Goal: Task Accomplishment & Management: Manage account settings

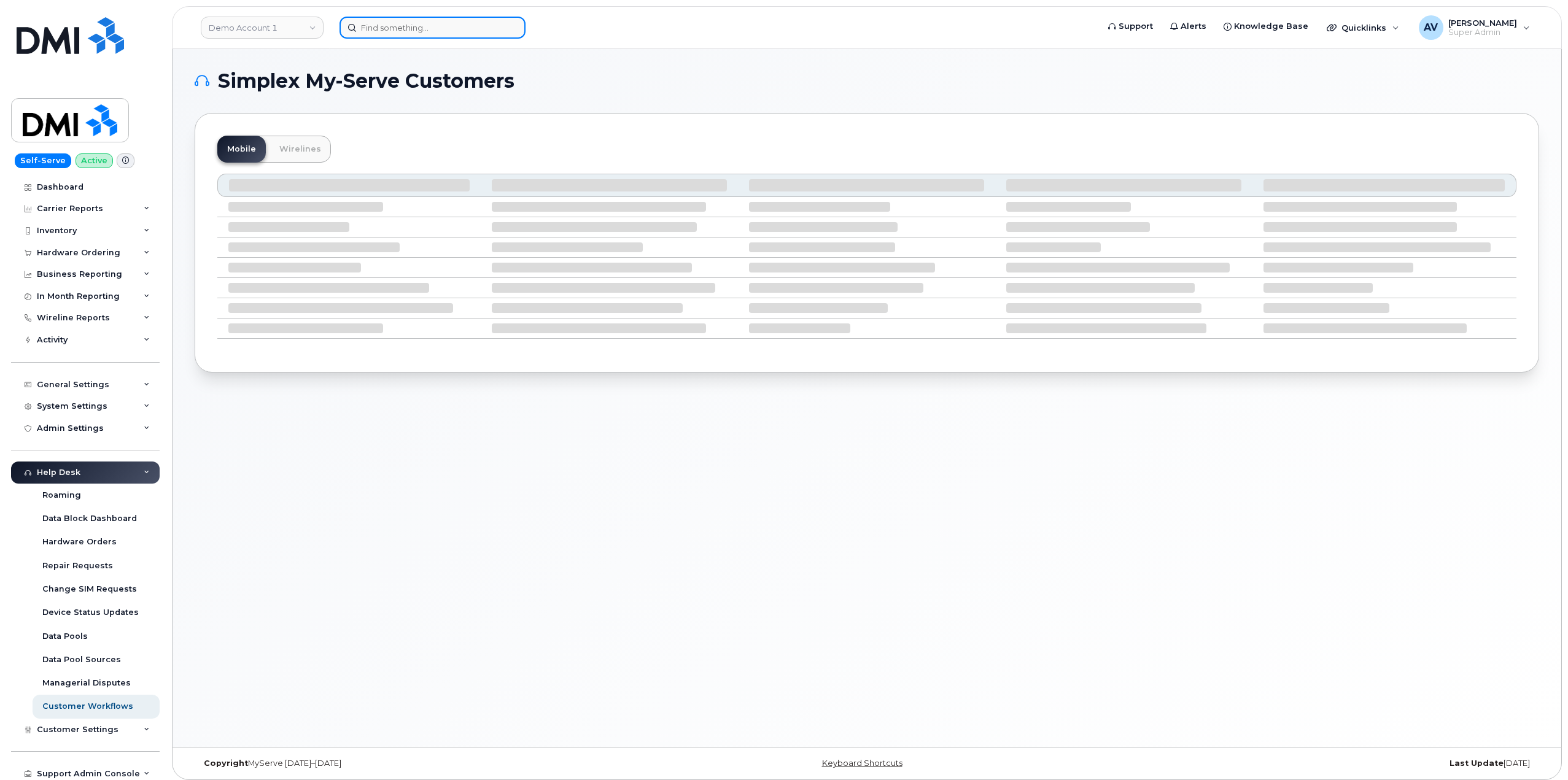
click at [453, 31] on input at bounding box center [432, 27] width 186 height 22
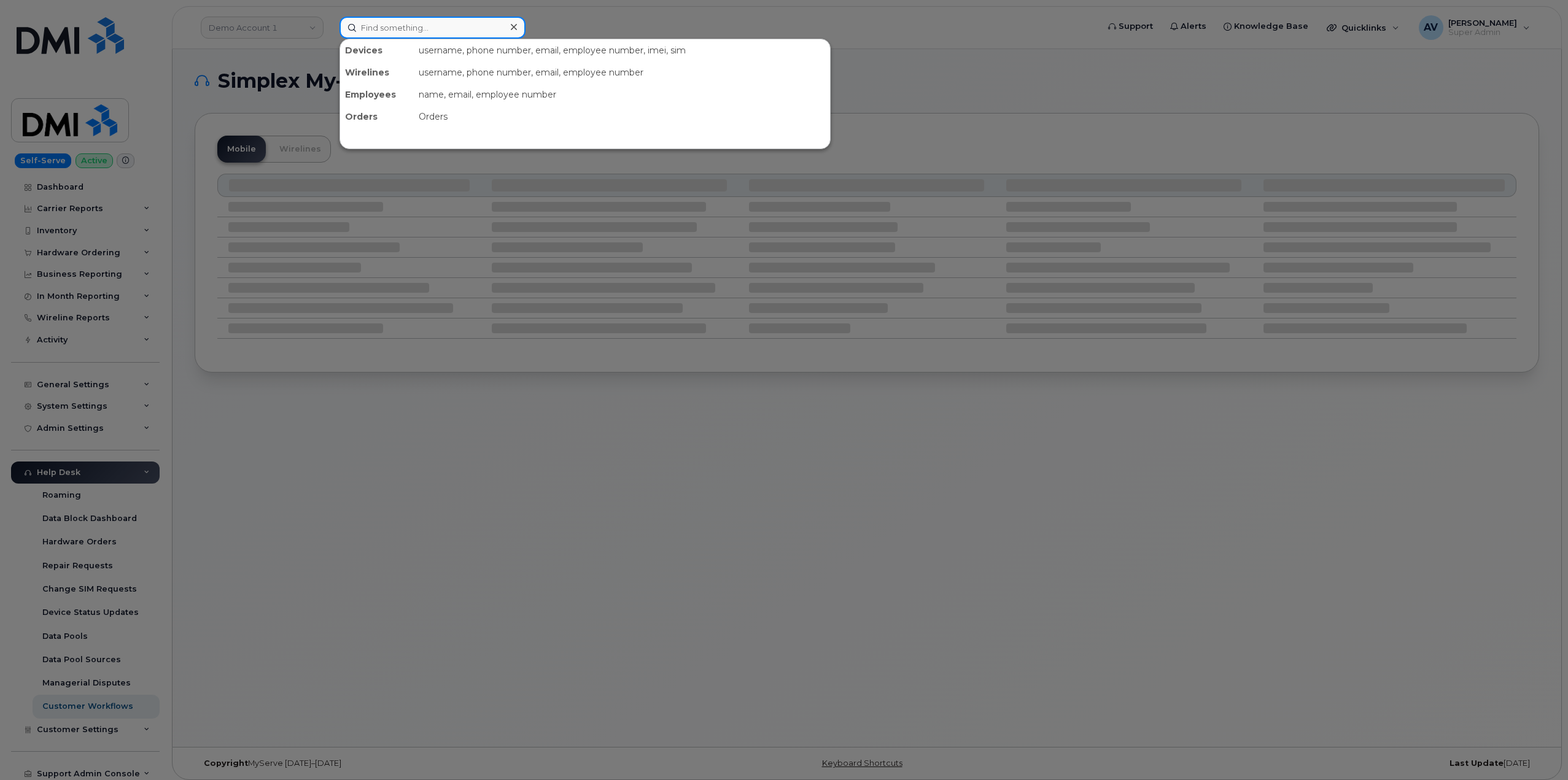
paste input "8644346714"
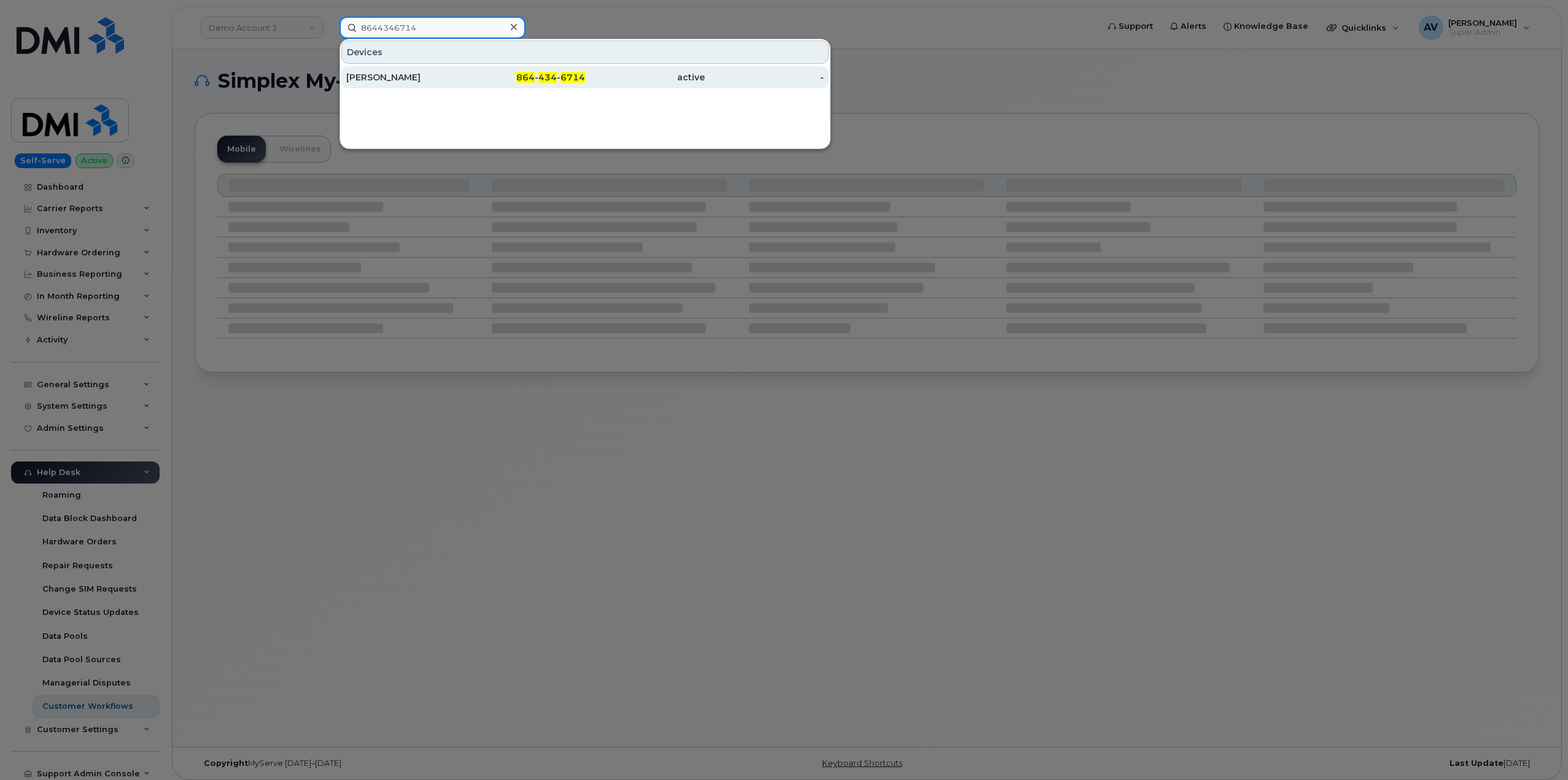
type input "8644346714"
click at [442, 72] on div "Ali Davis" at bounding box center [406, 77] width 119 height 12
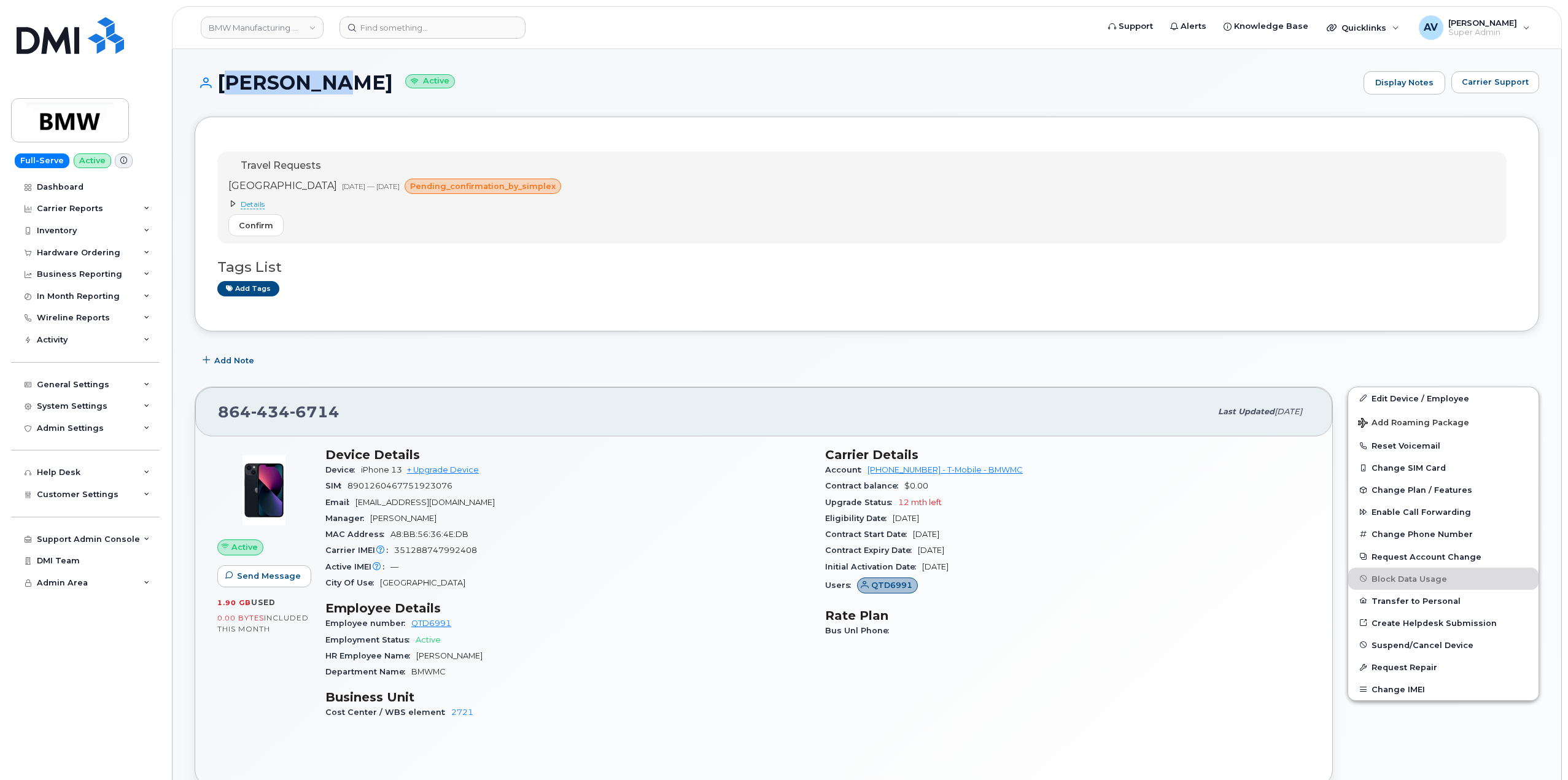
drag, startPoint x: 218, startPoint y: 72, endPoint x: 307, endPoint y: 82, distance: 89.6
click at [307, 82] on h1 "Ali Davis Active" at bounding box center [776, 82] width 1162 height 21
copy h1 "Ali Davis"
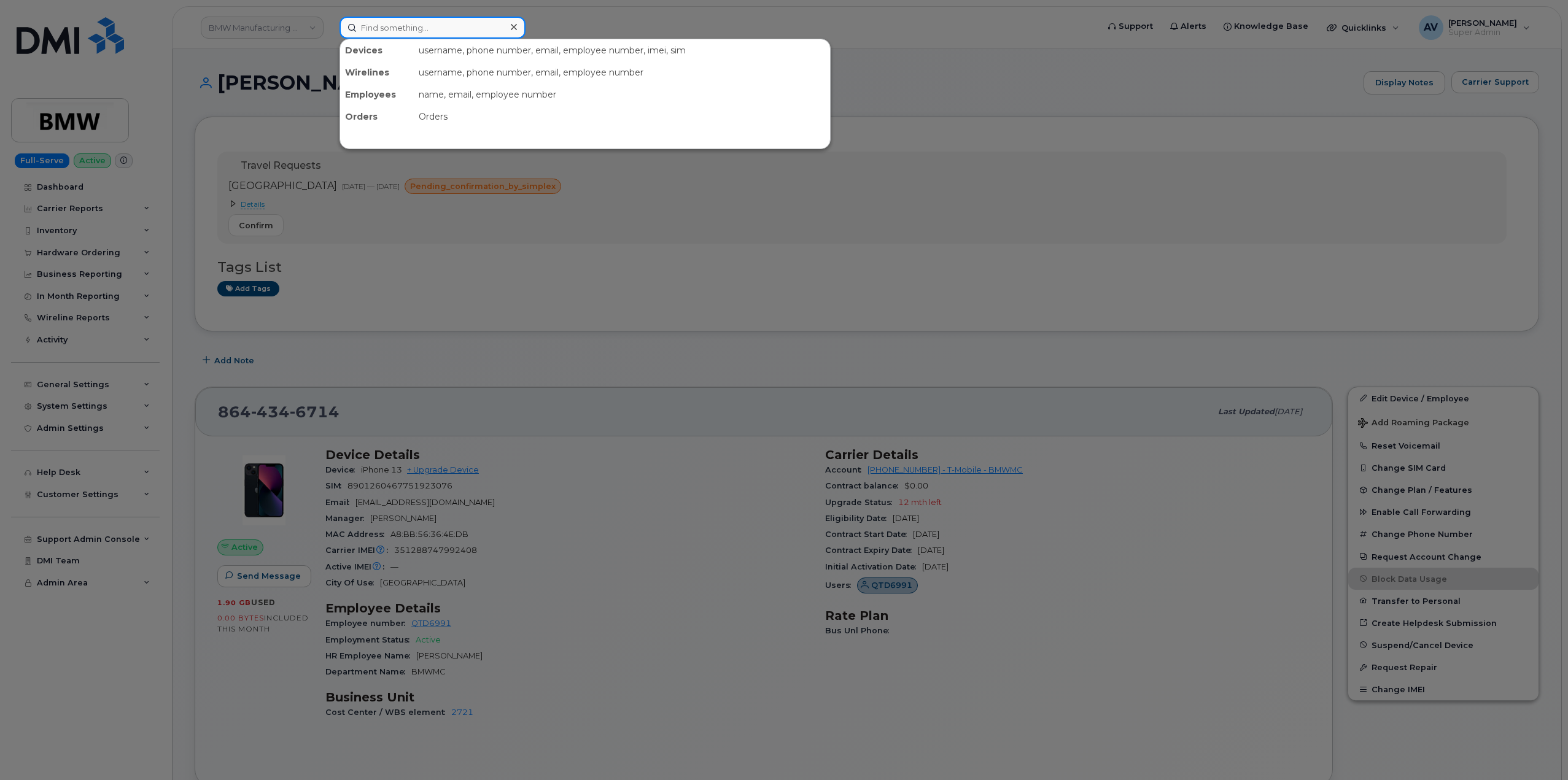
click at [465, 23] on input at bounding box center [432, 27] width 186 height 22
paste input "[PERSON_NAME]"
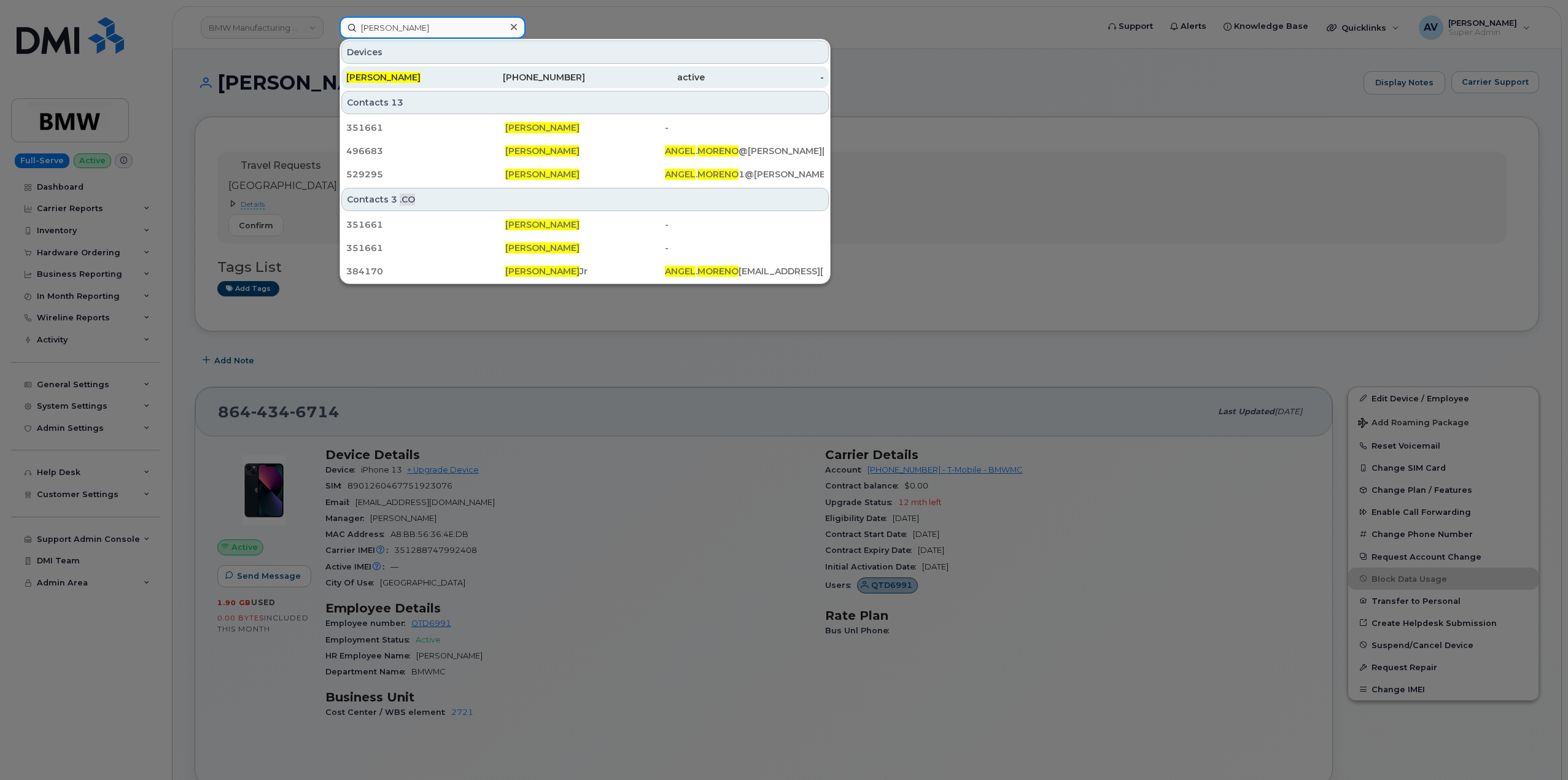
type input "[PERSON_NAME]"
click at [460, 79] on div "ANGEL MORENO" at bounding box center [406, 77] width 119 height 12
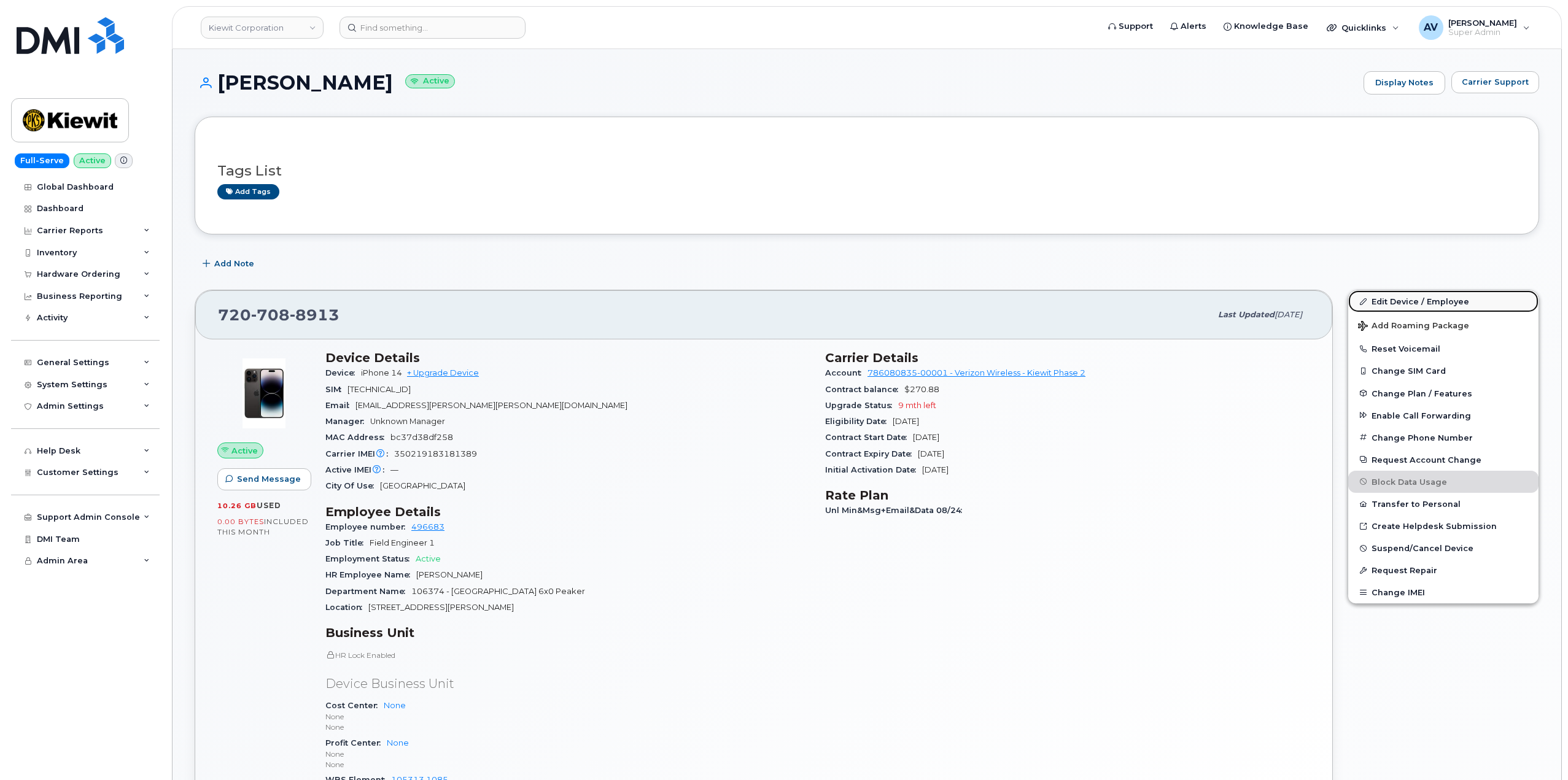
click at [1388, 302] on link "Edit Device / Employee" at bounding box center [1443, 302] width 191 height 22
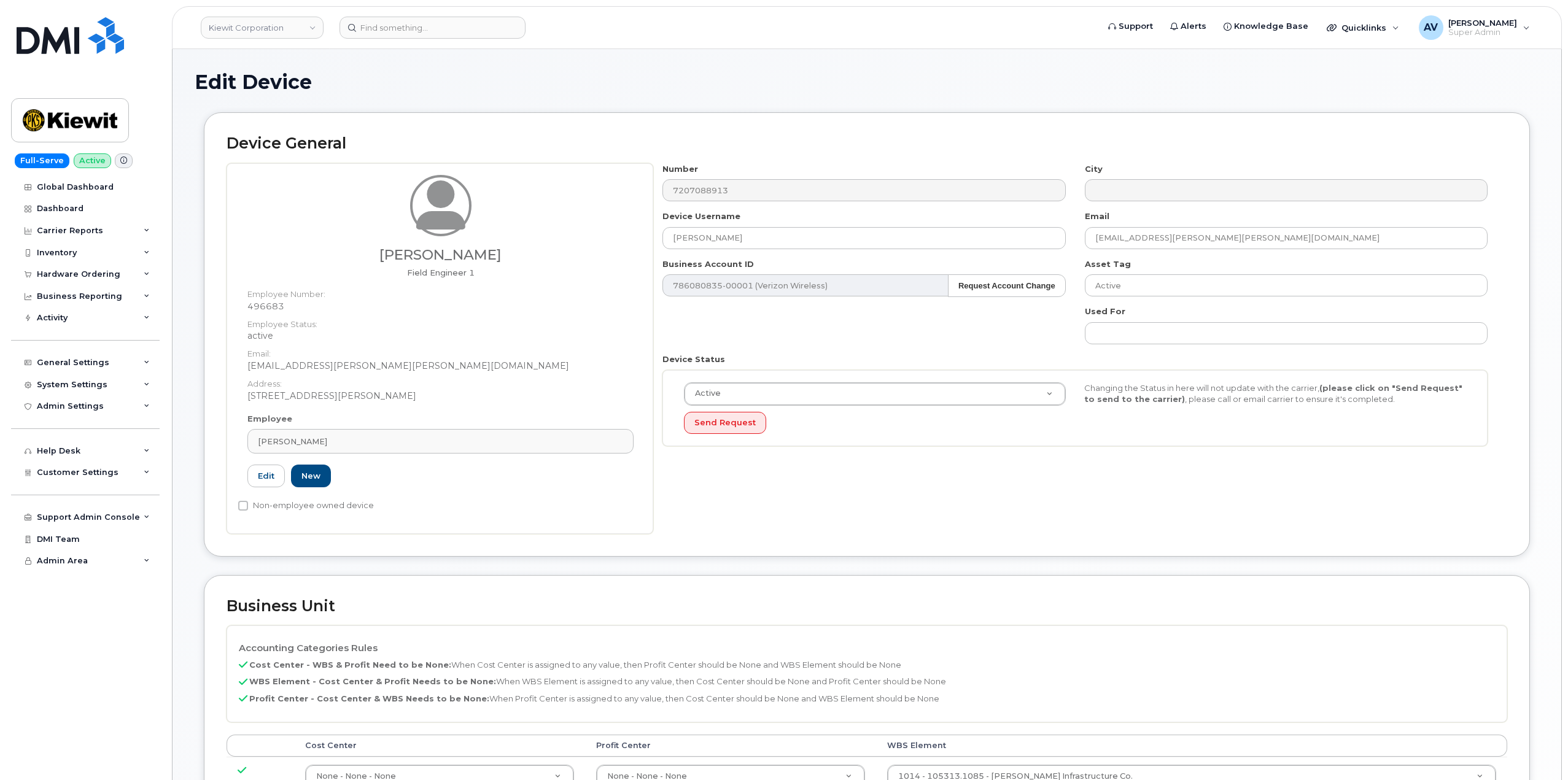
scroll to position [369, 0]
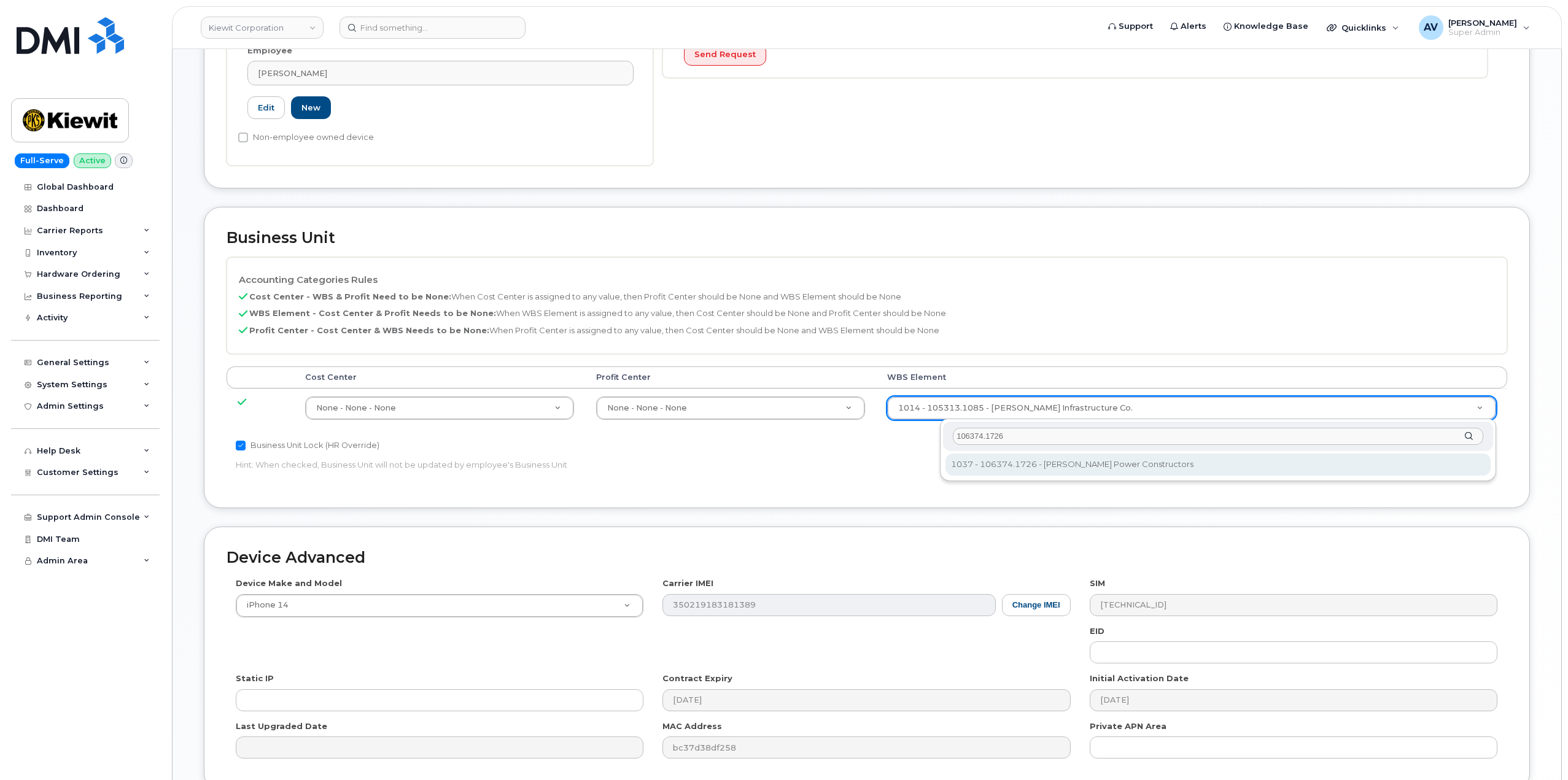
type input "106374.1726"
type input "35415742"
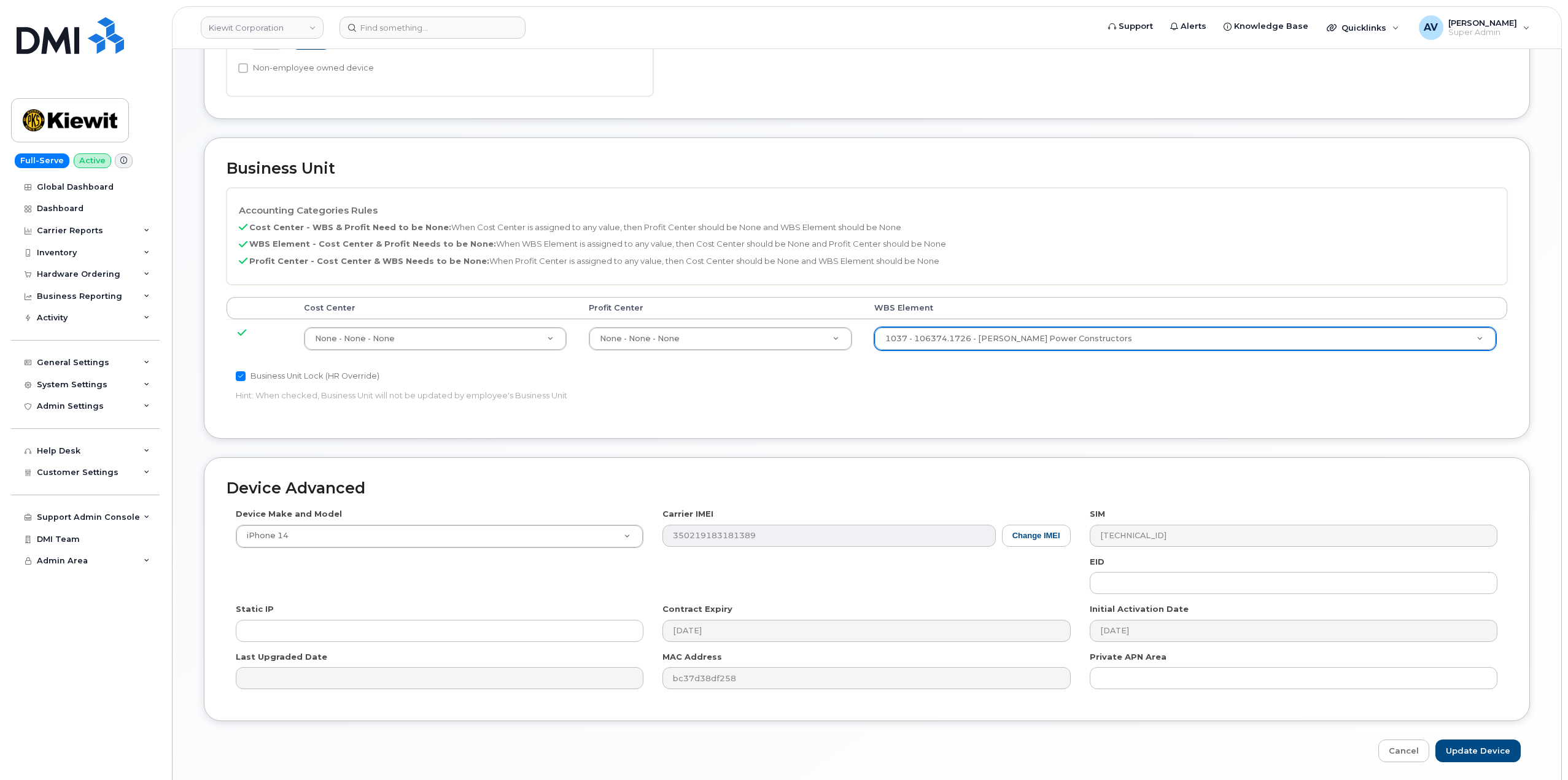
scroll to position [481, 0]
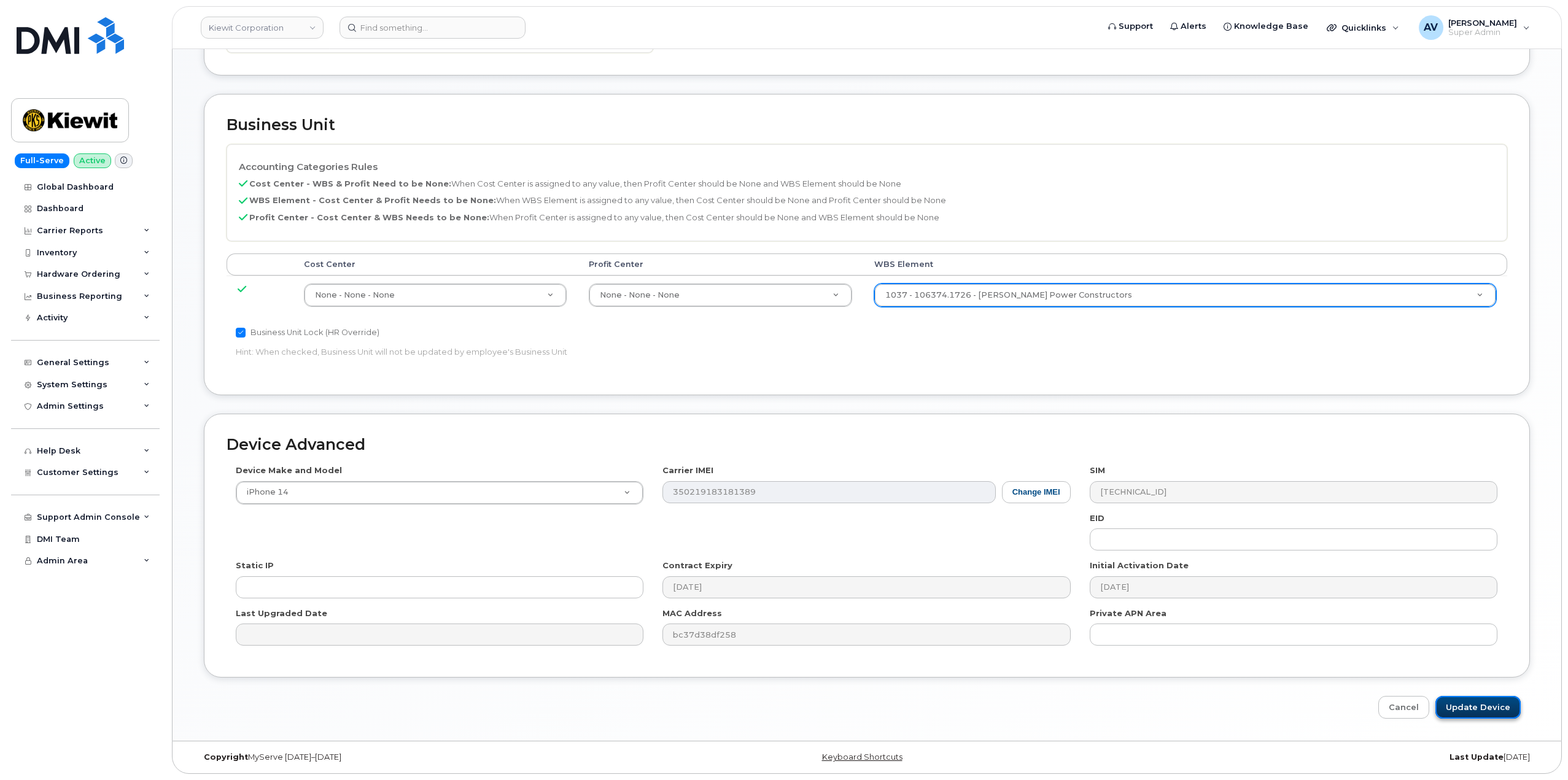
click at [1480, 710] on input "Update Device" at bounding box center [1478, 707] width 85 height 22
type input "Saving..."
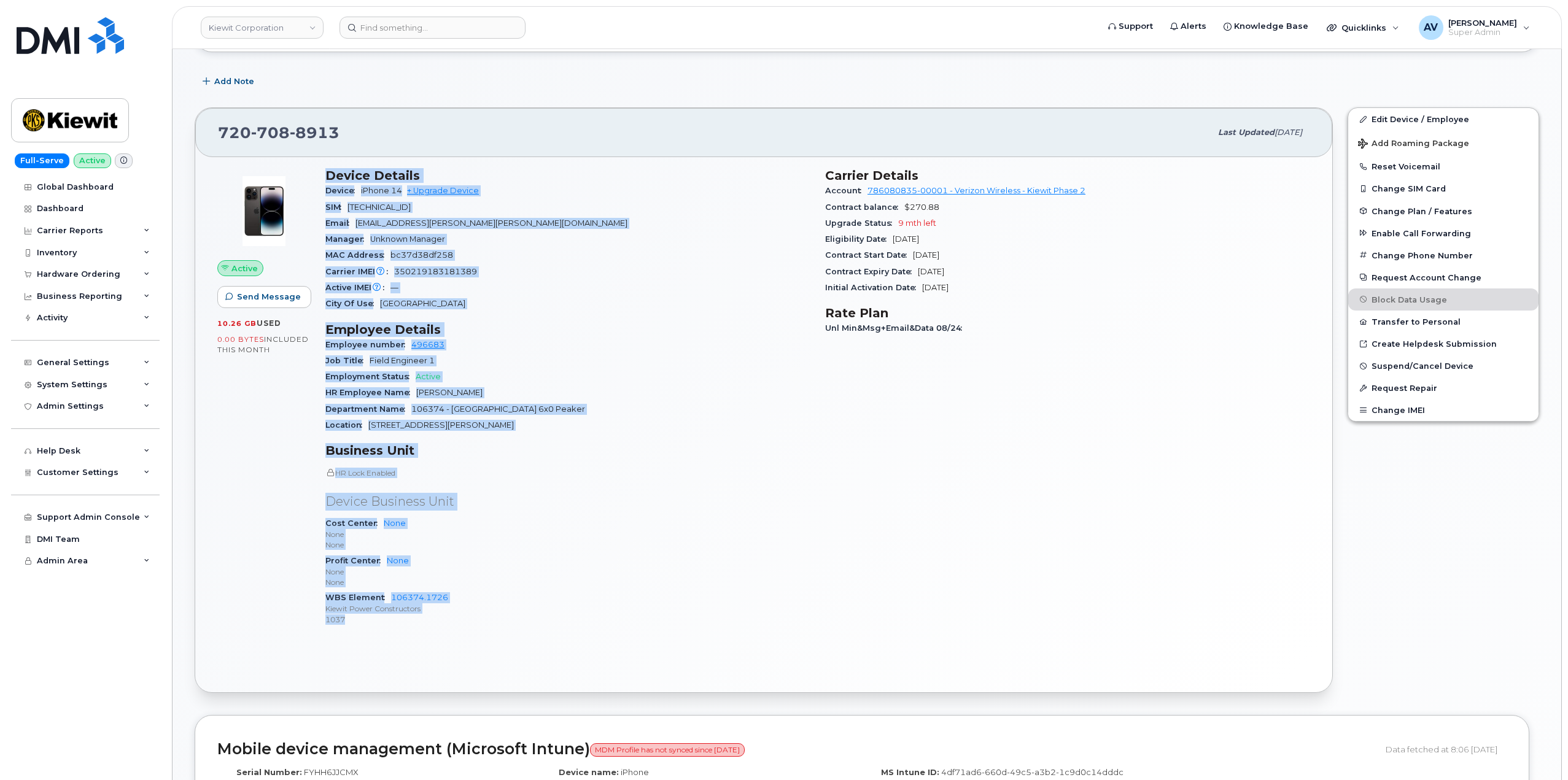
scroll to position [246, 0]
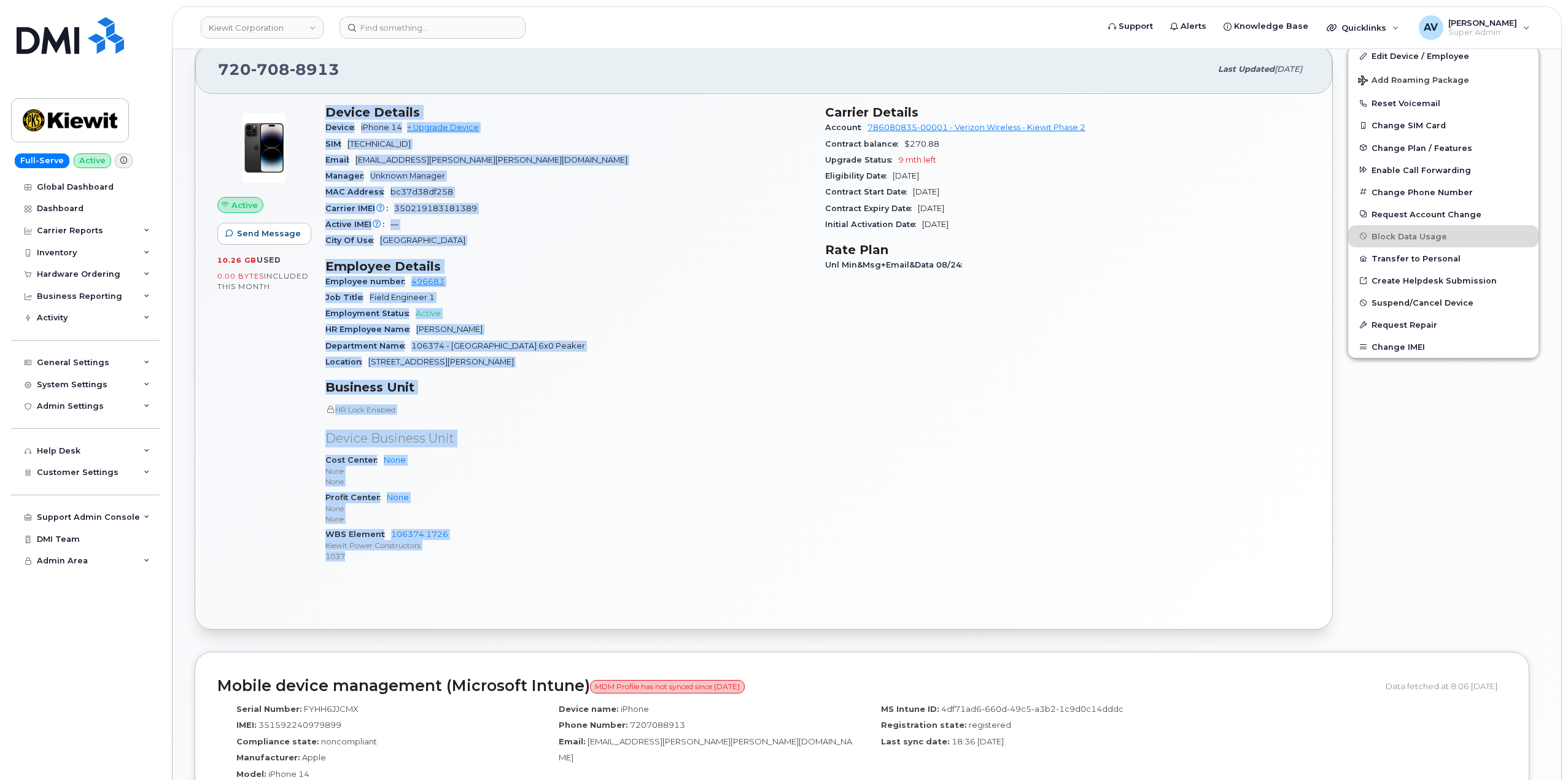
drag, startPoint x: 320, startPoint y: 358, endPoint x: 528, endPoint y: 569, distance: 296.3
click at [528, 569] on div "Device Details Device iPhone 14 + Upgrade Device SIM 89148000011480760865 Email…" at bounding box center [568, 339] width 500 height 483
copy div "Device Details Device iPhone 14 + Upgrade Device SIM 89148000011480760865 Email…"
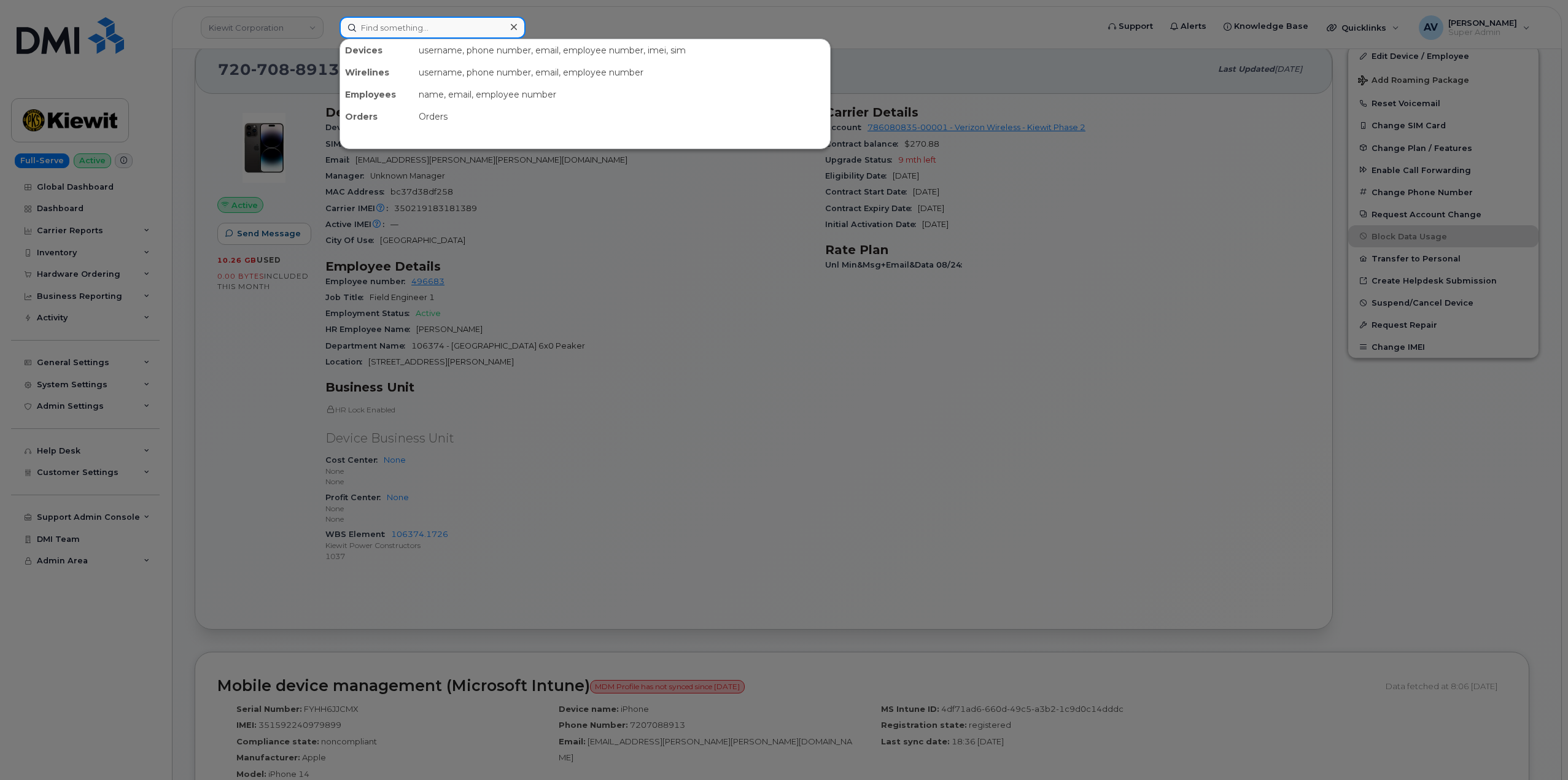
click at [439, 30] on input at bounding box center [432, 27] width 186 height 22
paste input "Aaron Holloway"
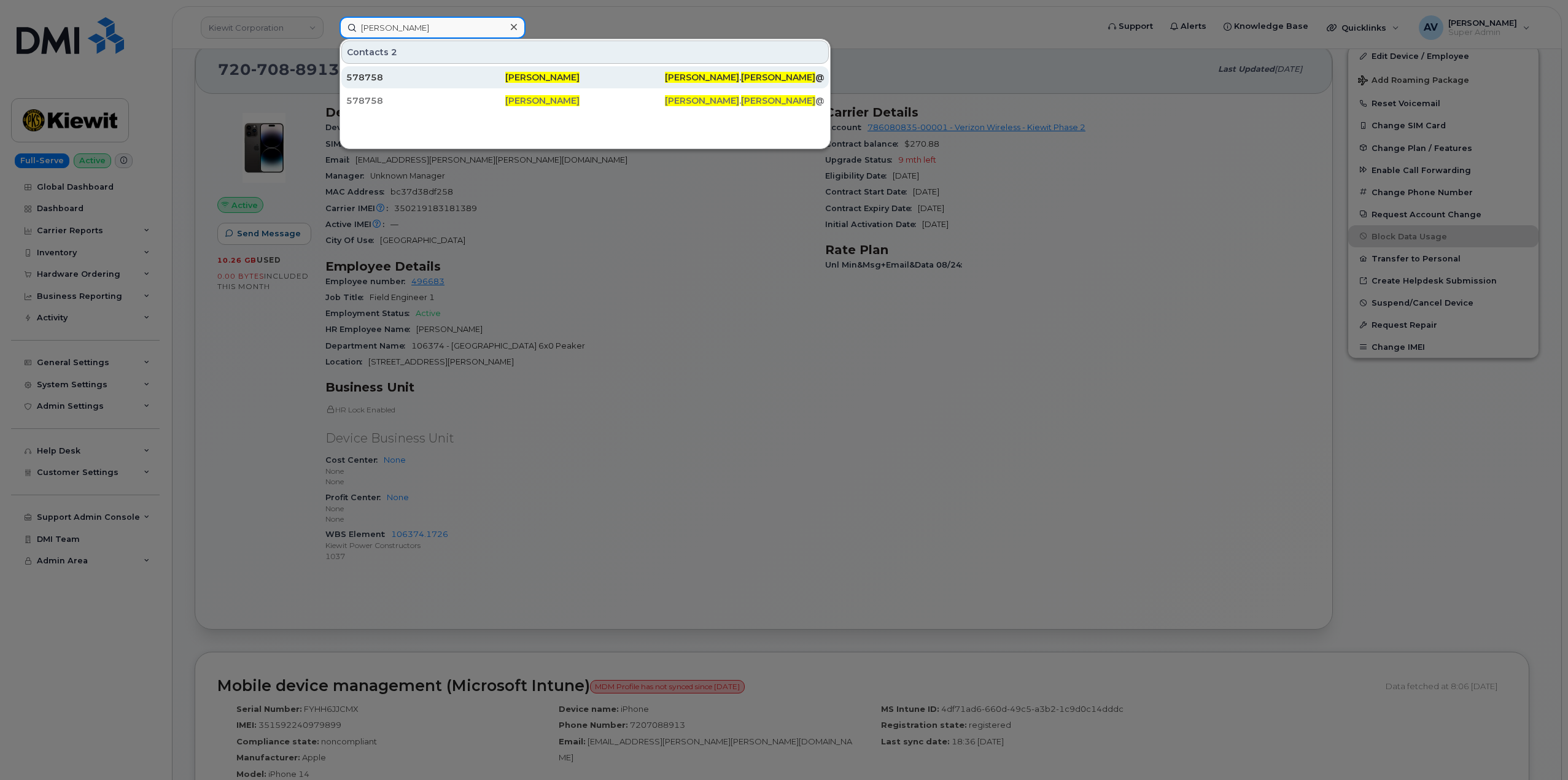
type input "Aaron Holloway"
click at [447, 76] on div "578758" at bounding box center [425, 77] width 159 height 12
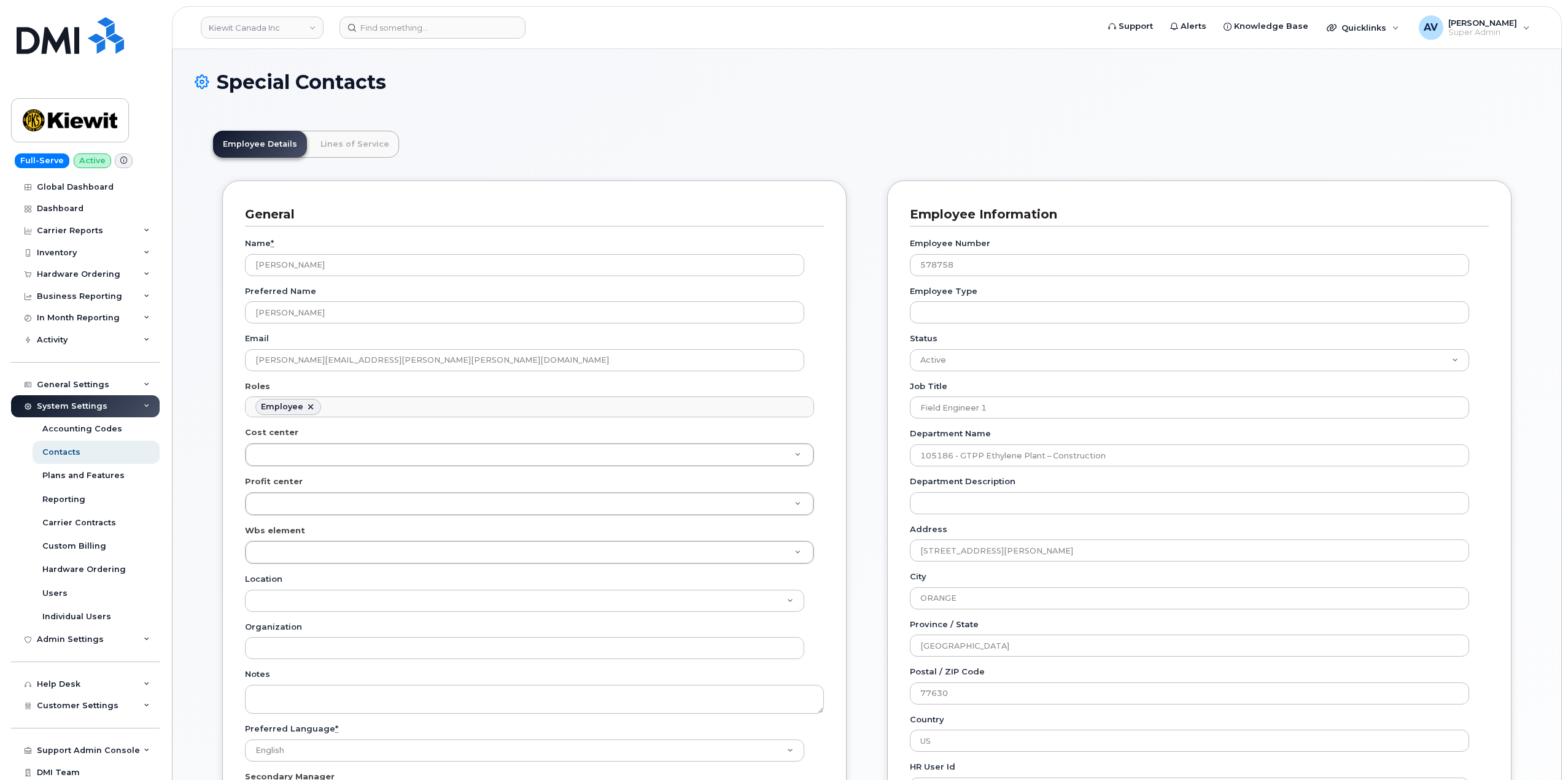
scroll to position [36, 0]
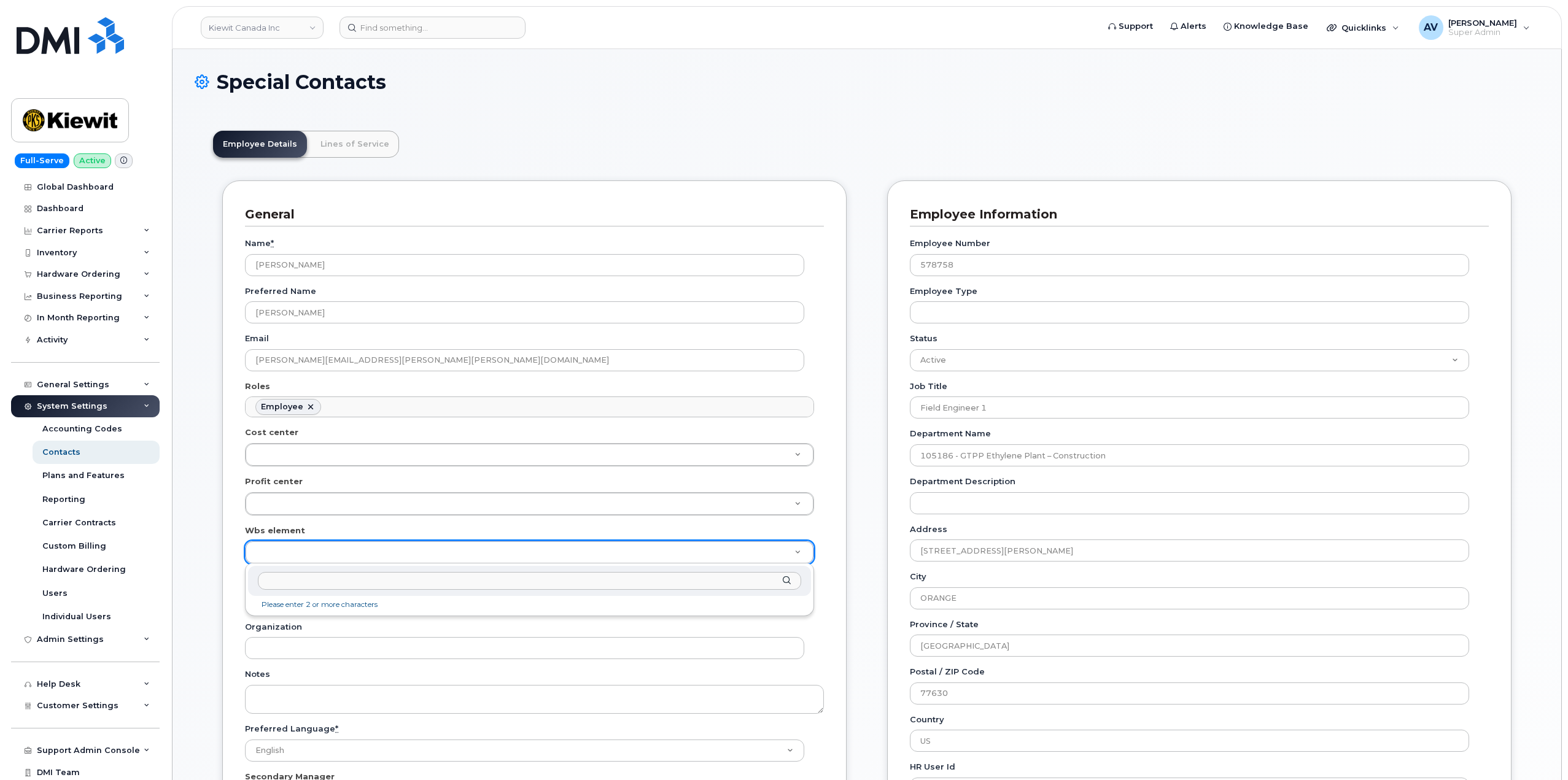
click at [462, 586] on input "text" at bounding box center [529, 581] width 543 height 18
paste input "105186.2491"
type input "105186.2491"
type input "4427978"
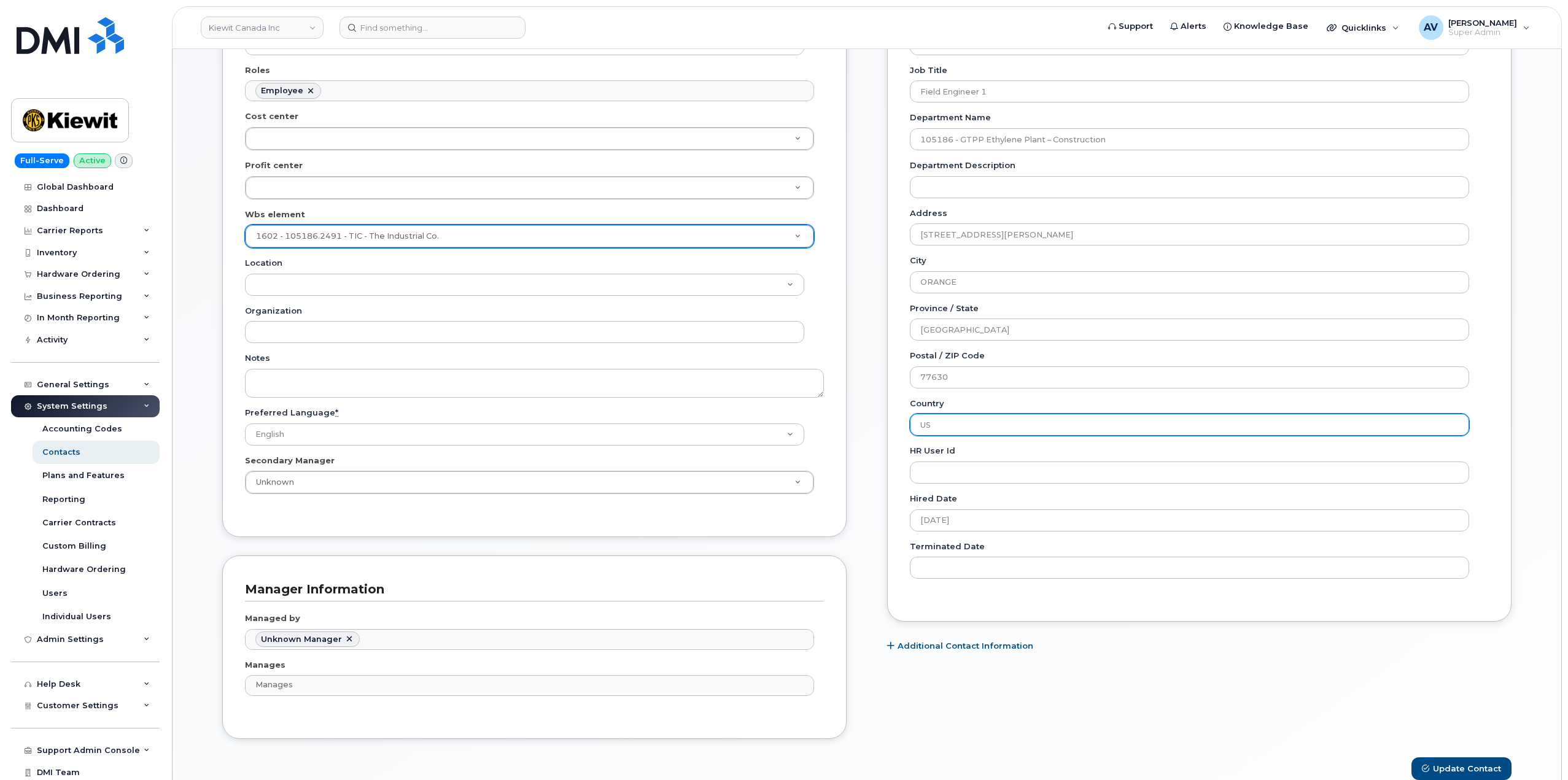
scroll to position [552, 0]
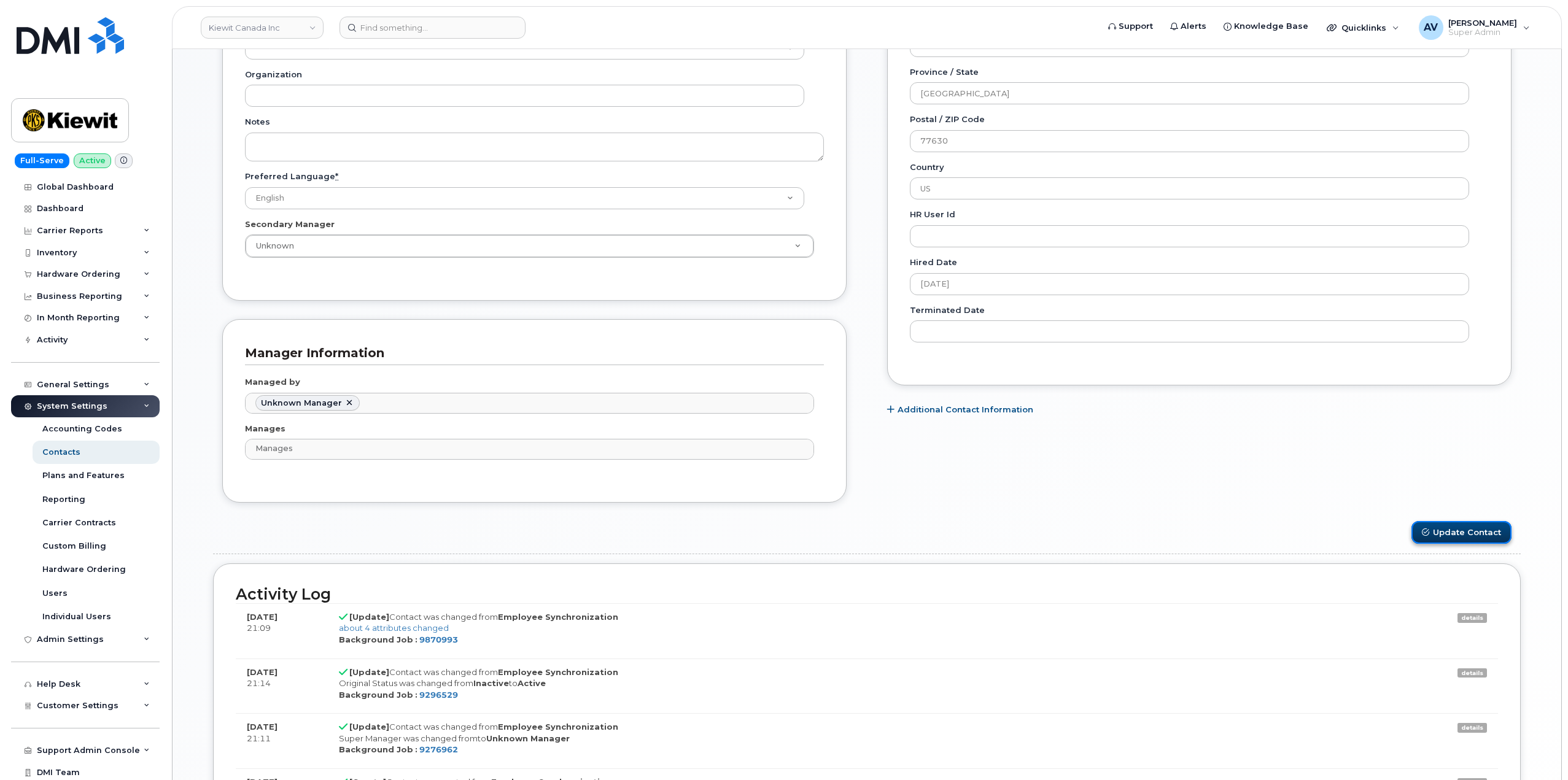
click at [1463, 531] on button "Update Contact" at bounding box center [1461, 533] width 100 height 22
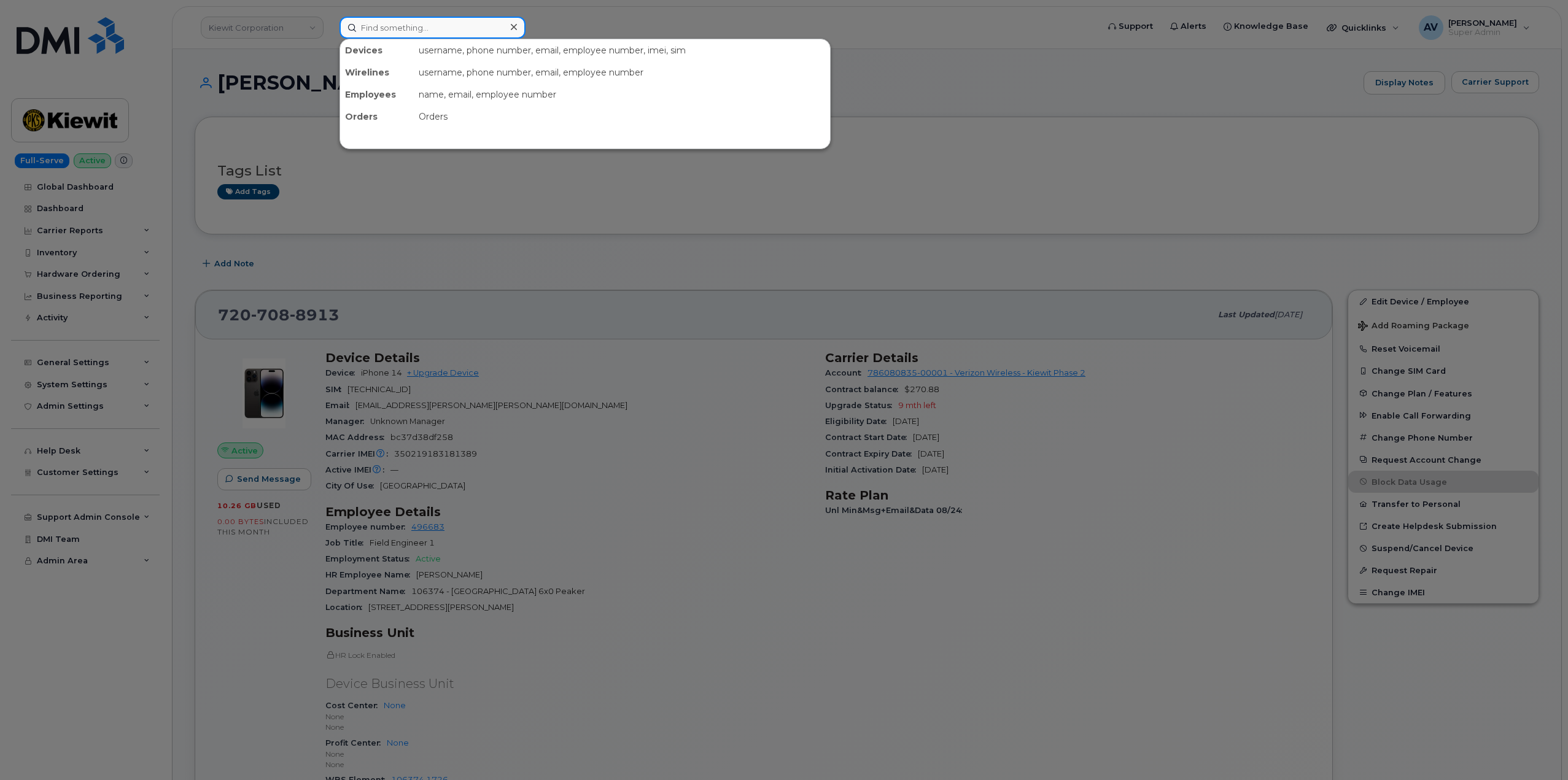
click at [500, 32] on input at bounding box center [432, 27] width 186 height 22
paste input "[PERSON_NAME]"
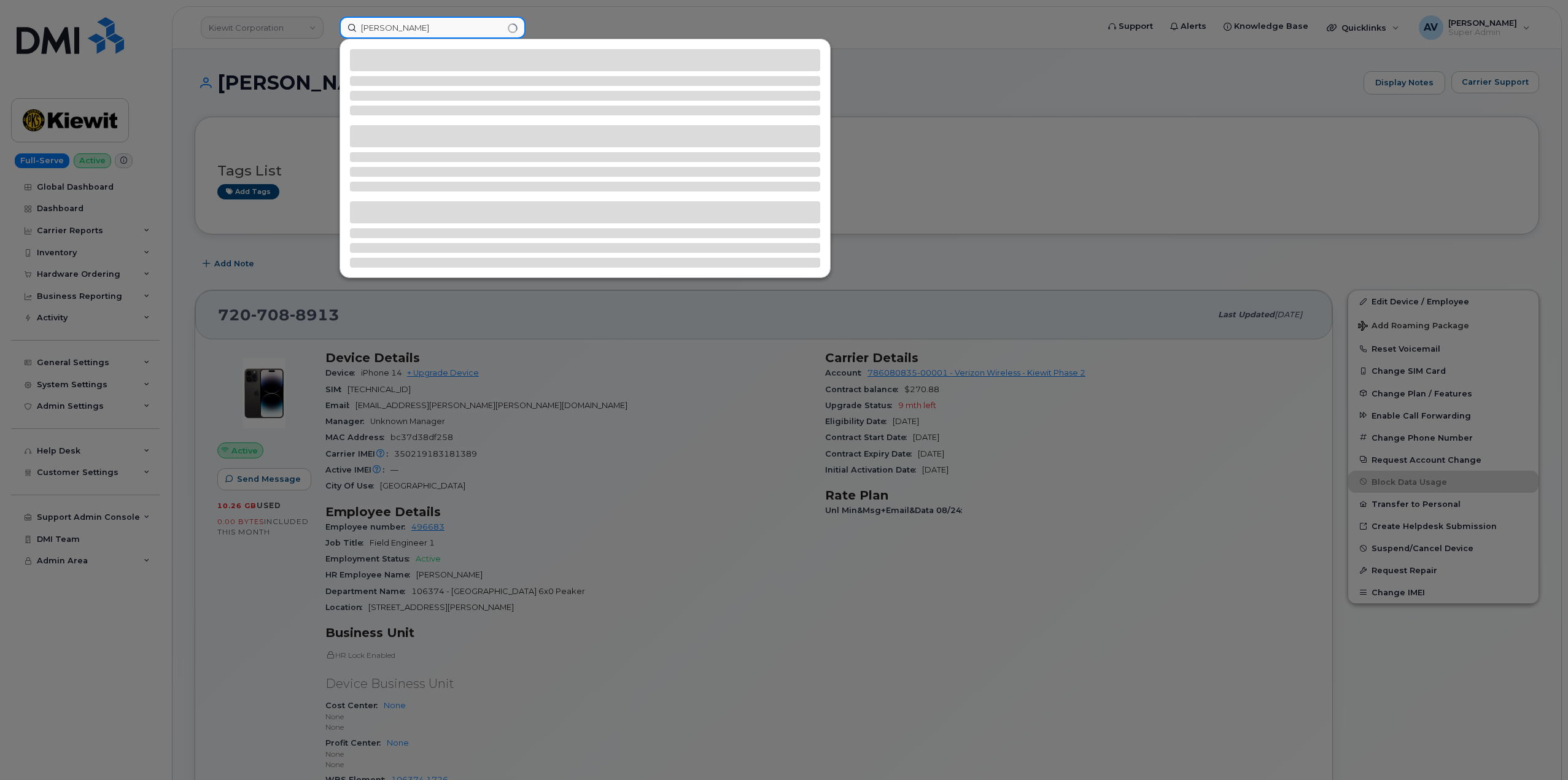
type input "[PERSON_NAME]"
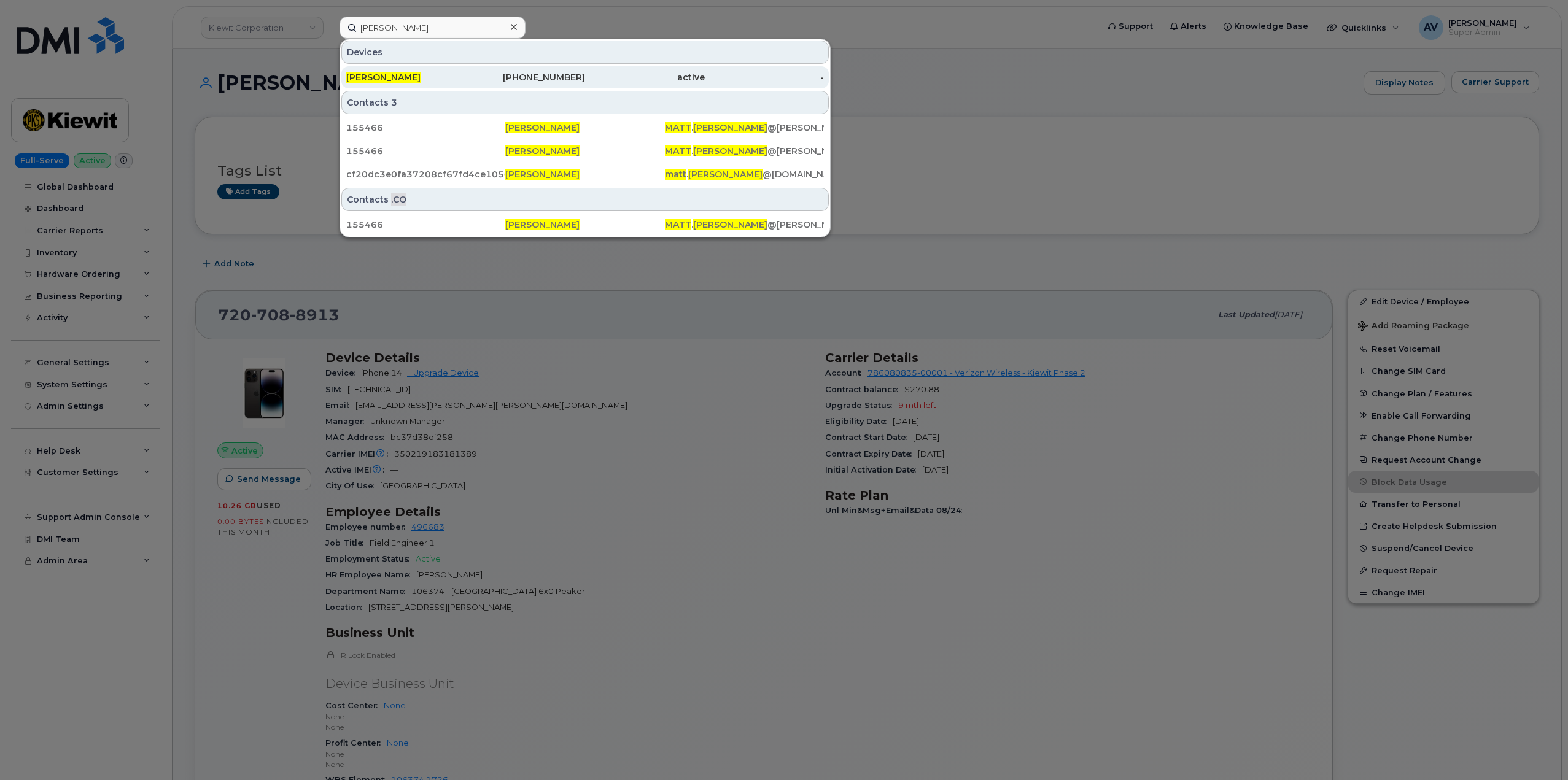
click at [436, 76] on div "[PERSON_NAME]" at bounding box center [406, 77] width 119 height 12
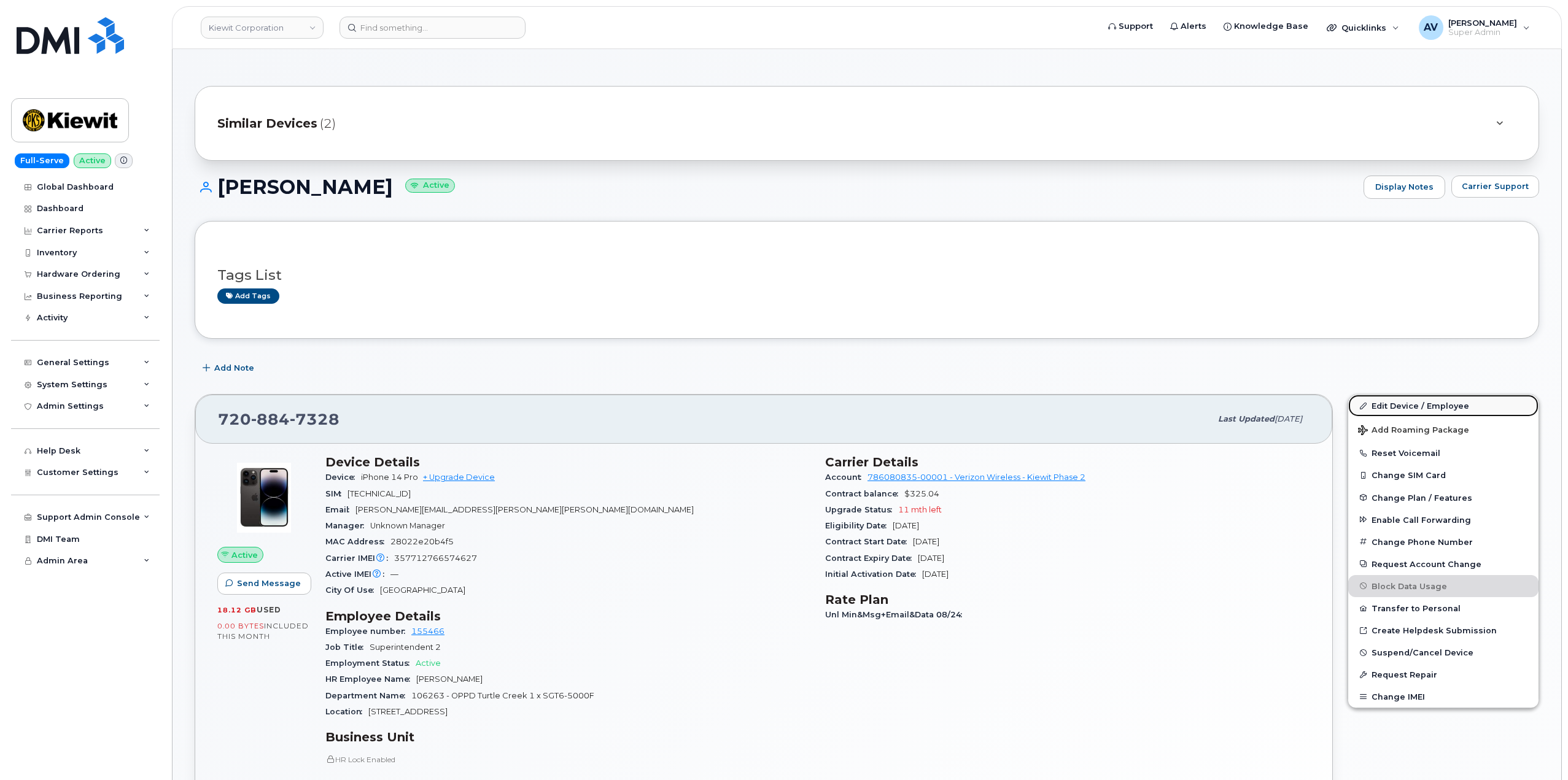
click at [1442, 407] on link "Edit Device / Employee" at bounding box center [1443, 405] width 191 height 22
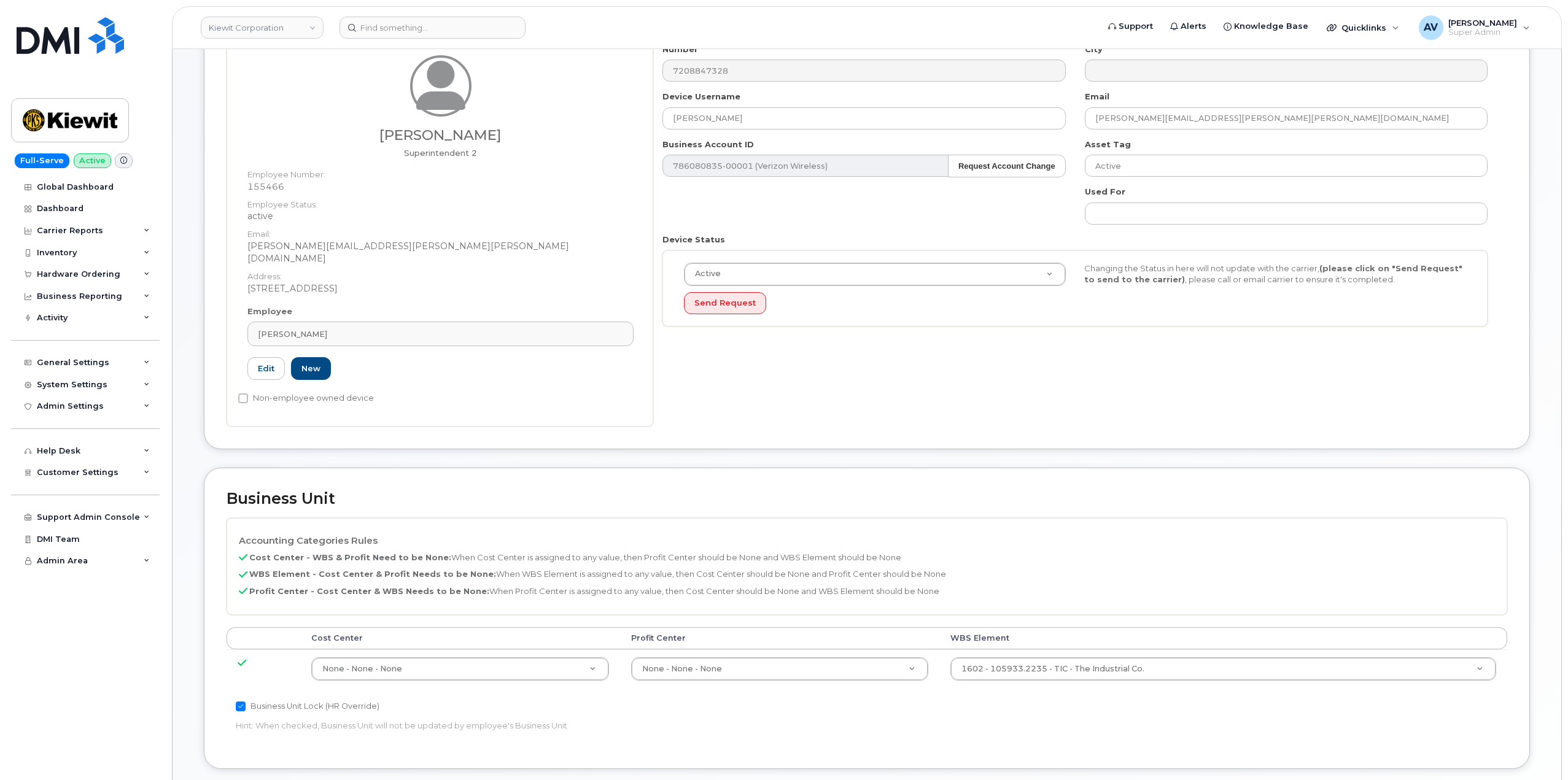
scroll to position [307, 0]
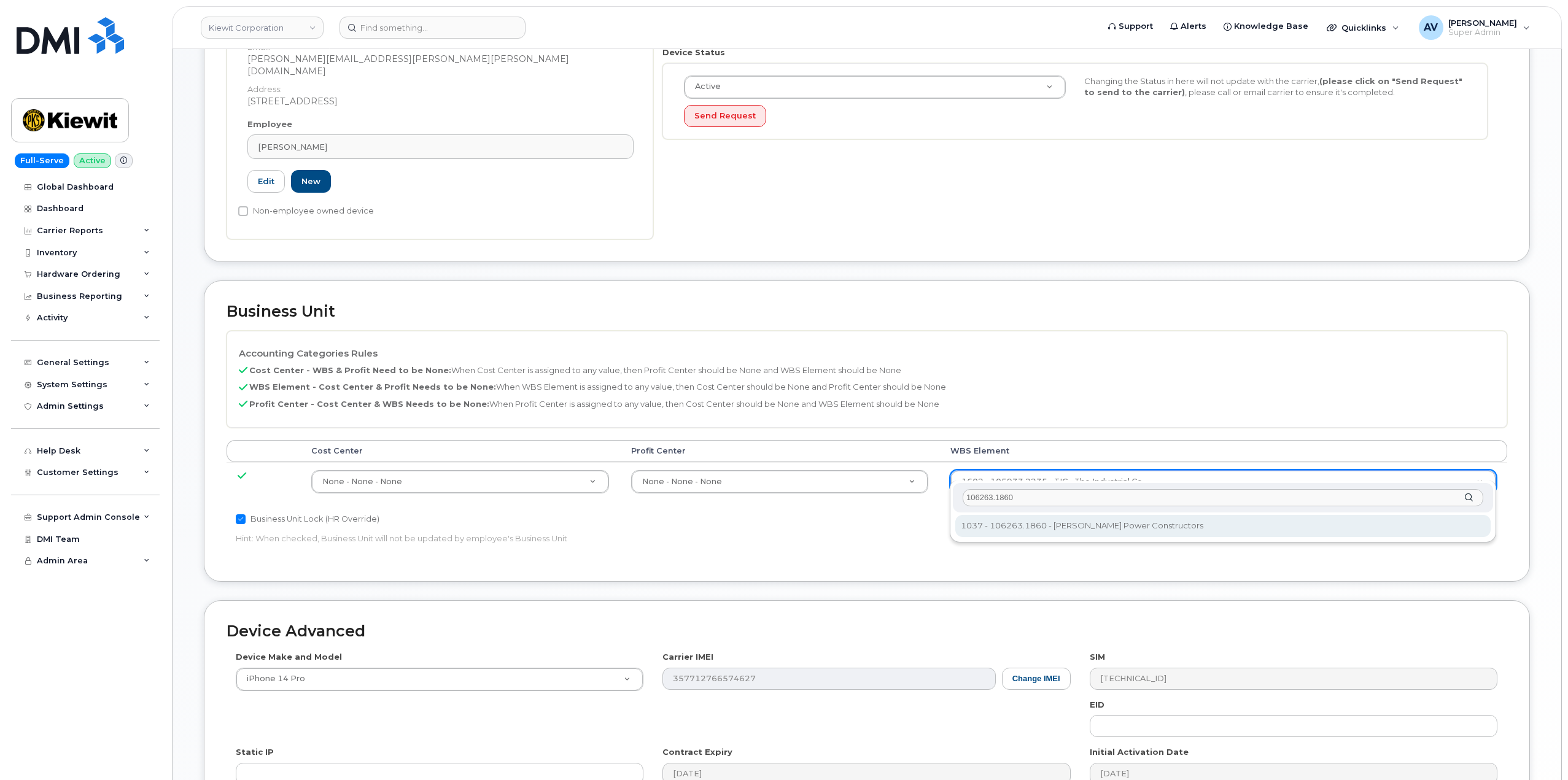
type input "106263.1860"
type input "34521805"
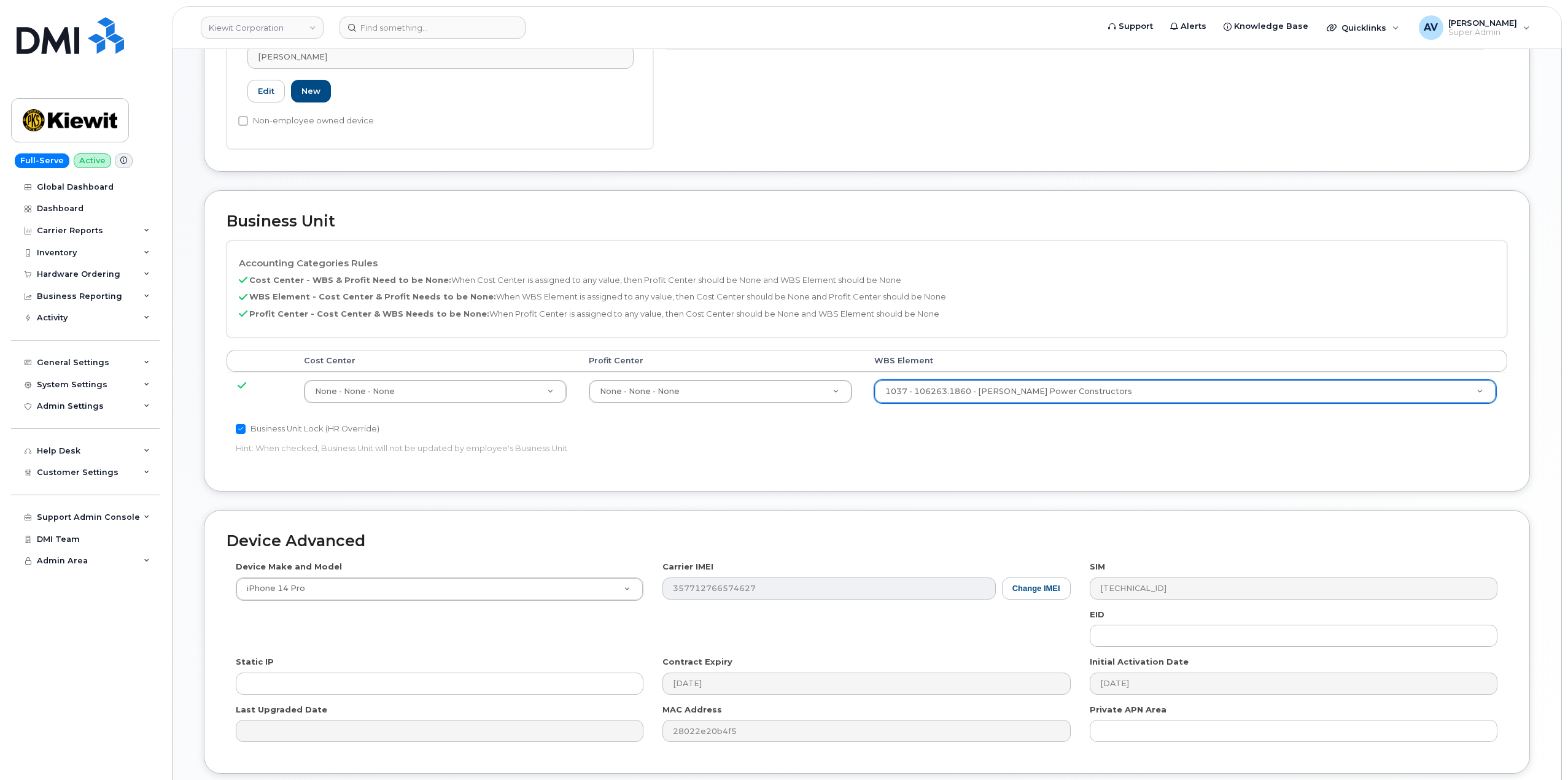
scroll to position [481, 0]
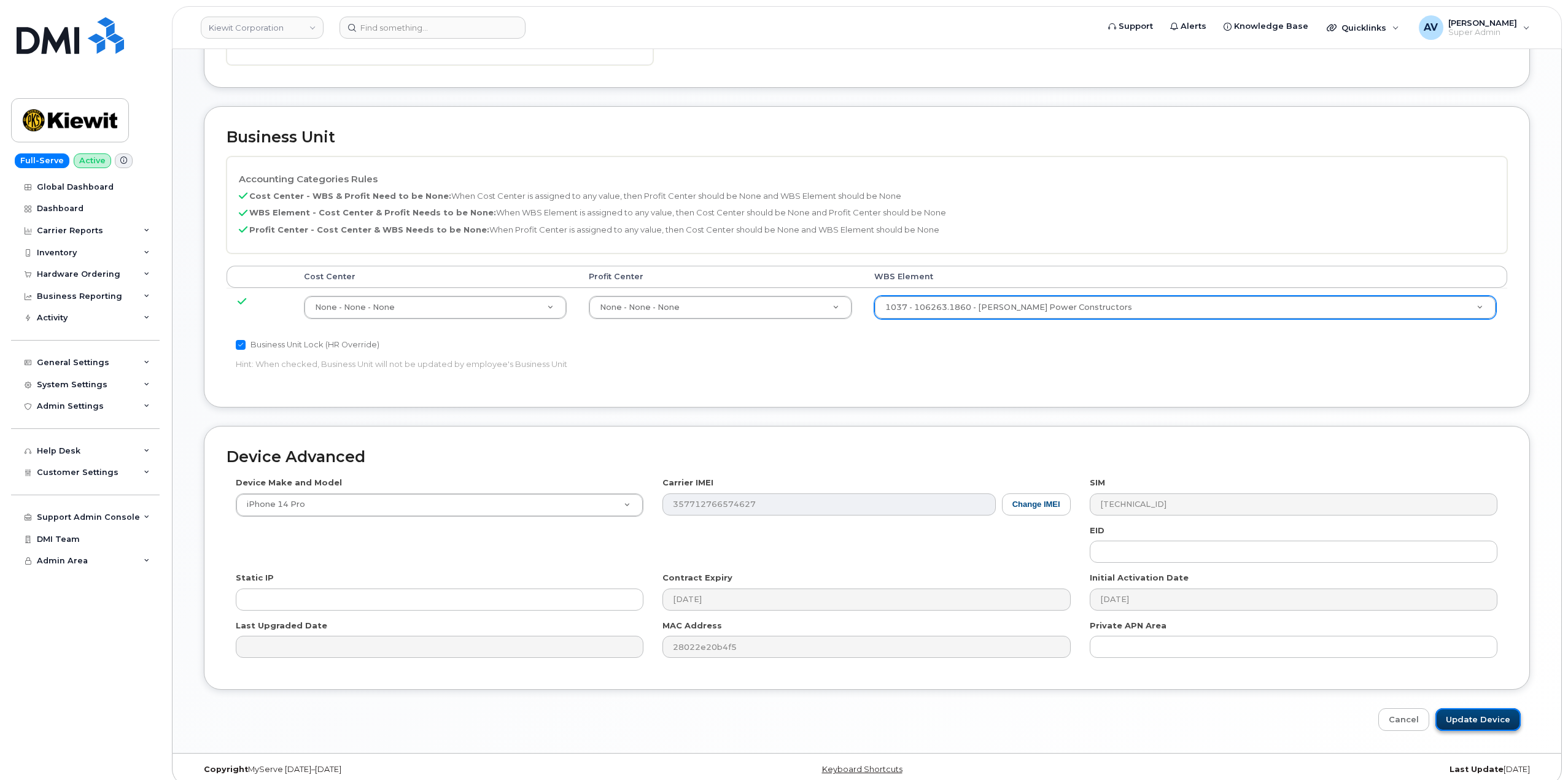
click at [1477, 709] on input "Update Device" at bounding box center [1478, 720] width 85 height 22
type input "Saving..."
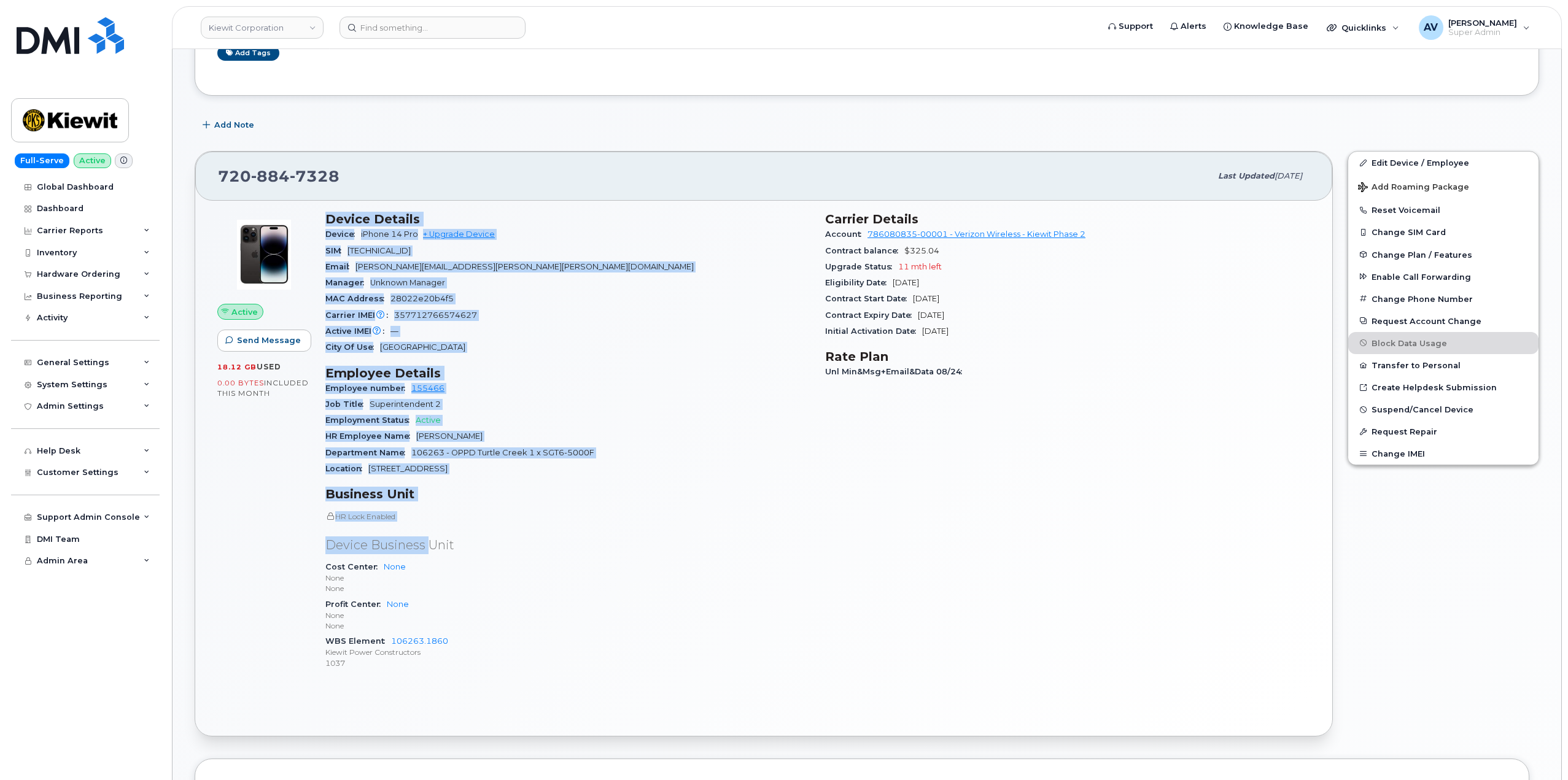
scroll to position [246, 0]
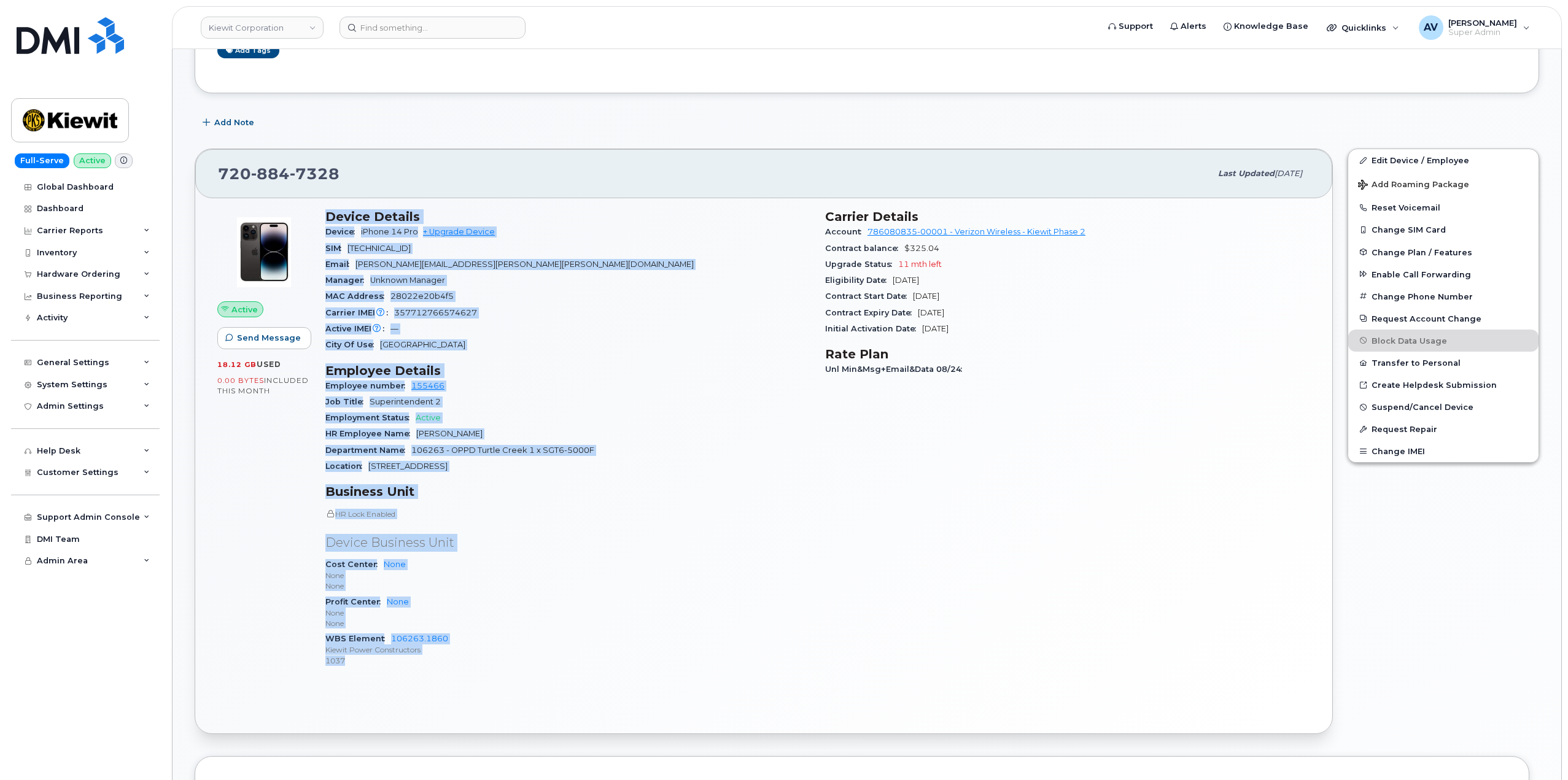
drag, startPoint x: 320, startPoint y: 460, endPoint x: 460, endPoint y: 659, distance: 243.3
click at [460, 659] on div "Device Details Device iPhone 14 Pro + Upgrade Device SIM [TECHNICAL_ID] Email […" at bounding box center [568, 443] width 500 height 483
copy div "Device Details Device iPhone 14 Pro + Upgrade Device SIM [TECHNICAL_ID] Email […"
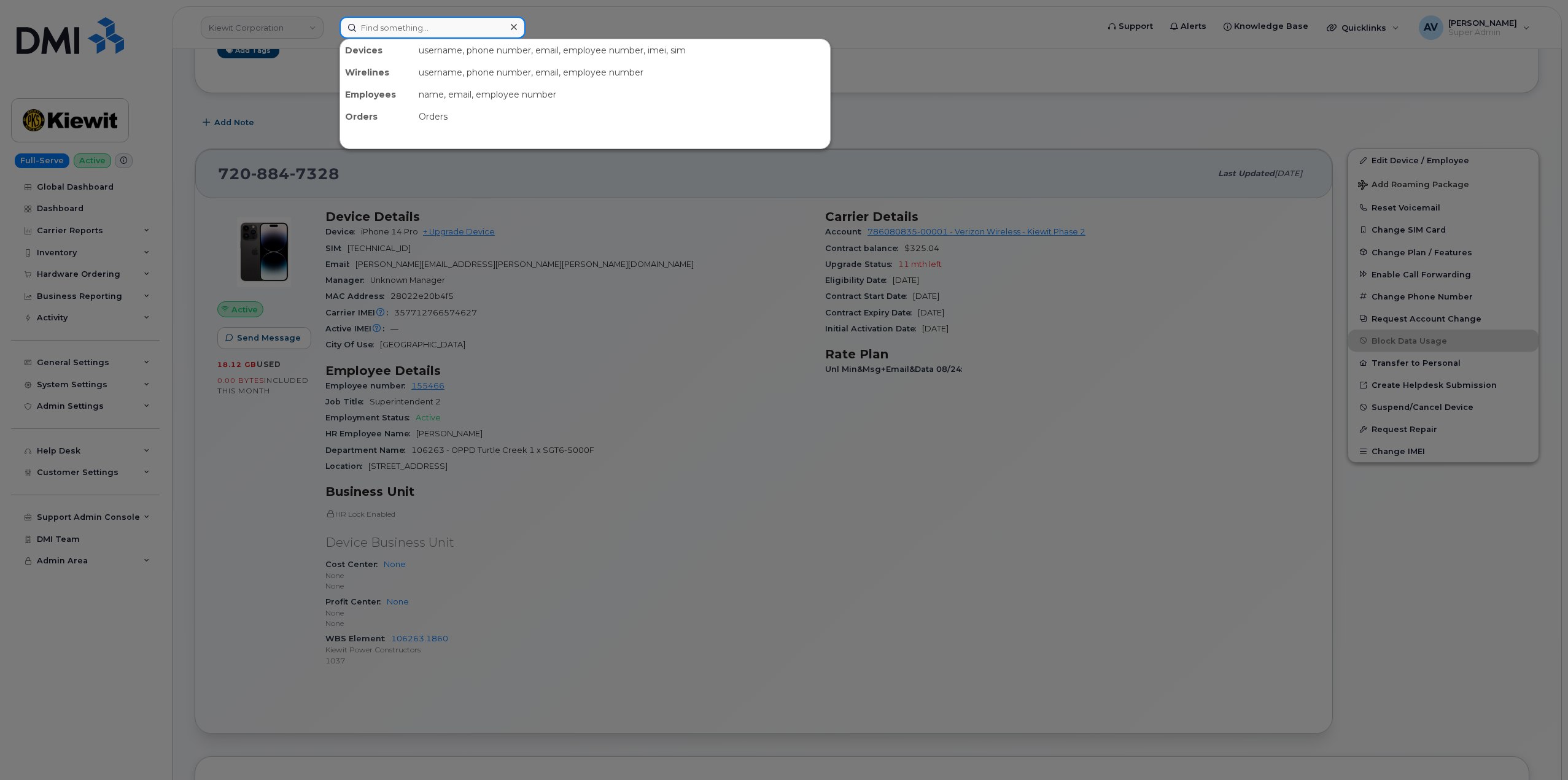
click at [432, 27] on input at bounding box center [432, 27] width 186 height 22
paste input "[PERSON_NAME]"
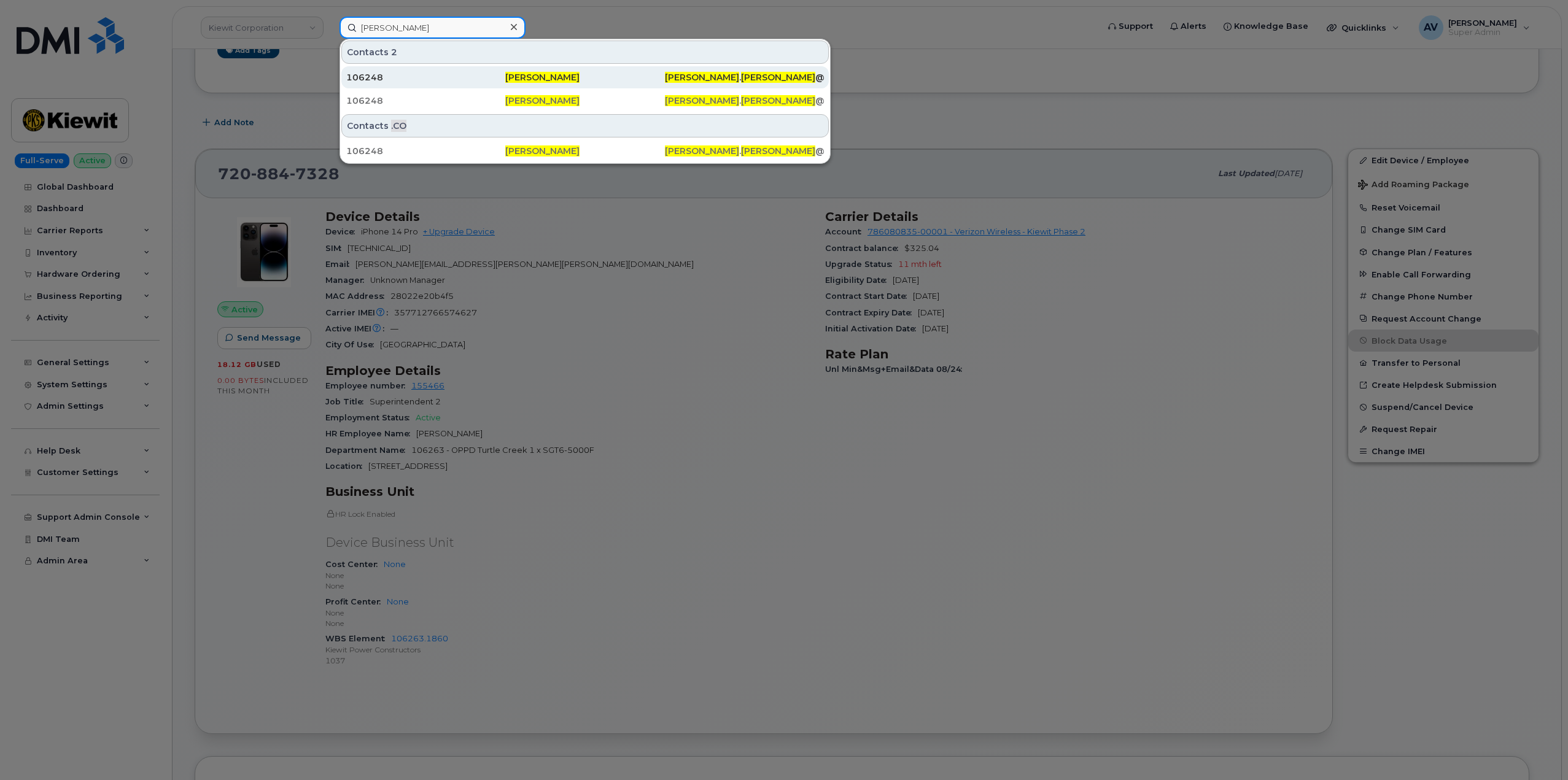
type input "[PERSON_NAME]"
click at [440, 85] on div "106248" at bounding box center [425, 77] width 159 height 22
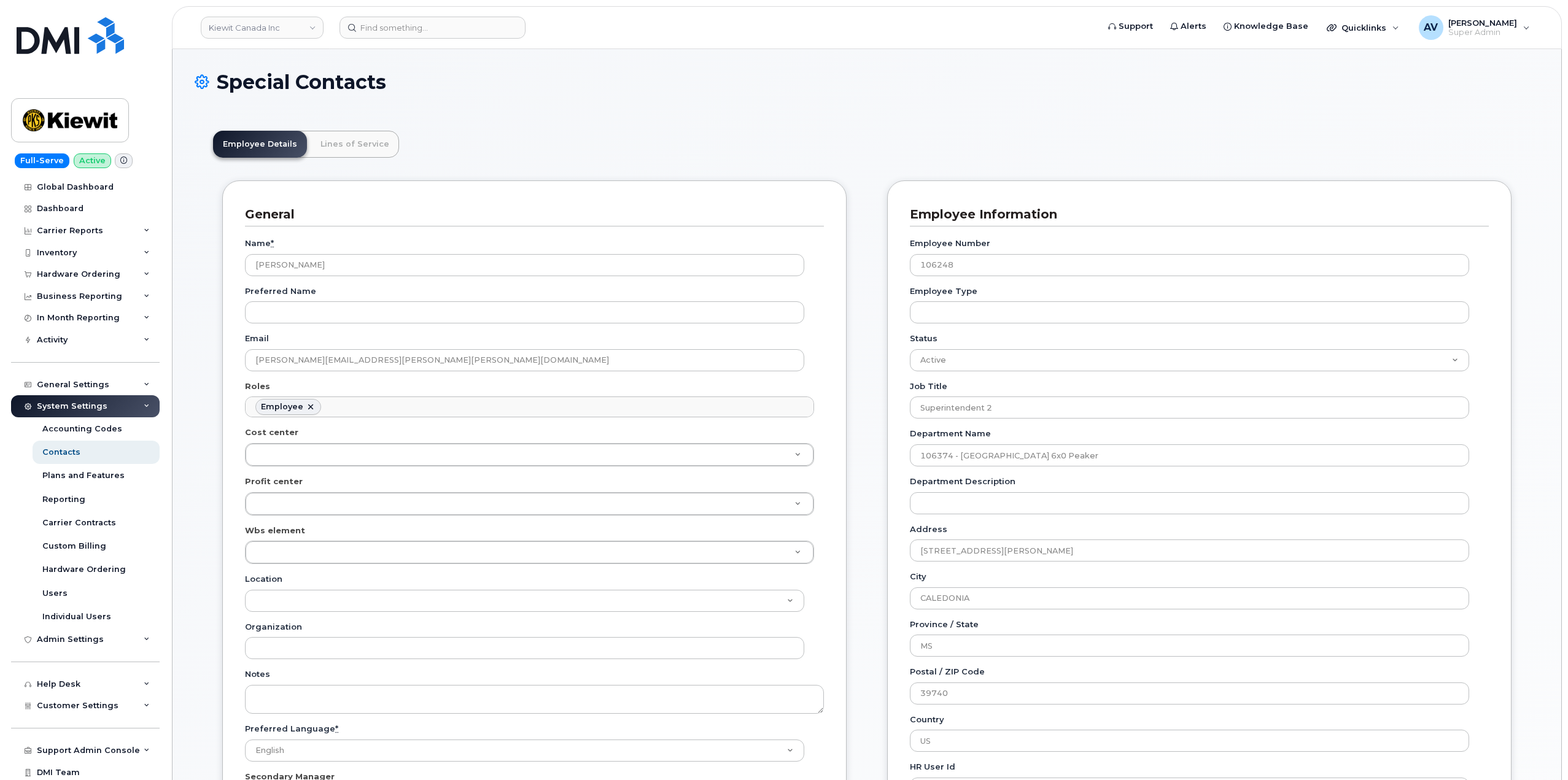
scroll to position [36, 0]
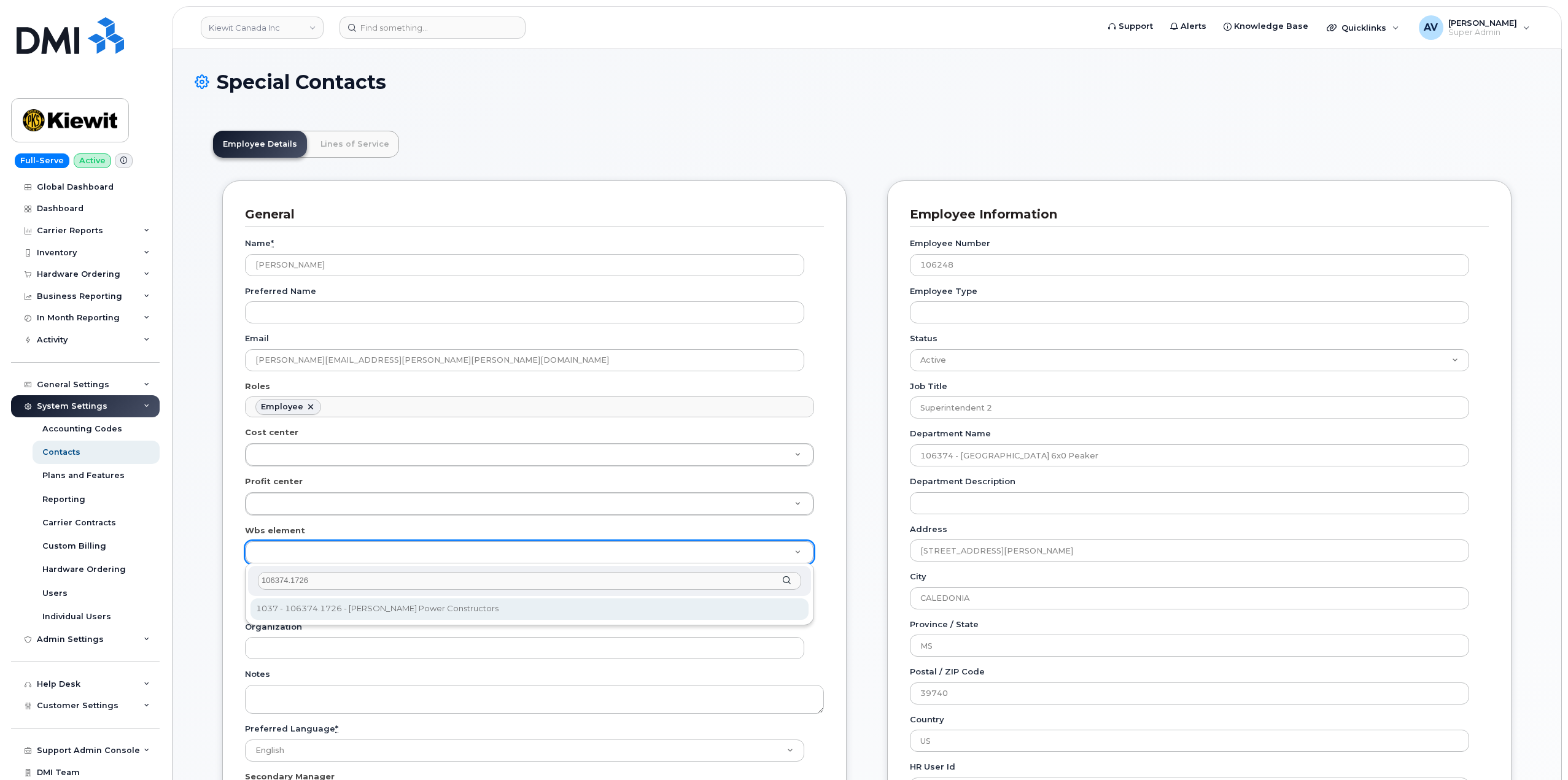
type input "106374.1726"
type input "35401548"
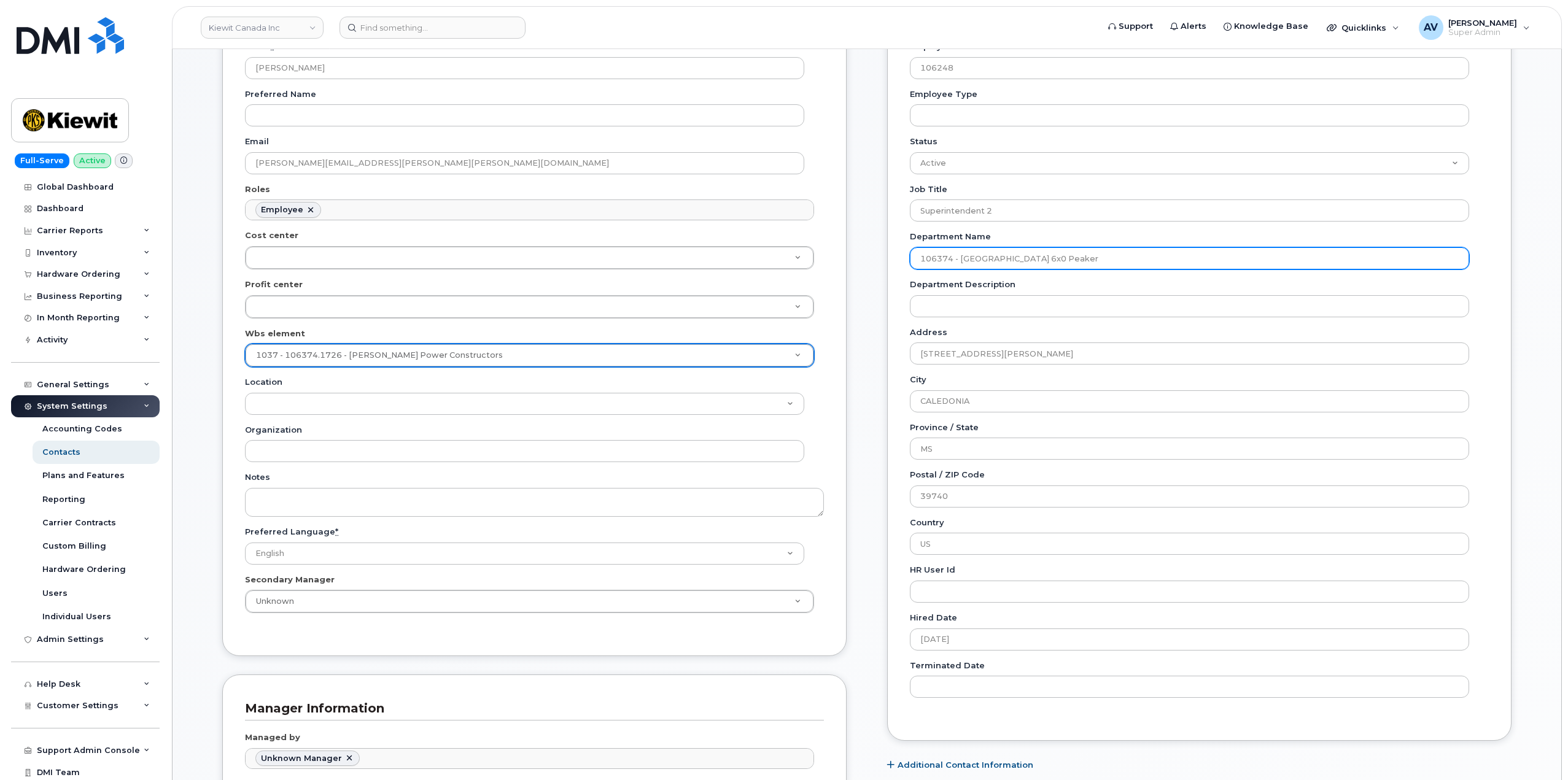
scroll to position [369, 0]
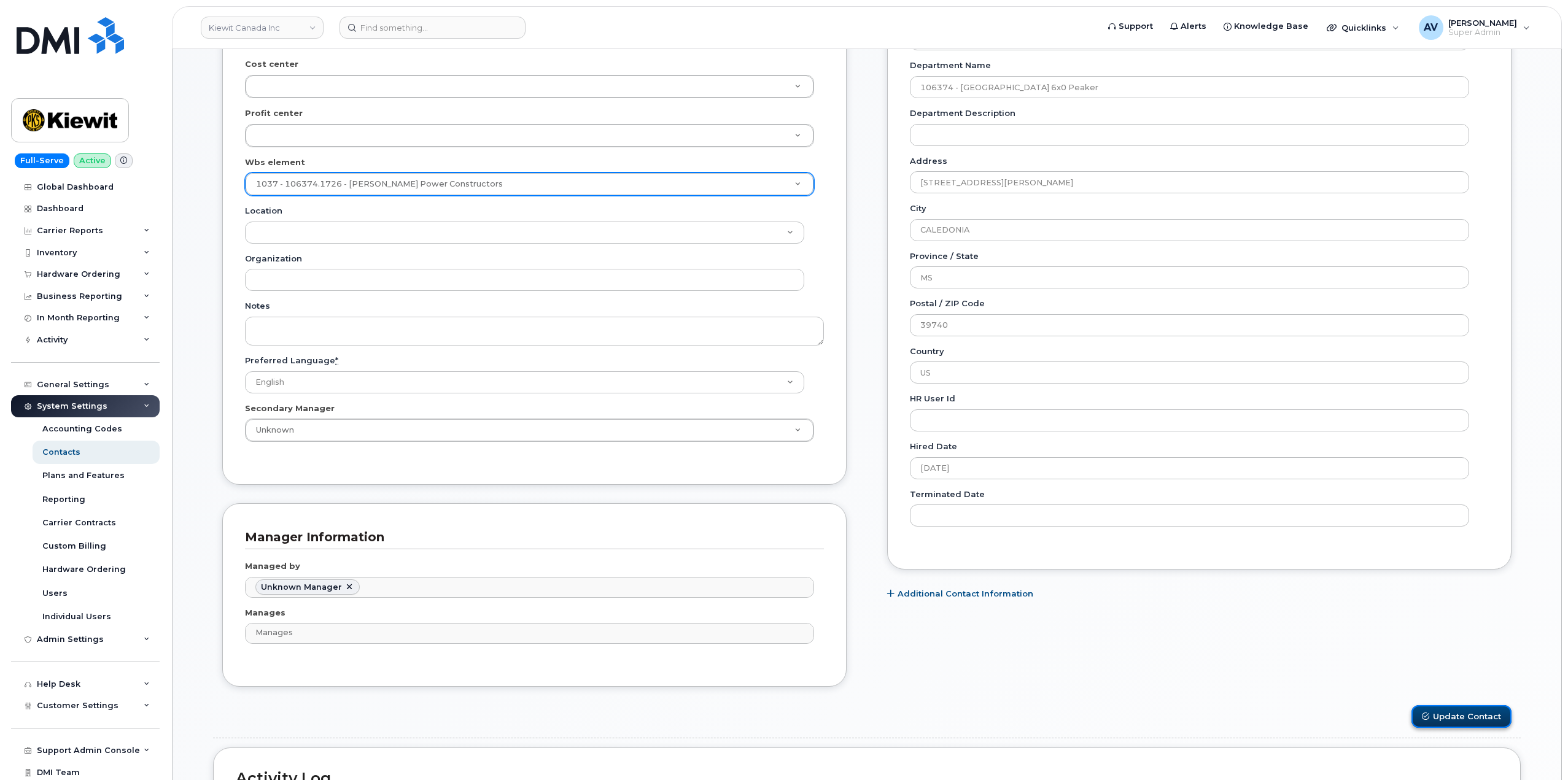
click at [1449, 714] on button "Update Contact" at bounding box center [1461, 716] width 100 height 22
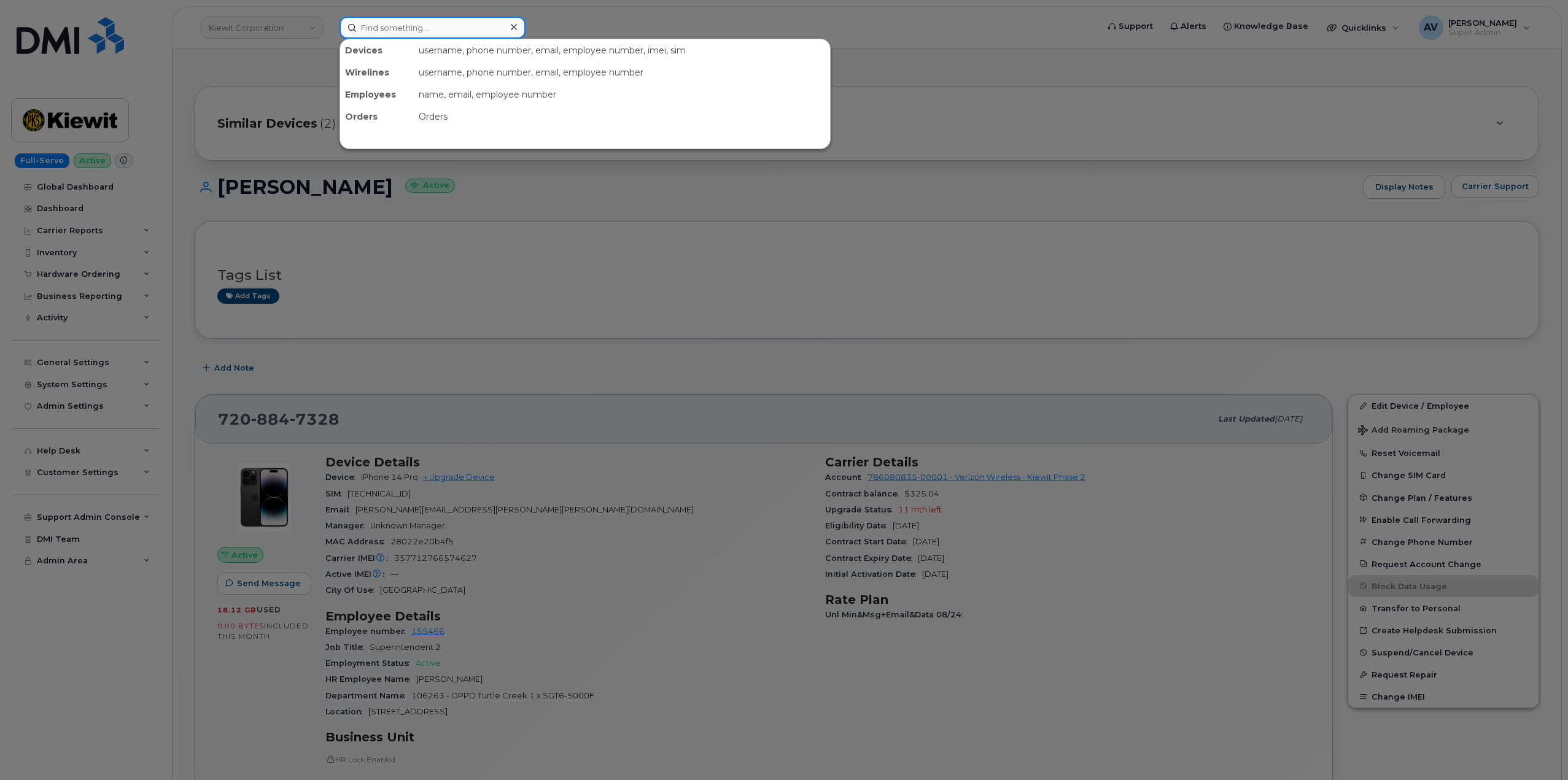
click at [424, 29] on input at bounding box center [432, 27] width 186 height 22
paste input "[PERSON_NAME]"
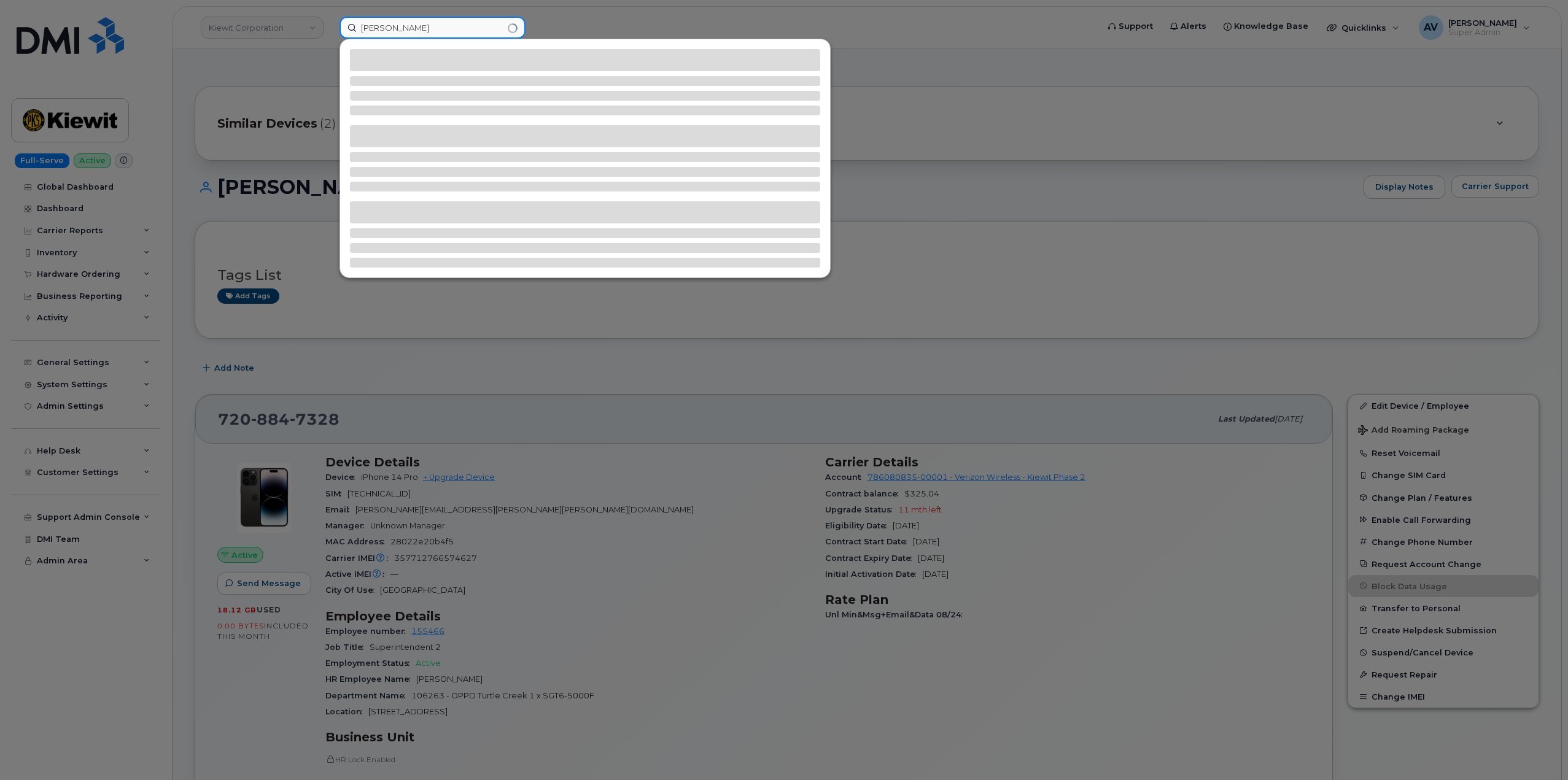
type input "[PERSON_NAME]"
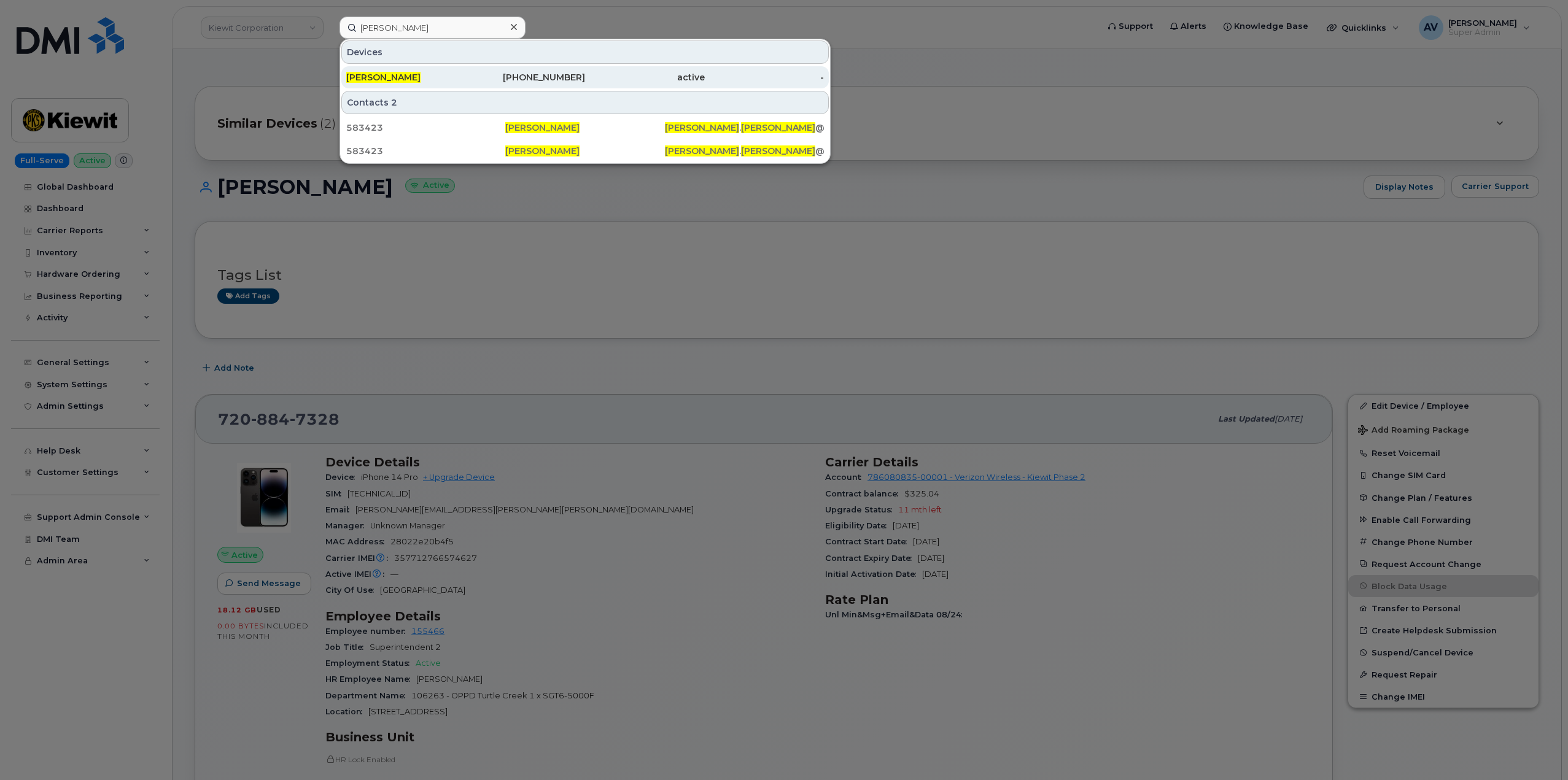
click at [519, 72] on div "774-492-0526" at bounding box center [525, 77] width 119 height 12
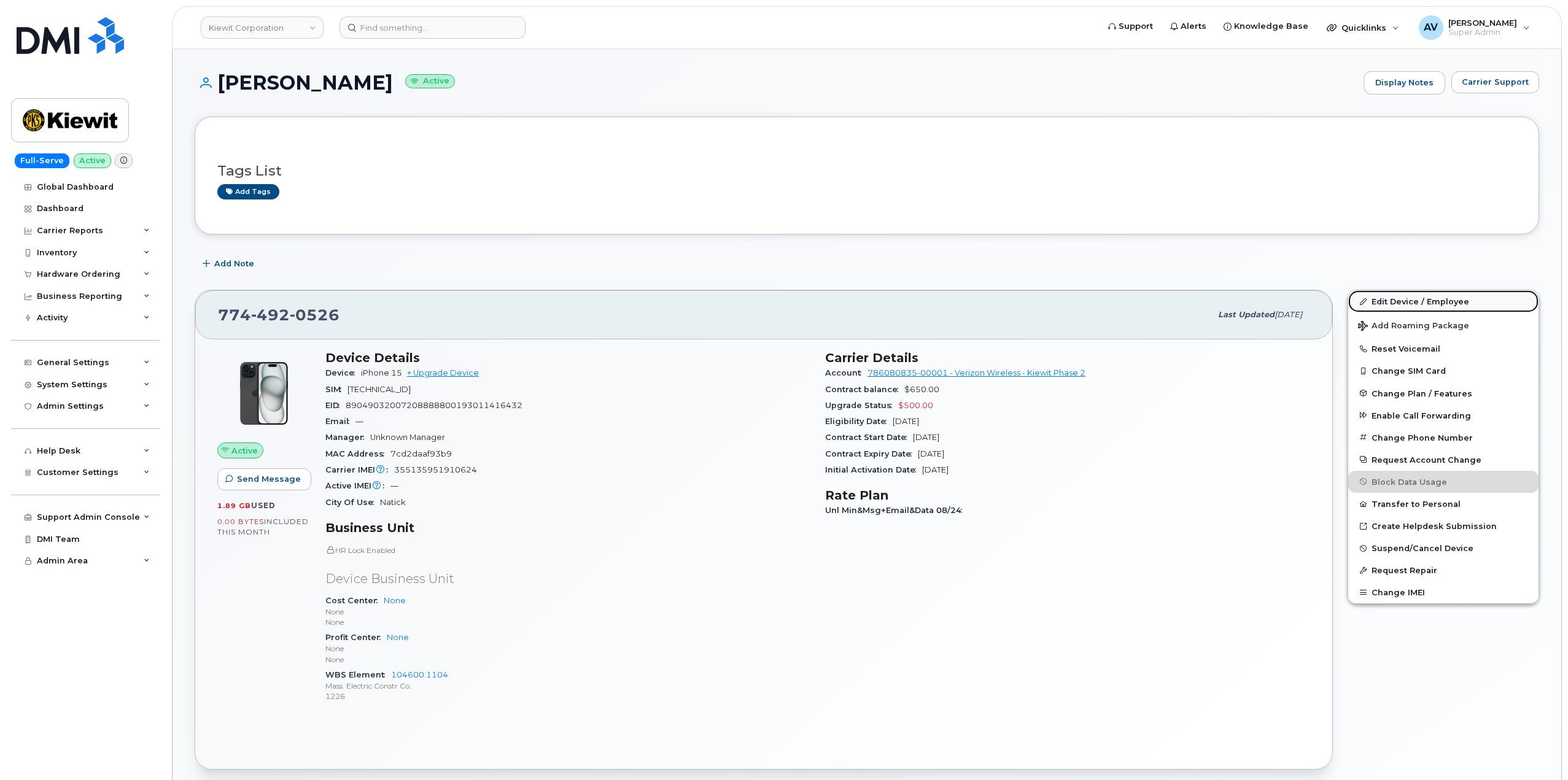
click at [1400, 304] on link "Edit Device / Employee" at bounding box center [1443, 302] width 191 height 22
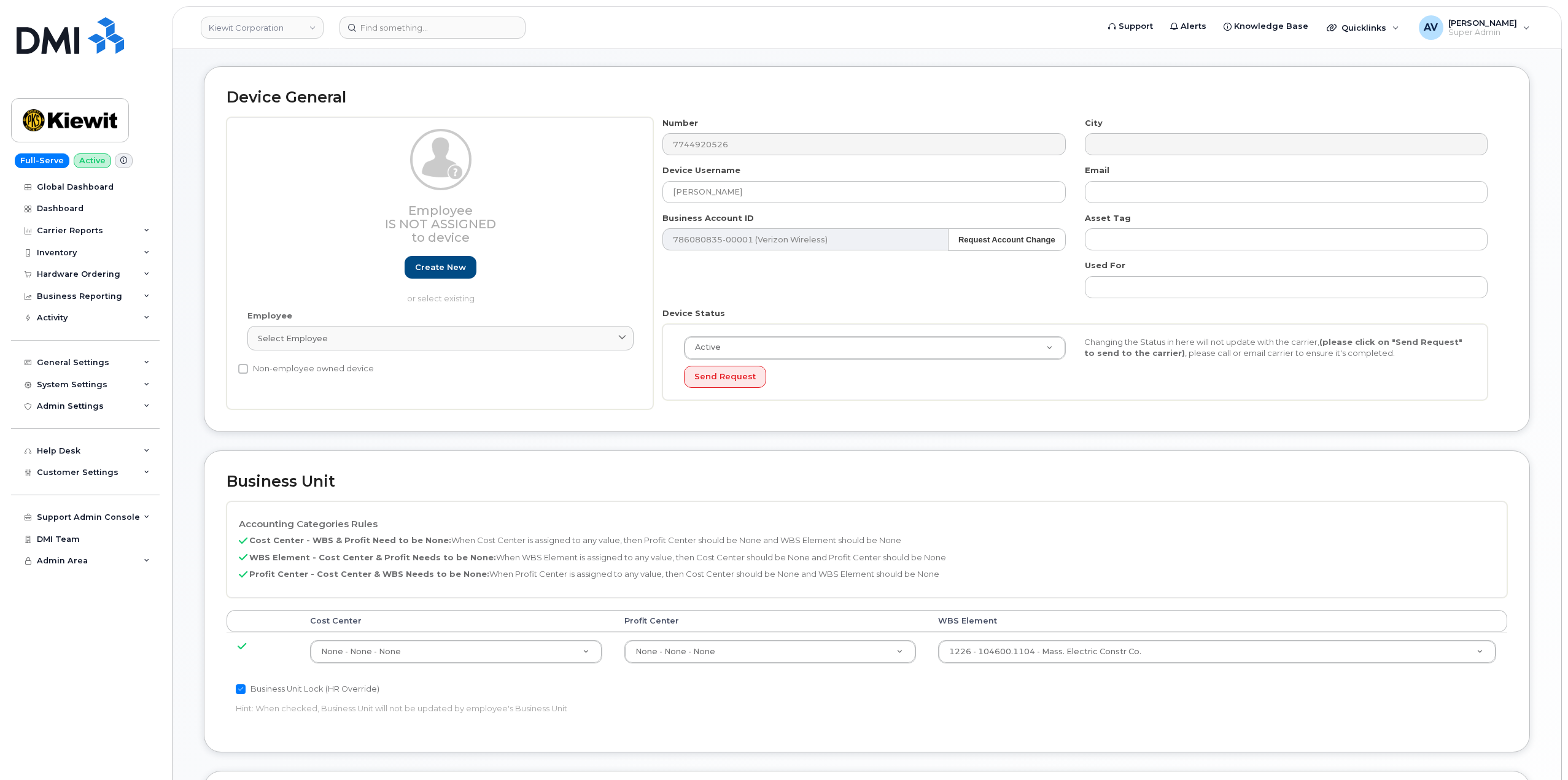
scroll to position [123, 0]
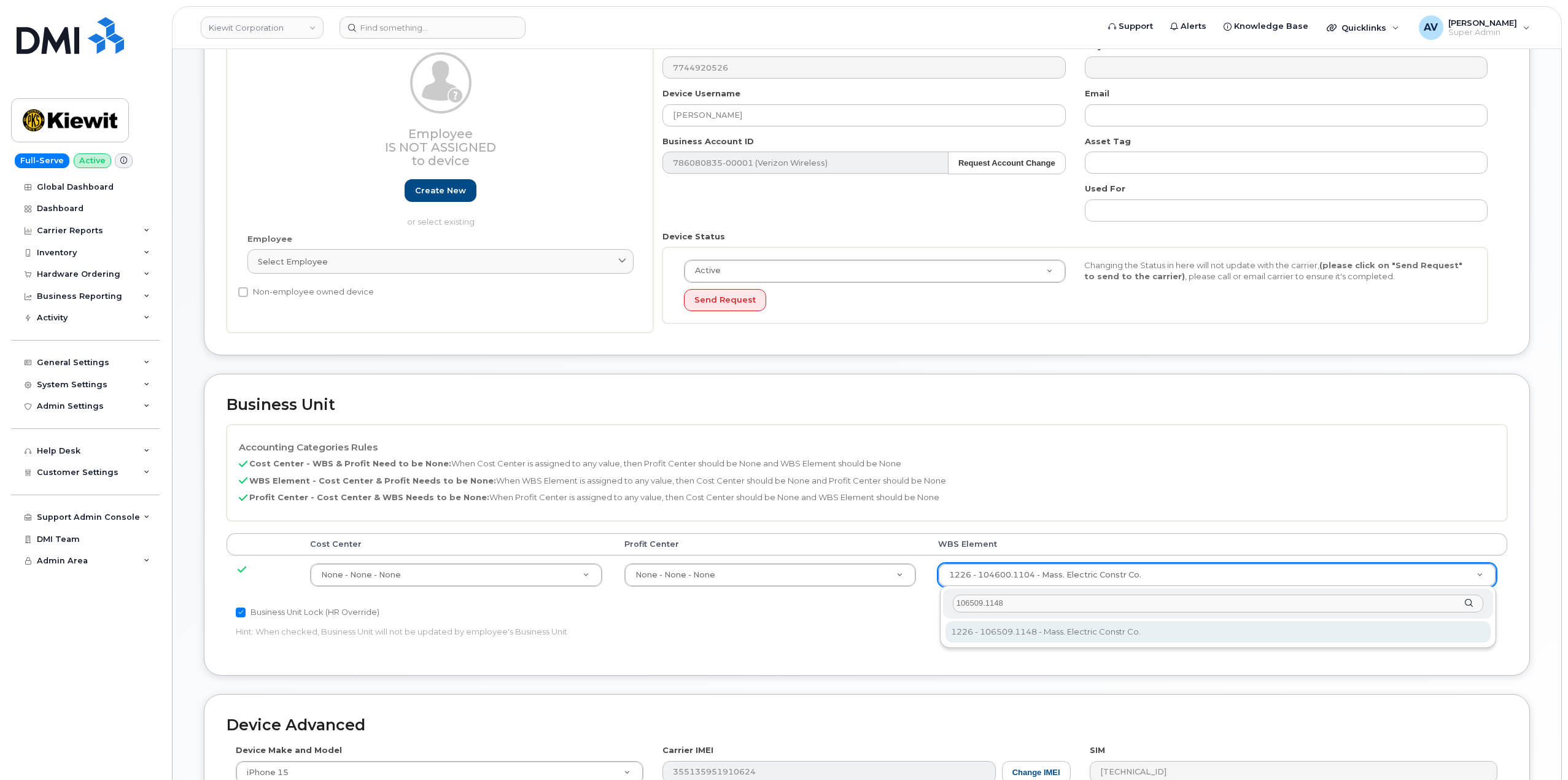
type input "106509.1148"
type input "35946795"
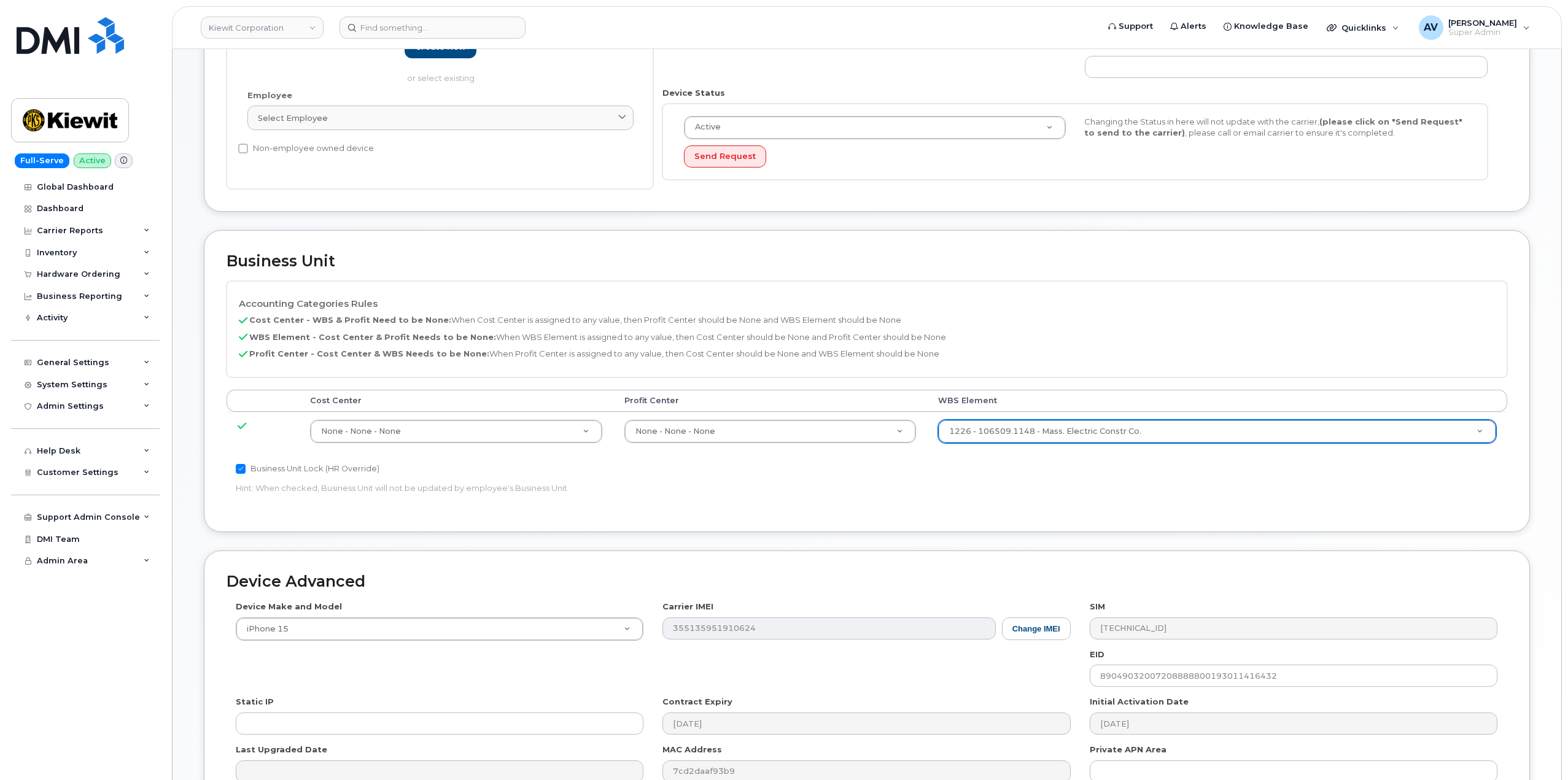
scroll to position [369, 0]
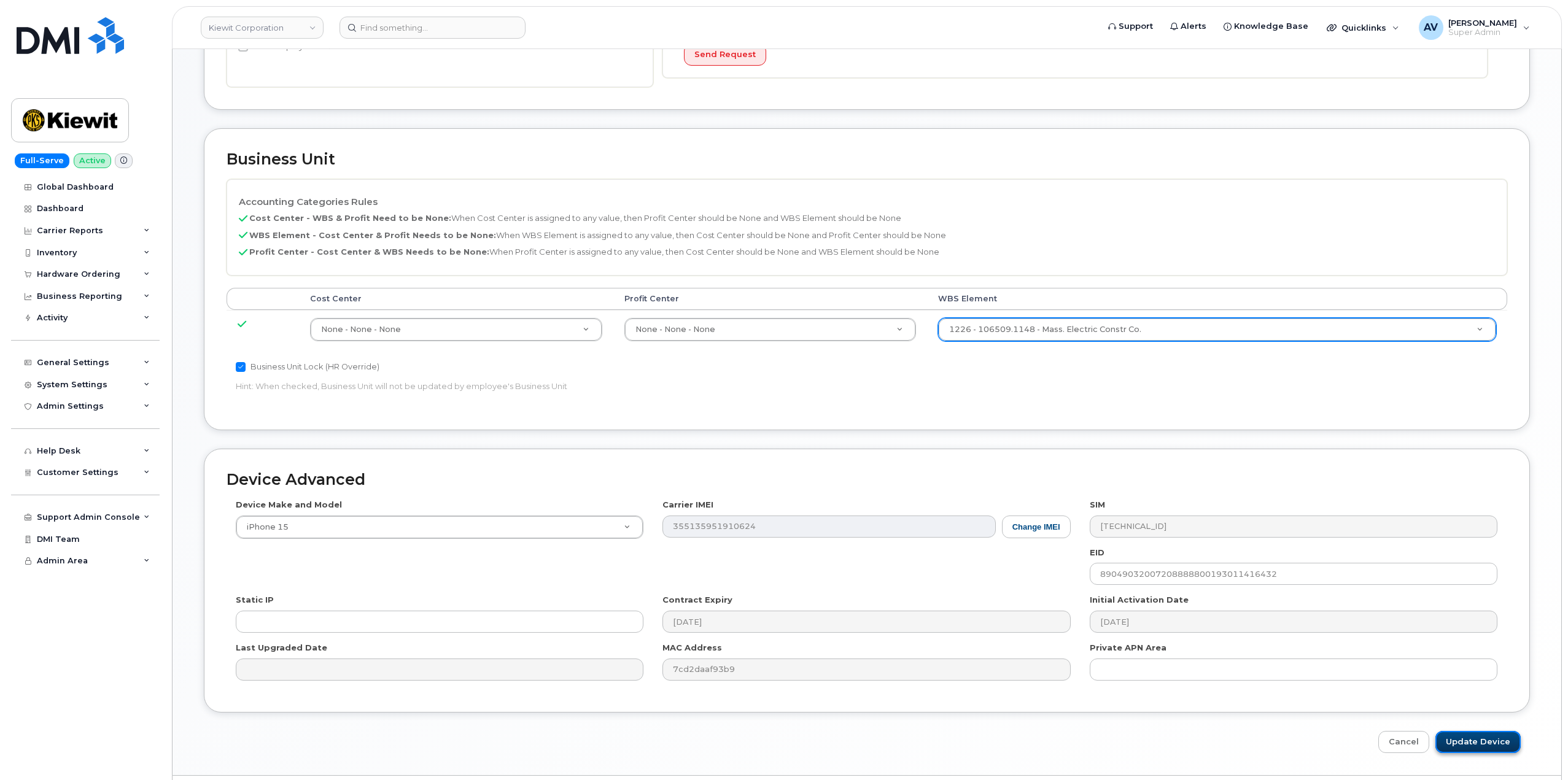
click at [1470, 739] on input "Update Device" at bounding box center [1478, 742] width 85 height 22
type input "Saving..."
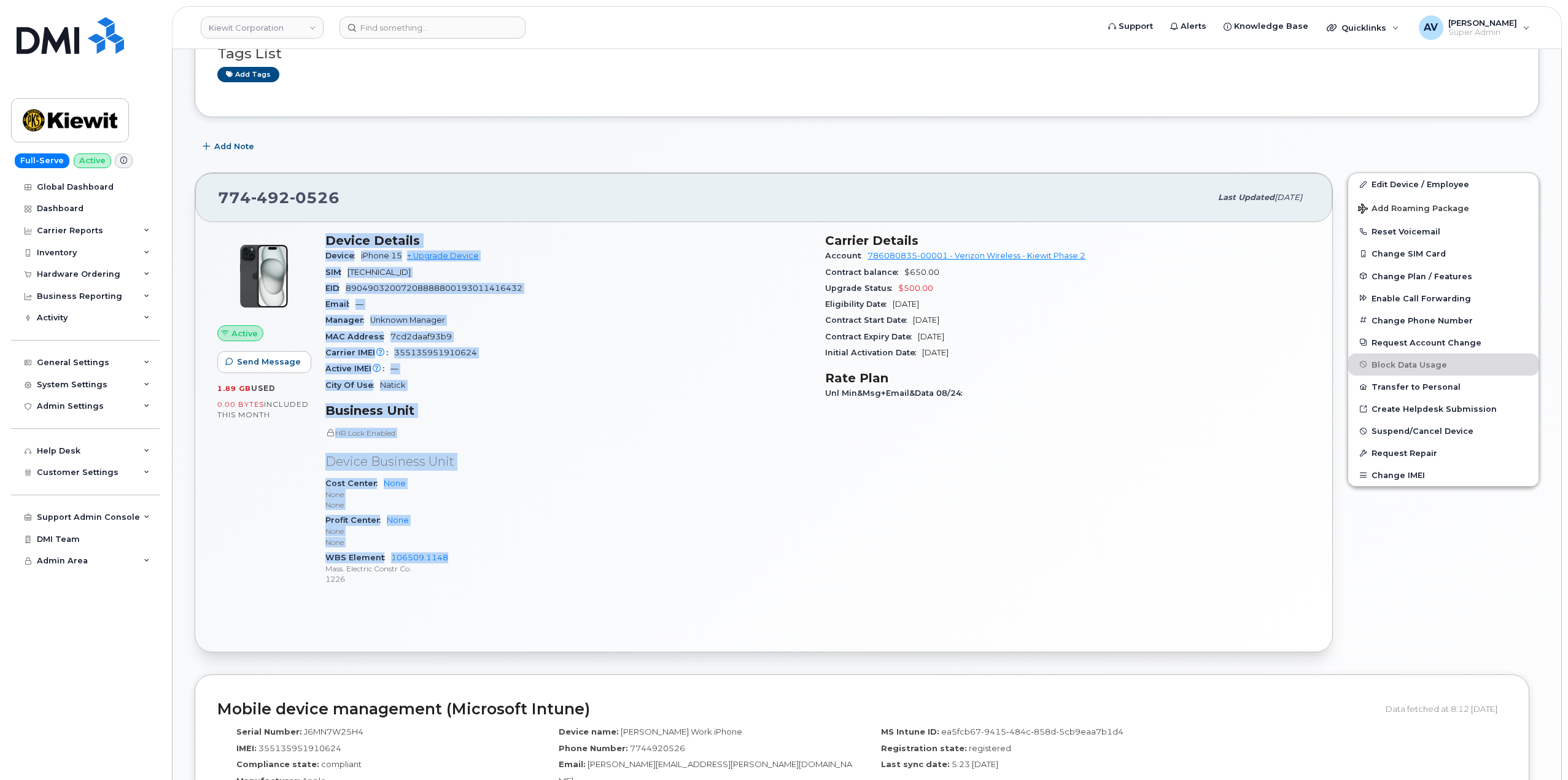
scroll to position [123, 0]
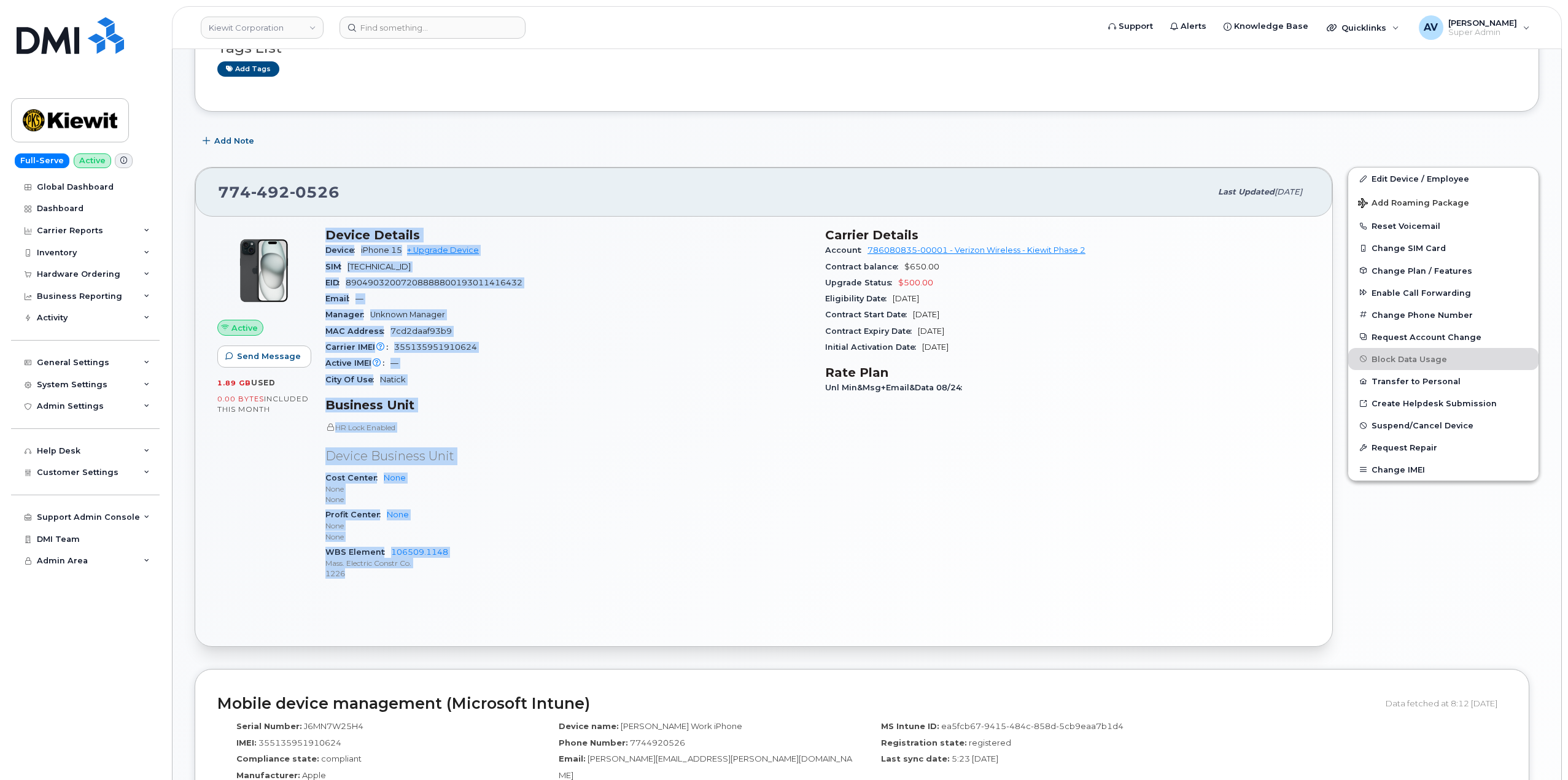
drag, startPoint x: 321, startPoint y: 355, endPoint x: 469, endPoint y: 582, distance: 271.0
click at [469, 582] on div "Device Details Device iPhone 15 + Upgrade Device SIM 89148000012209686431 EID 8…" at bounding box center [568, 410] width 500 height 378
copy div "Device Details Device iPhone 15 + Upgrade Device SIM 89148000012209686431 EID 8…"
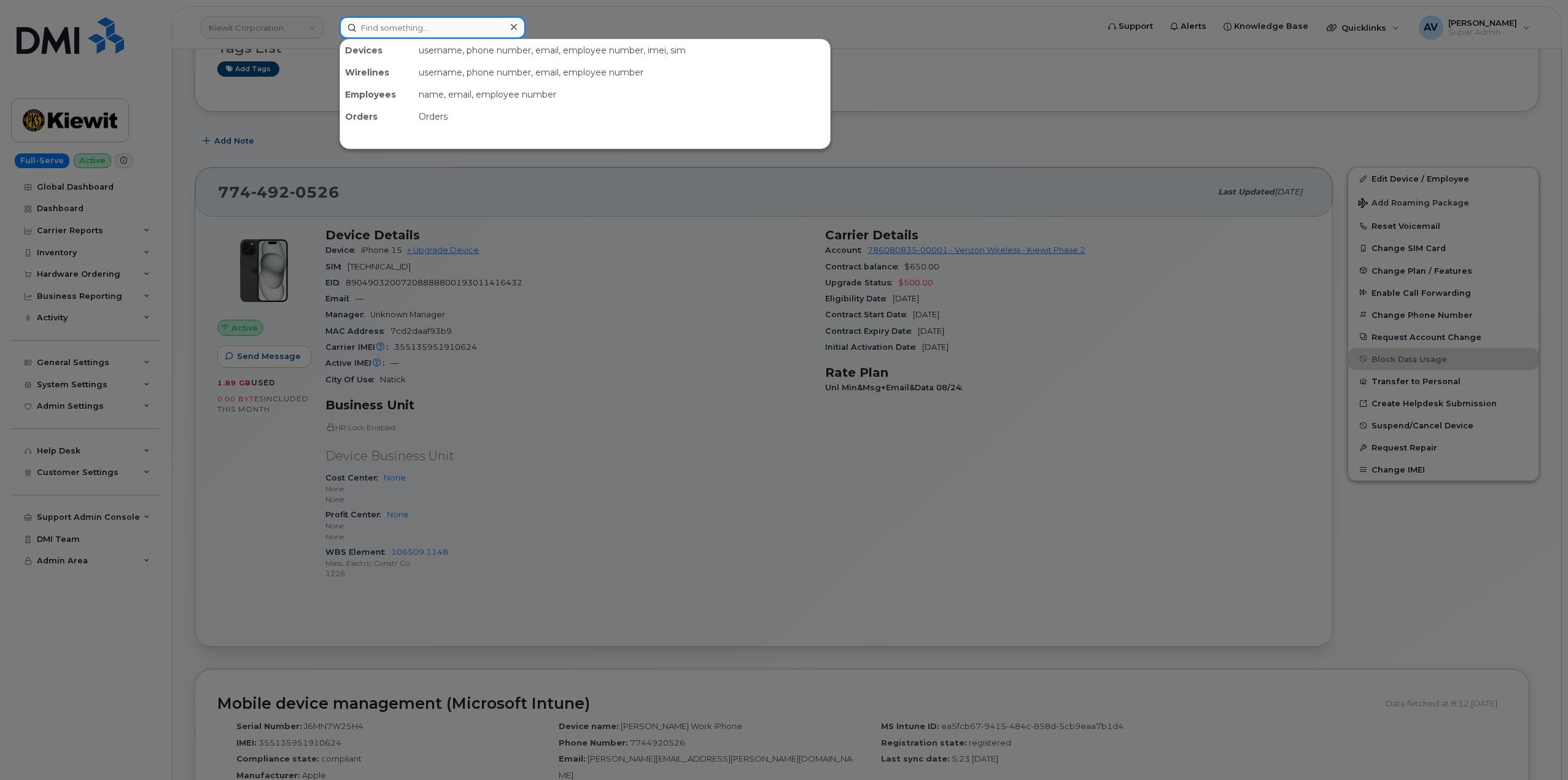
click at [424, 27] on input at bounding box center [432, 27] width 186 height 22
paste input "John Smith Jr"
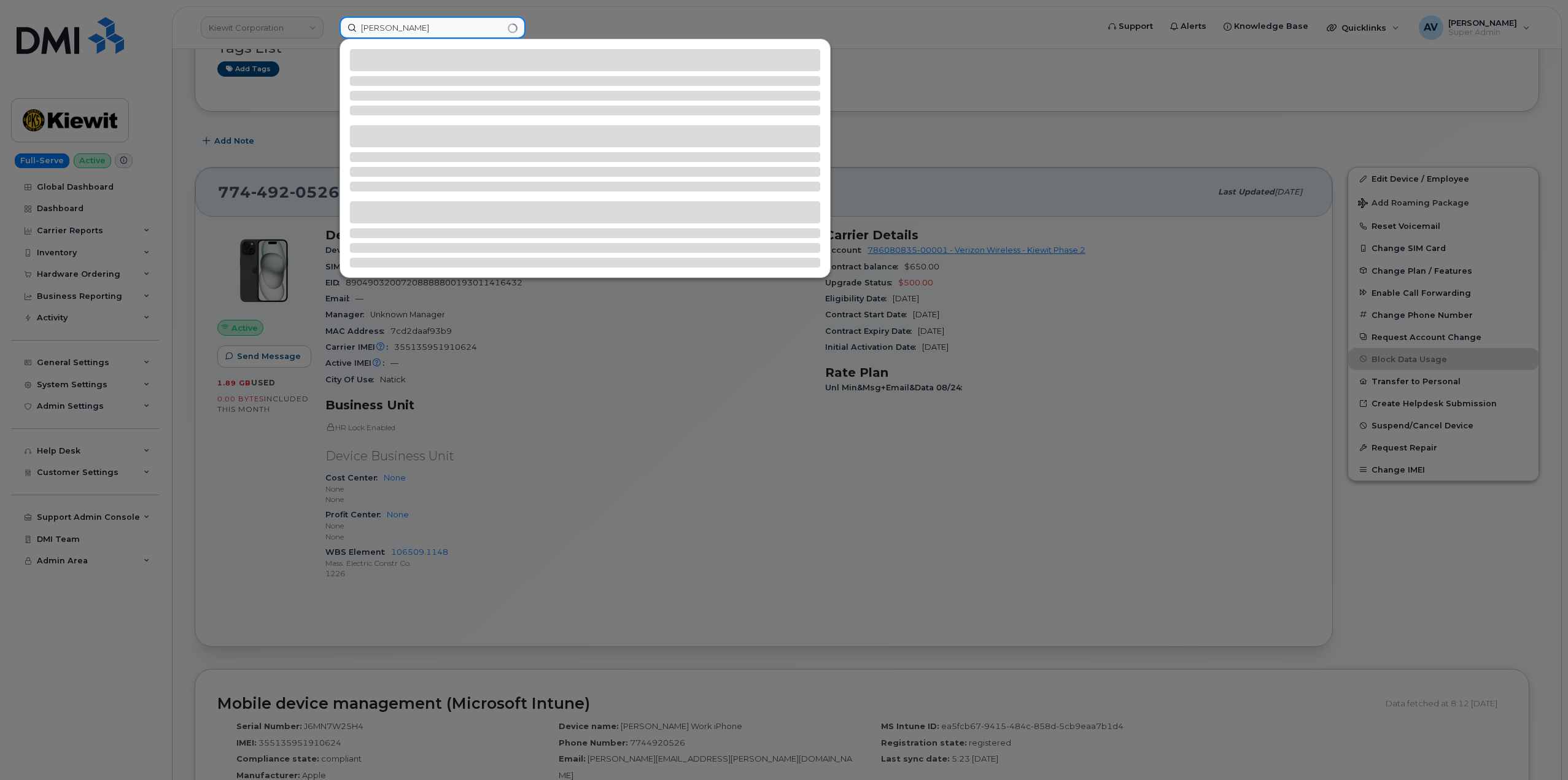
type input "John Smith Jr"
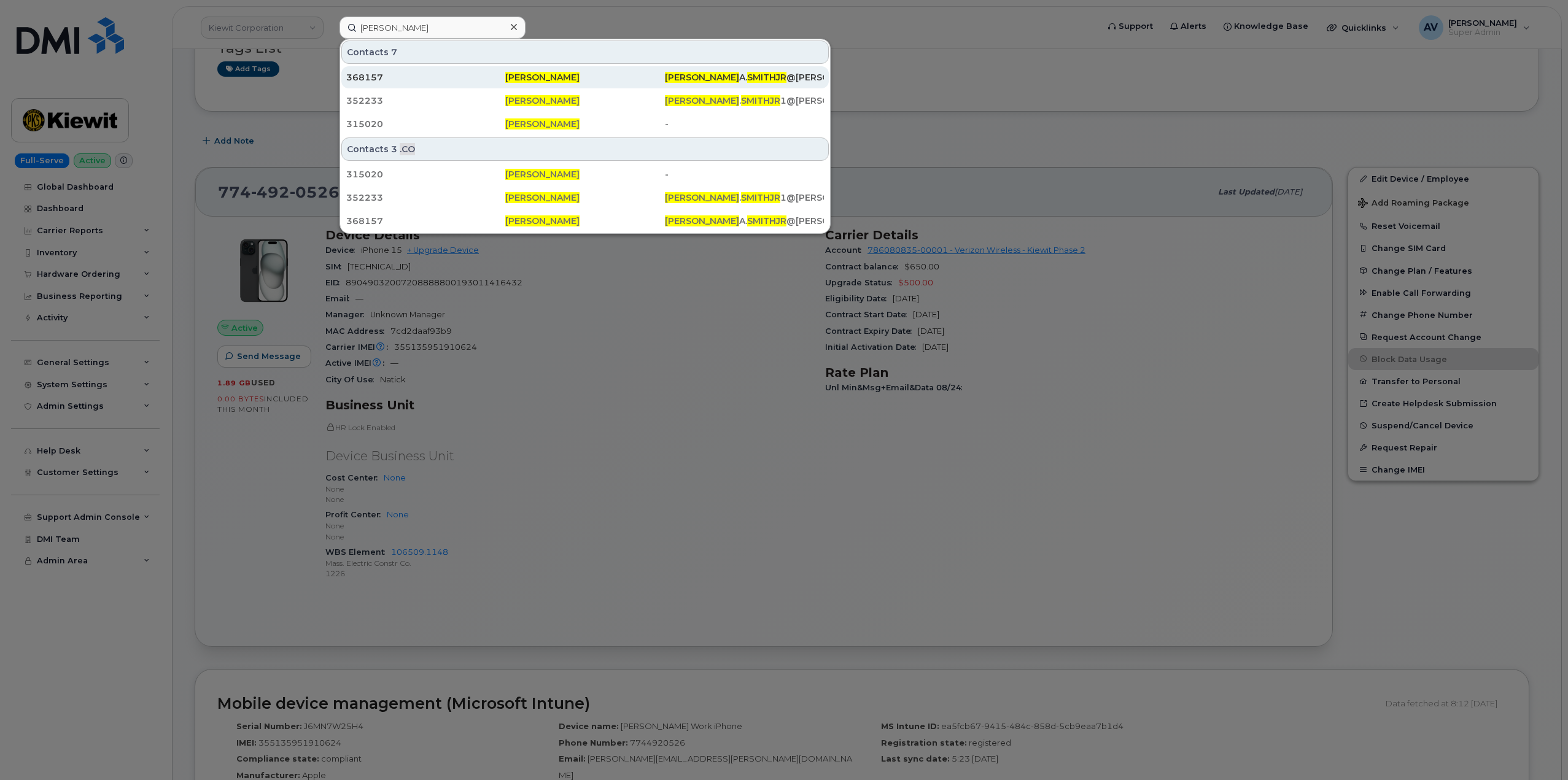
click at [448, 72] on div "368157" at bounding box center [425, 77] width 159 height 12
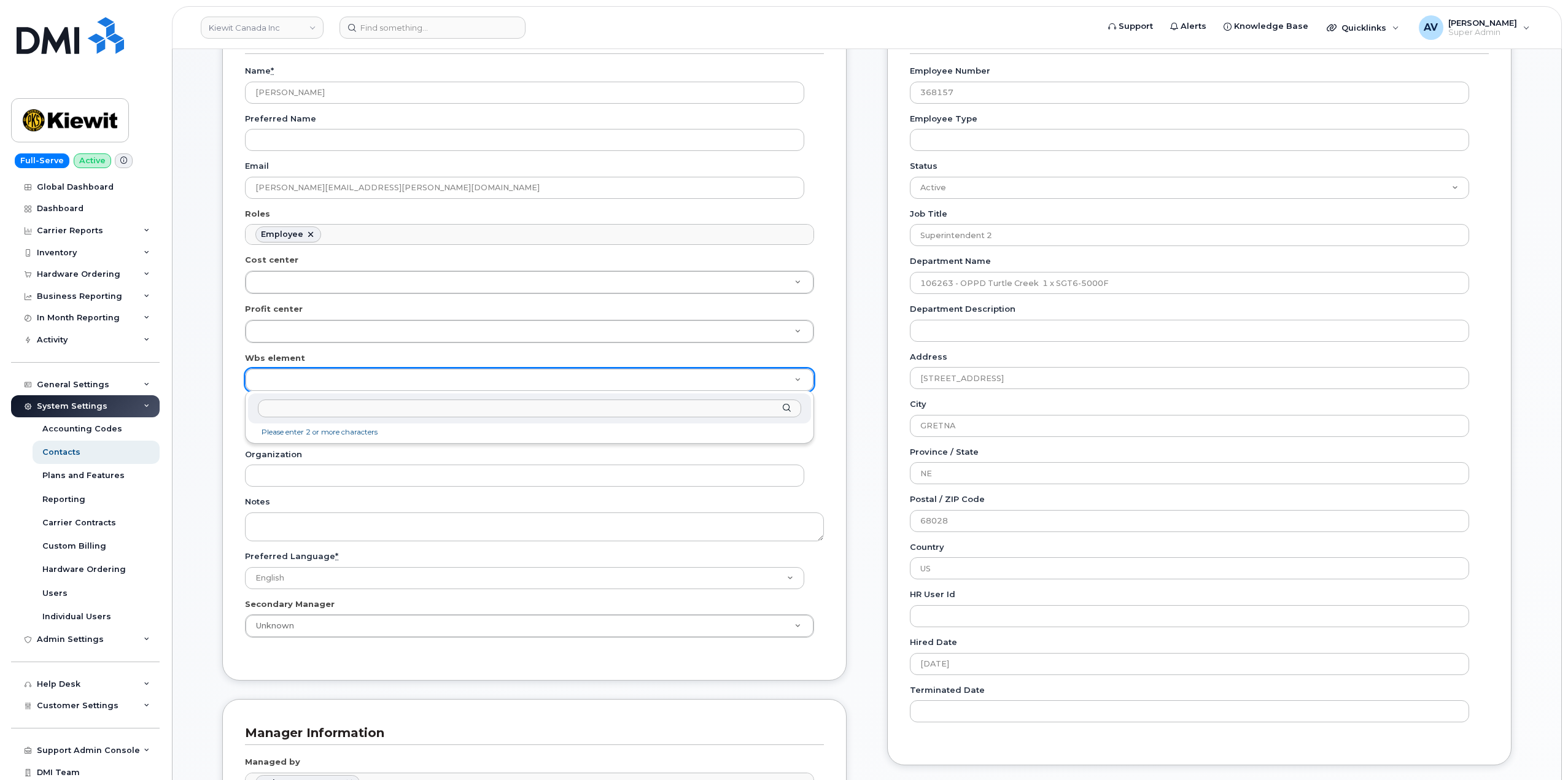
scroll to position [184, 0]
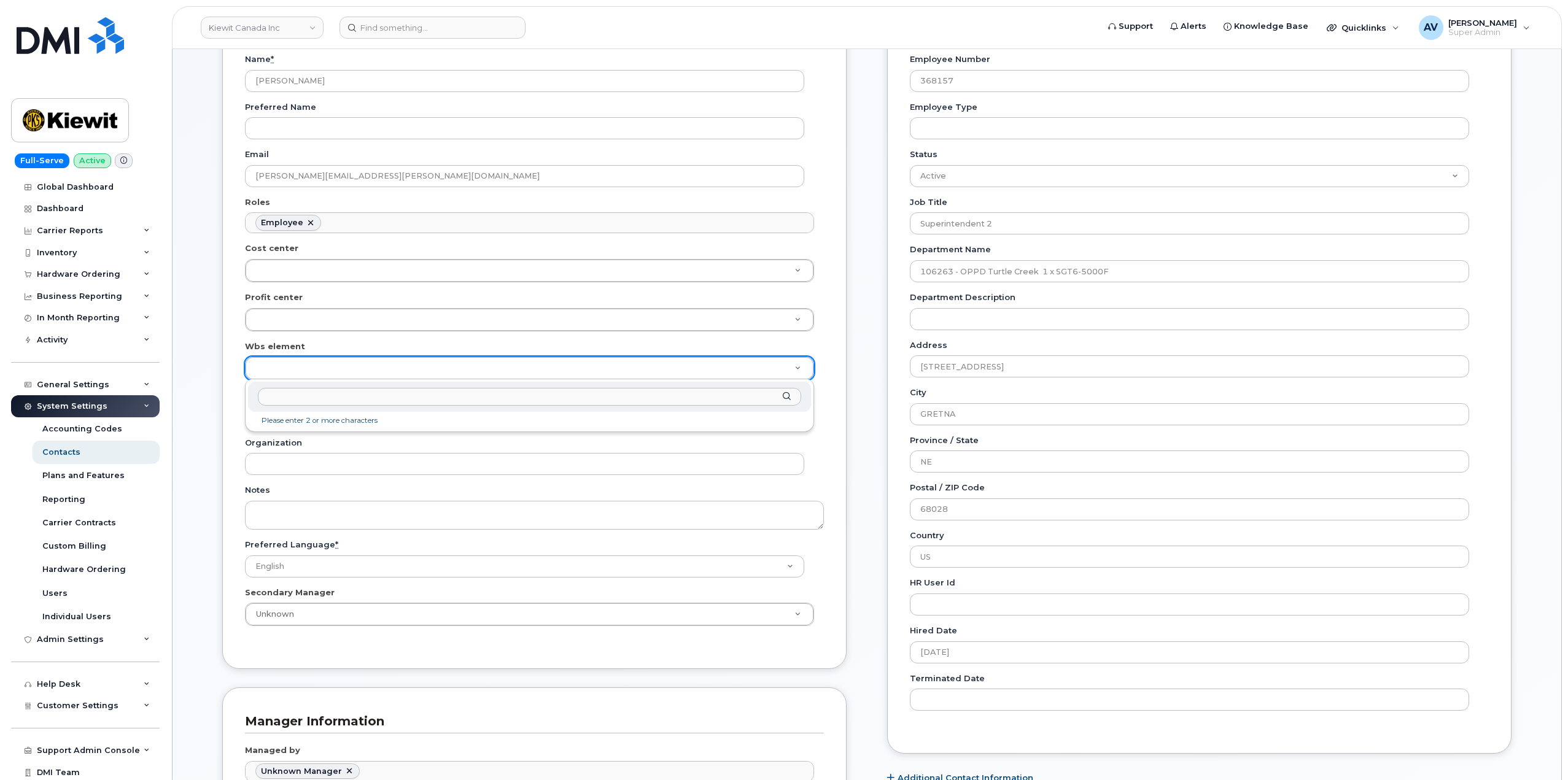
click at [504, 398] on input "text" at bounding box center [529, 397] width 543 height 18
paste input "106263.1860"
type input "106263.1860"
type input "34508060"
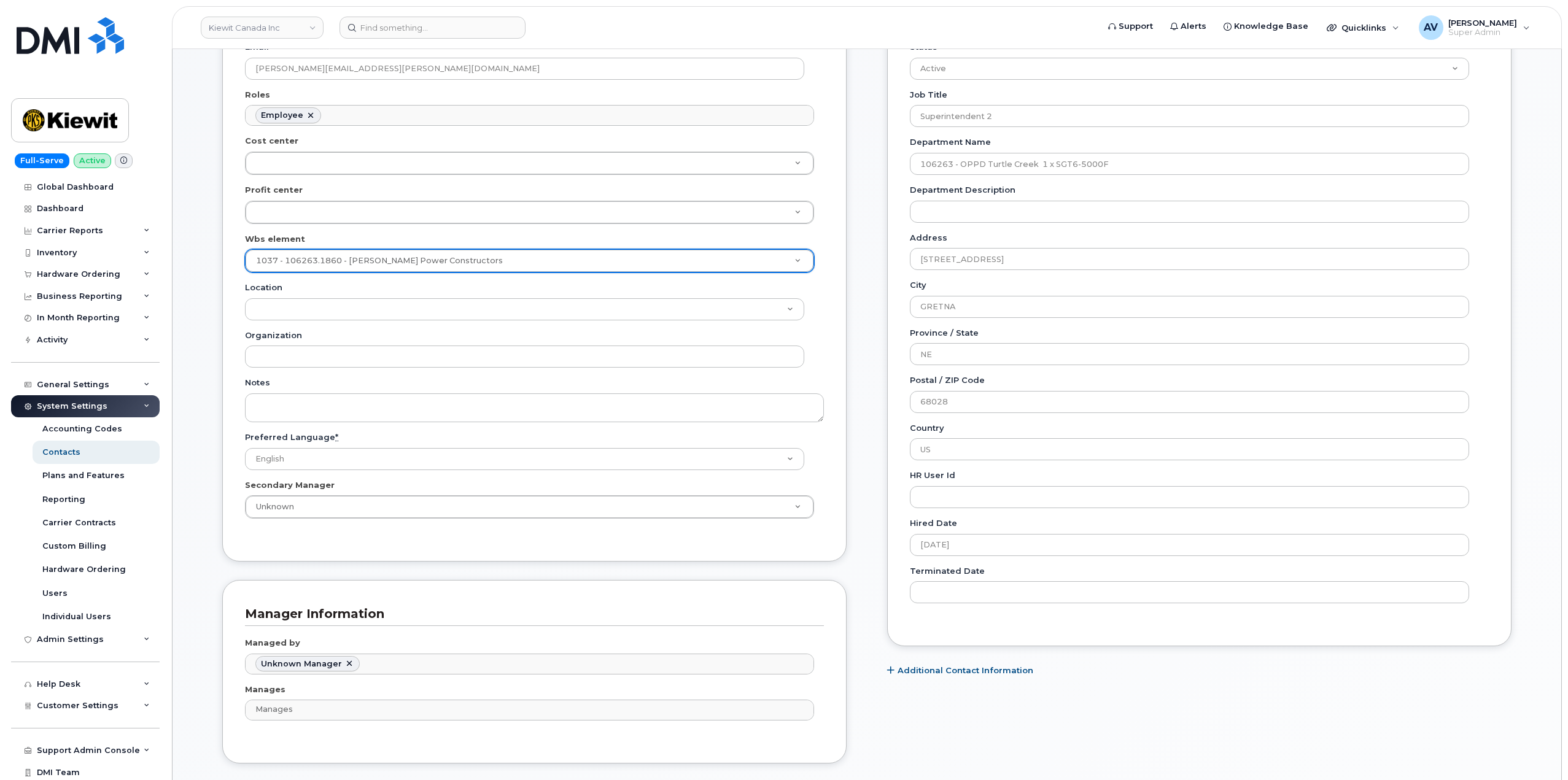
scroll to position [430, 0]
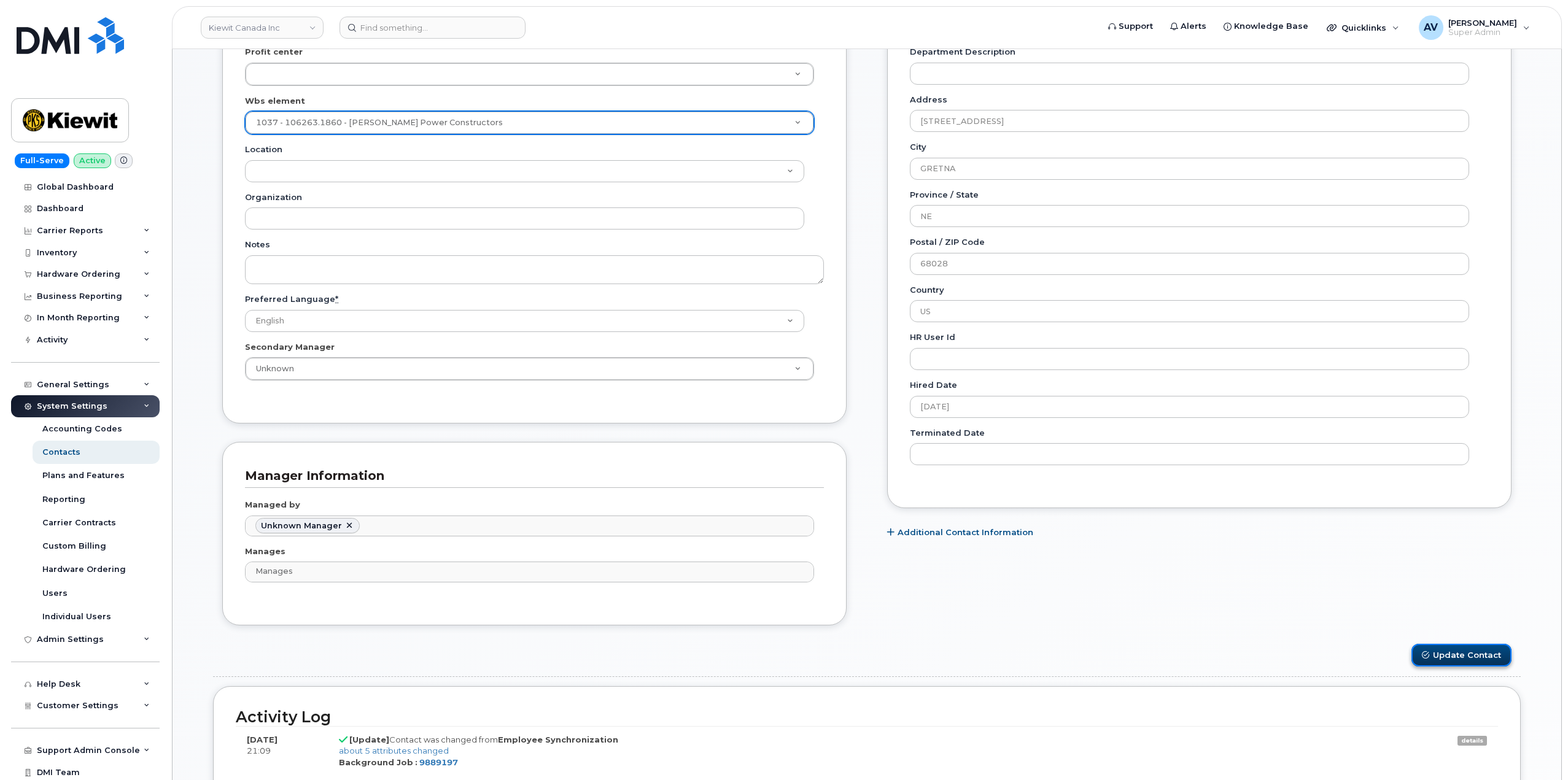
click at [1464, 654] on button "Update Contact" at bounding box center [1461, 655] width 100 height 22
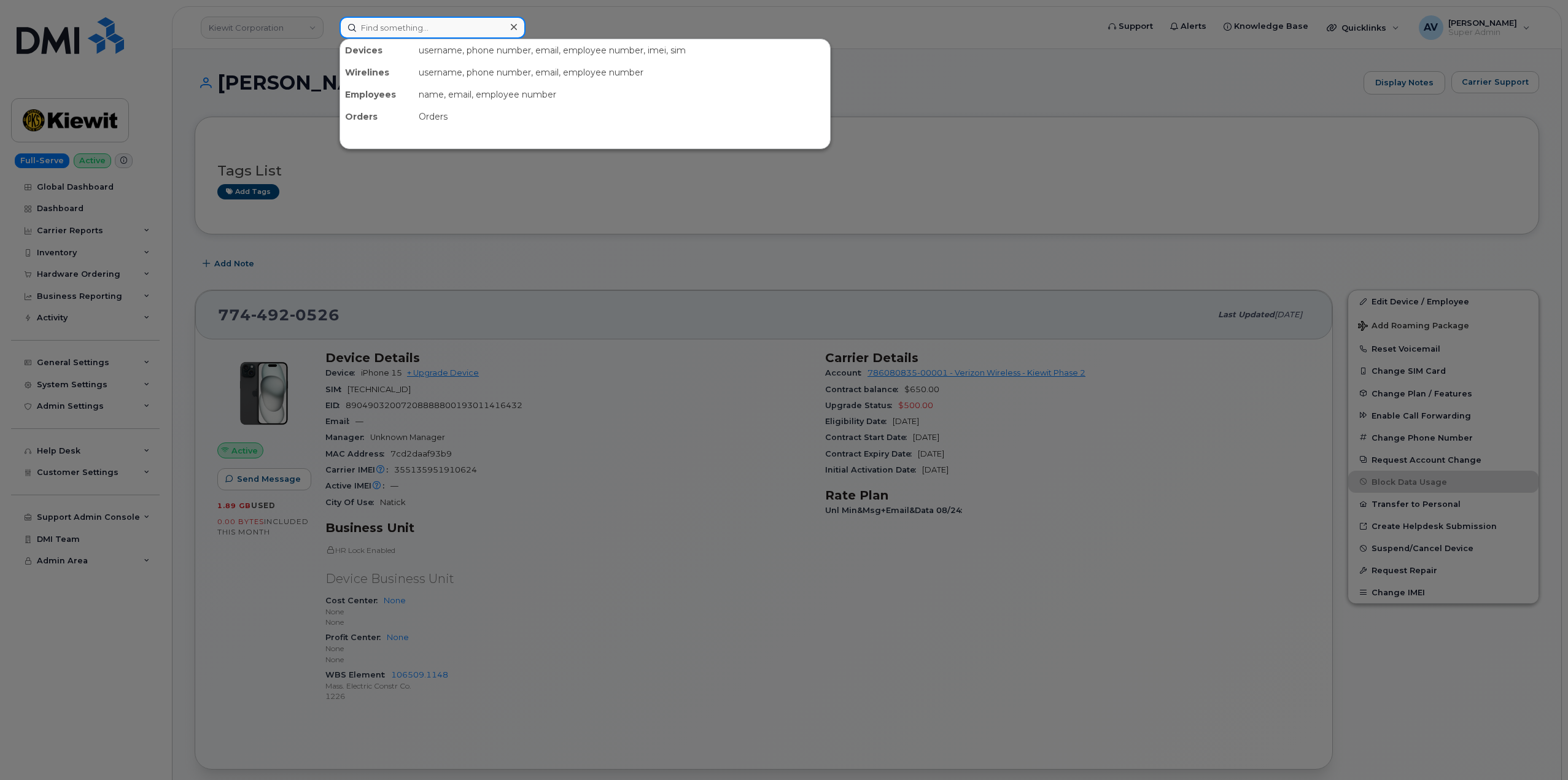
click at [405, 25] on input at bounding box center [432, 27] width 186 height 22
paste input "[PERSON_NAME]"
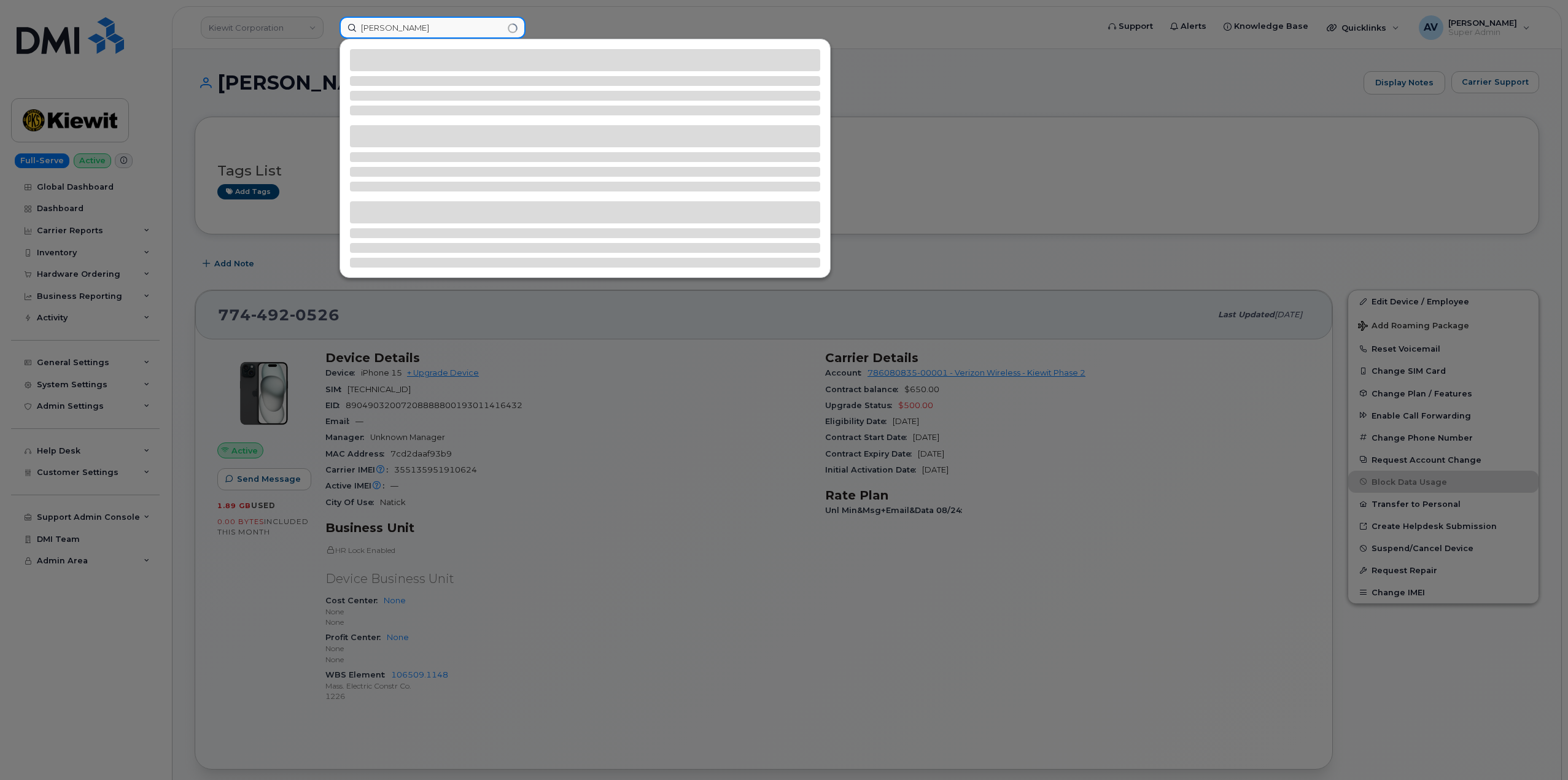
type input "[PERSON_NAME]"
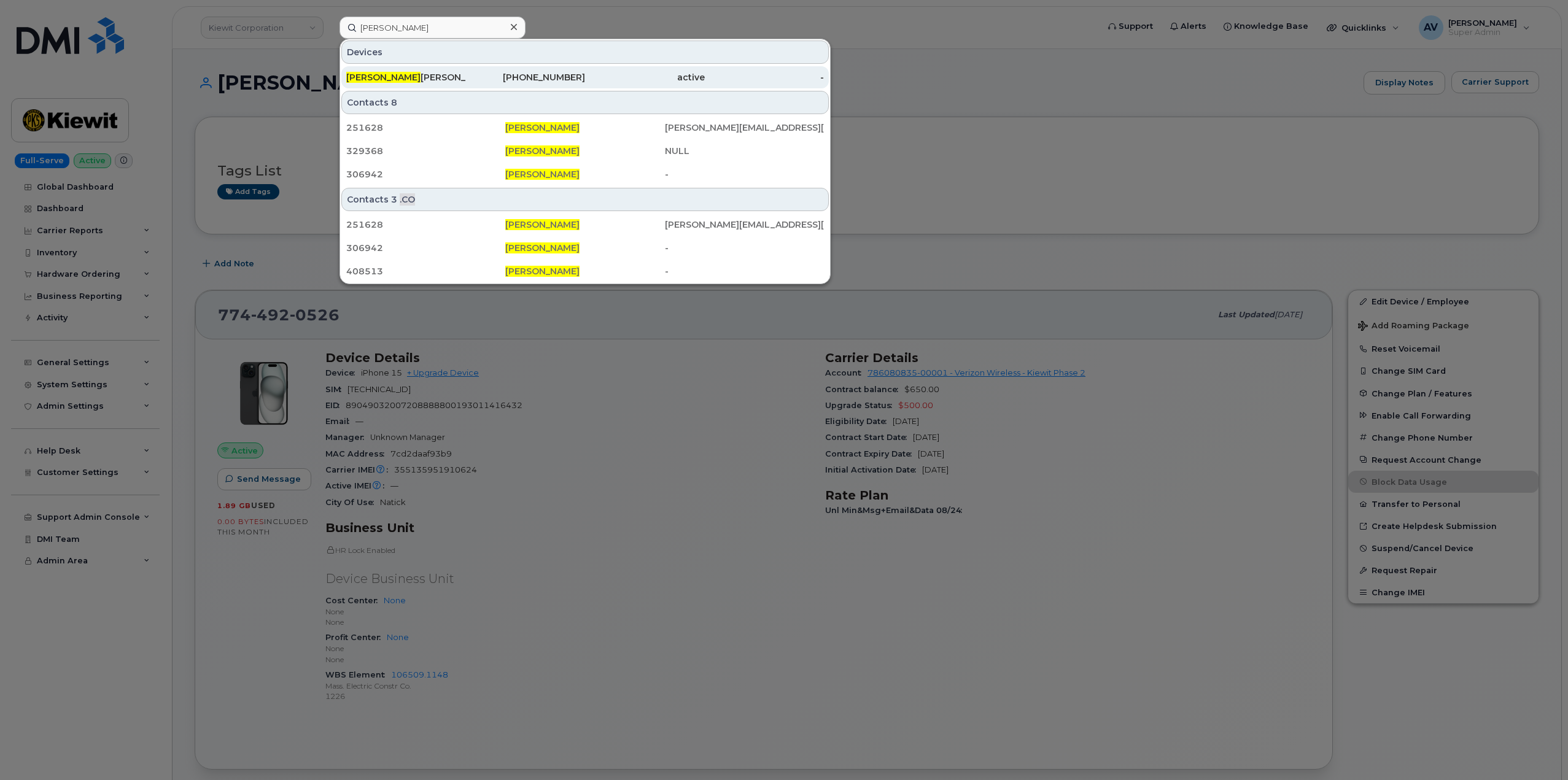
click at [433, 74] on div "Joshua Myers Leblanc" at bounding box center [406, 77] width 119 height 12
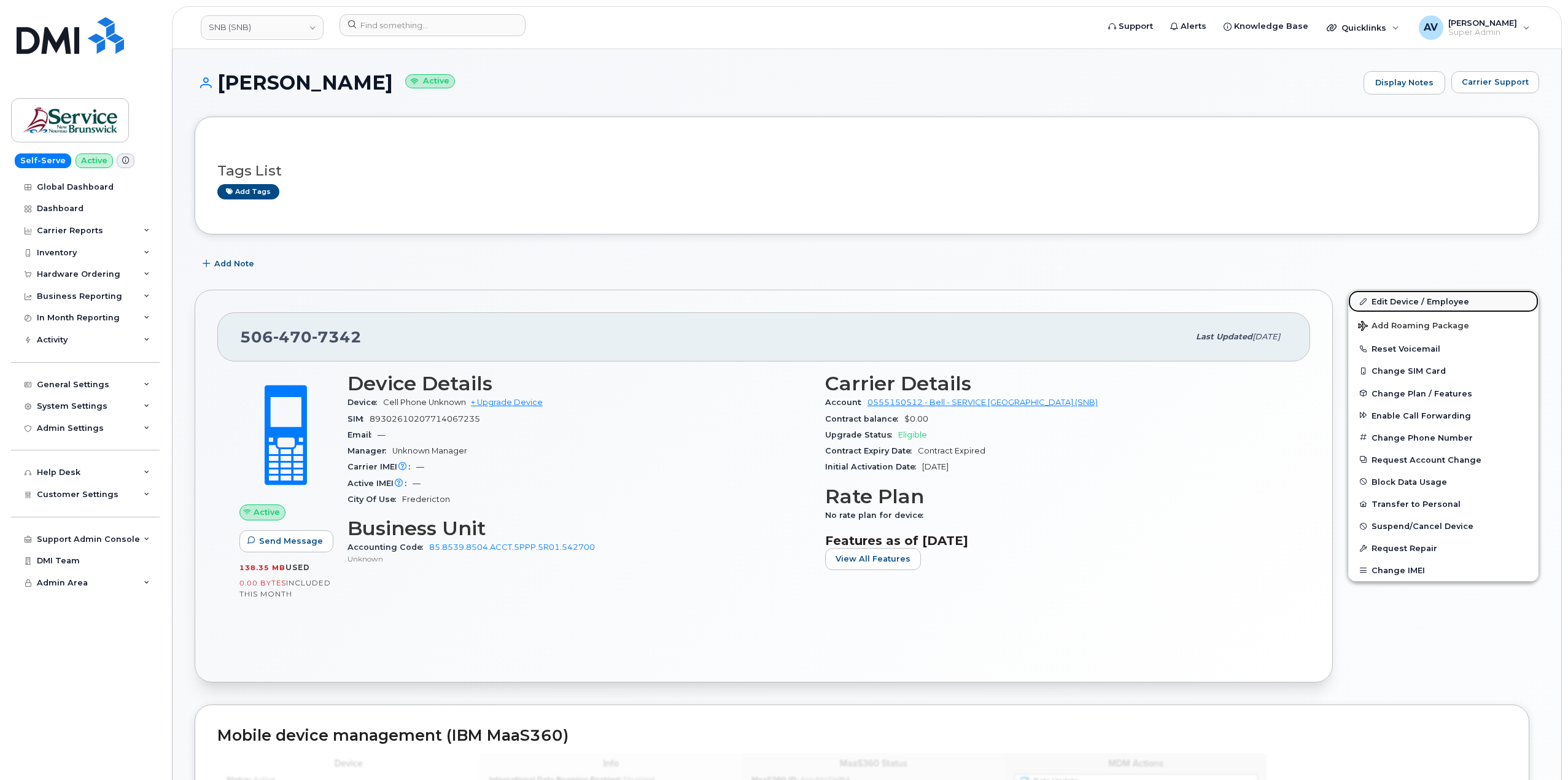
click at [1395, 299] on link "Edit Device / Employee" at bounding box center [1443, 302] width 191 height 22
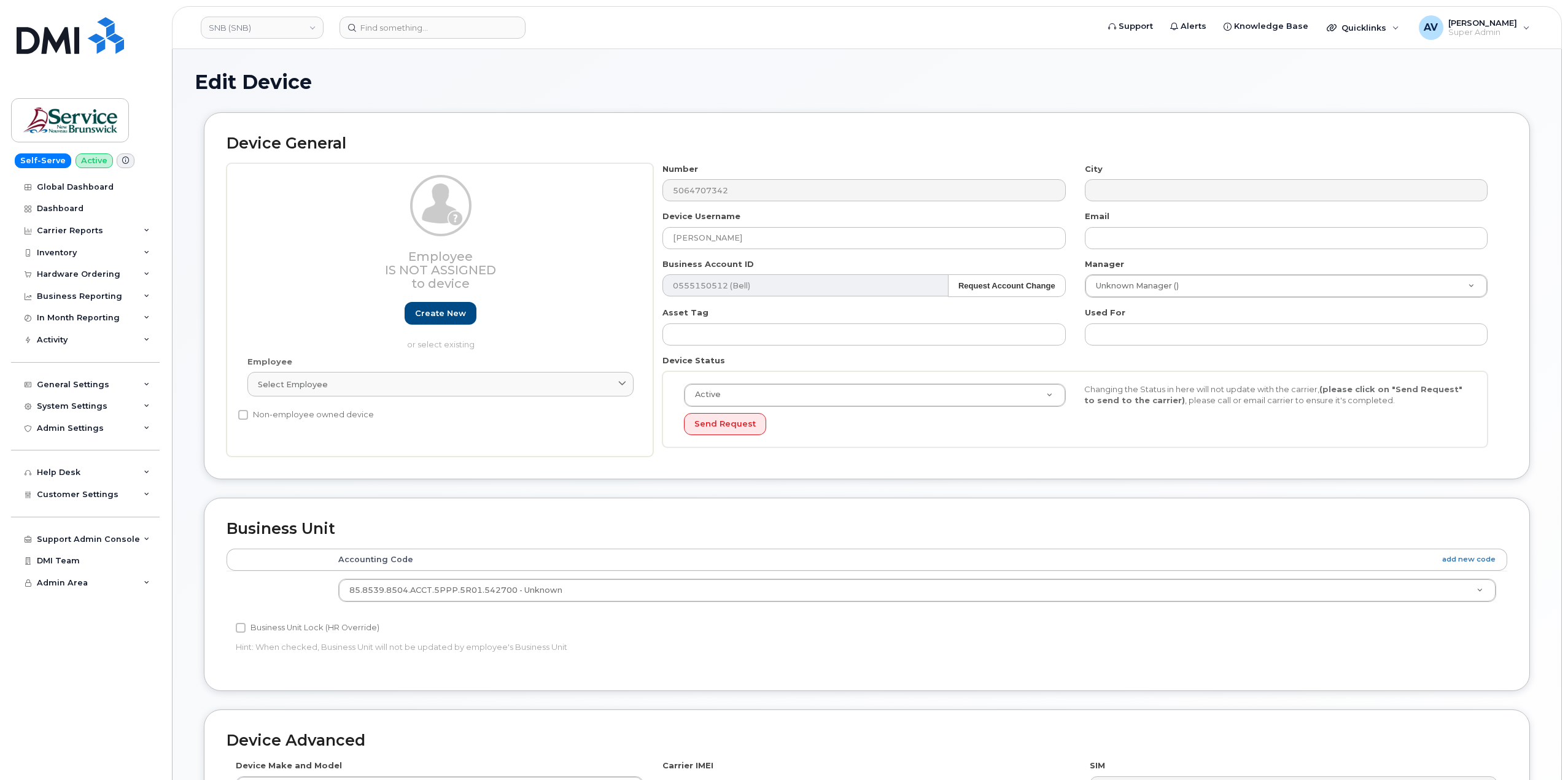
select select "35848346"
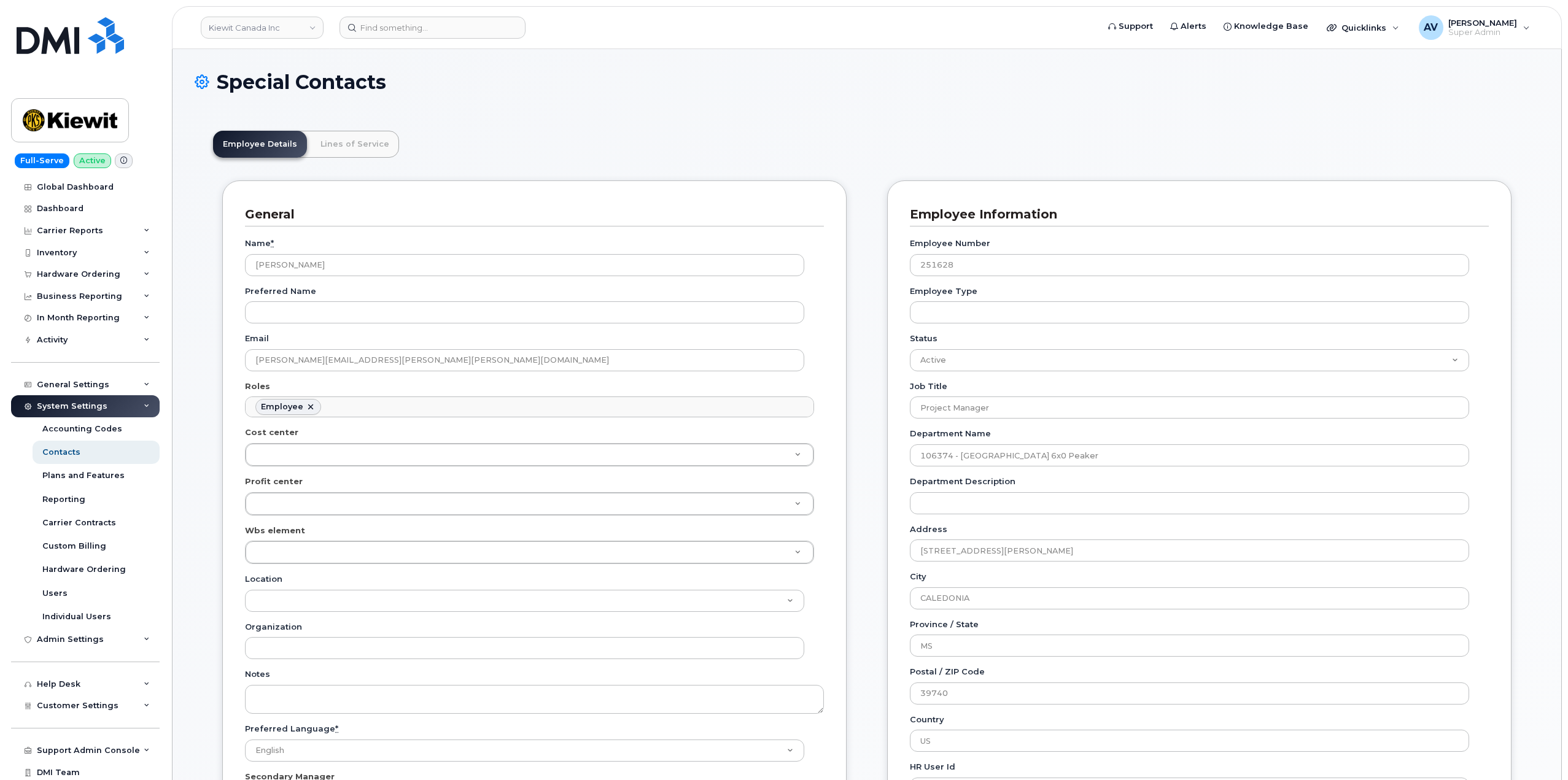
scroll to position [36, 0]
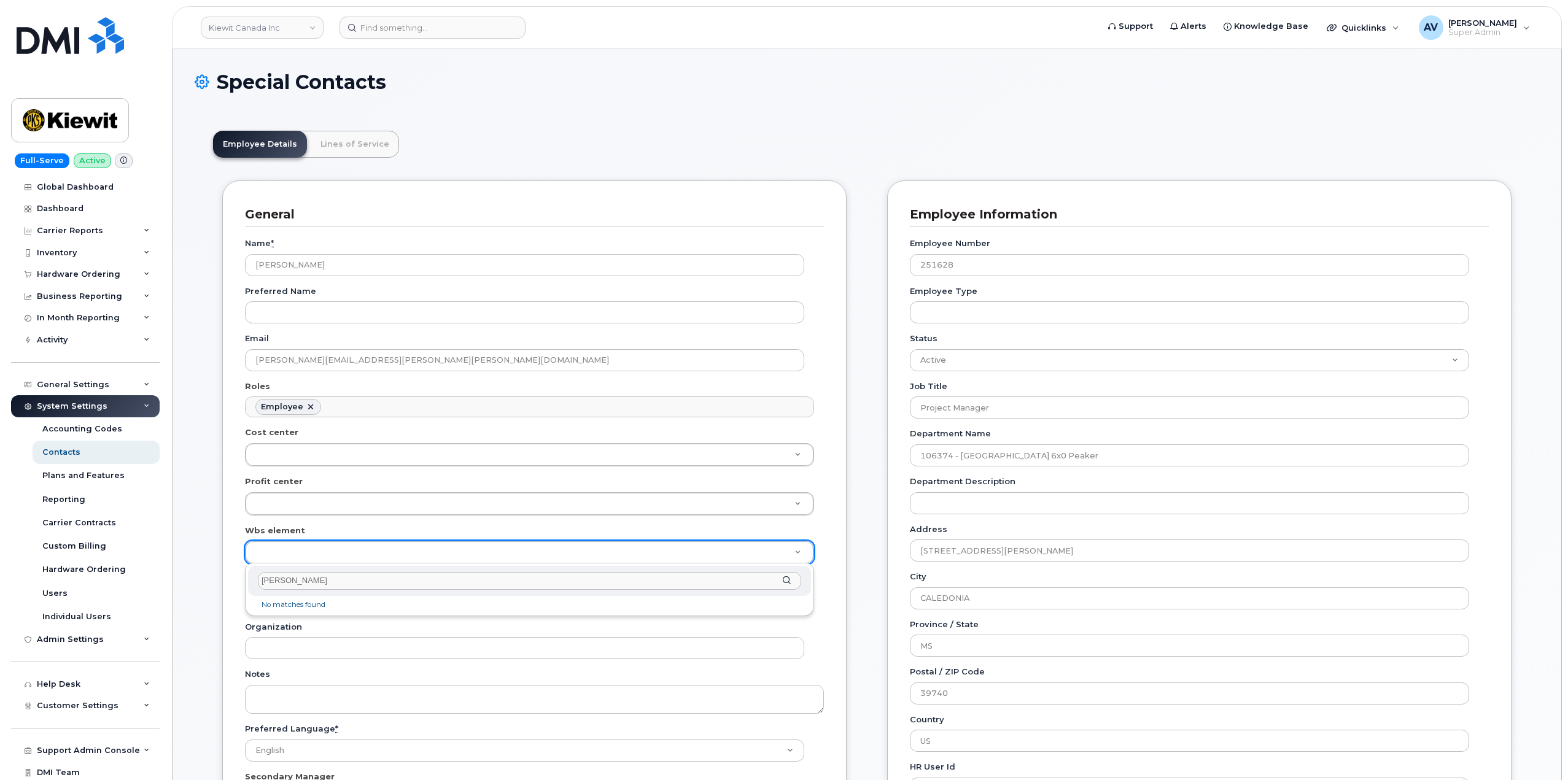
drag, startPoint x: 326, startPoint y: 582, endPoint x: 244, endPoint y: 569, distance: 83.0
paste input "106374.1726"
type input "106374.1726"
type input "35401548"
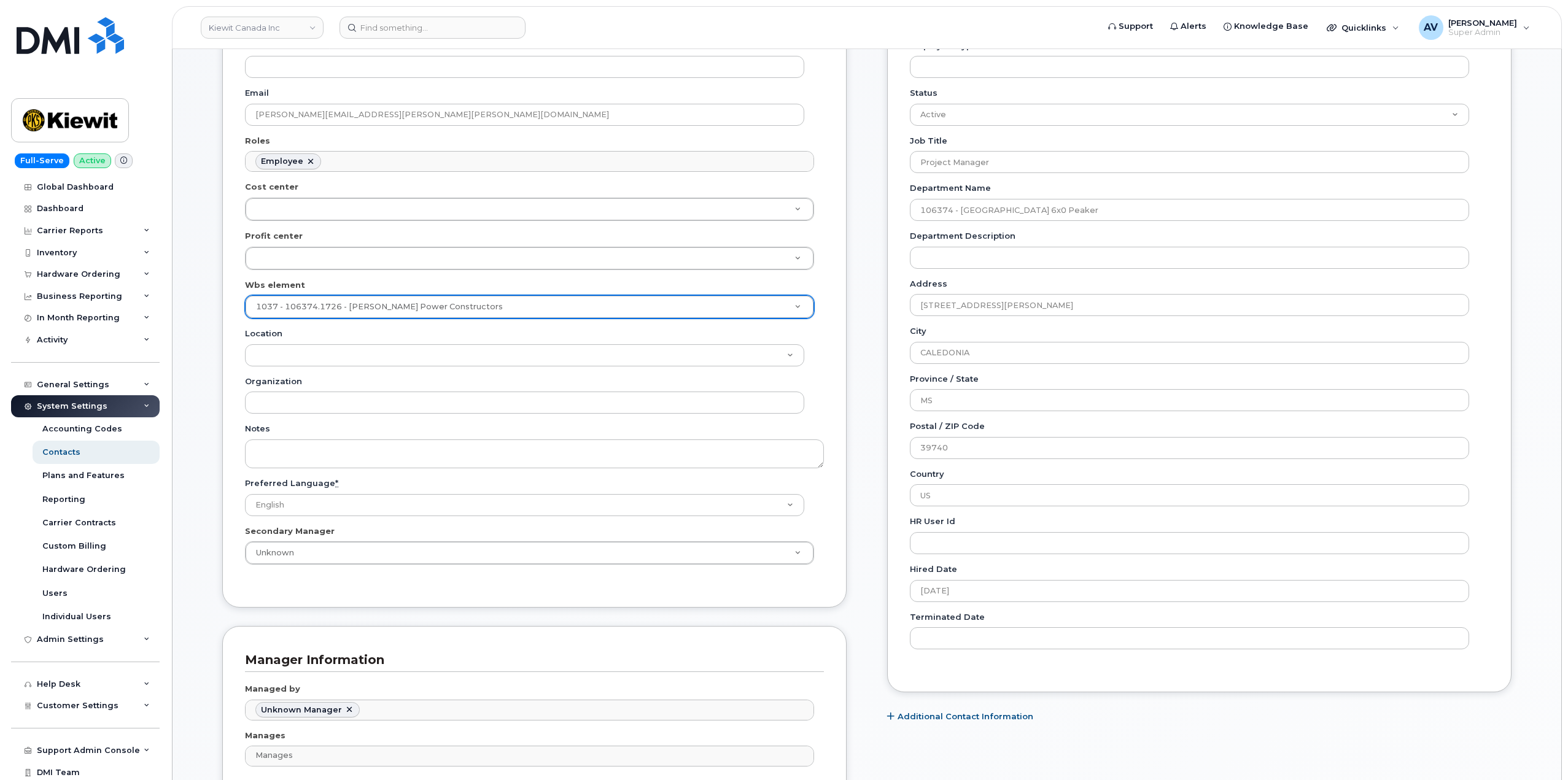
scroll to position [430, 0]
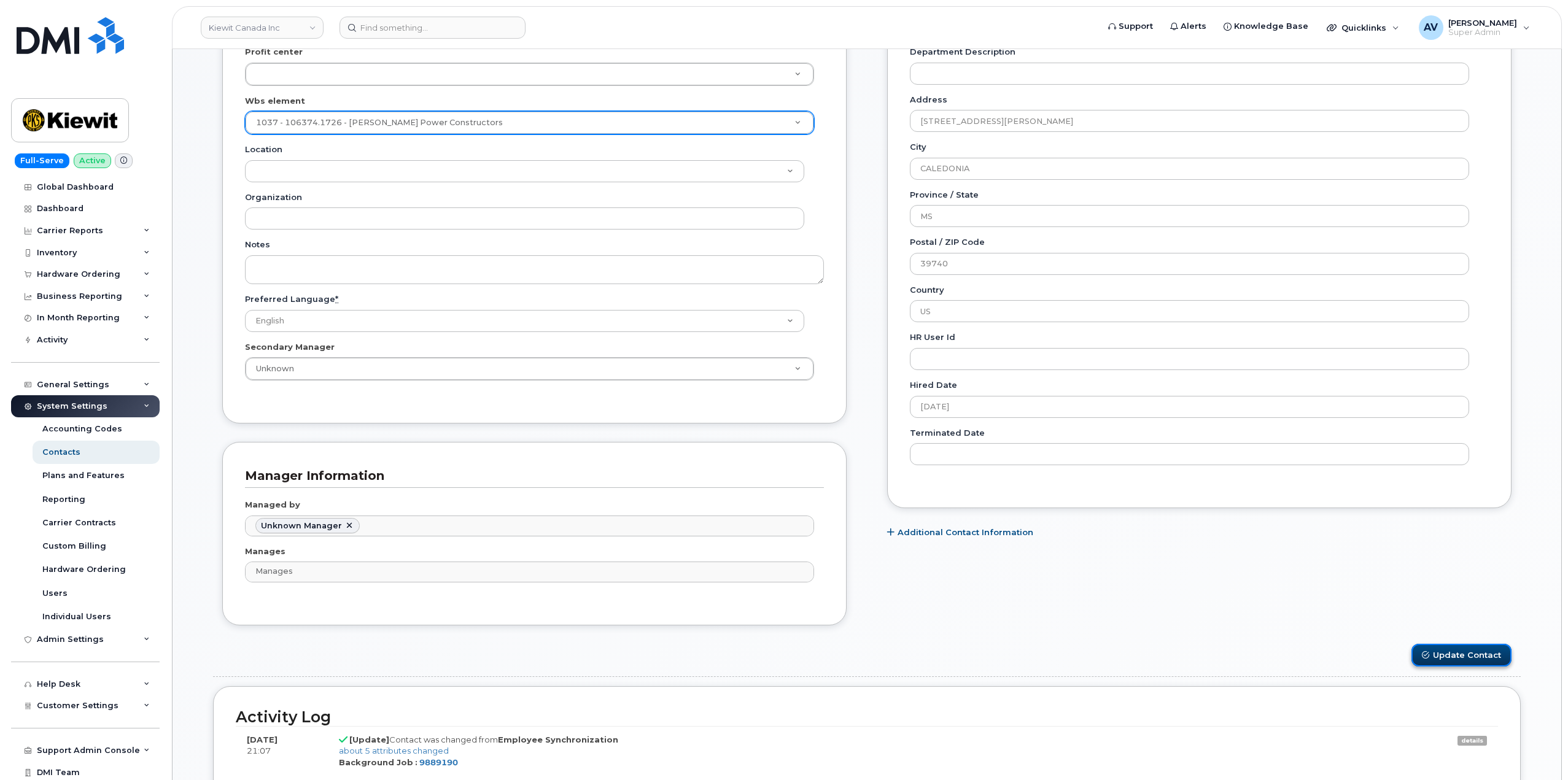
click at [1473, 655] on button "Update Contact" at bounding box center [1461, 655] width 100 height 22
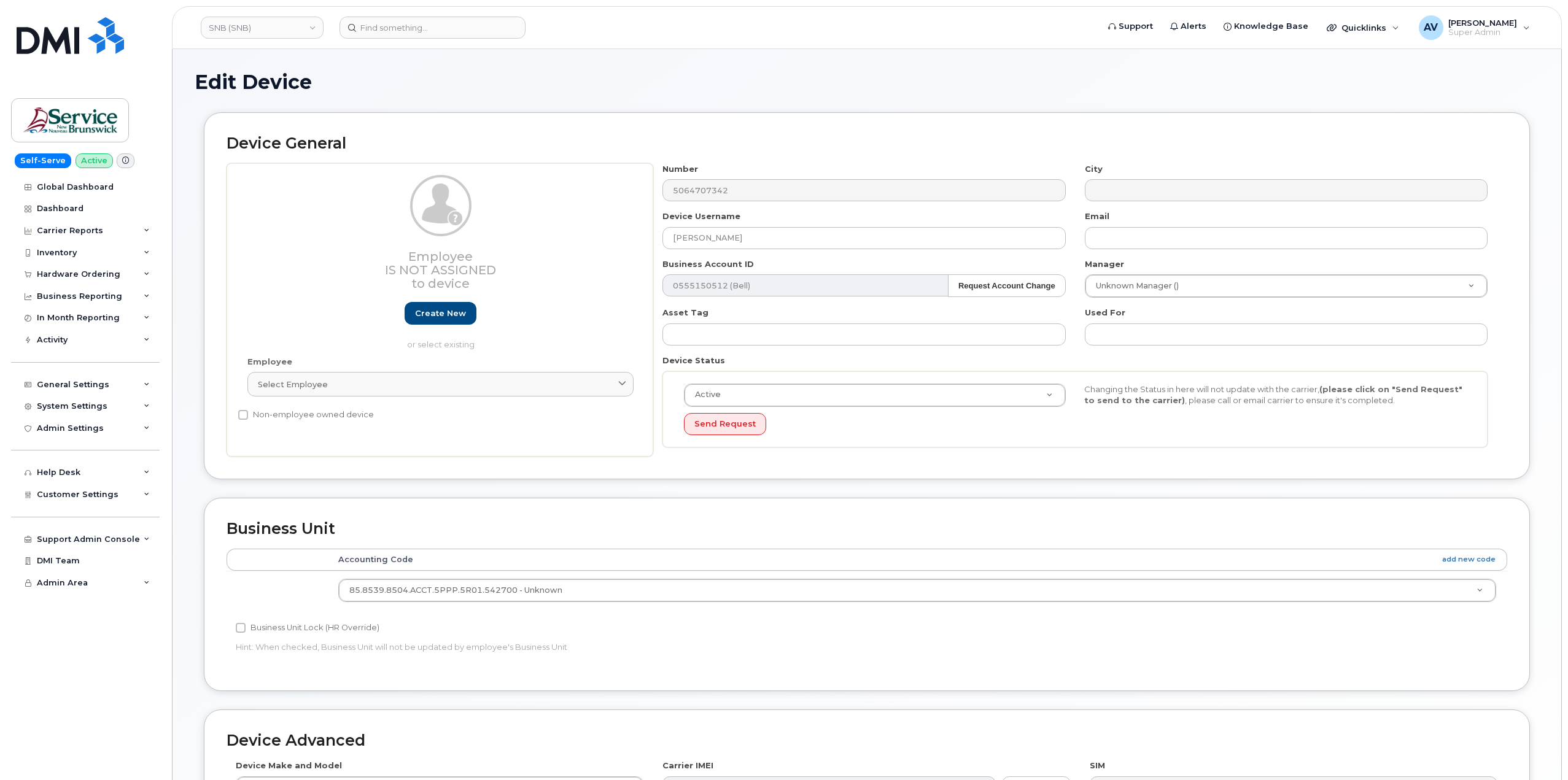
select select "35848346"
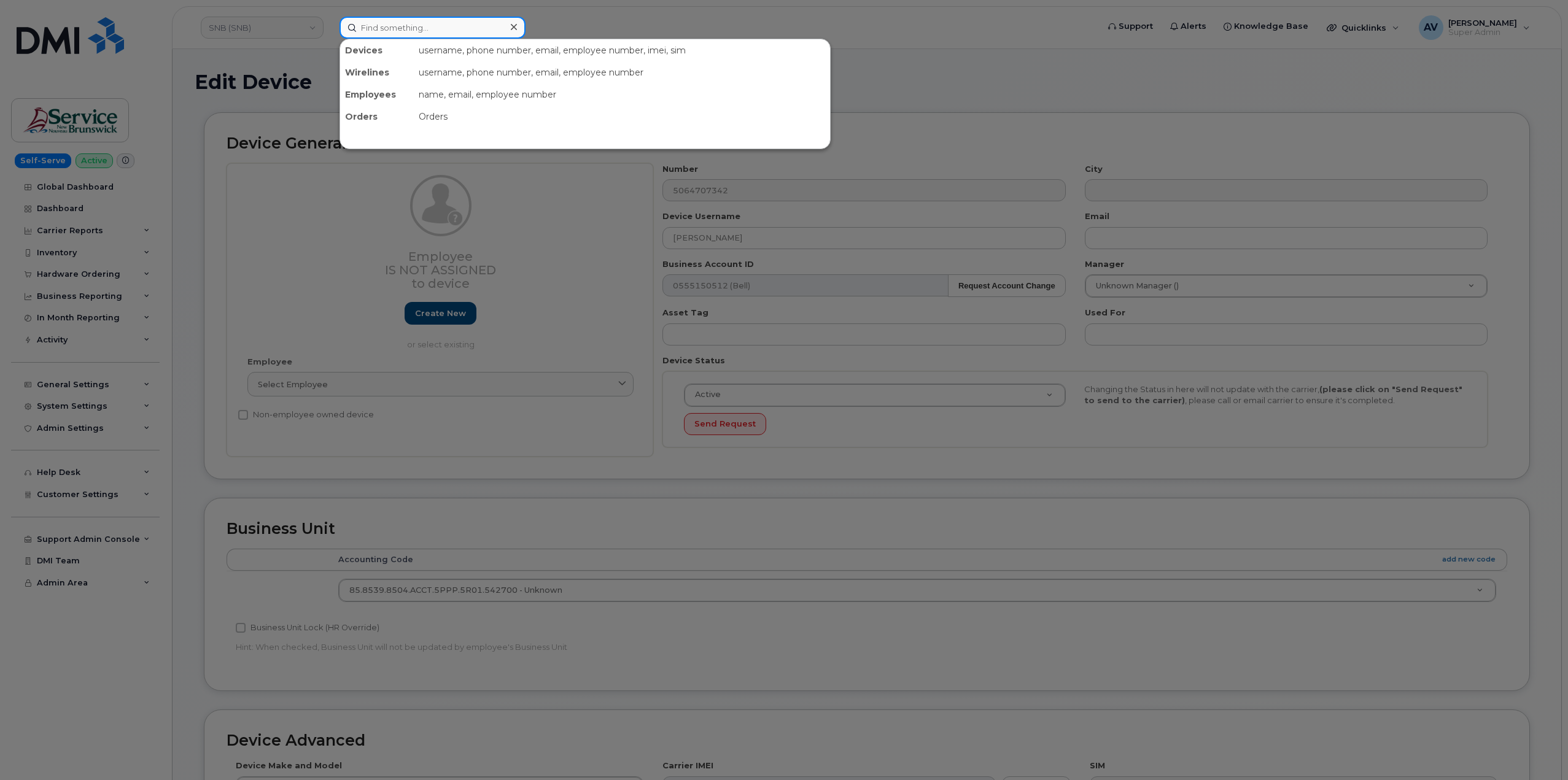
click at [424, 27] on input at bounding box center [432, 27] width 186 height 22
paste input "Nathaniel Harrison"
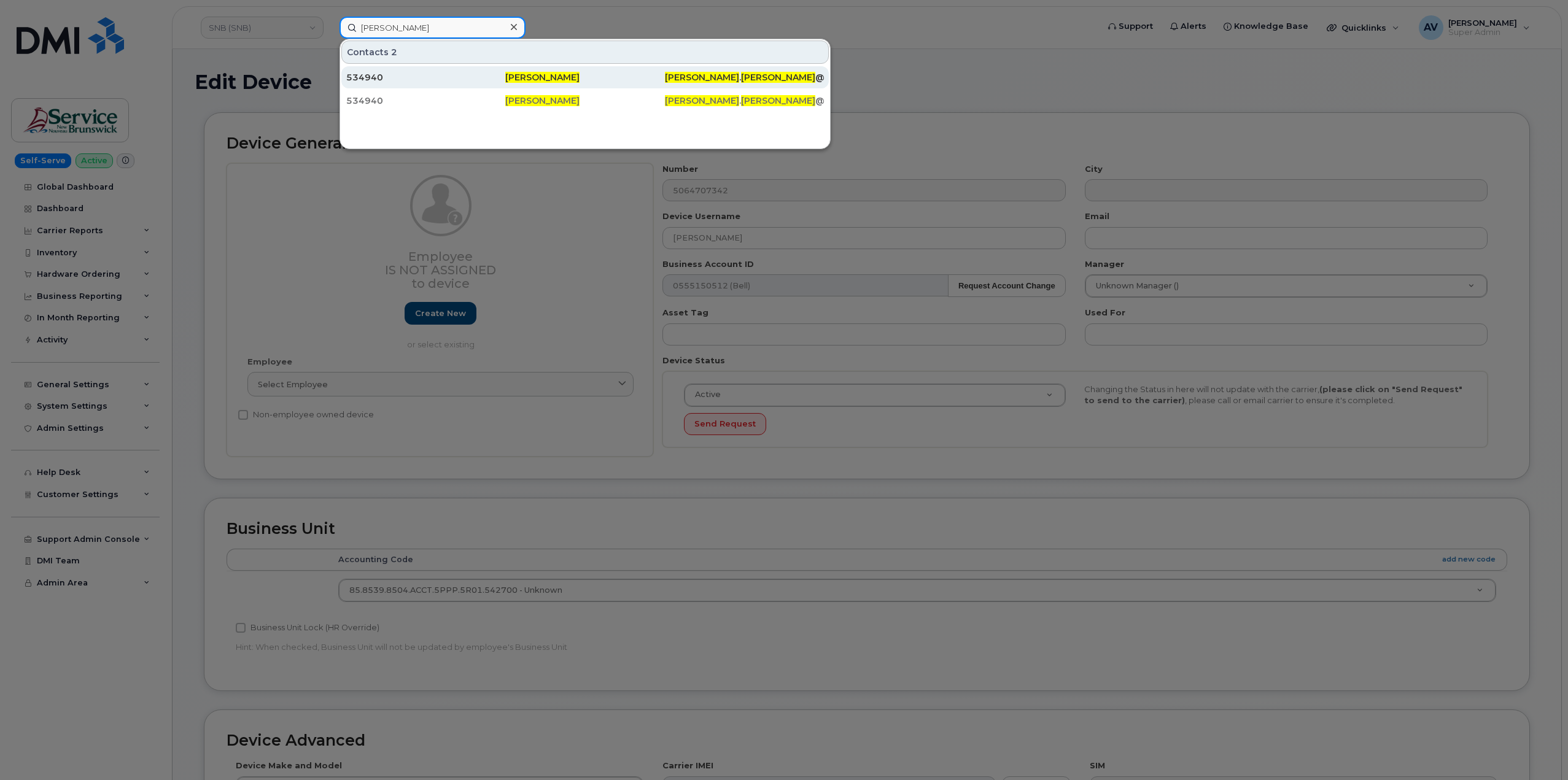
type input "Nathaniel Harrison"
click at [433, 74] on div "534940" at bounding box center [425, 77] width 159 height 12
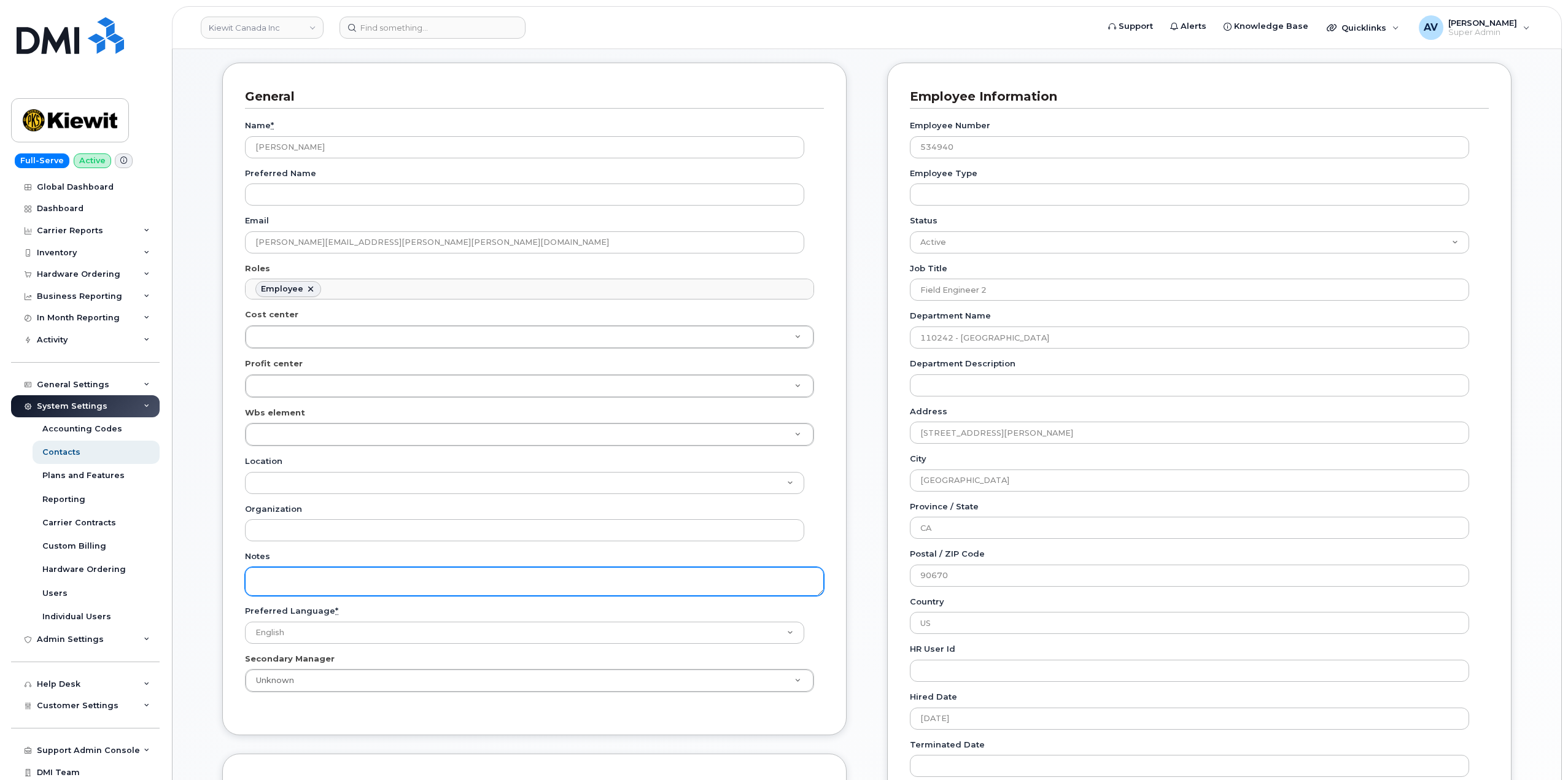
scroll to position [123, 0]
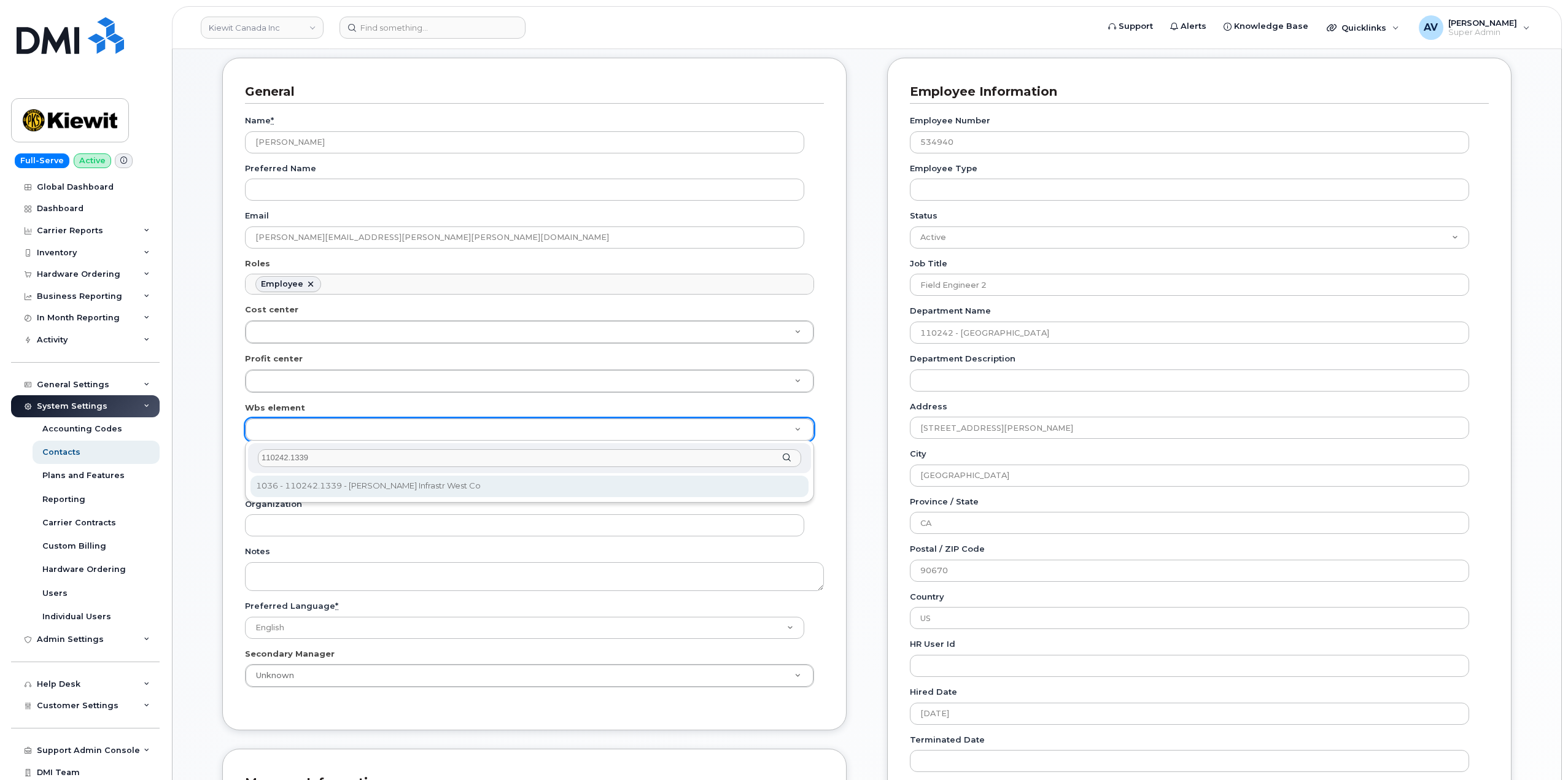
type input "110242.1339"
type input "33471145"
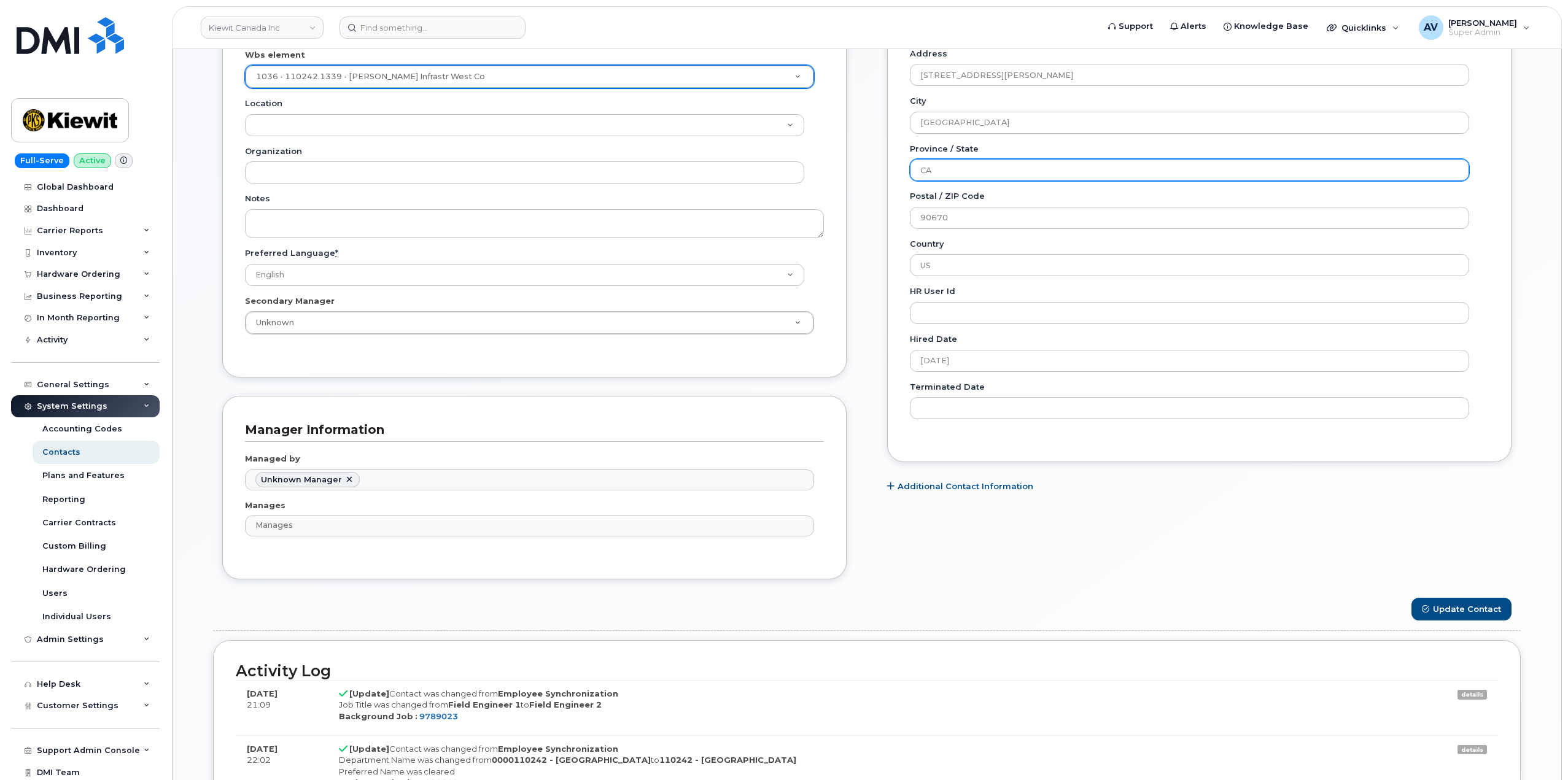
scroll to position [491, 0]
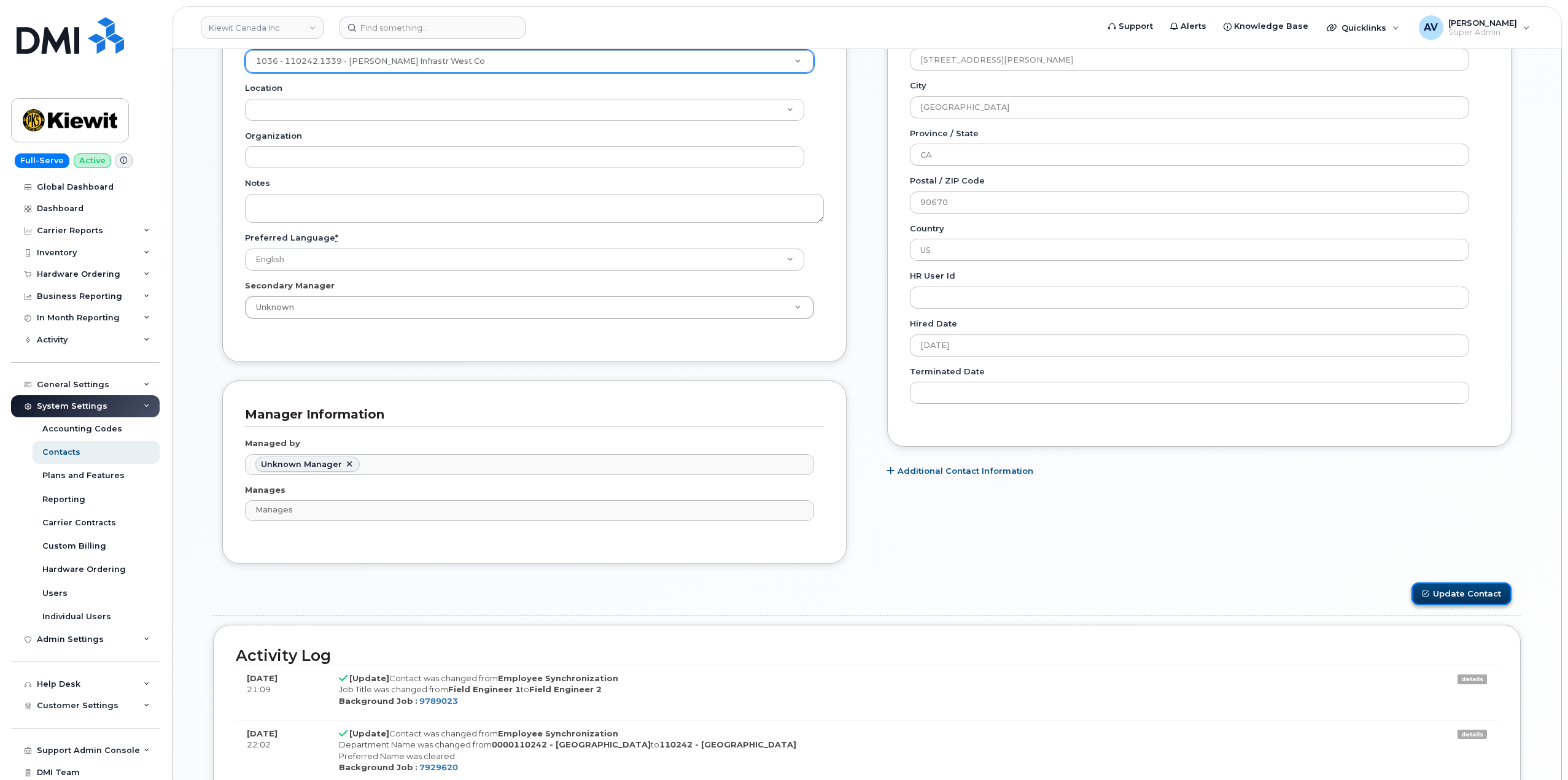
click at [1472, 587] on button "Update Contact" at bounding box center [1461, 594] width 100 height 22
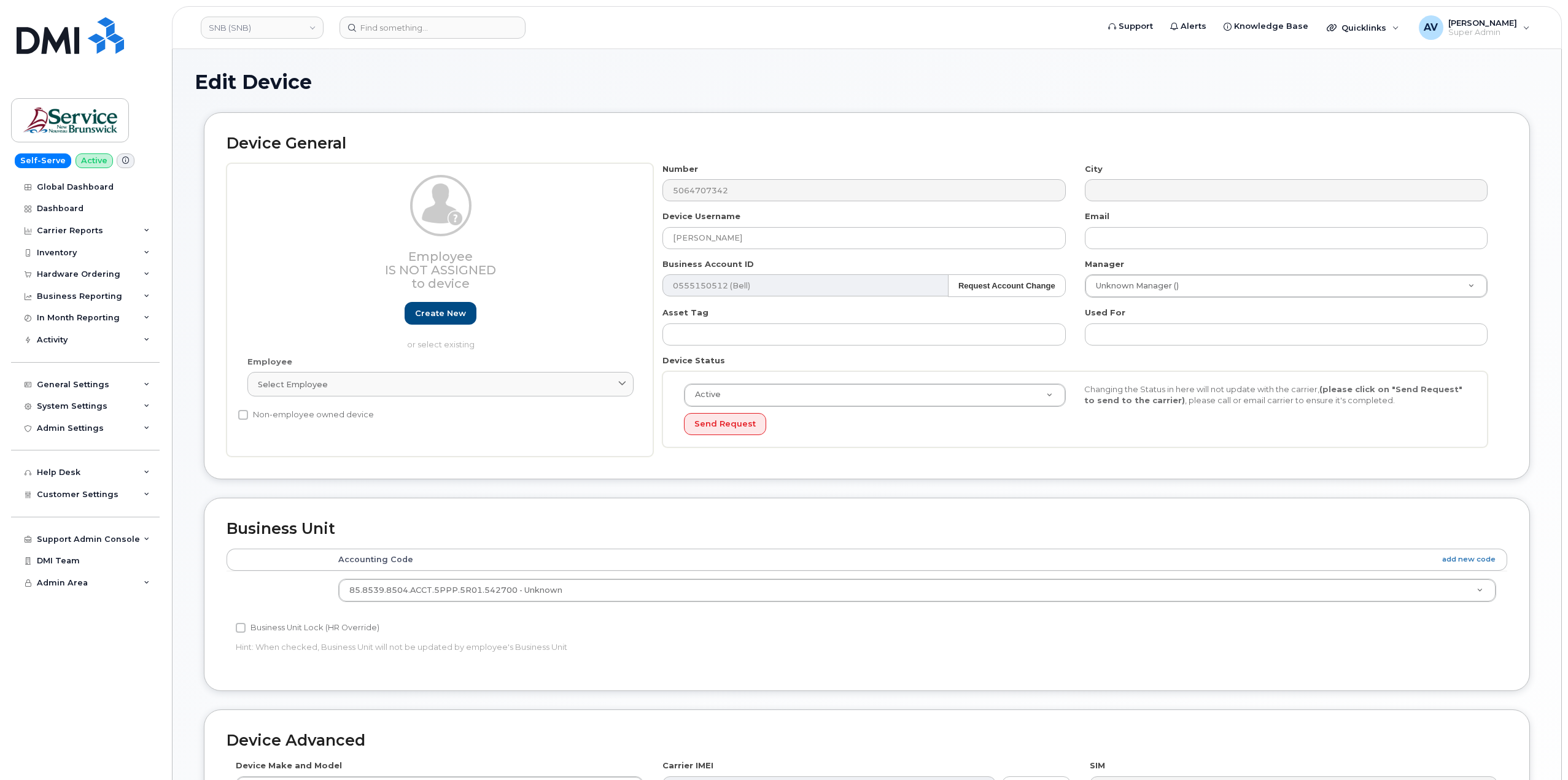
select select "35848346"
click at [416, 34] on input at bounding box center [432, 27] width 186 height 22
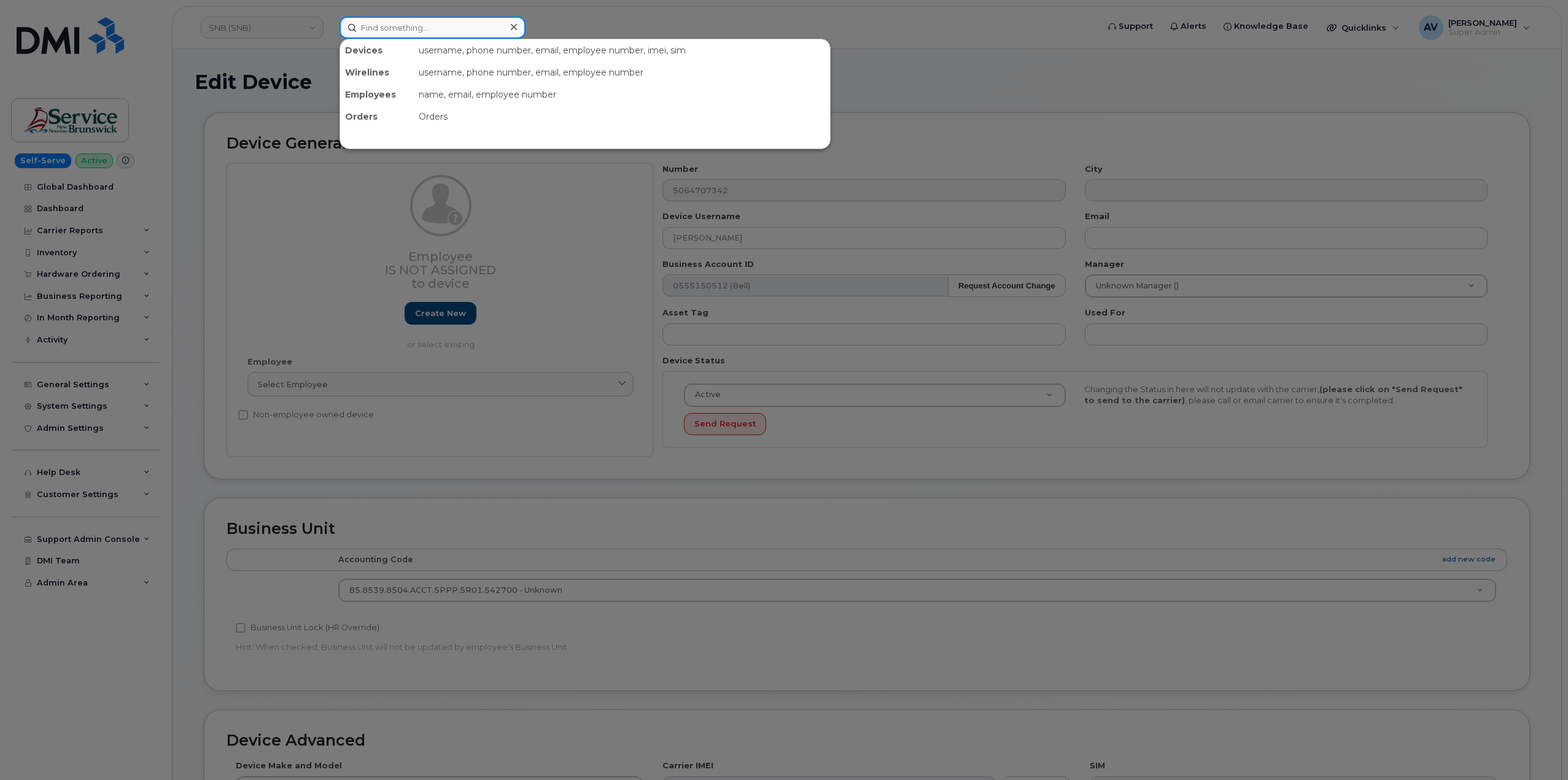
paste input "[PERSON_NAME]"
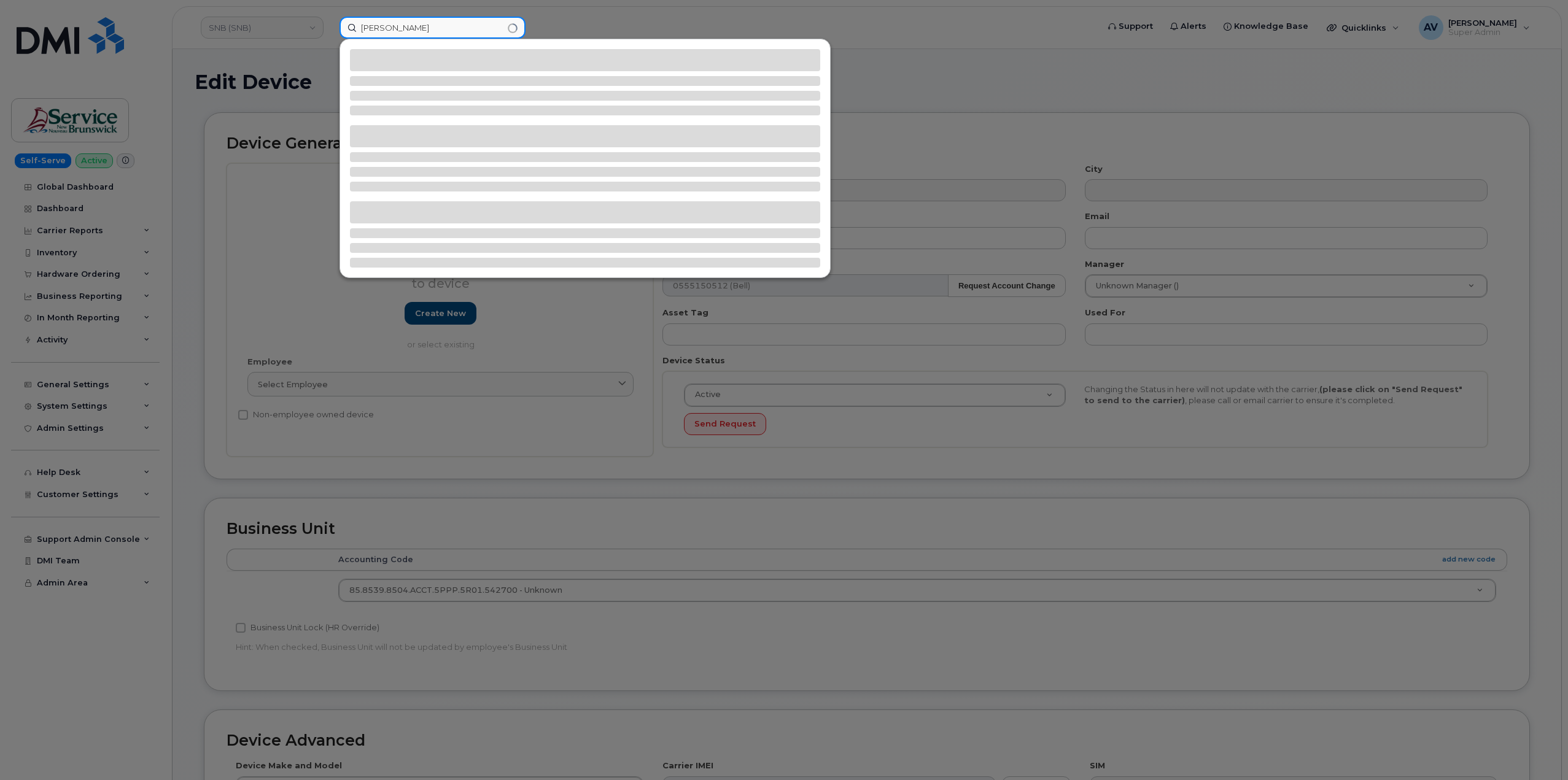
type input "[PERSON_NAME]"
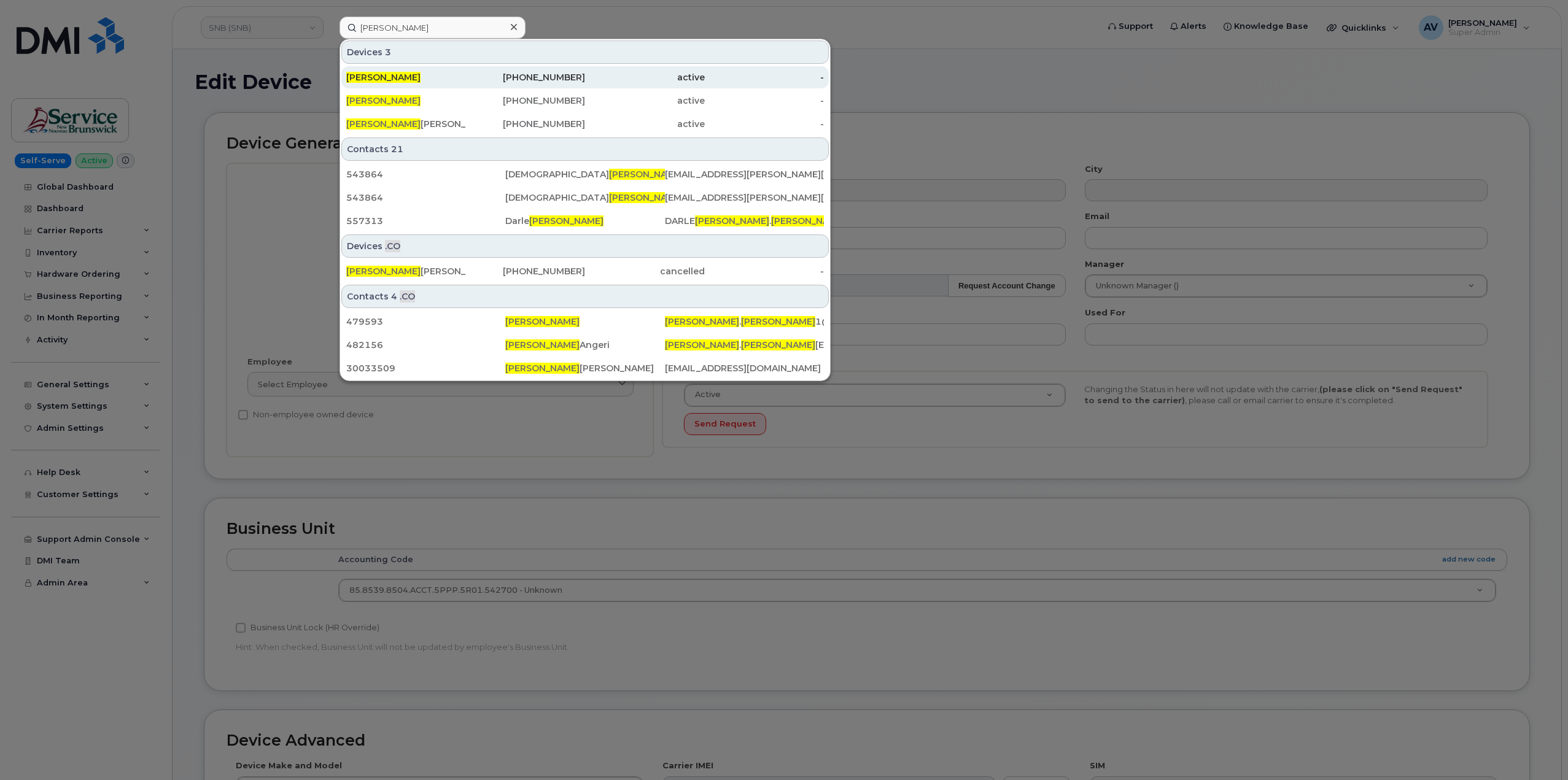
click at [503, 76] on div "[PHONE_NUMBER]" at bounding box center [525, 77] width 119 height 12
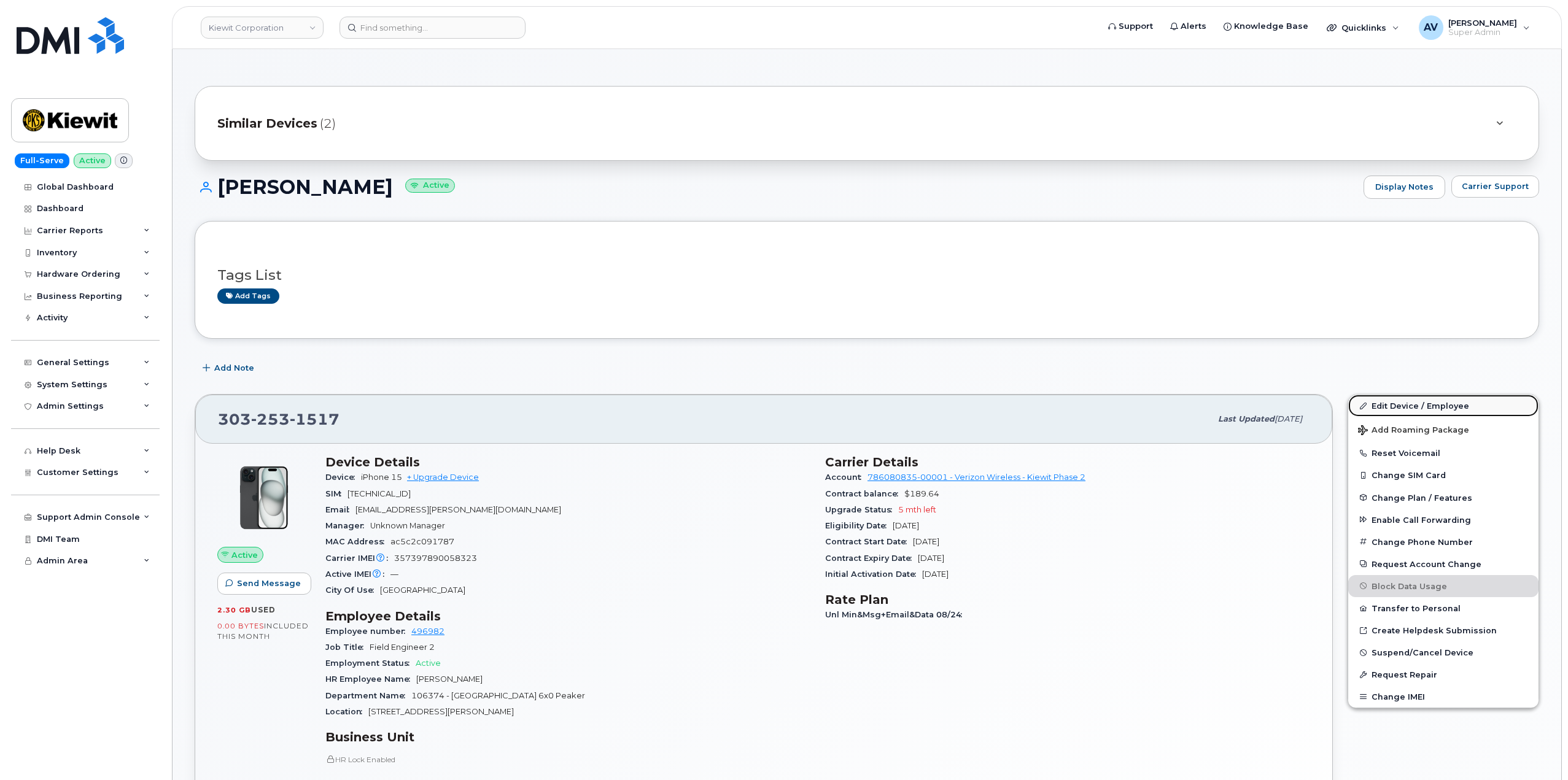
click at [1425, 402] on link "Edit Device / Employee" at bounding box center [1443, 405] width 191 height 22
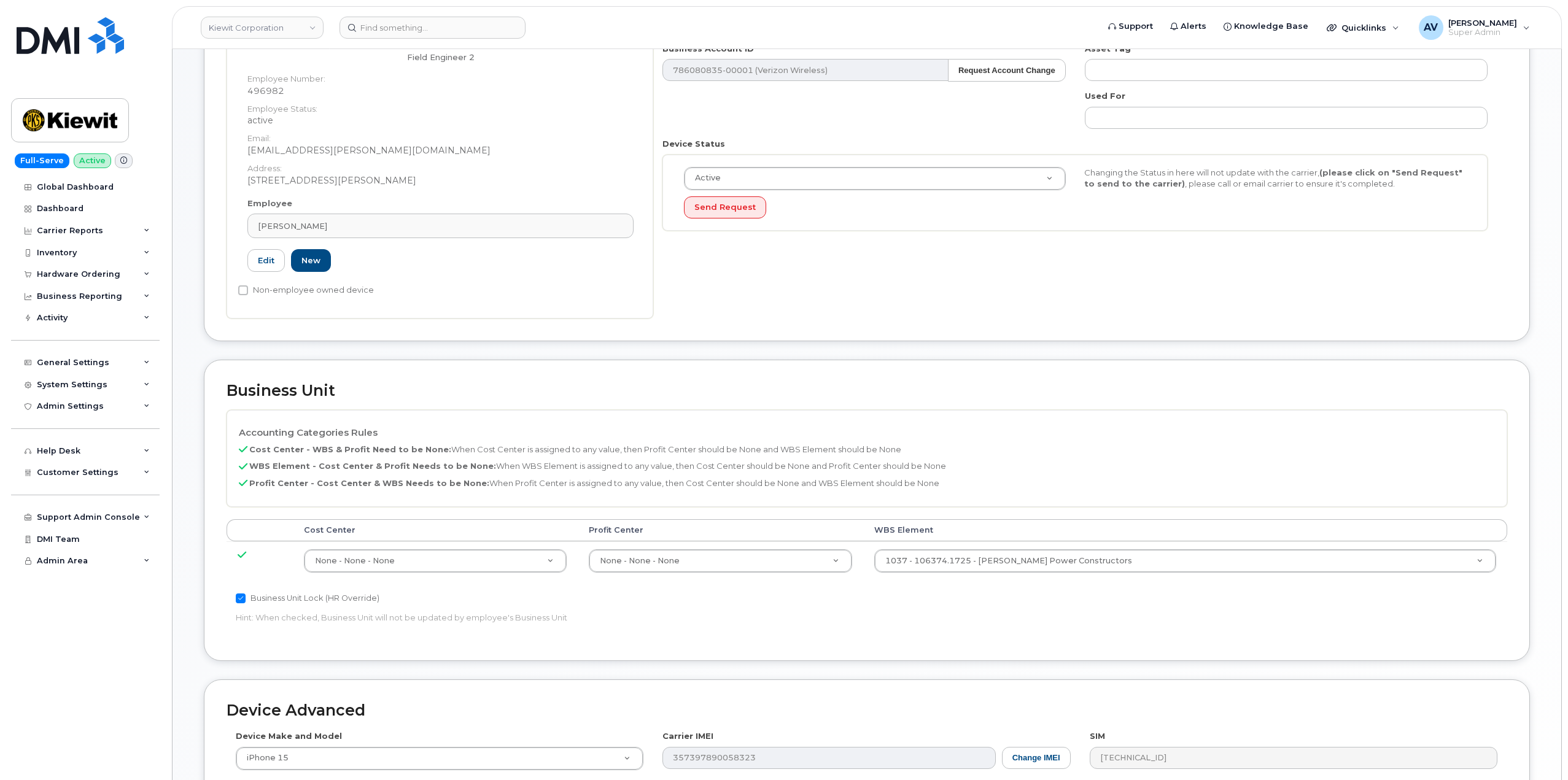
scroll to position [307, 0]
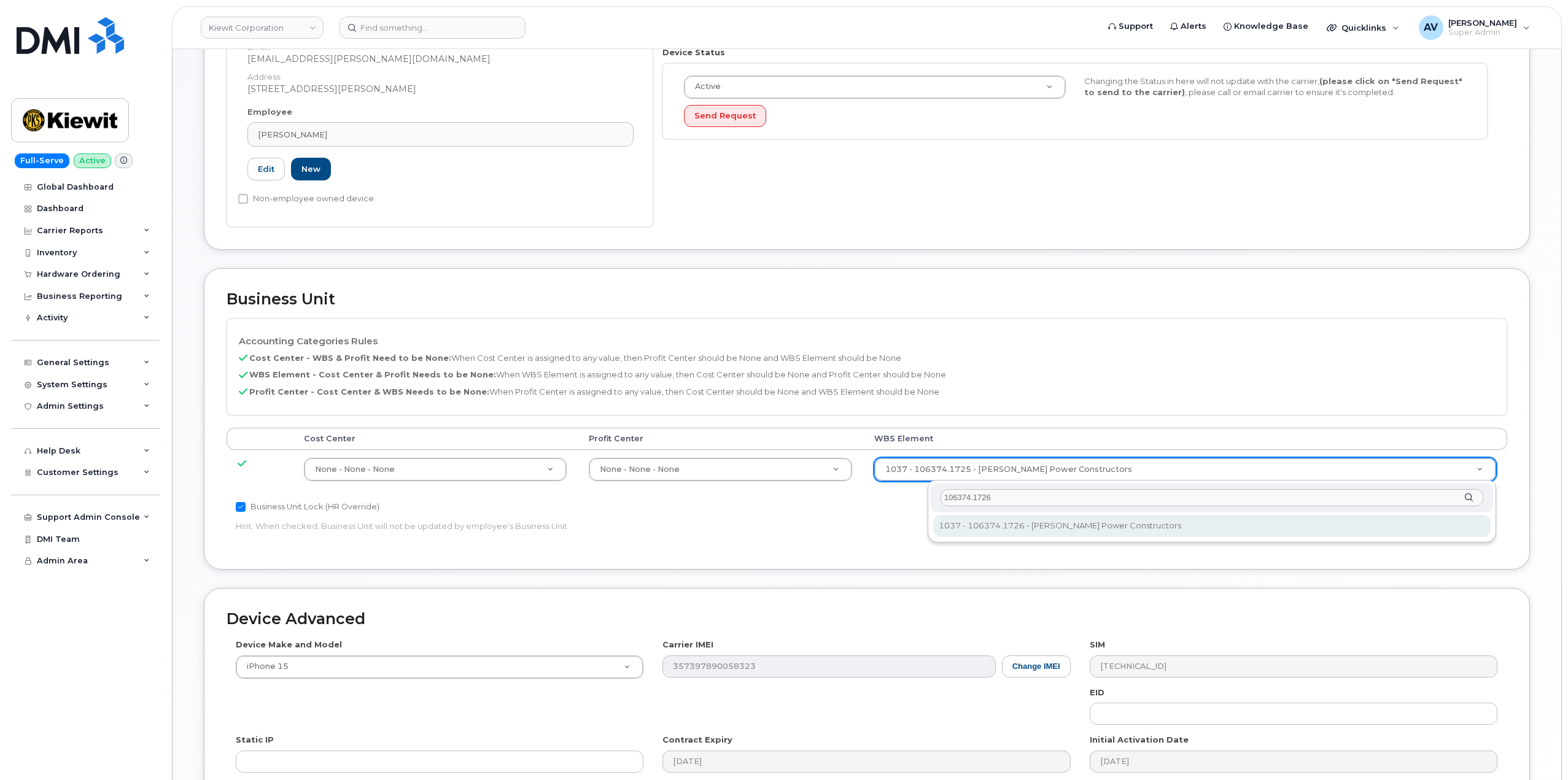
type input "106374.1726"
type input "35415742"
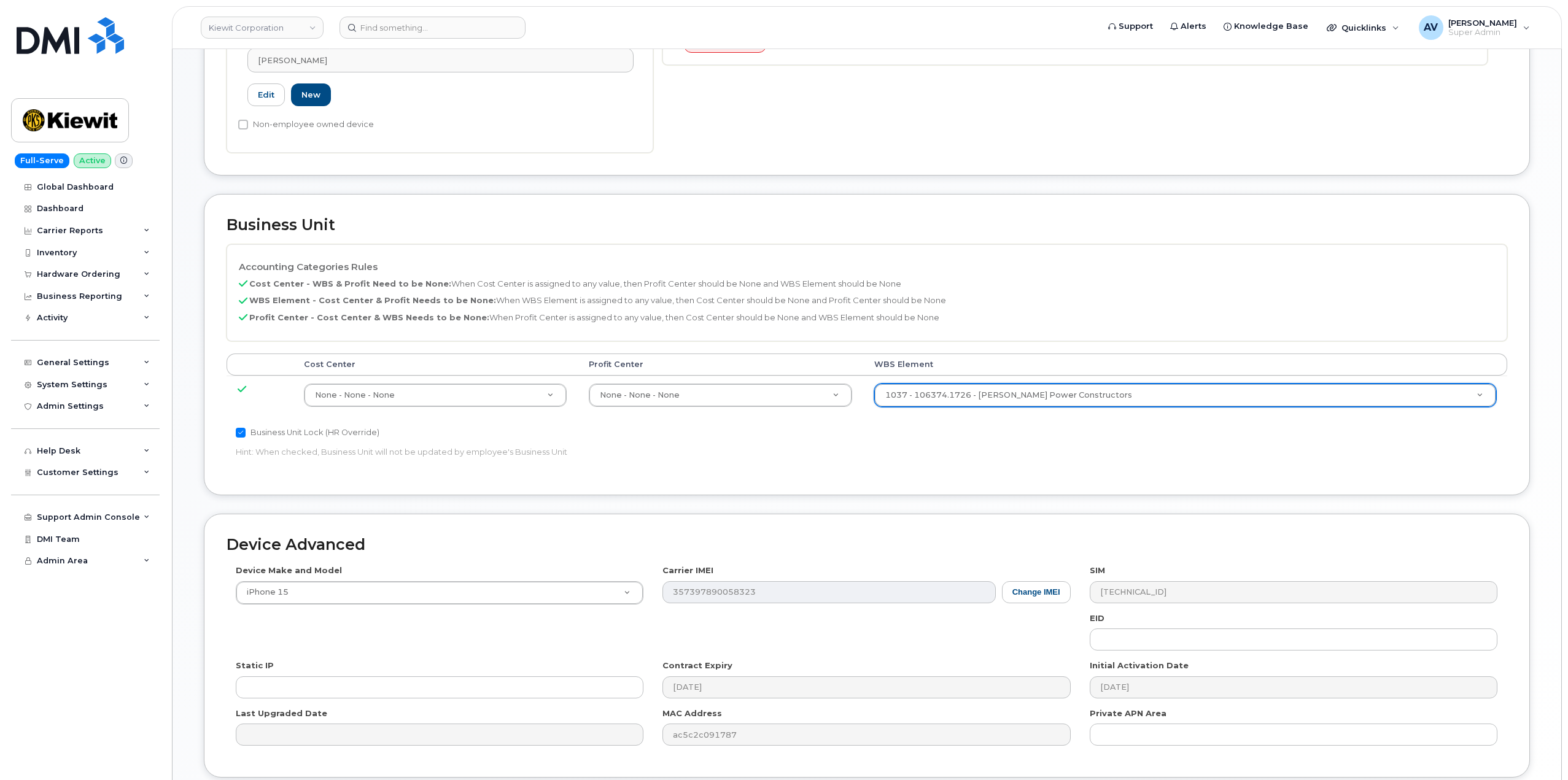
scroll to position [481, 0]
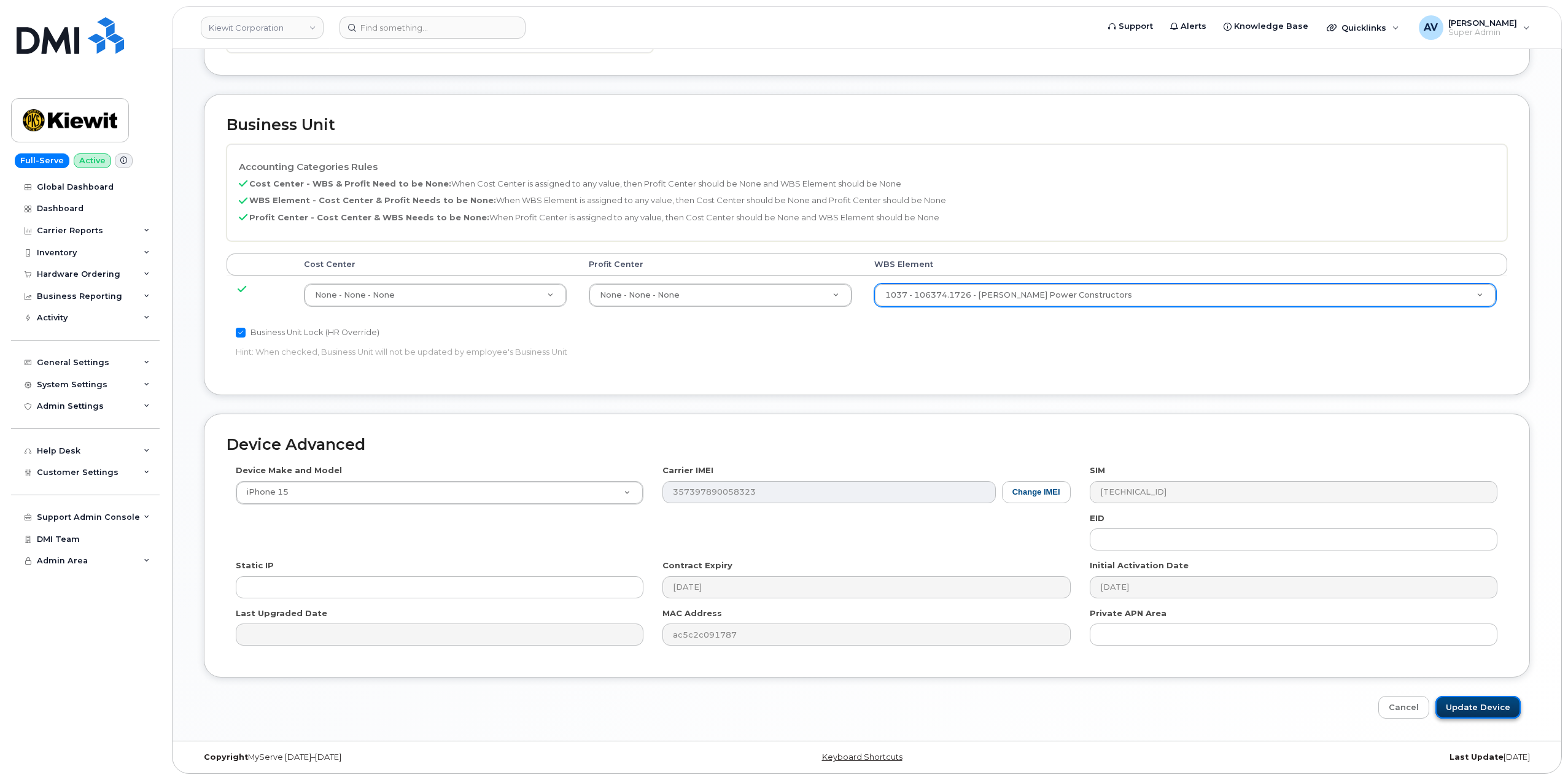
click at [1465, 706] on input "Update Device" at bounding box center [1478, 707] width 85 height 22
type input "Saving..."
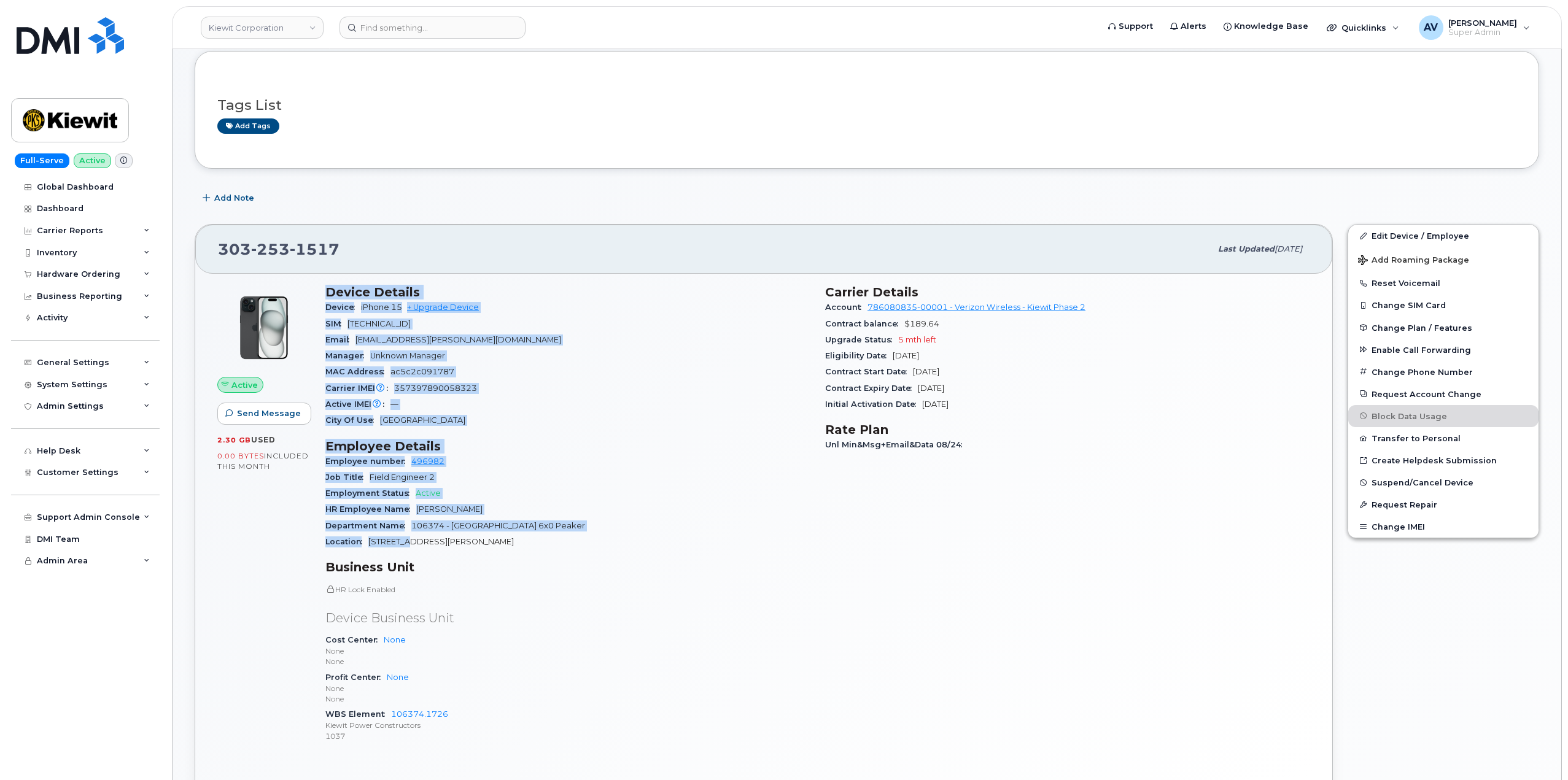
scroll to position [184, 0]
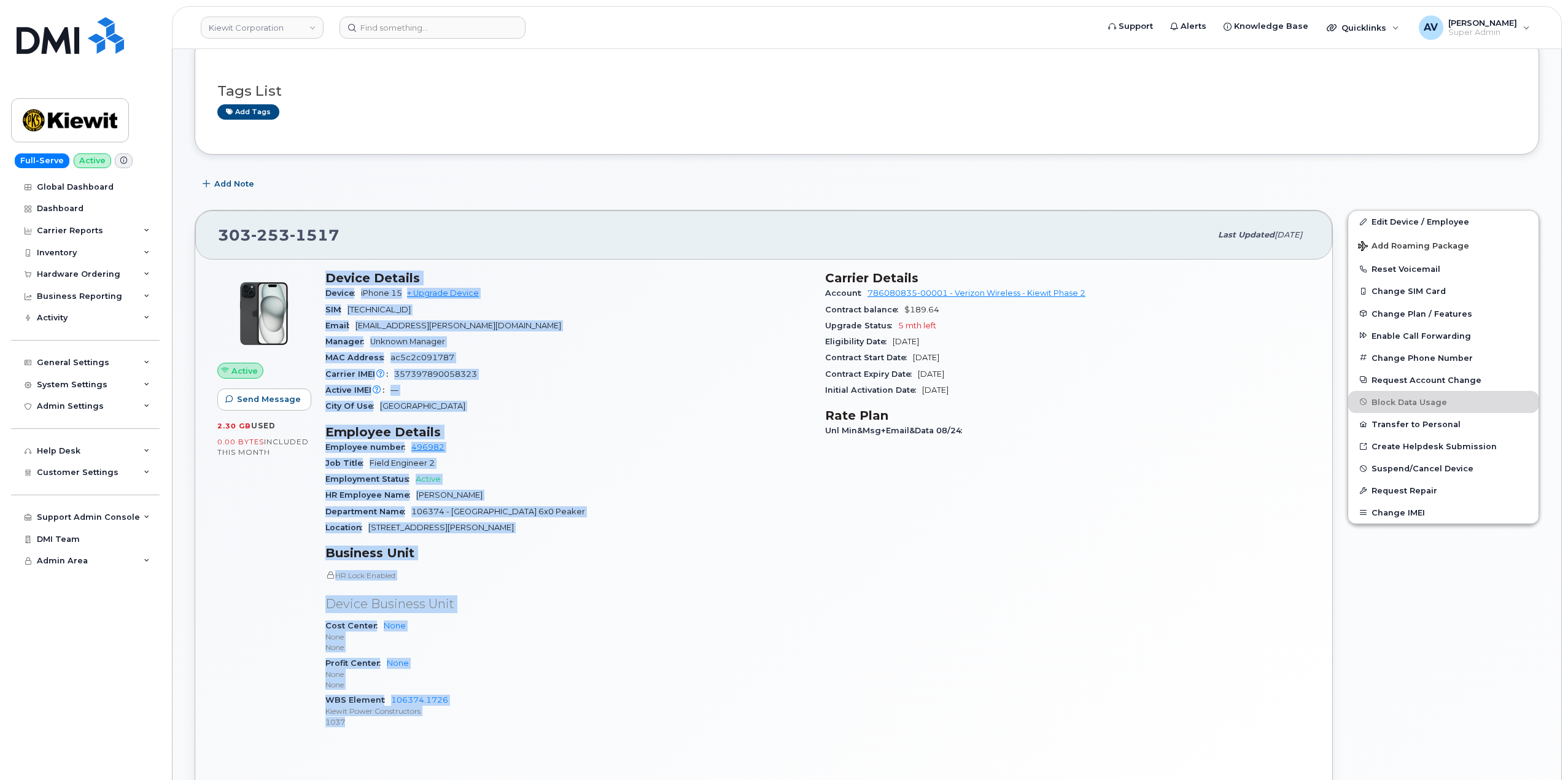
drag, startPoint x: 321, startPoint y: 458, endPoint x: 435, endPoint y: 719, distance: 284.8
click at [435, 719] on div "Device Details Device iPhone 15 + Upgrade Device SIM [TECHNICAL_ID] Email [EMAI…" at bounding box center [568, 505] width 500 height 483
copy div "Device Details Device iPhone 15 + Upgrade Device SIM [TECHNICAL_ID] Email [EMAI…"
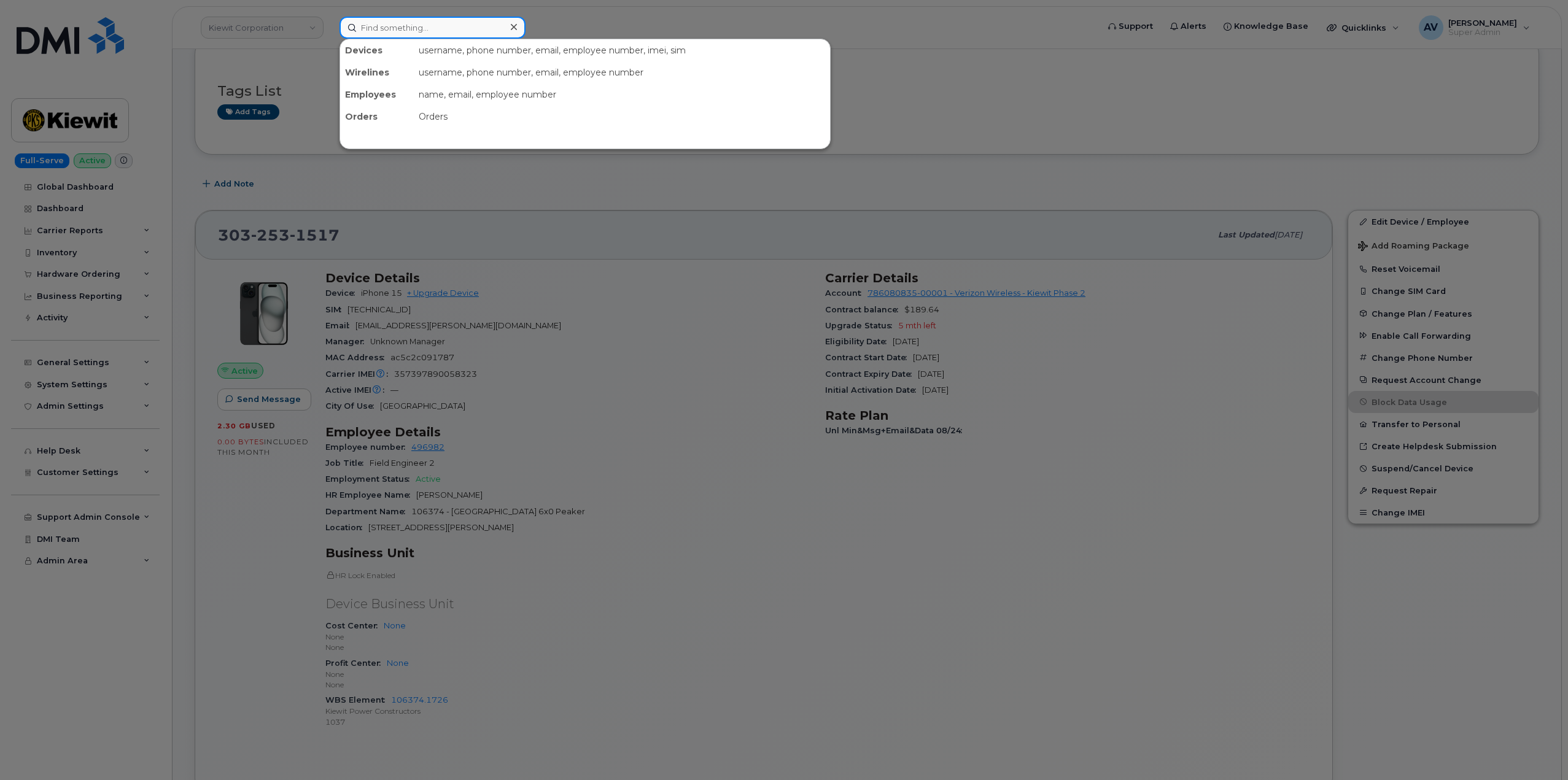
click at [460, 25] on input at bounding box center [432, 27] width 186 height 22
paste input "[PERSON_NAME]"
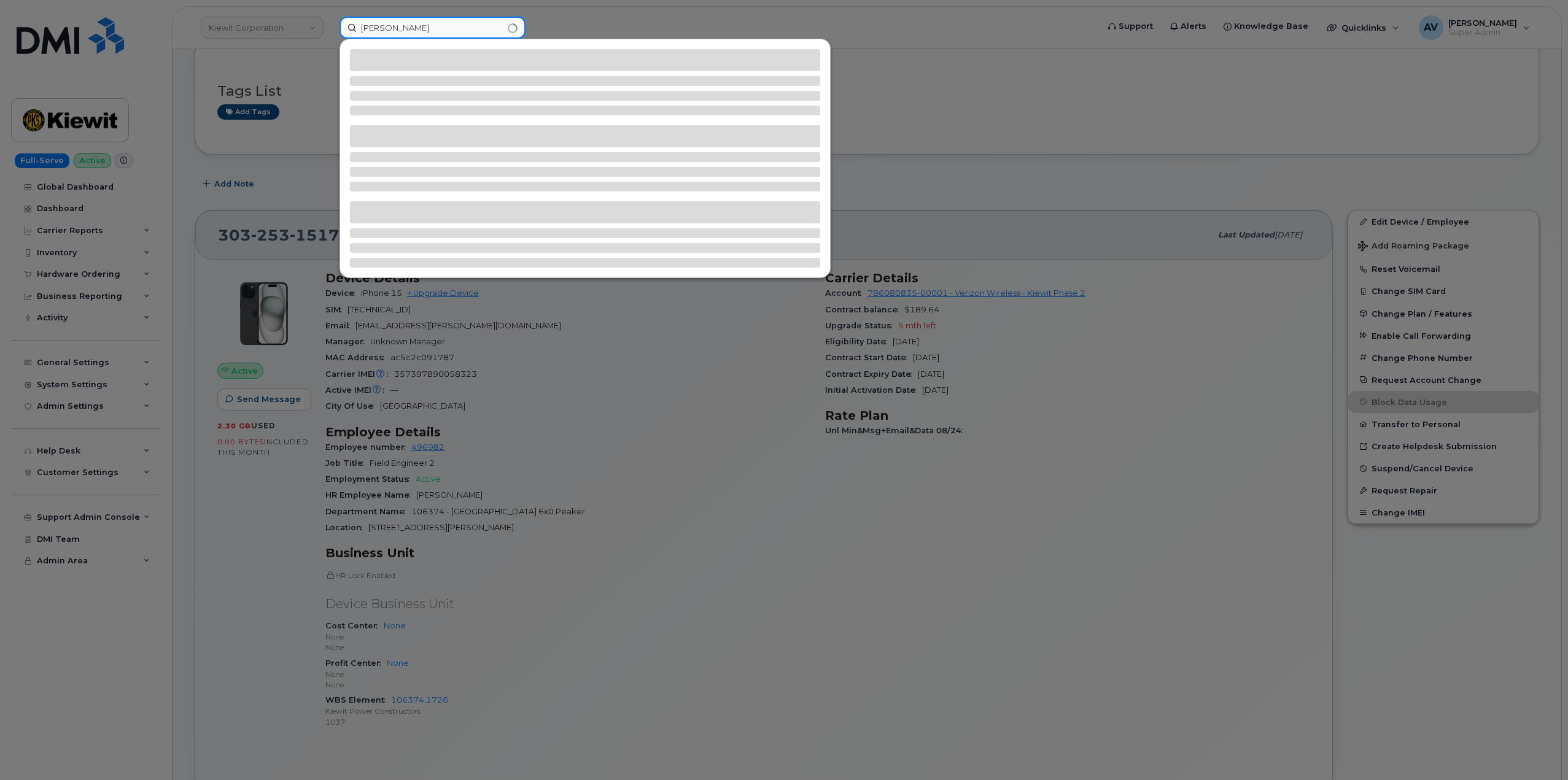
type input "[PERSON_NAME]"
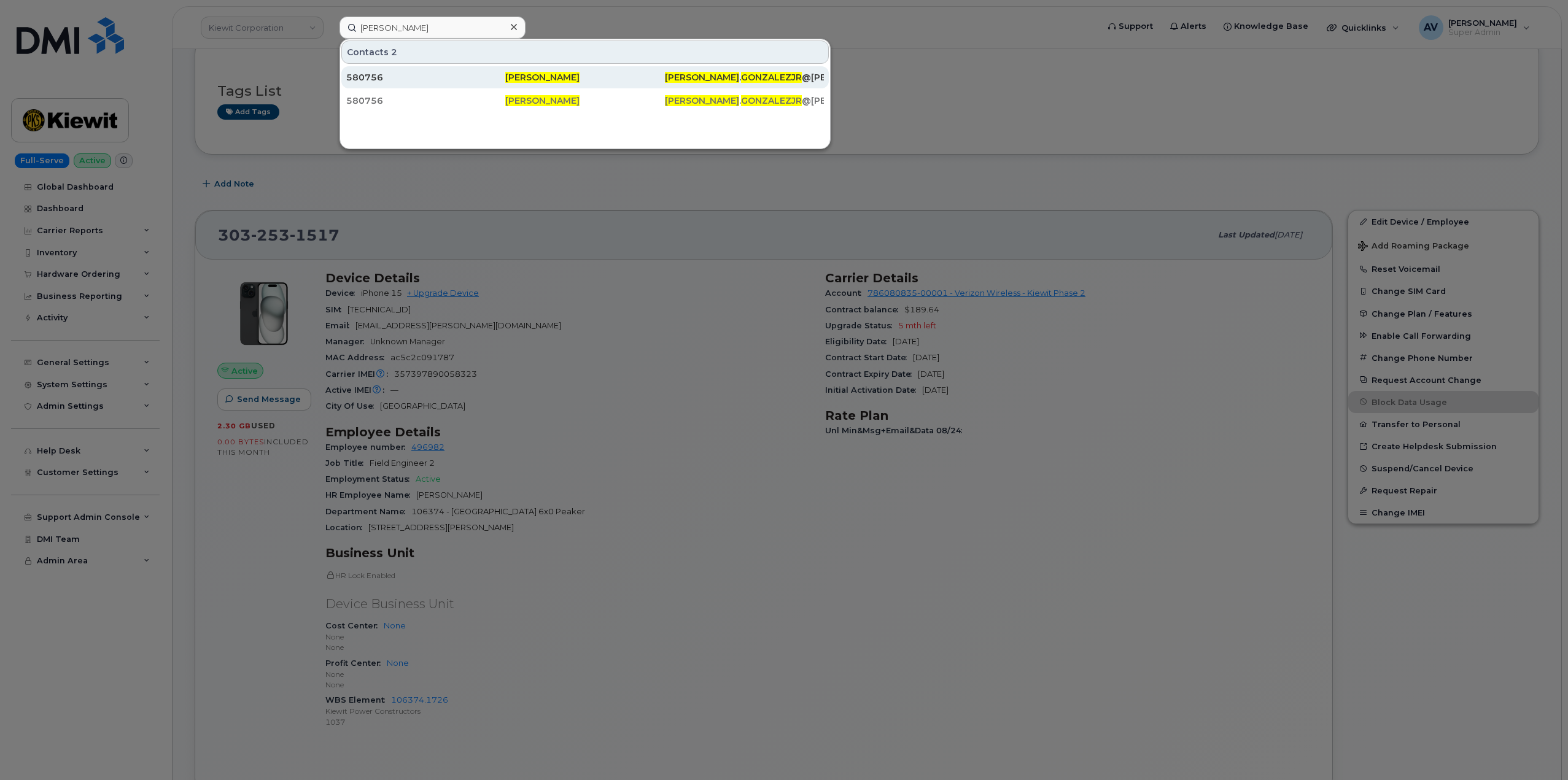
click at [480, 72] on div "580756" at bounding box center [425, 77] width 159 height 12
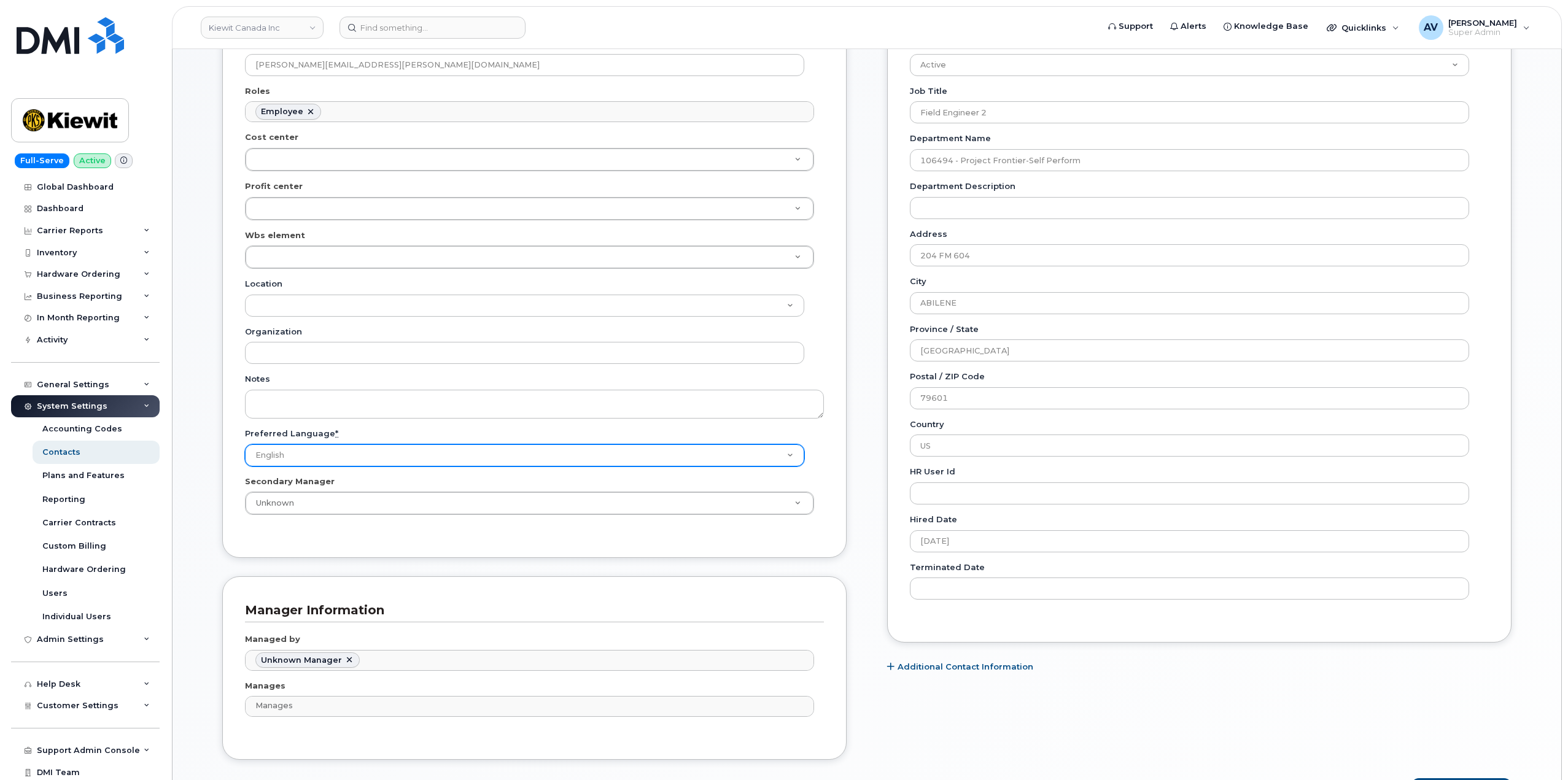
scroll to position [307, 0]
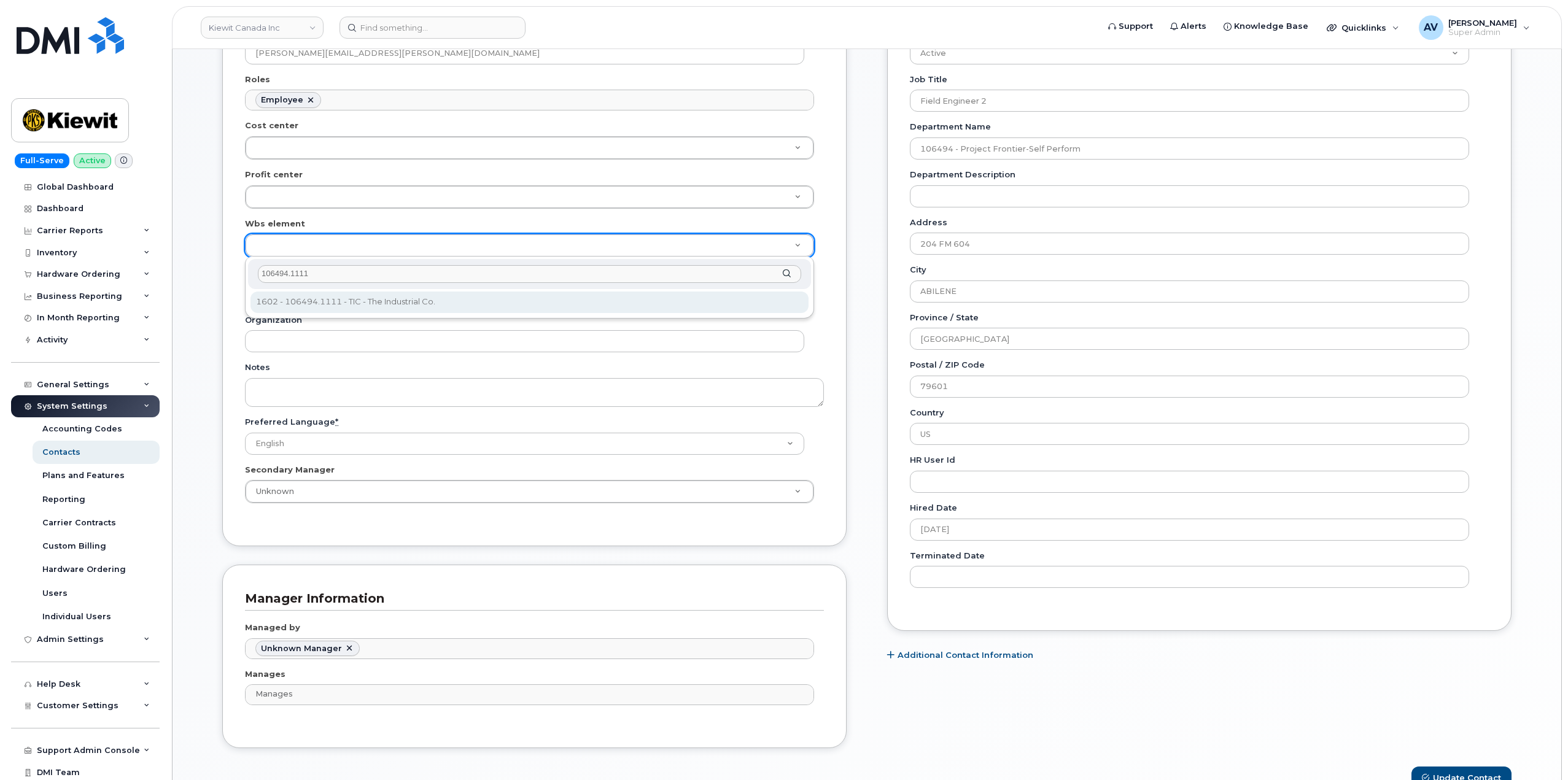
type input "106494.1111"
type input "35940632"
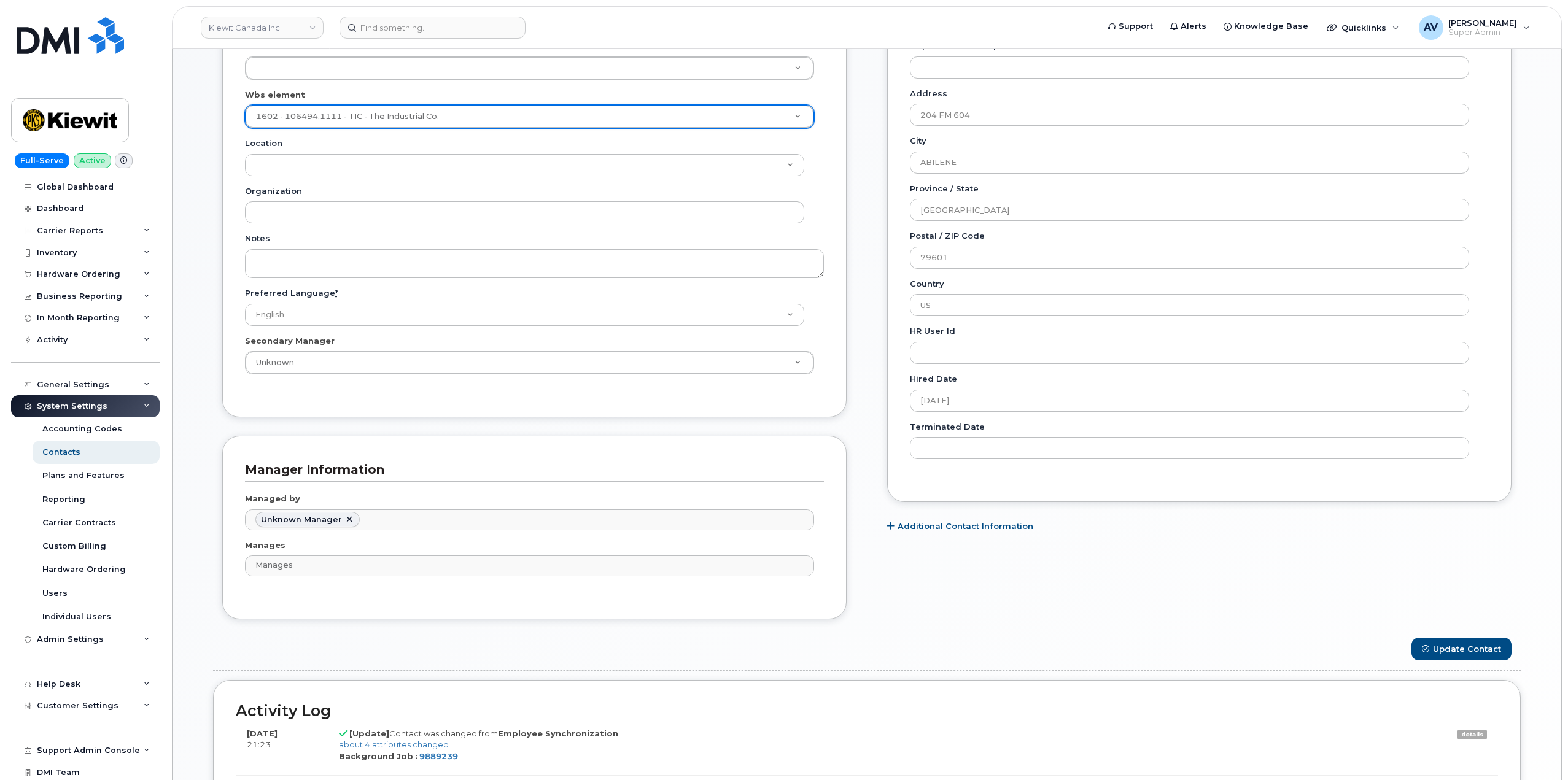
scroll to position [614, 0]
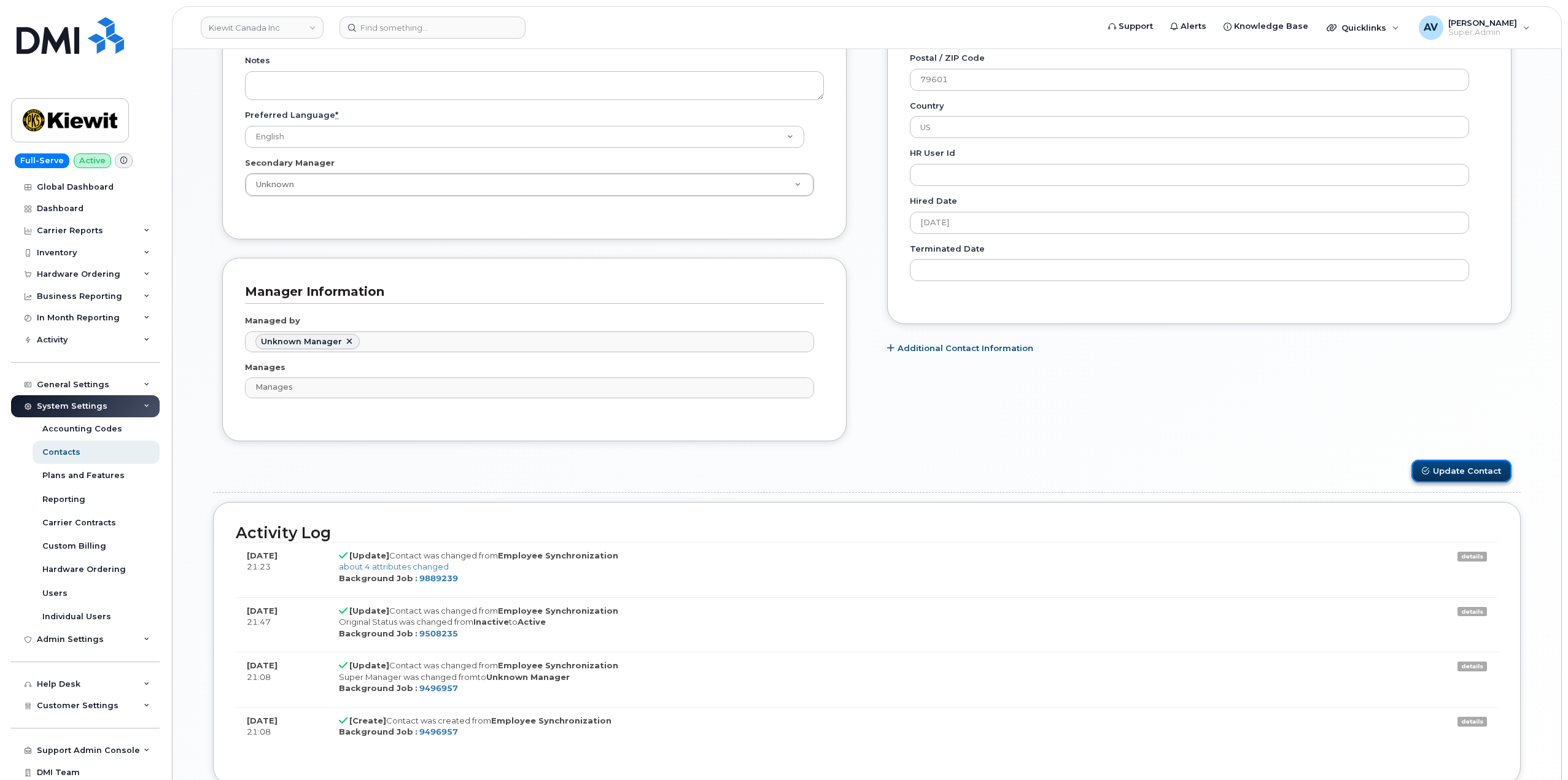
click at [1448, 470] on button "Update Contact" at bounding box center [1461, 471] width 100 height 22
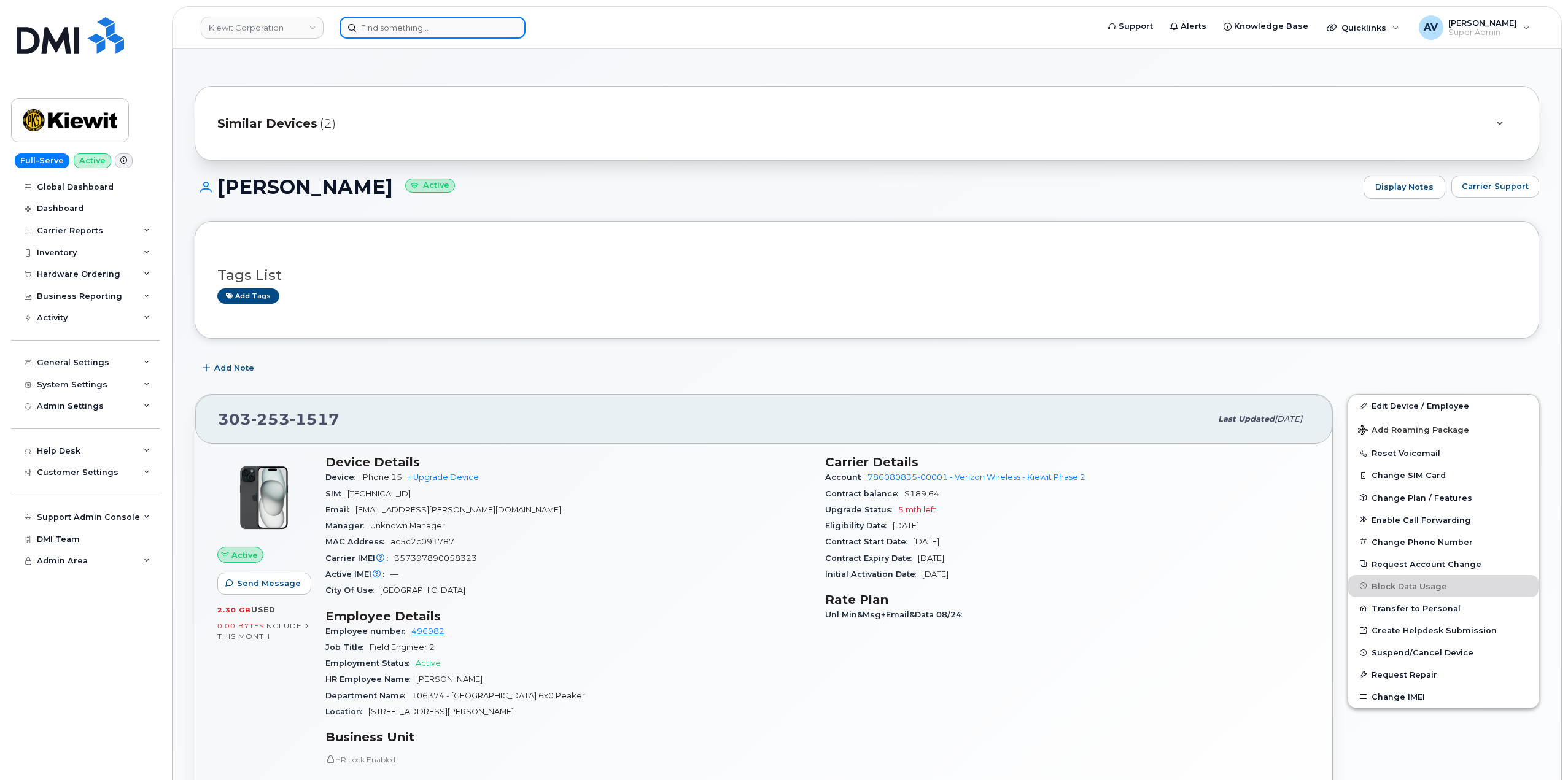
click at [448, 25] on input at bounding box center [432, 27] width 186 height 22
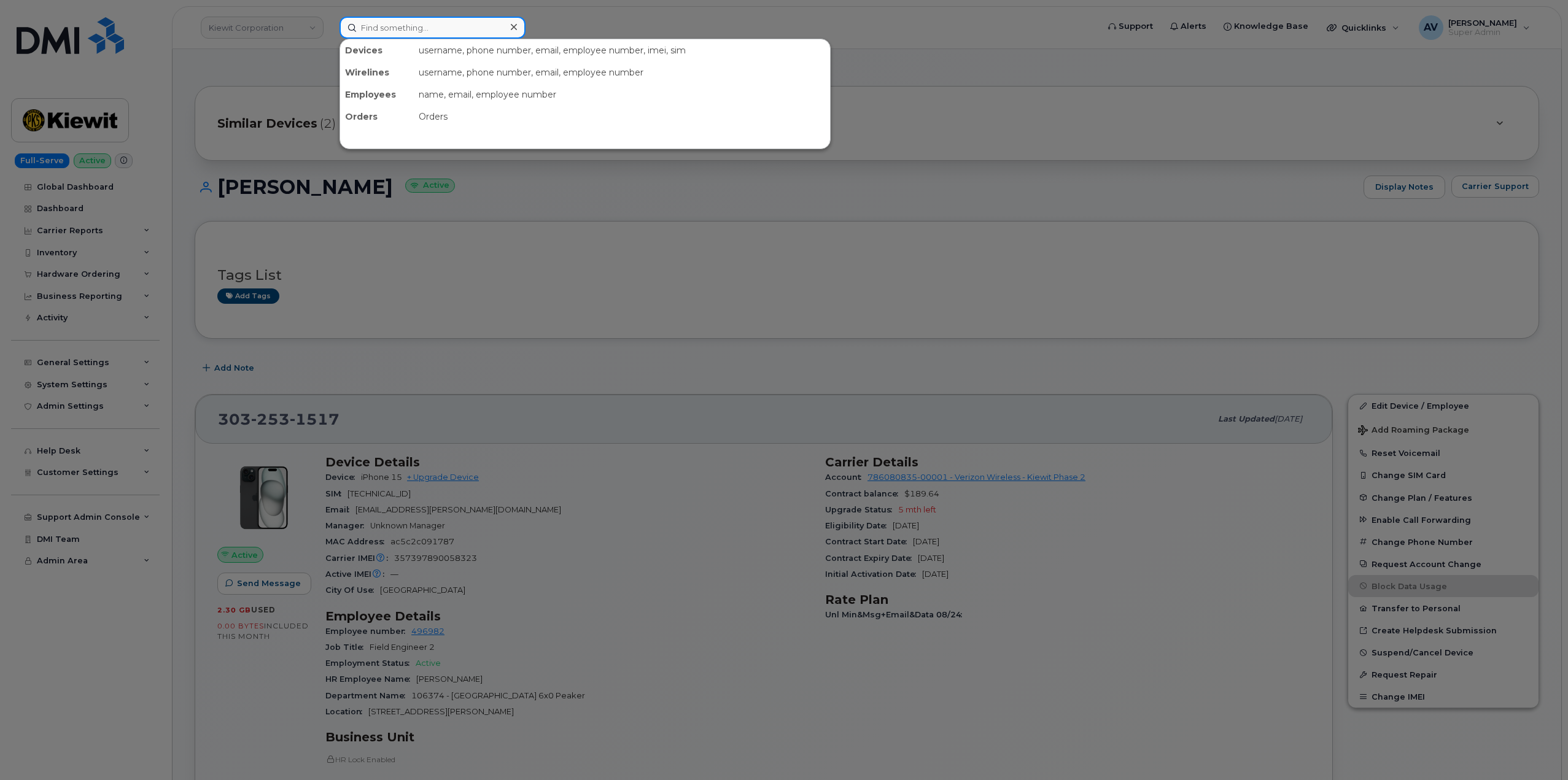
paste input "[PERSON_NAME]"
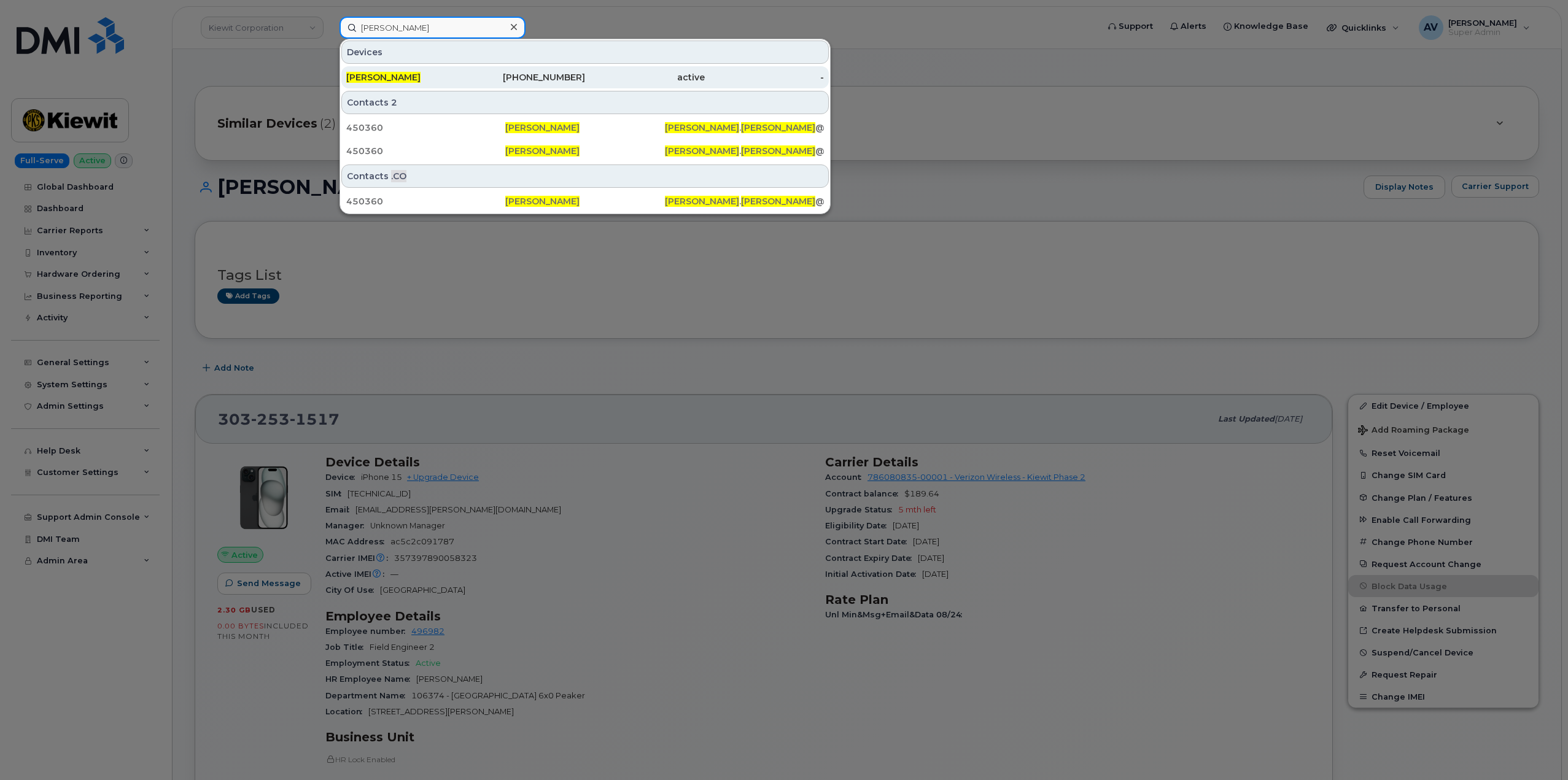
type input "[PERSON_NAME]"
click at [469, 81] on div "361-238-9404" at bounding box center [525, 77] width 119 height 12
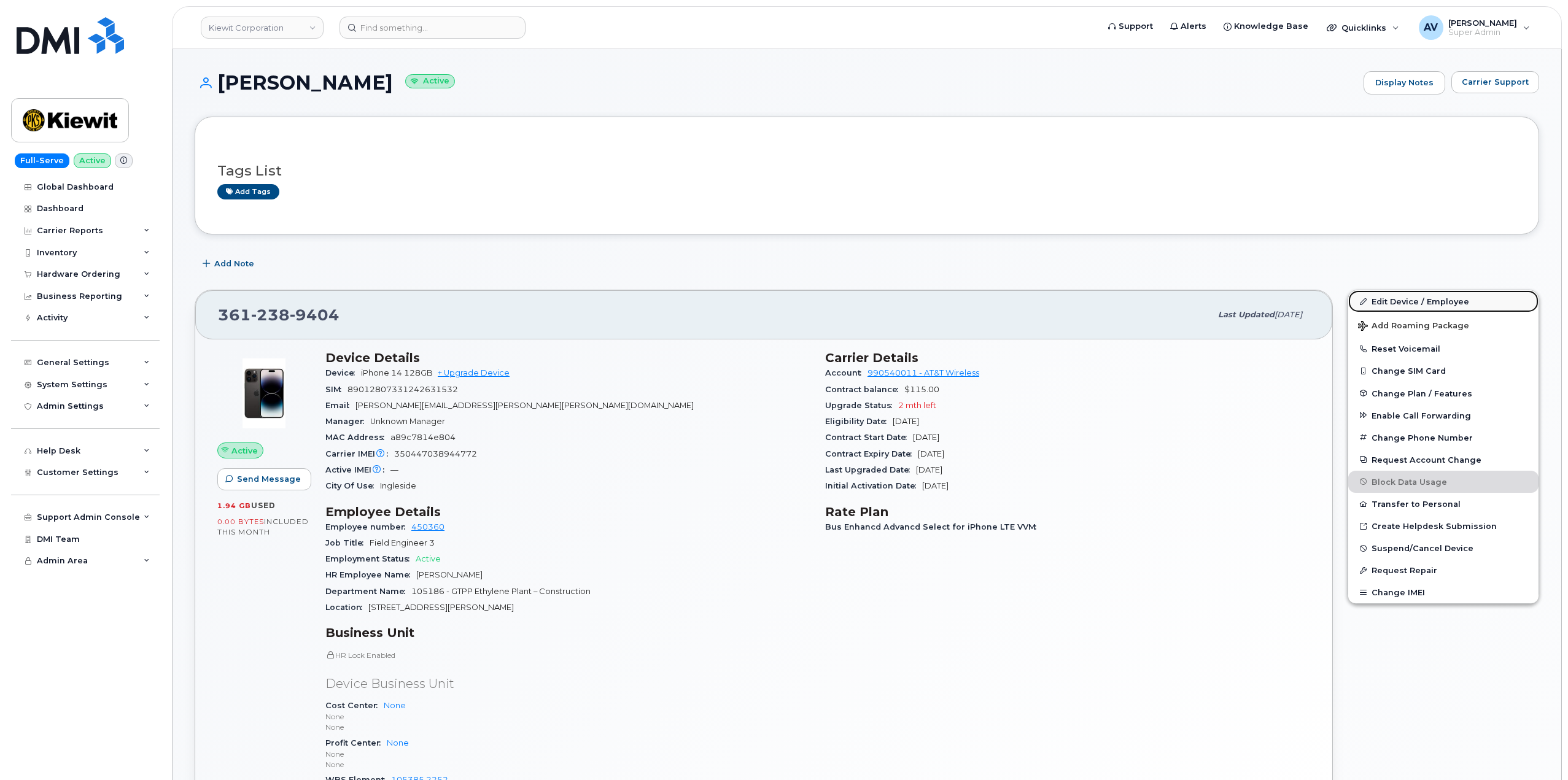
click at [1423, 296] on link "Edit Device / Employee" at bounding box center [1443, 302] width 191 height 22
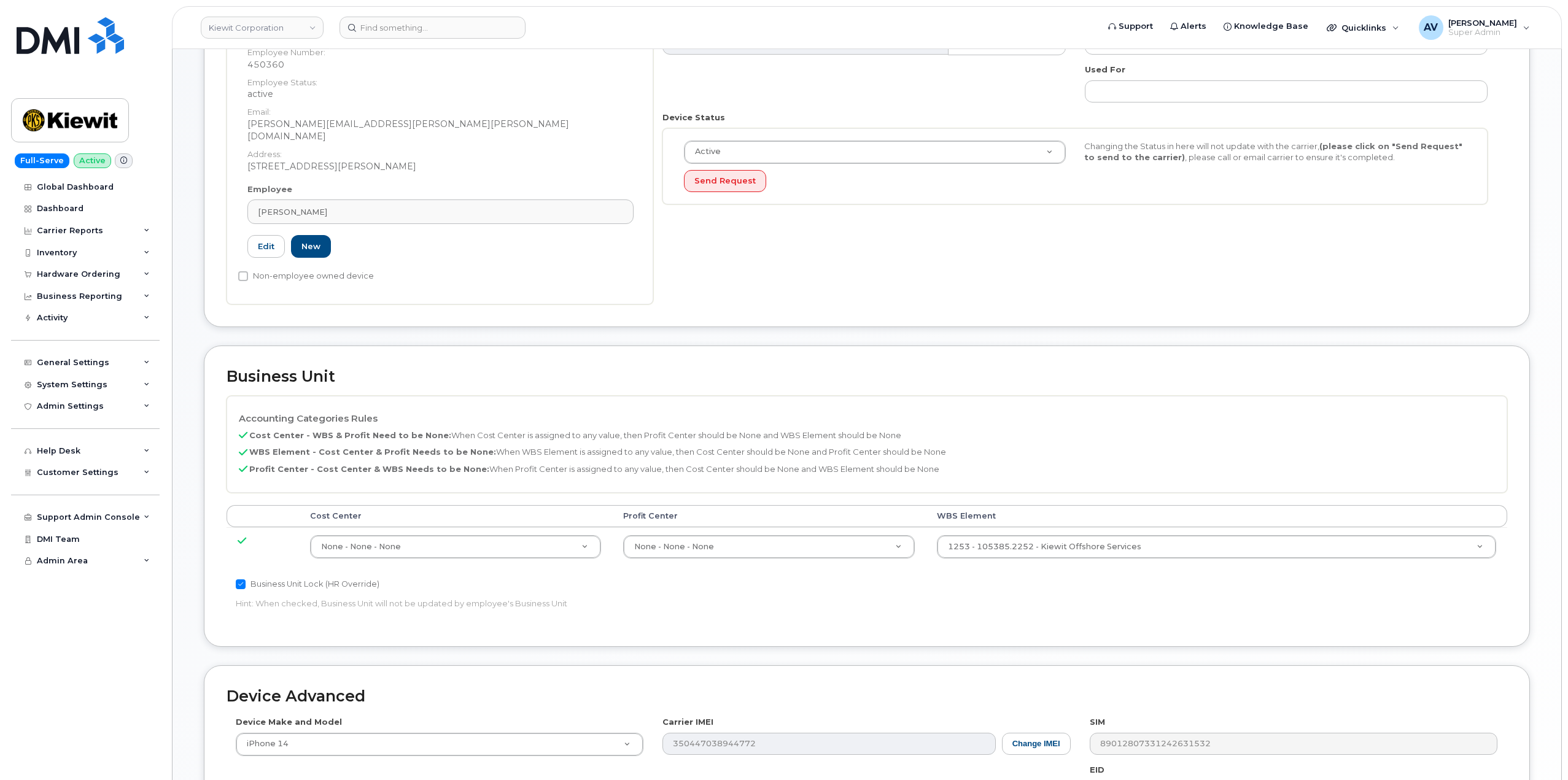
scroll to position [246, 0]
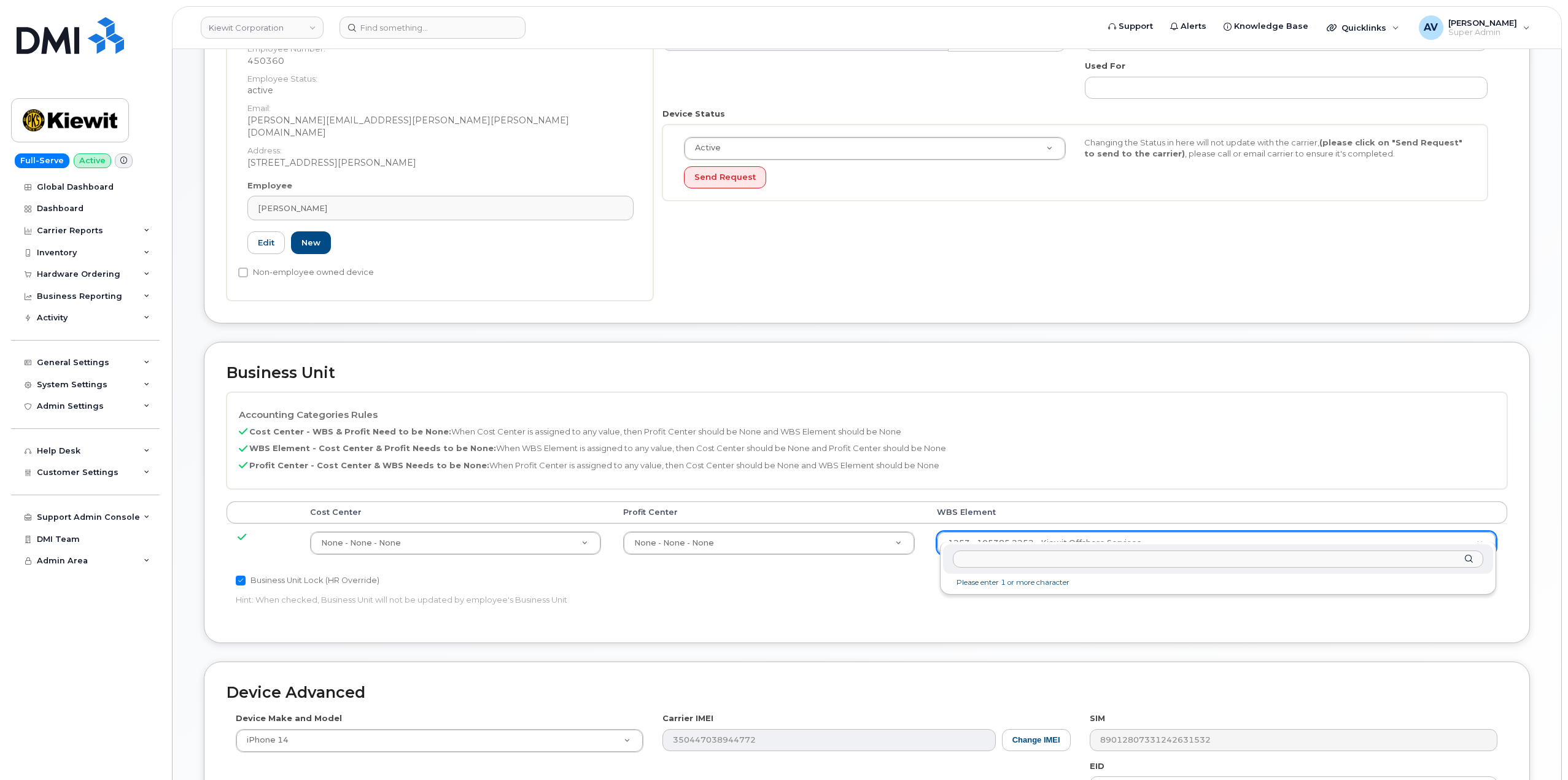
drag, startPoint x: 1085, startPoint y: 533, endPoint x: 1086, endPoint y: 546, distance: 13.0
type input "105186.2491"
type input "30139203"
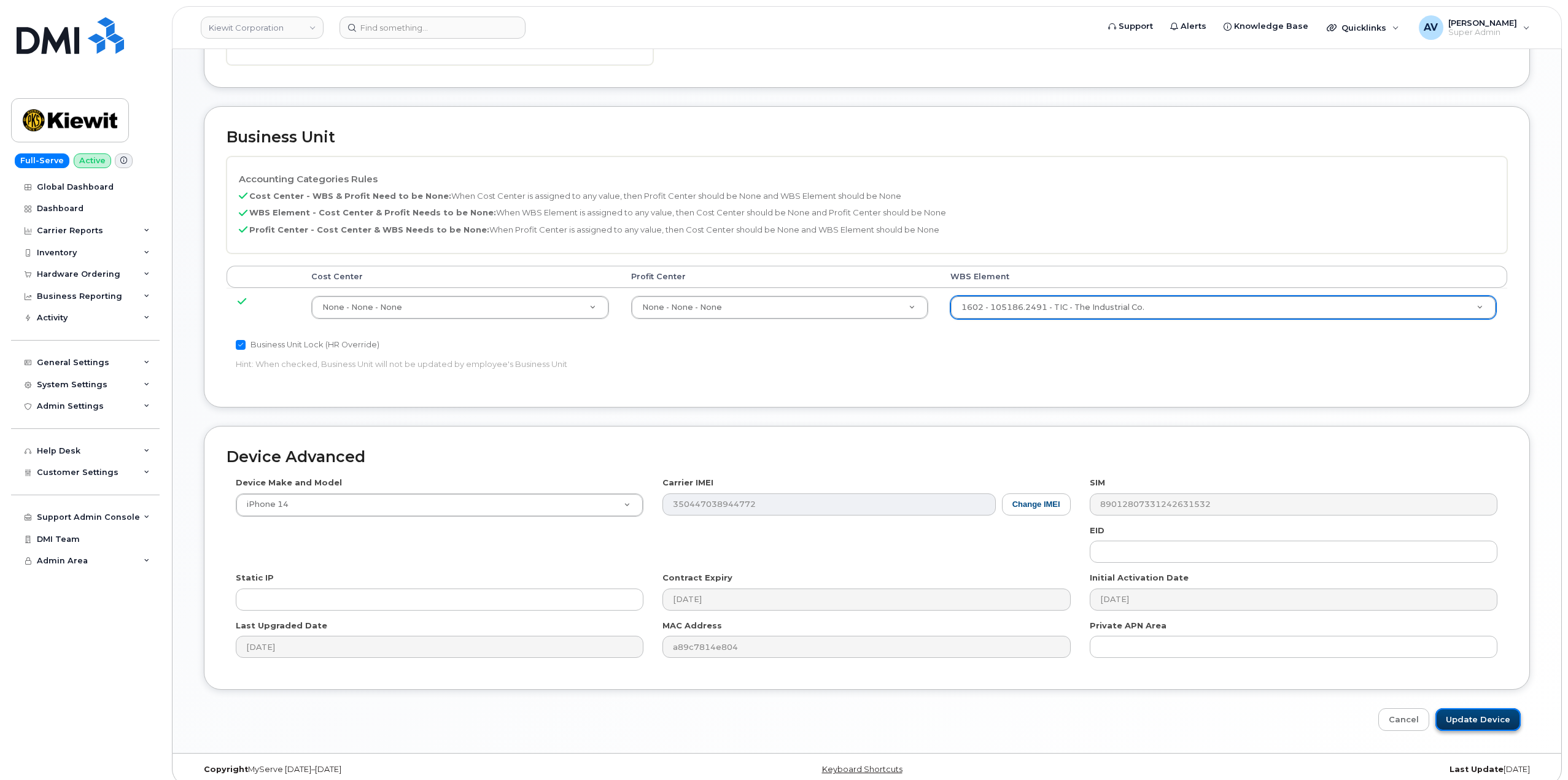
click at [1469, 709] on input "Update Device" at bounding box center [1478, 720] width 85 height 22
type input "Saving..."
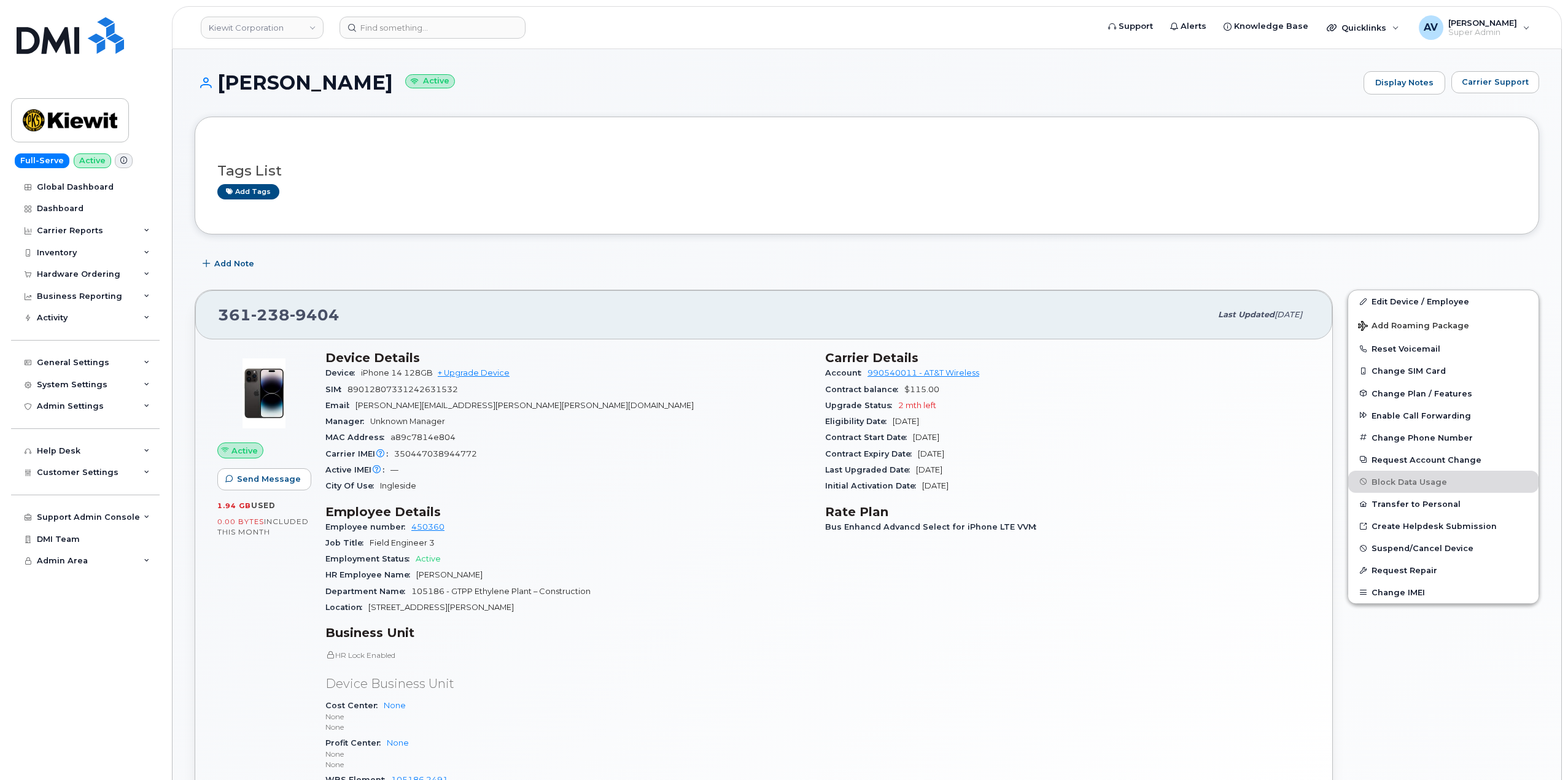
scroll to position [246, 0]
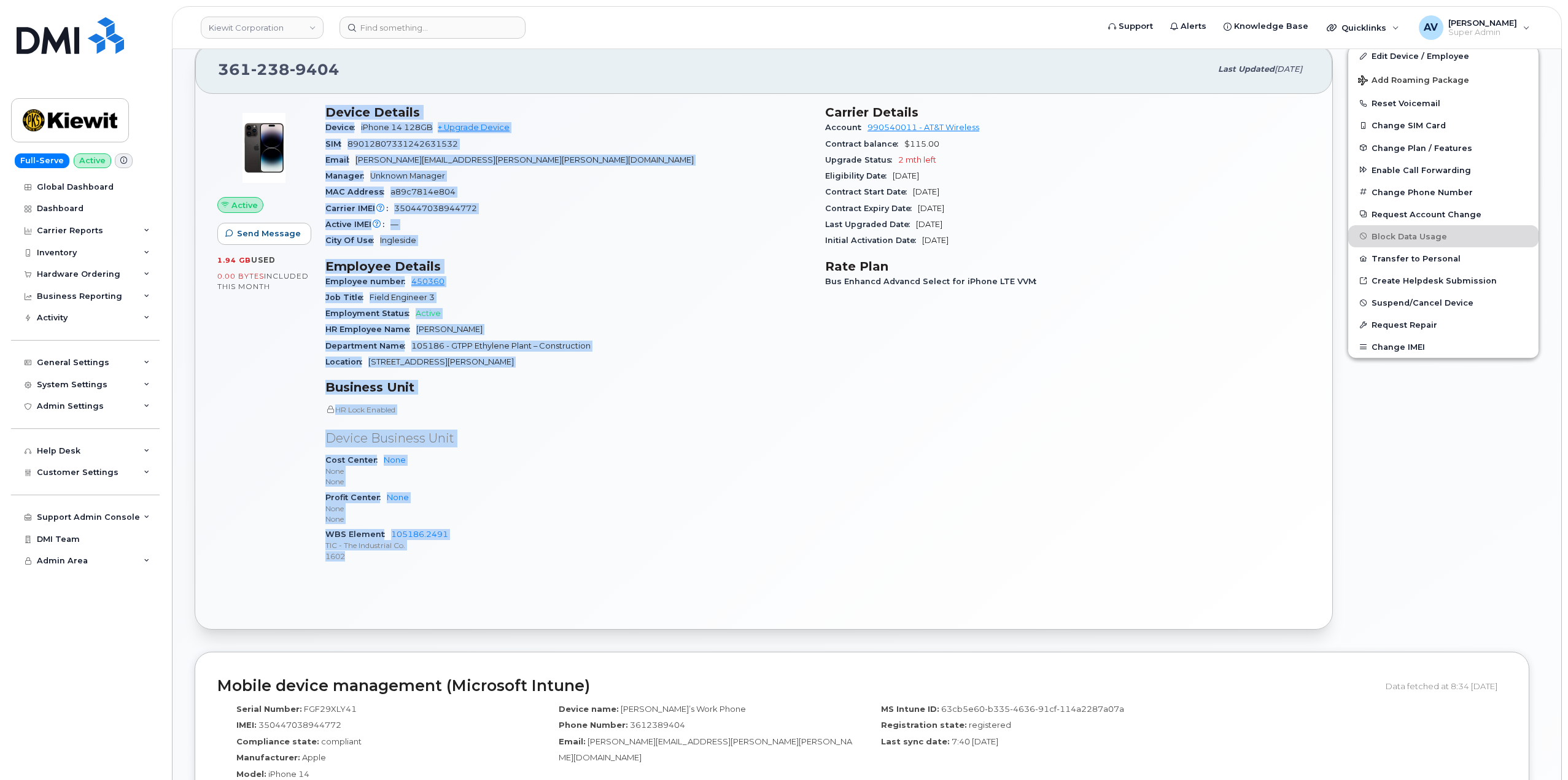
drag, startPoint x: 324, startPoint y: 107, endPoint x: 553, endPoint y: 554, distance: 502.2
click at [553, 554] on div "Device Details Device iPhone 14 128GB + Upgrade Device SIM 89012807331242631532…" at bounding box center [568, 339] width 500 height 483
copy div "Device Details Device iPhone 14 128GB + Upgrade Device SIM 89012807331242631532…"
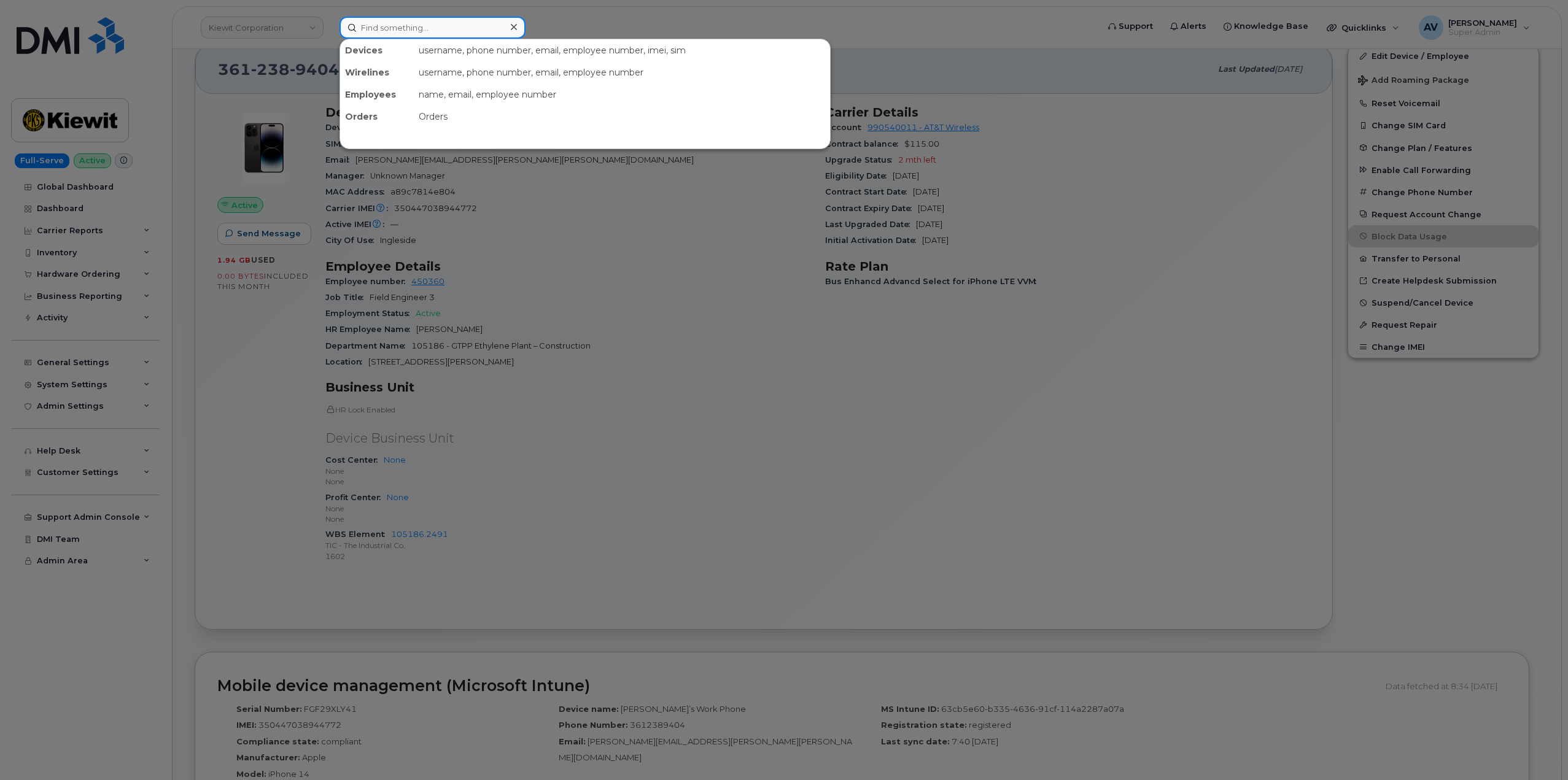
click at [477, 27] on input at bounding box center [432, 27] width 186 height 22
paste input "[PERSON_NAME]"
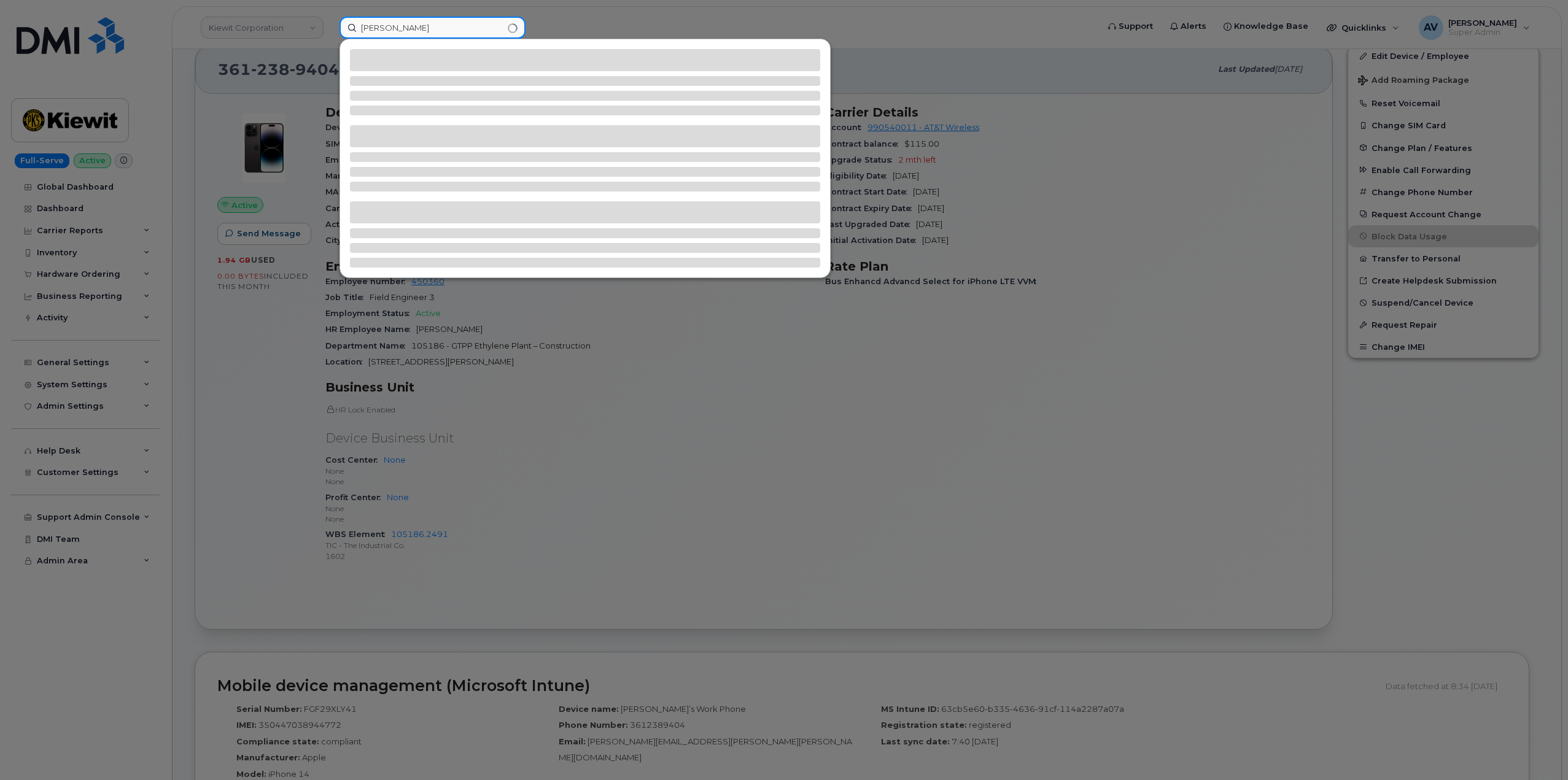
type input "[PERSON_NAME]"
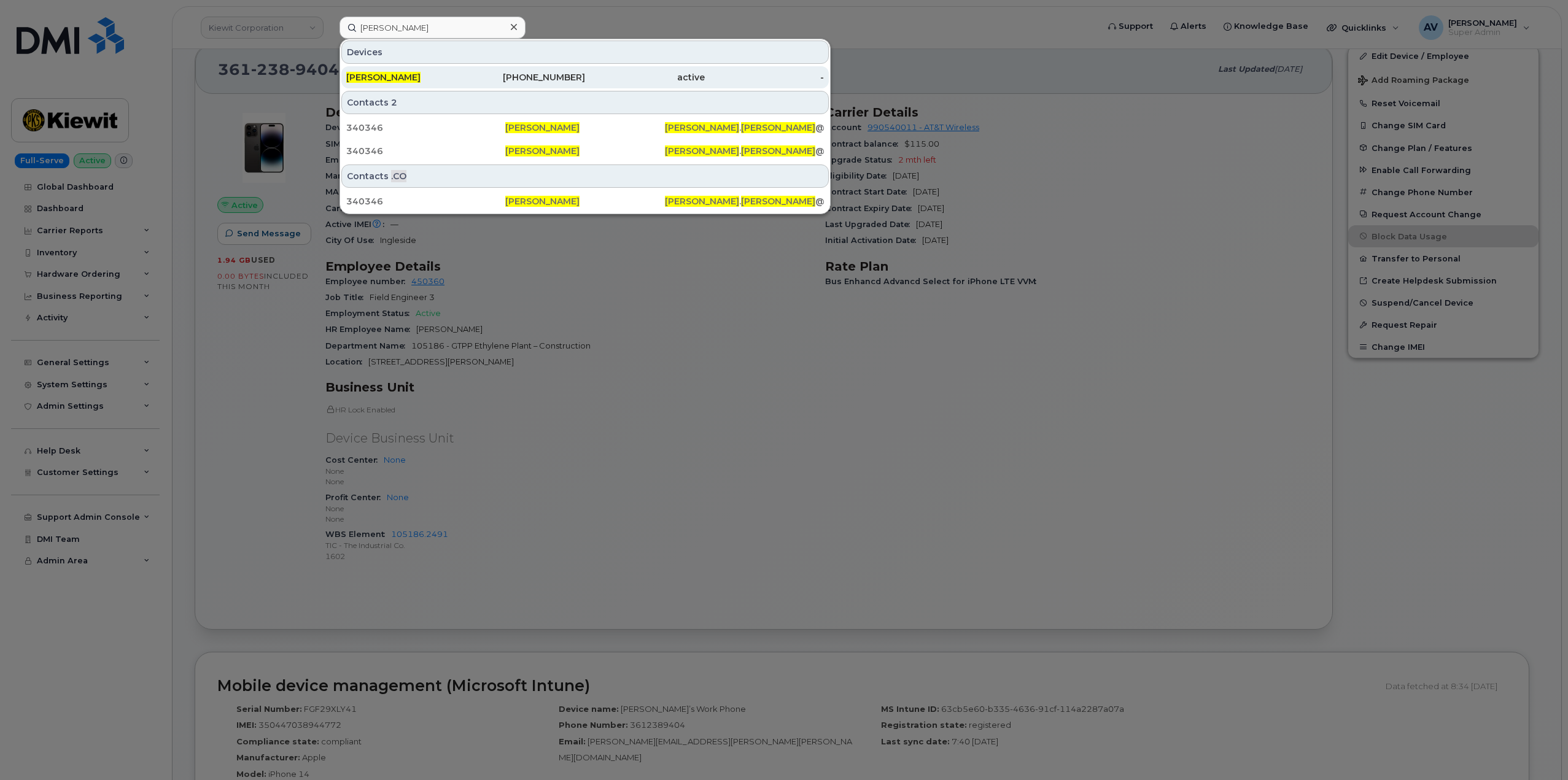
click at [485, 72] on div "201-316-6526" at bounding box center [525, 77] width 119 height 12
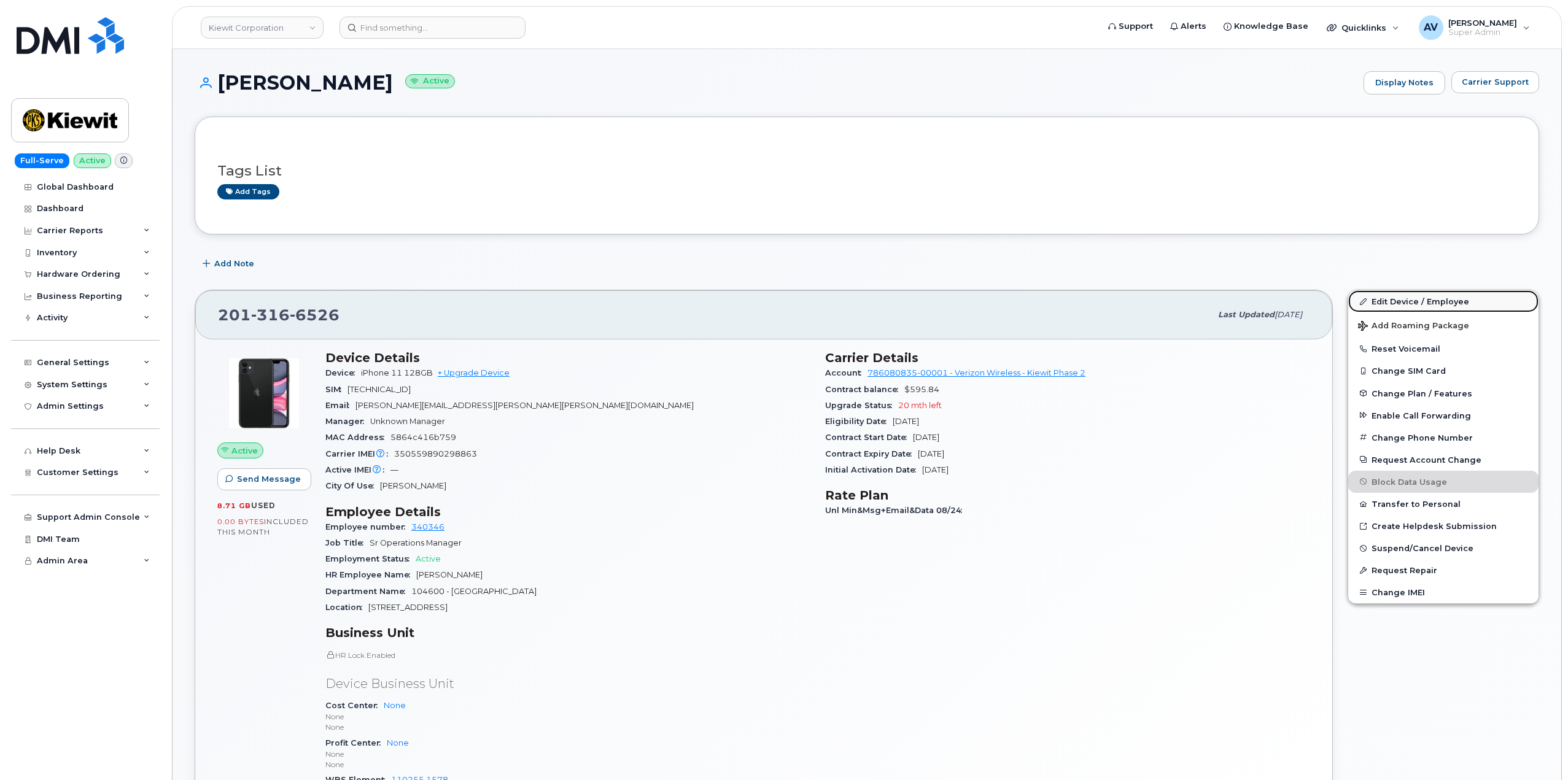
click at [1388, 308] on link "Edit Device / Employee" at bounding box center [1443, 302] width 191 height 22
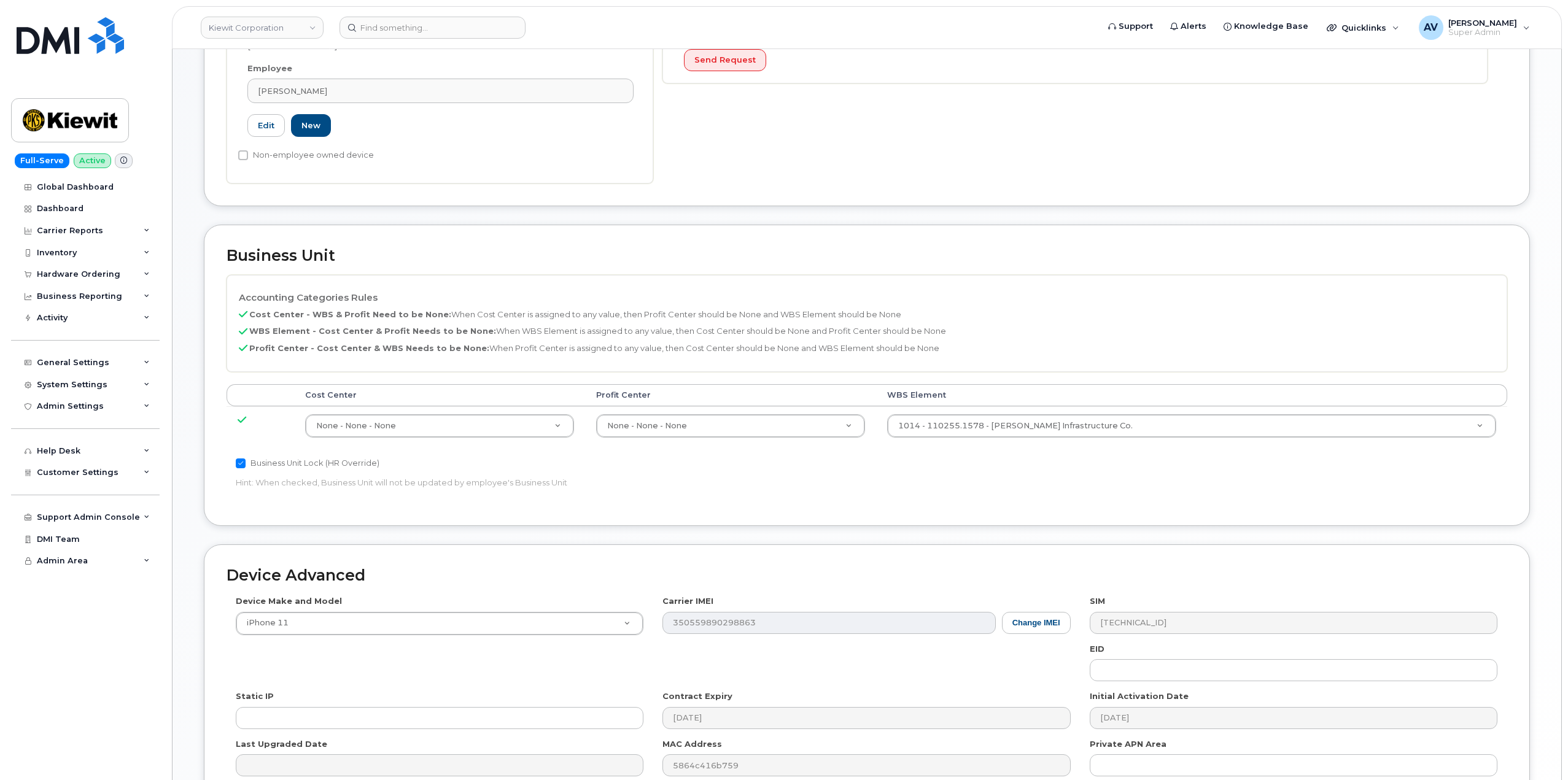
scroll to position [369, 0]
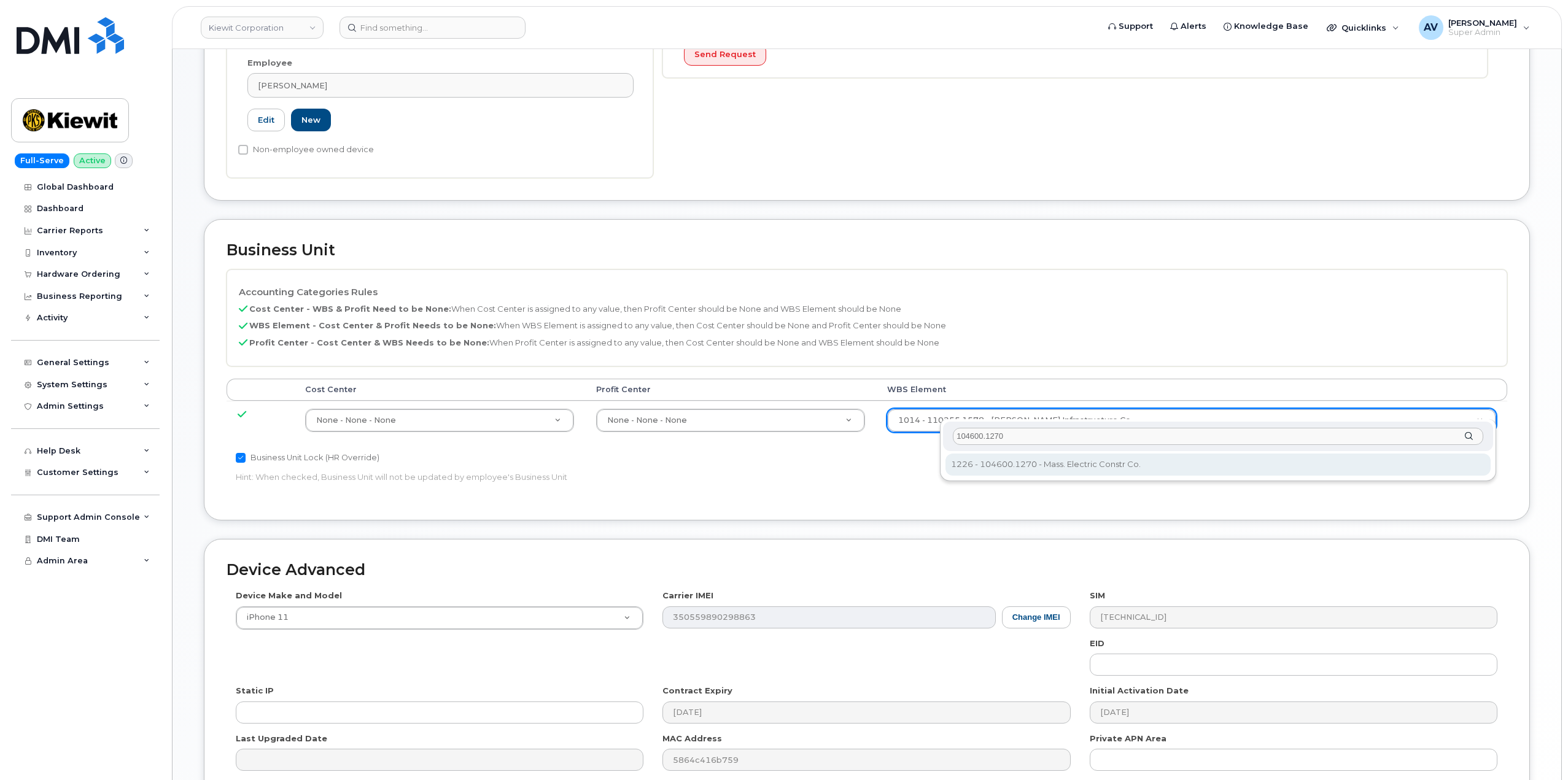
type input "104600.1270"
type input "35870838"
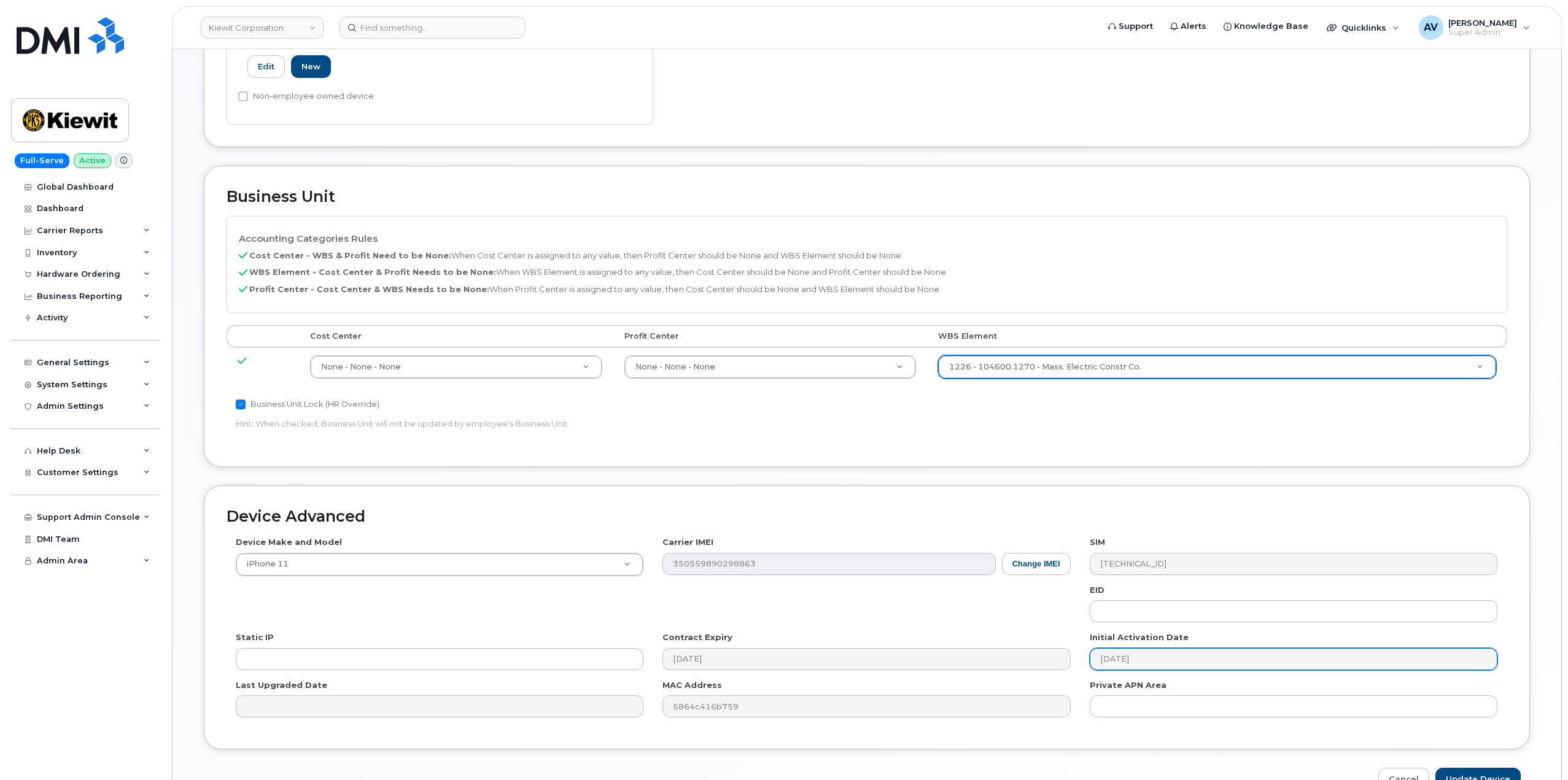
scroll to position [481, 0]
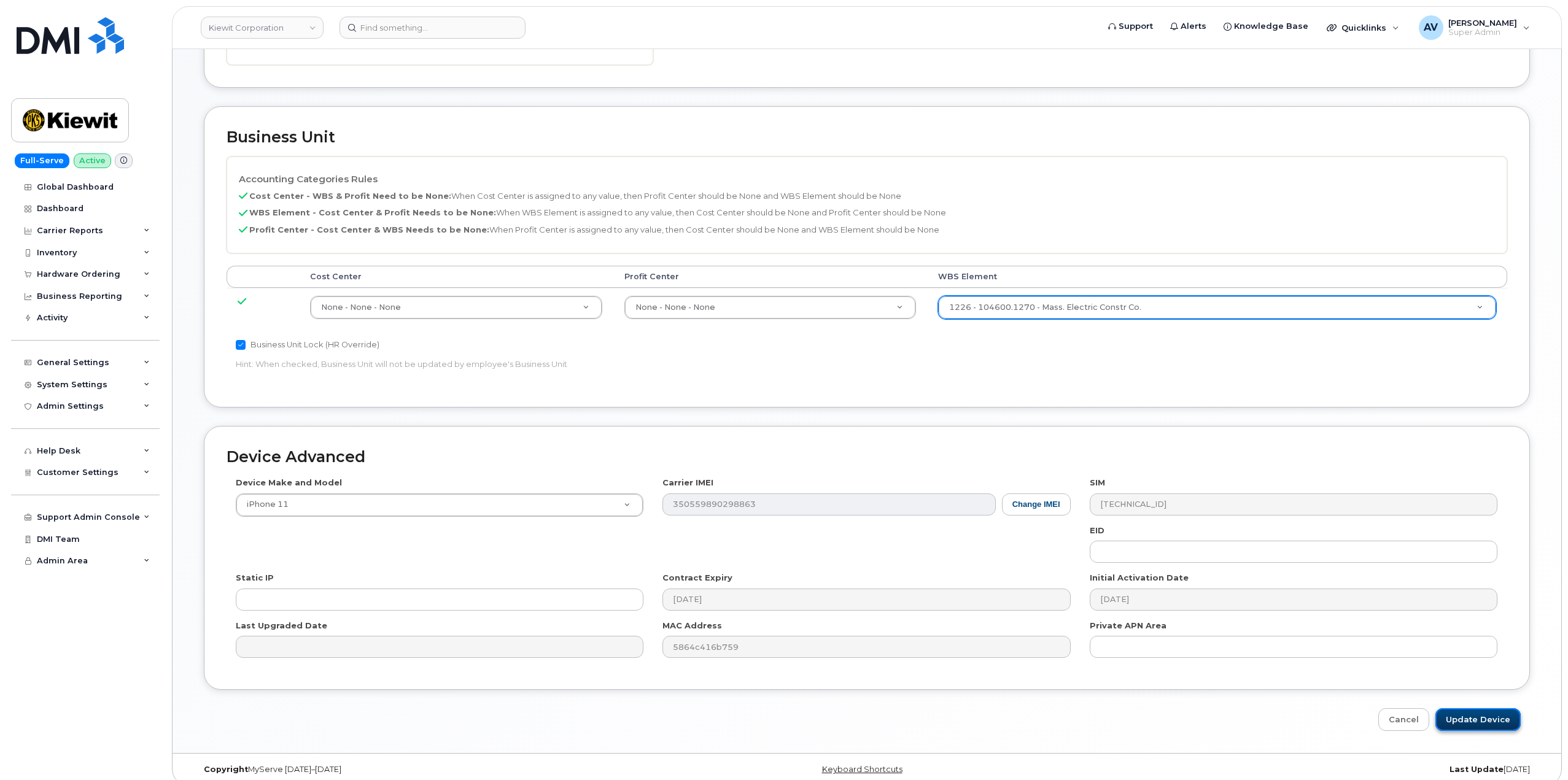
click at [1467, 711] on input "Update Device" at bounding box center [1478, 720] width 85 height 22
type input "Saving..."
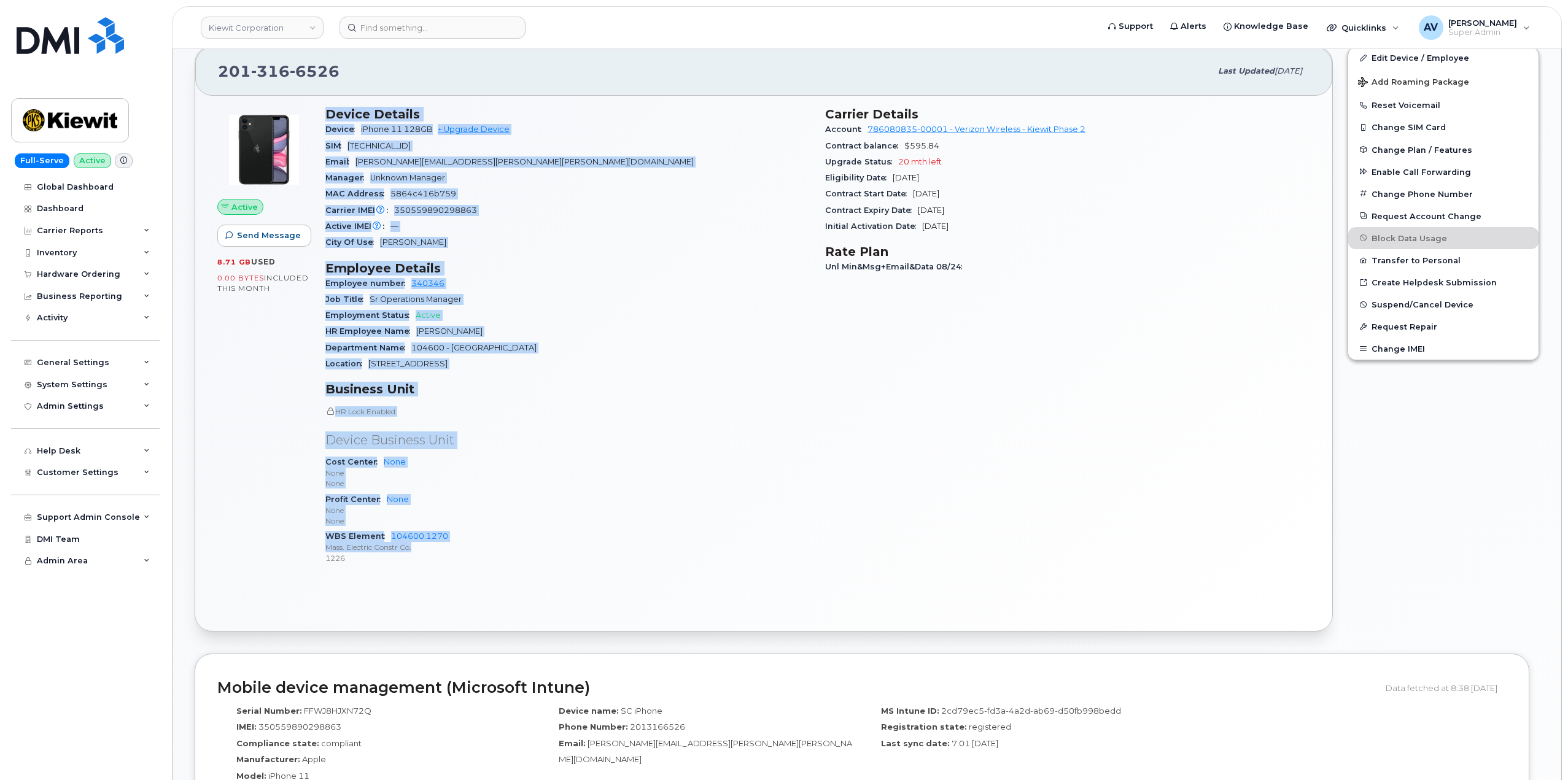
scroll to position [246, 0]
drag, startPoint x: 324, startPoint y: 358, endPoint x: 503, endPoint y: 563, distance: 272.2
click at [503, 563] on div "Device Details Device iPhone 11 128GB + Upgrade Device SIM 89148000007588270898…" at bounding box center [568, 339] width 500 height 483
copy div "Device Details Device iPhone 11 128GB + Upgrade Device SIM 89148000007588270898…"
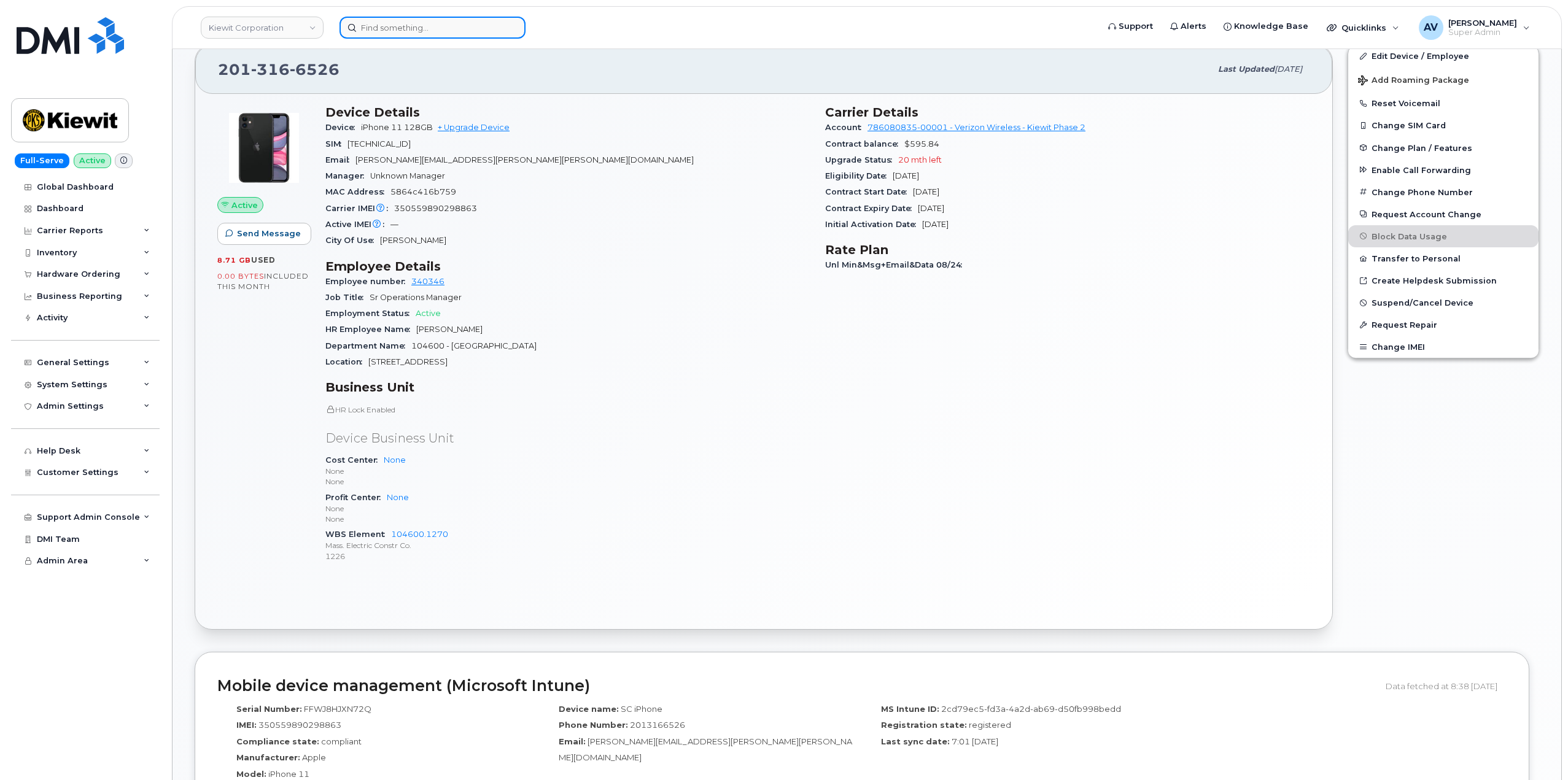
click at [479, 22] on input at bounding box center [432, 27] width 186 height 22
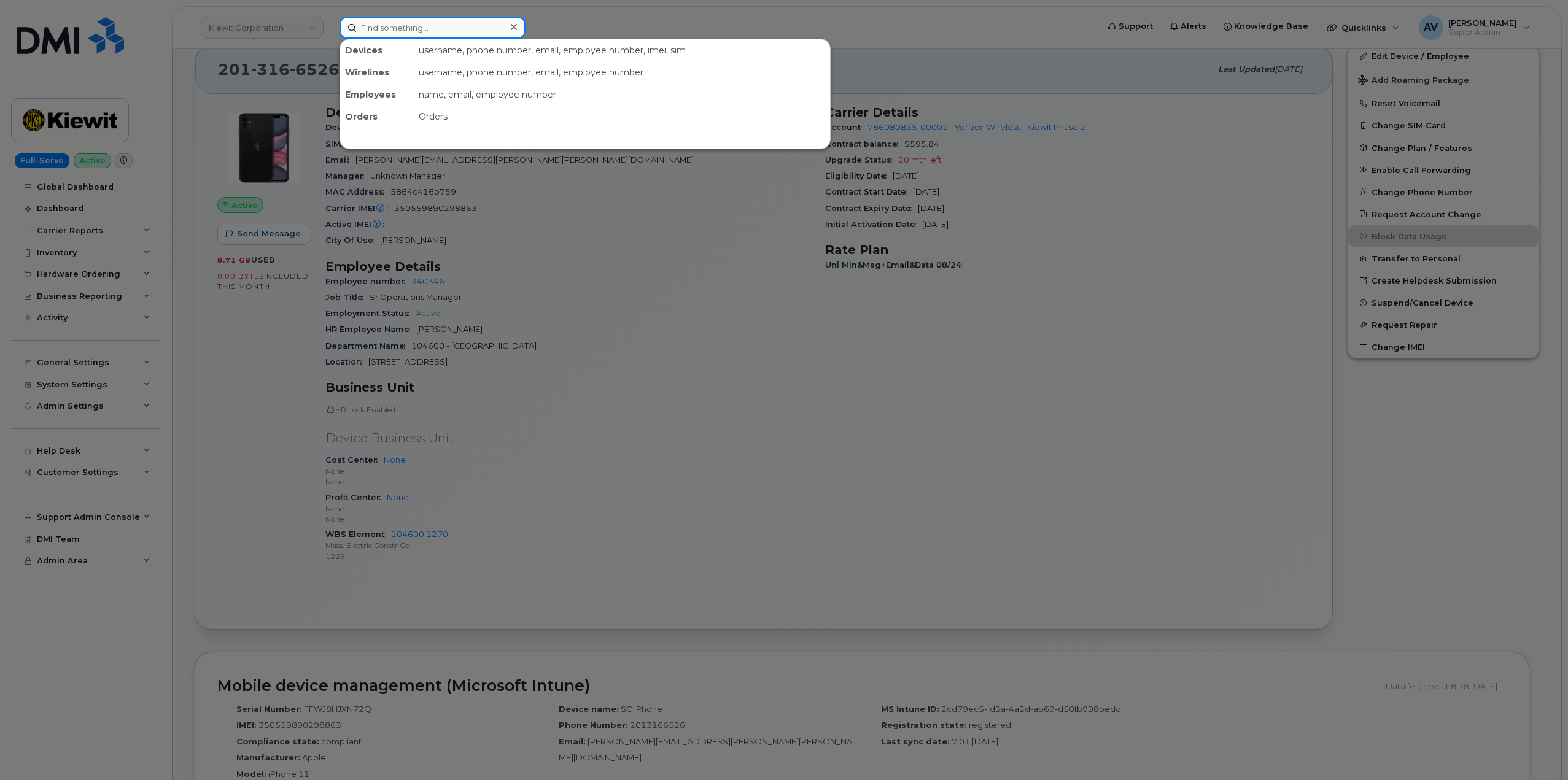
paste input "[PERSON_NAME]"
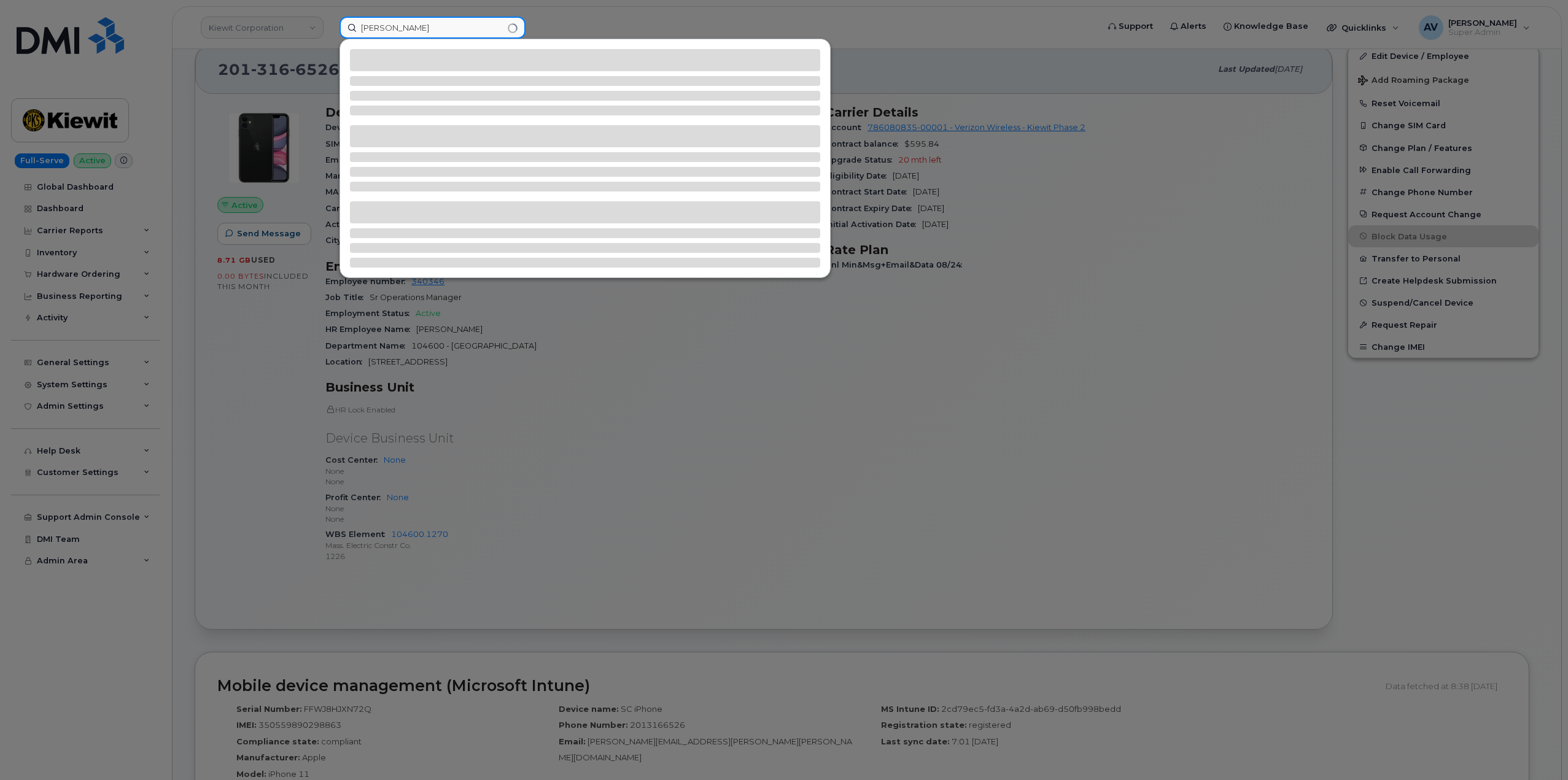
type input "[PERSON_NAME]"
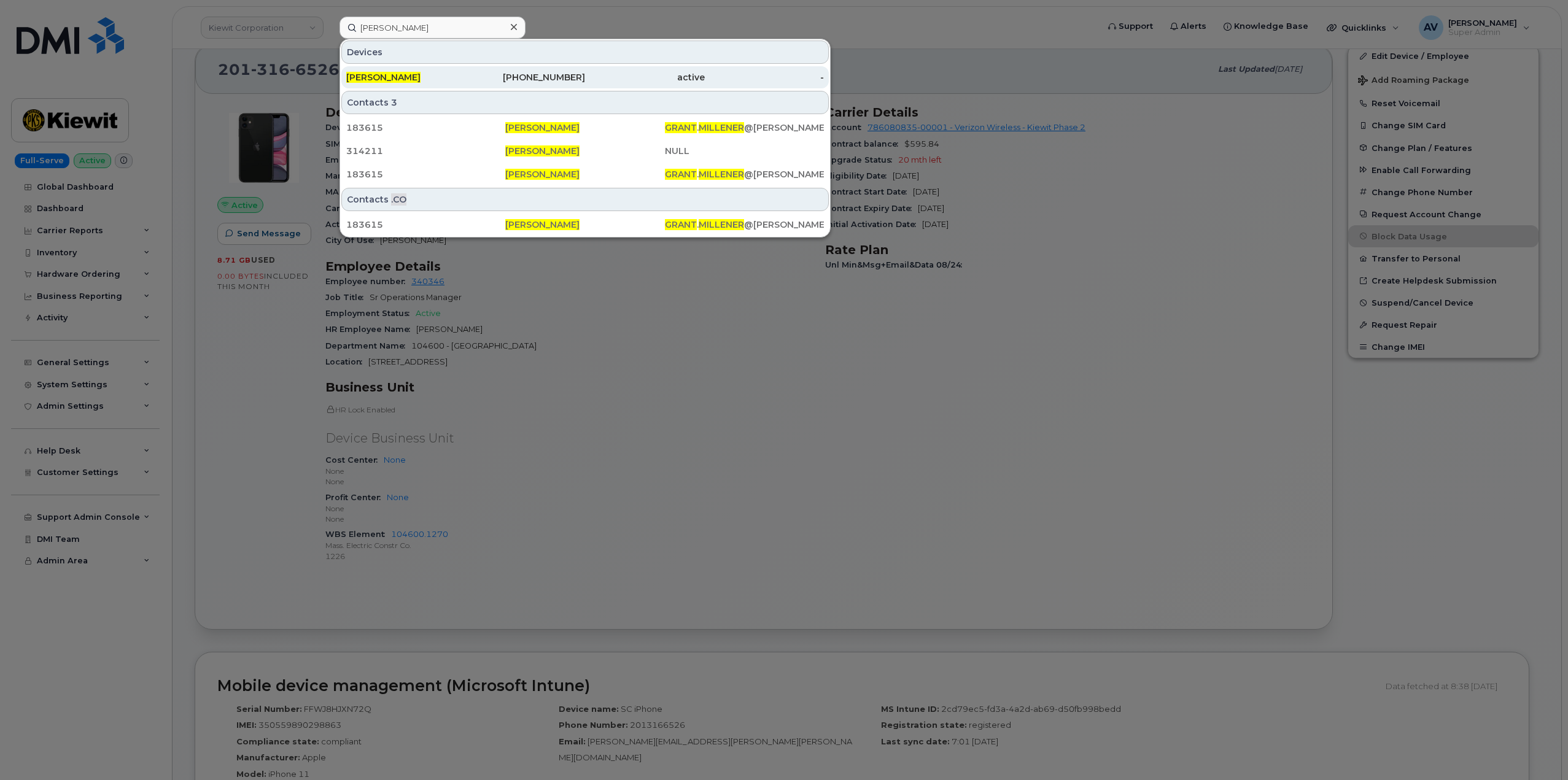
click at [651, 81] on div "active" at bounding box center [644, 77] width 119 height 12
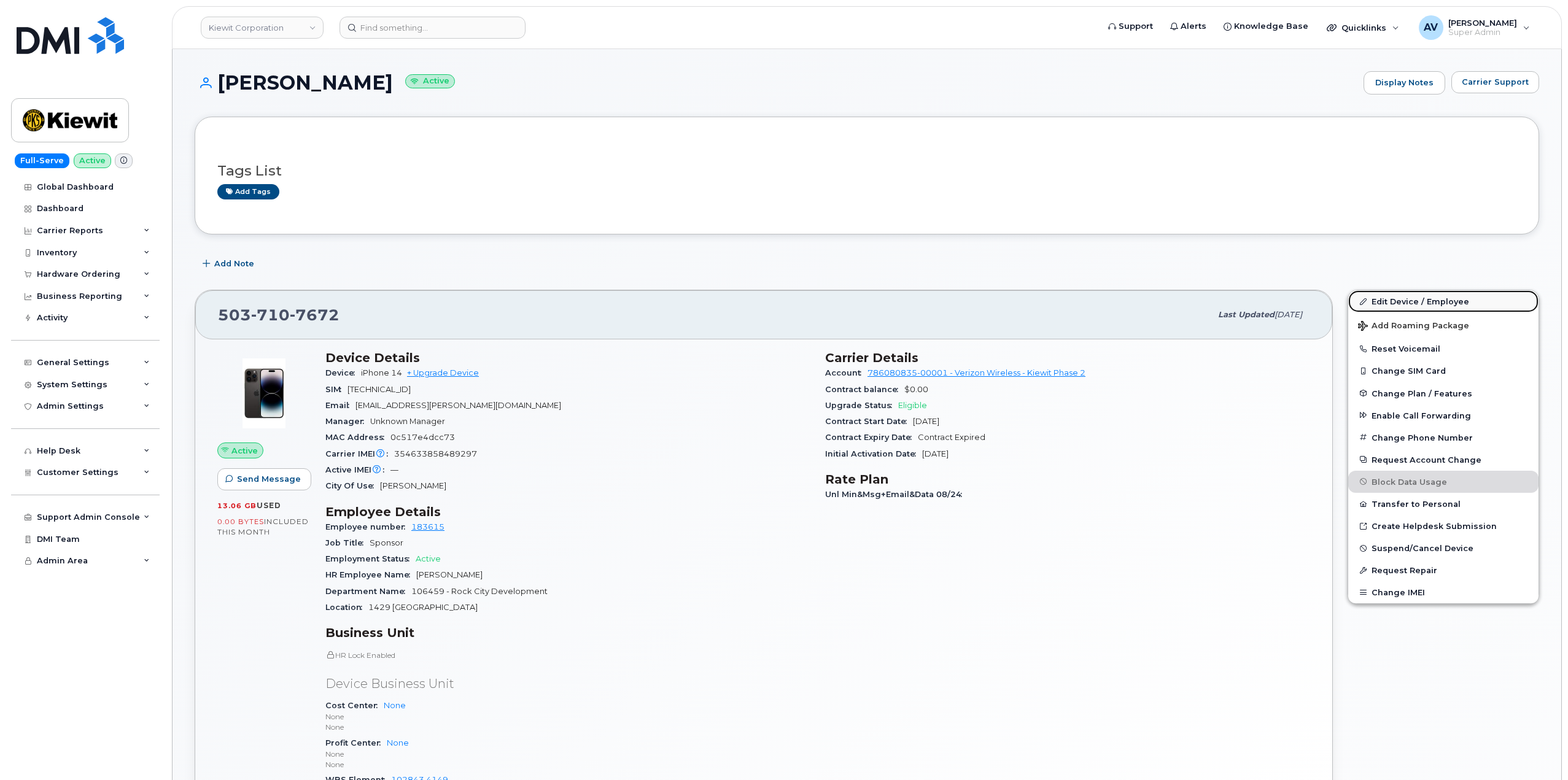
click at [1430, 303] on link "Edit Device / Employee" at bounding box center [1443, 302] width 191 height 22
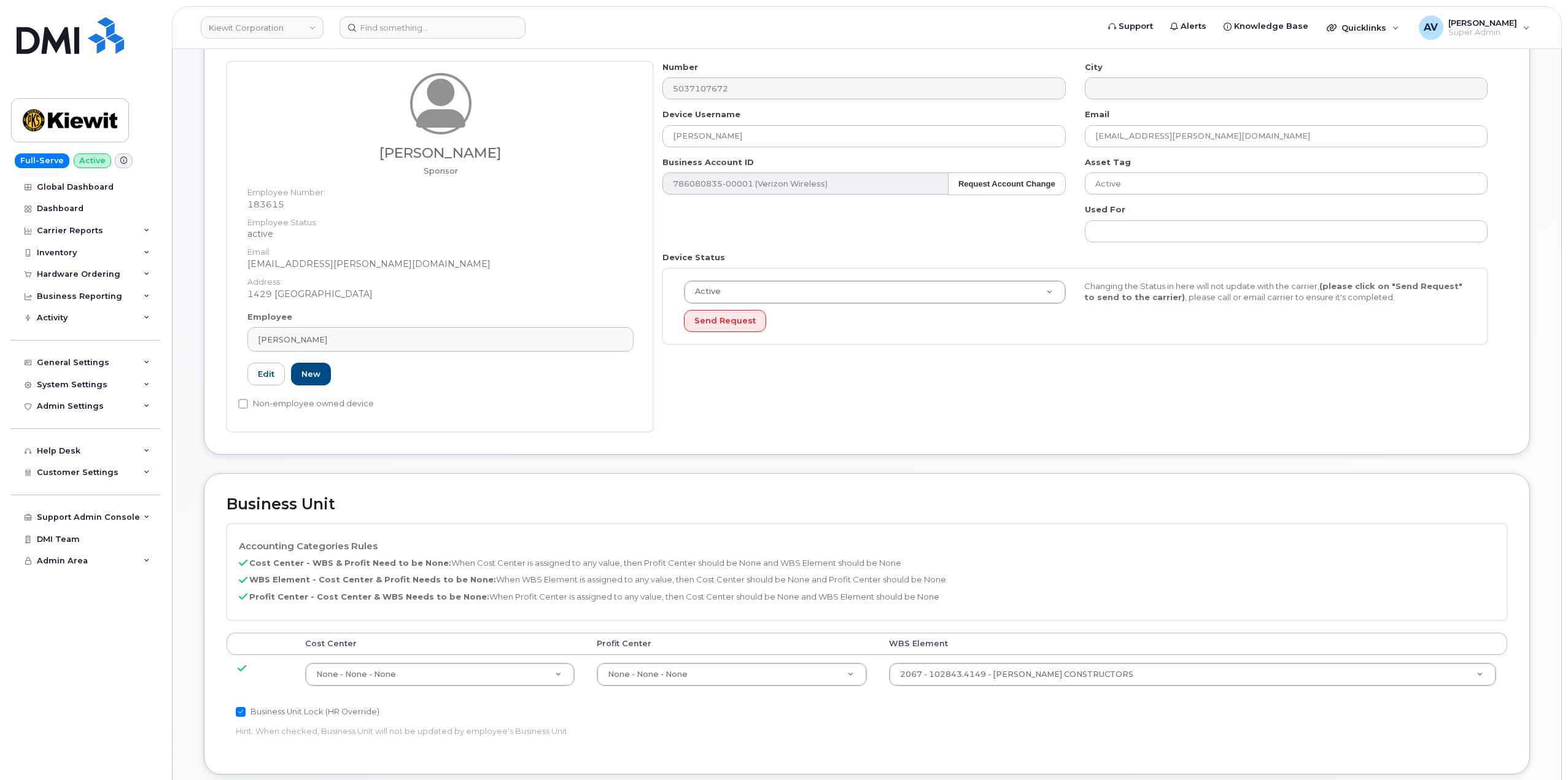
scroll to position [246, 0]
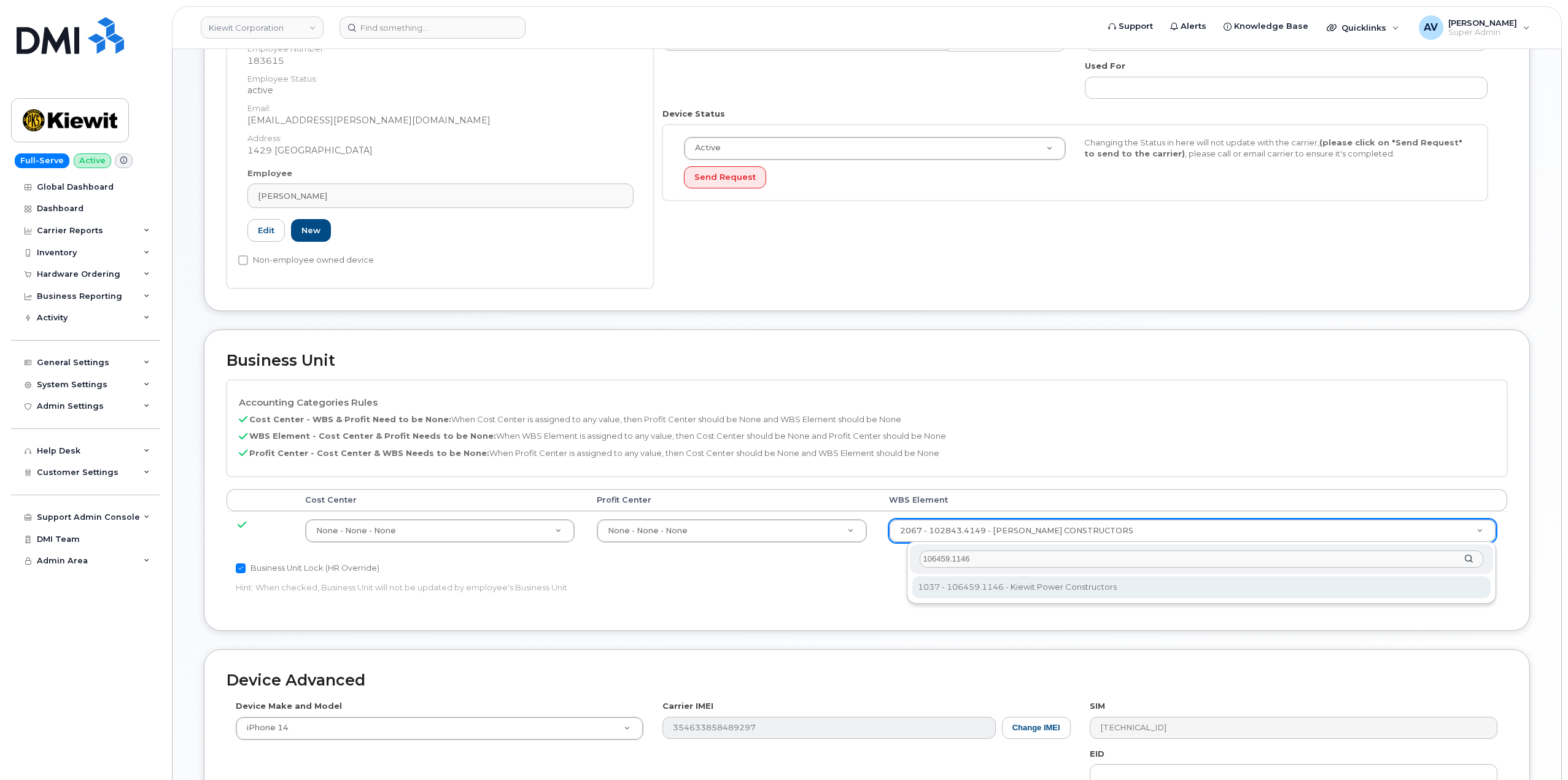
type input "106459.1146"
type input "35545309"
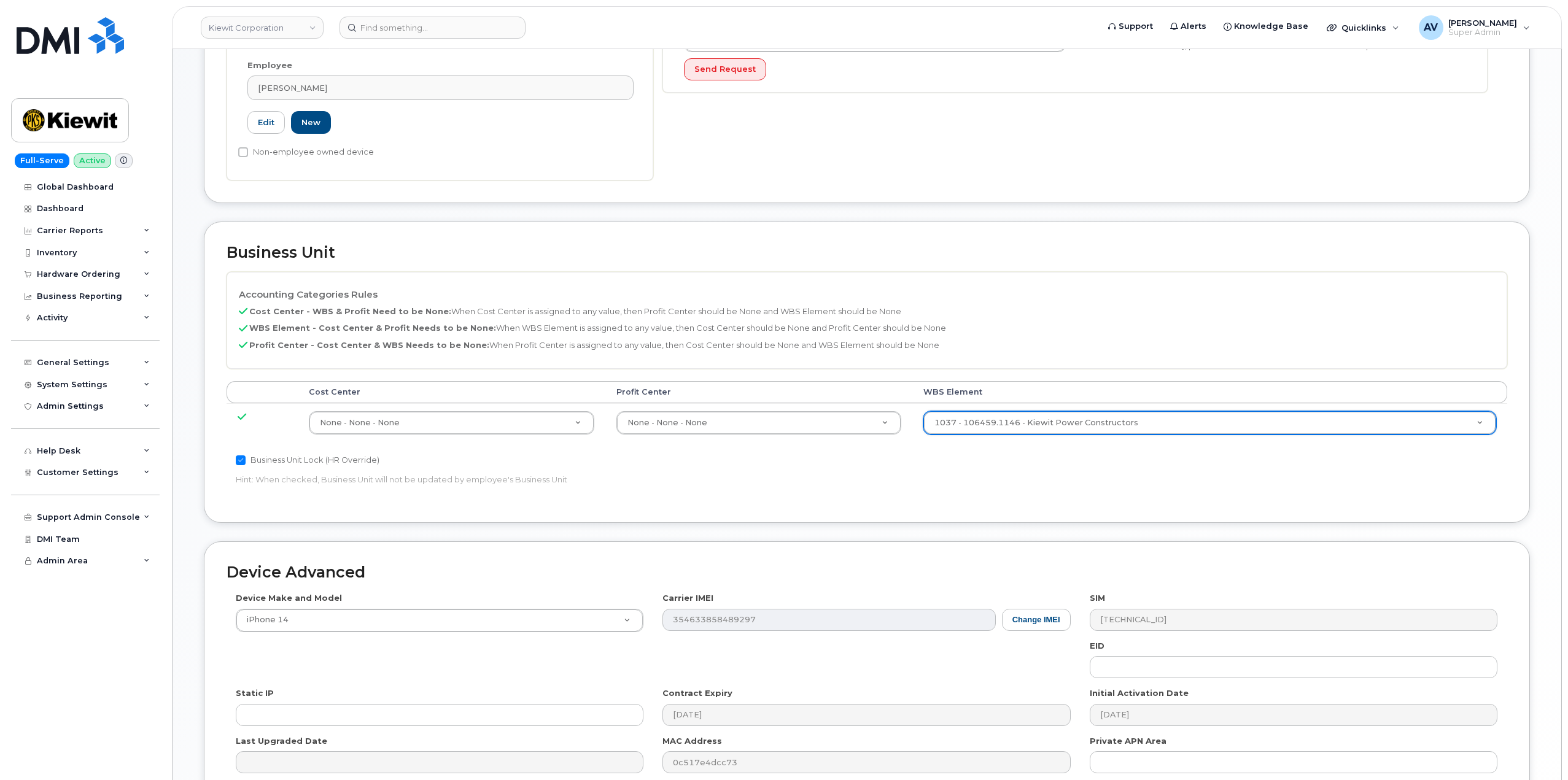
scroll to position [481, 0]
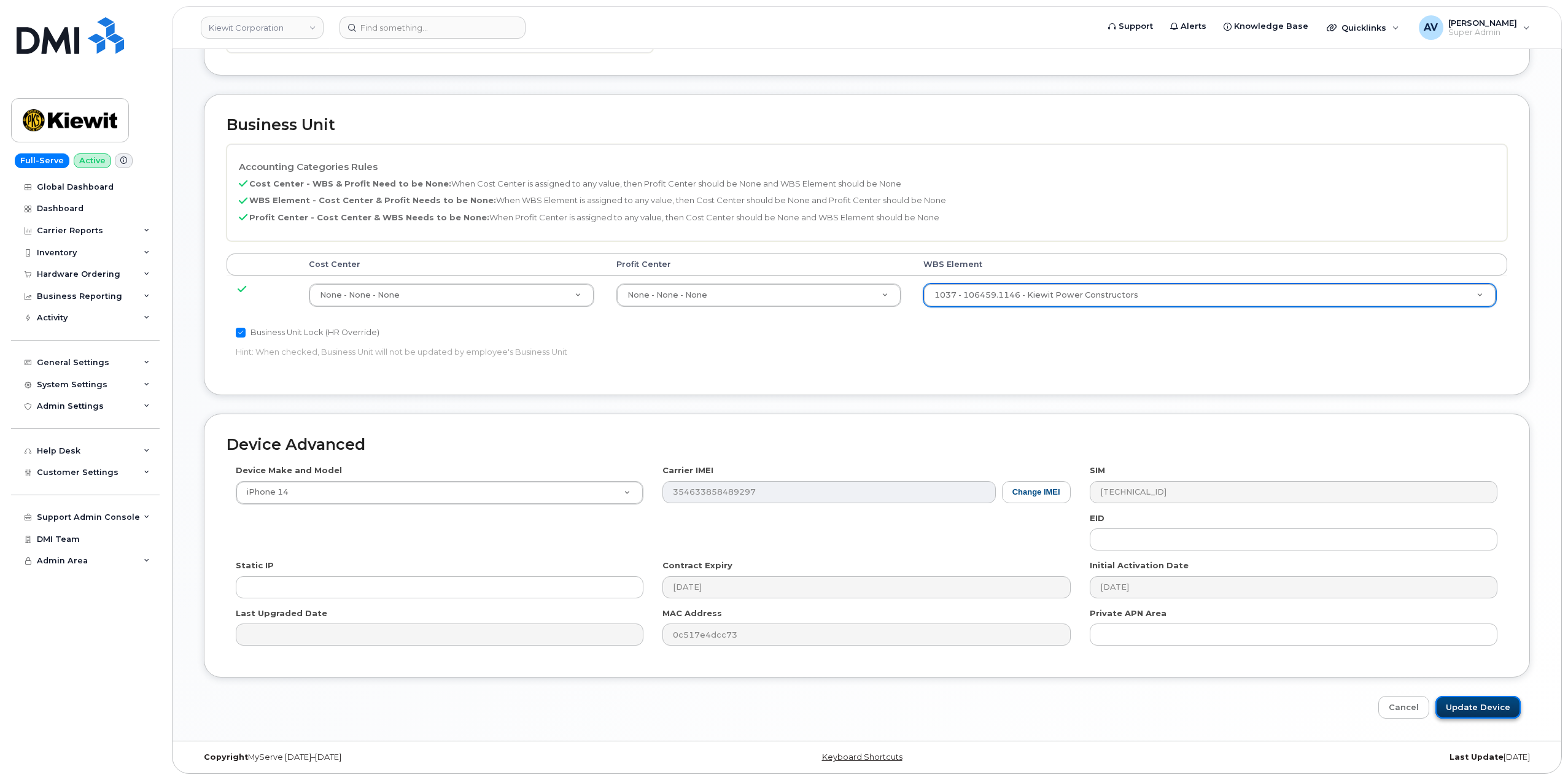
click at [1484, 706] on input "Update Device" at bounding box center [1478, 707] width 85 height 22
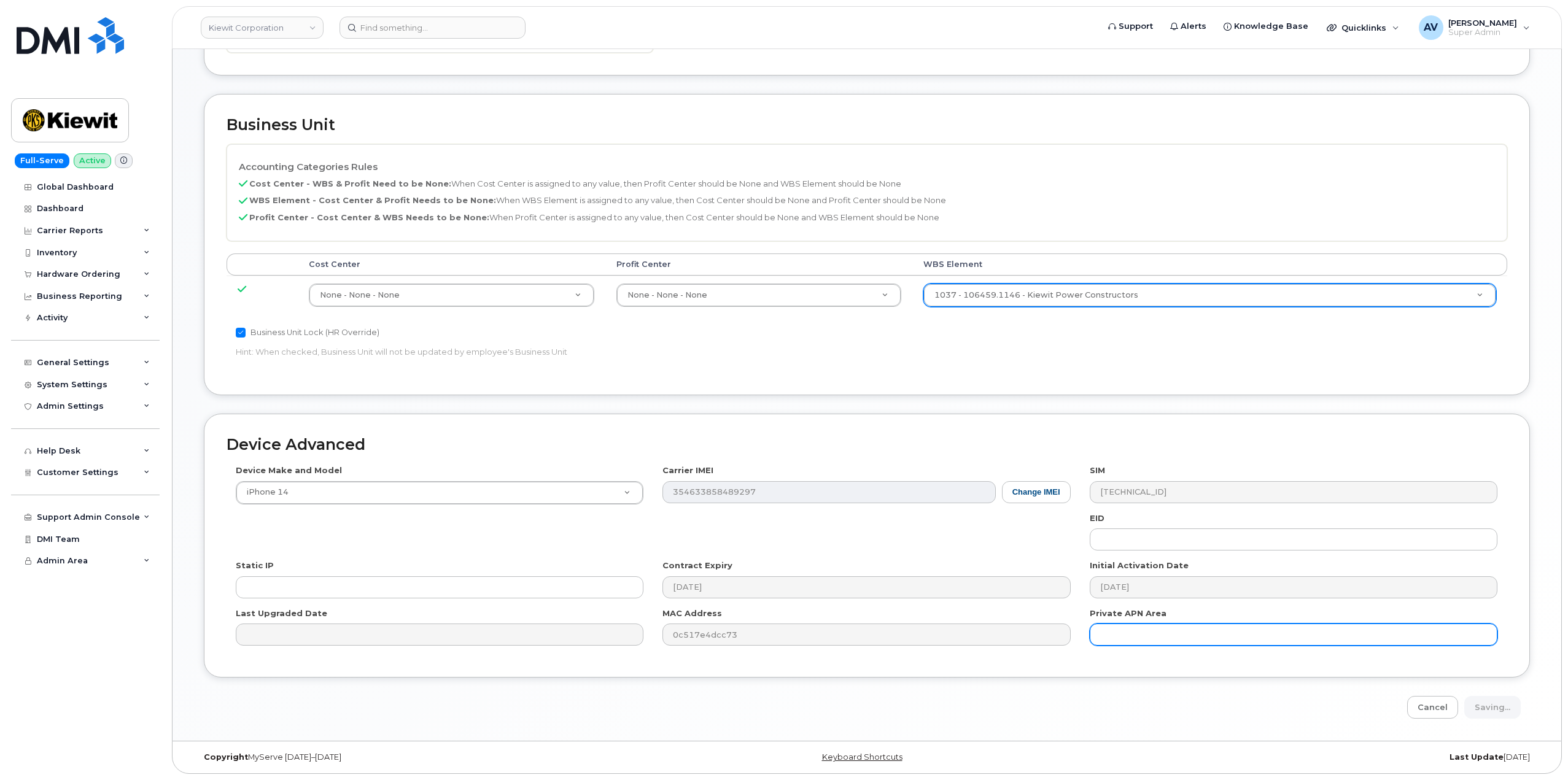
type input "Saving..."
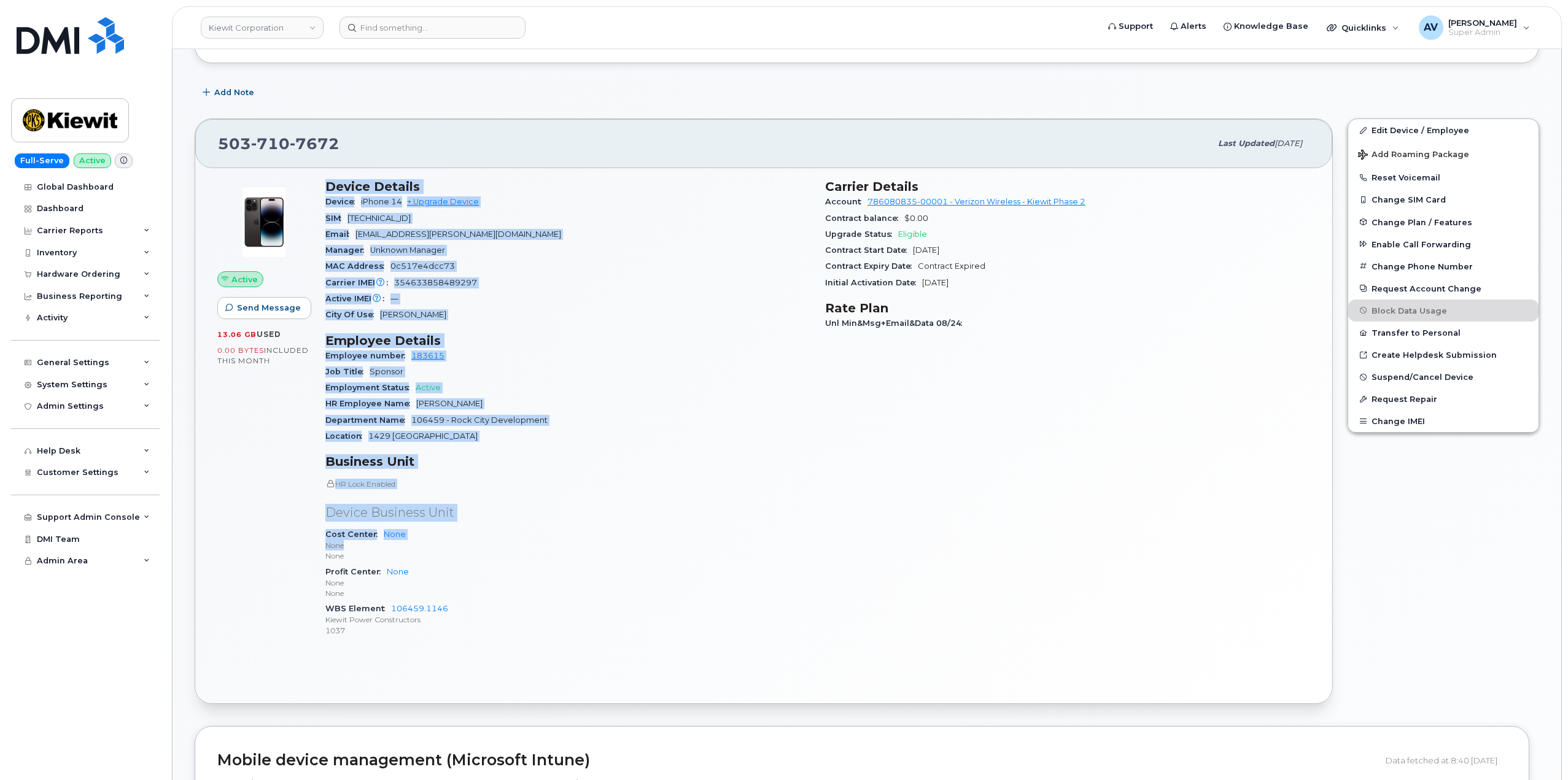
scroll to position [184, 0]
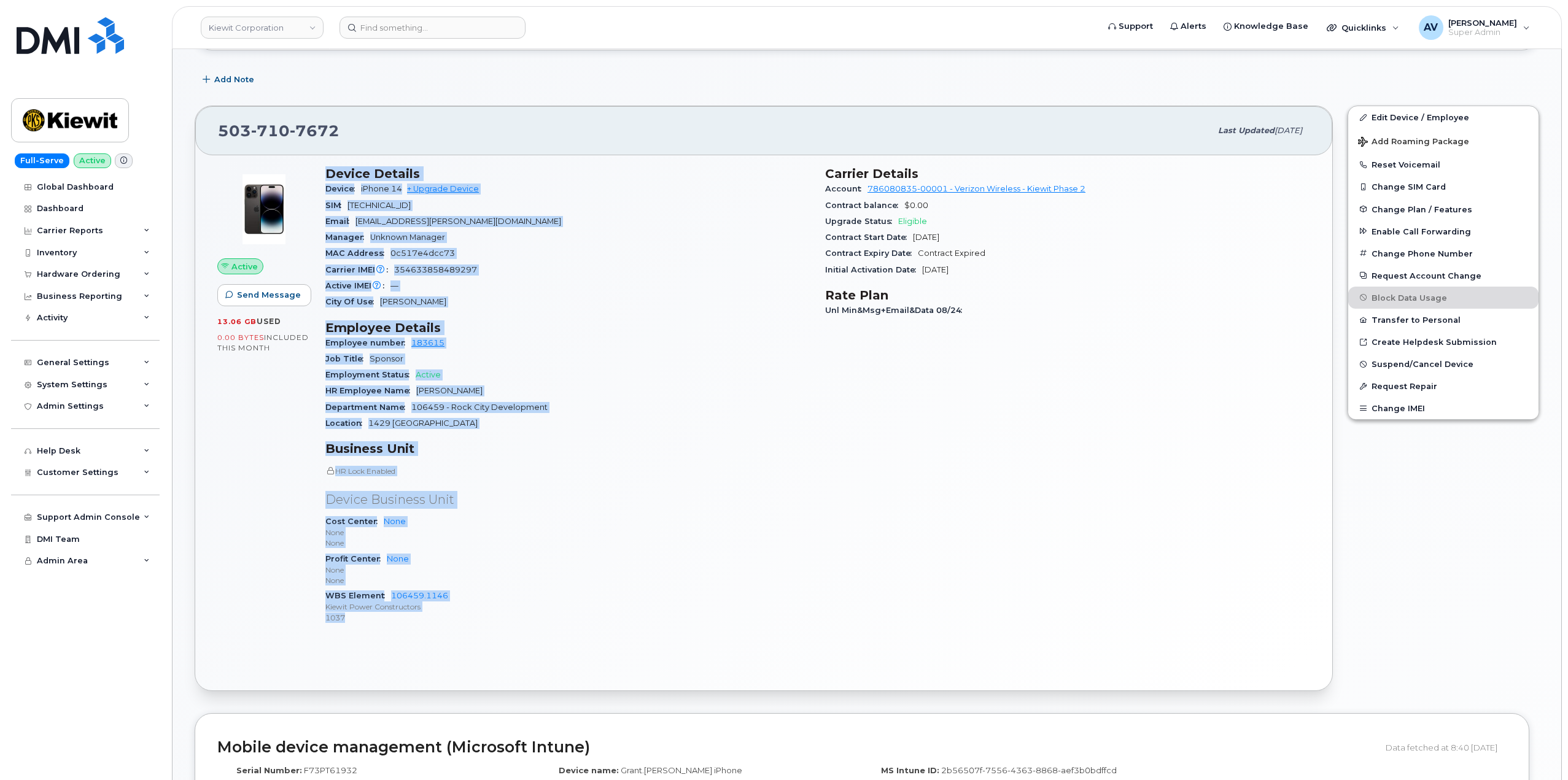
drag, startPoint x: 322, startPoint y: 351, endPoint x: 476, endPoint y: 619, distance: 309.1
click at [476, 619] on div "Device Details Device iPhone 14 + Upgrade Device SIM [TECHNICAL_ID] Email [EMAI…" at bounding box center [568, 400] width 500 height 483
copy div "Device Details Device iPhone 14 + Upgrade Device SIM [TECHNICAL_ID] Email [EMAI…"
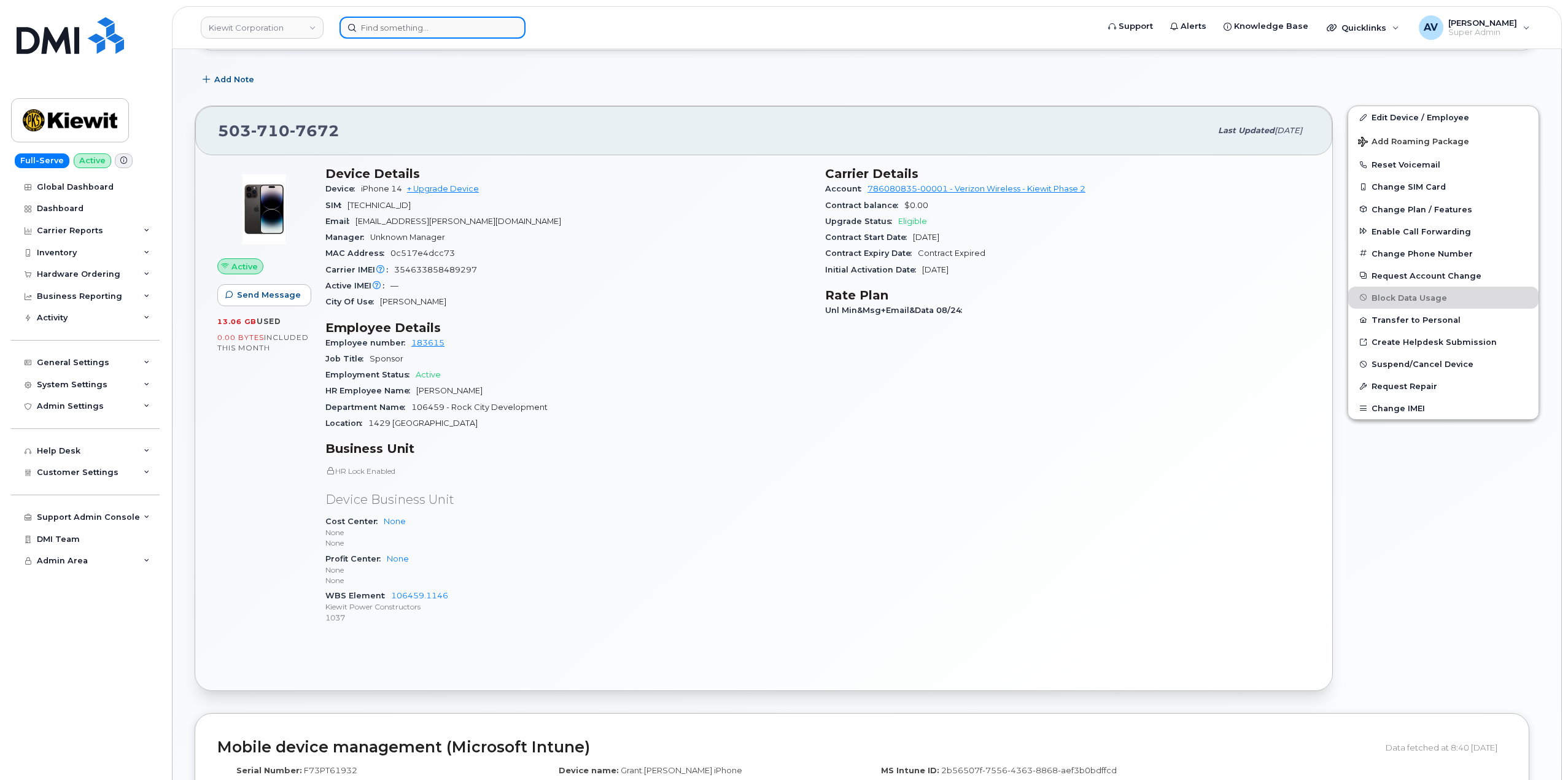
click at [429, 27] on input at bounding box center [432, 27] width 186 height 22
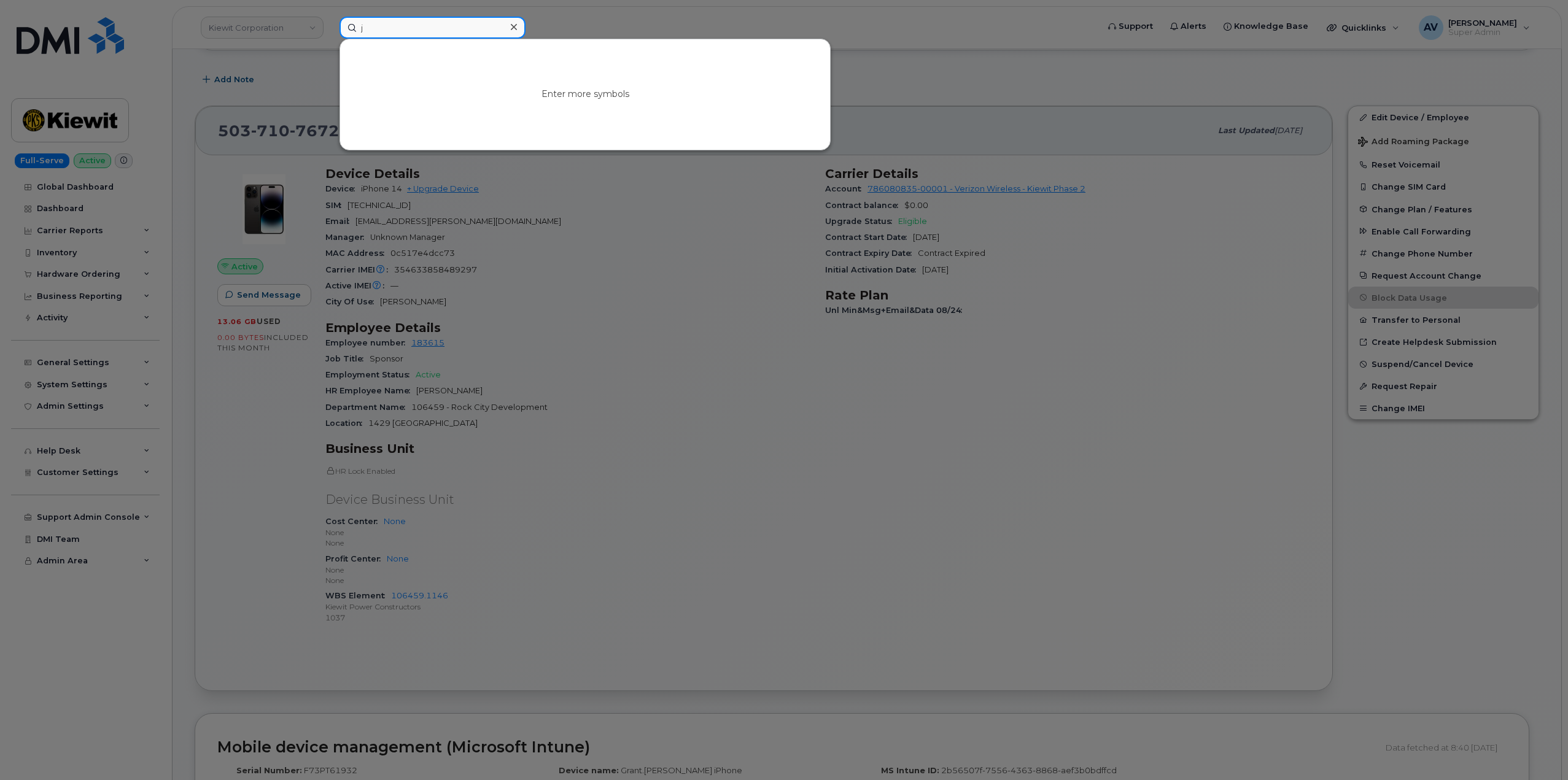
paste input "ulio Estrada"
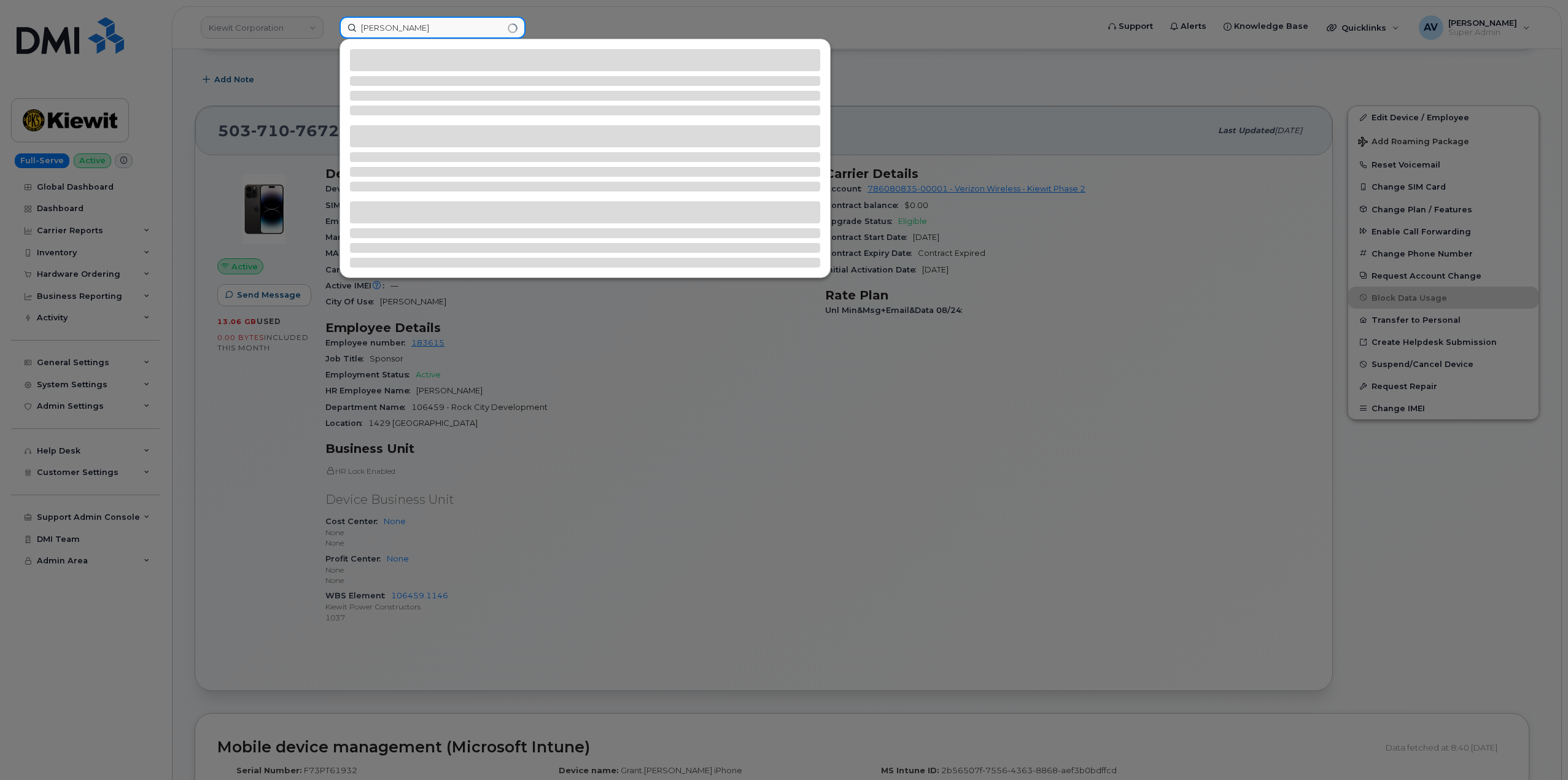
type input "julio Estrada"
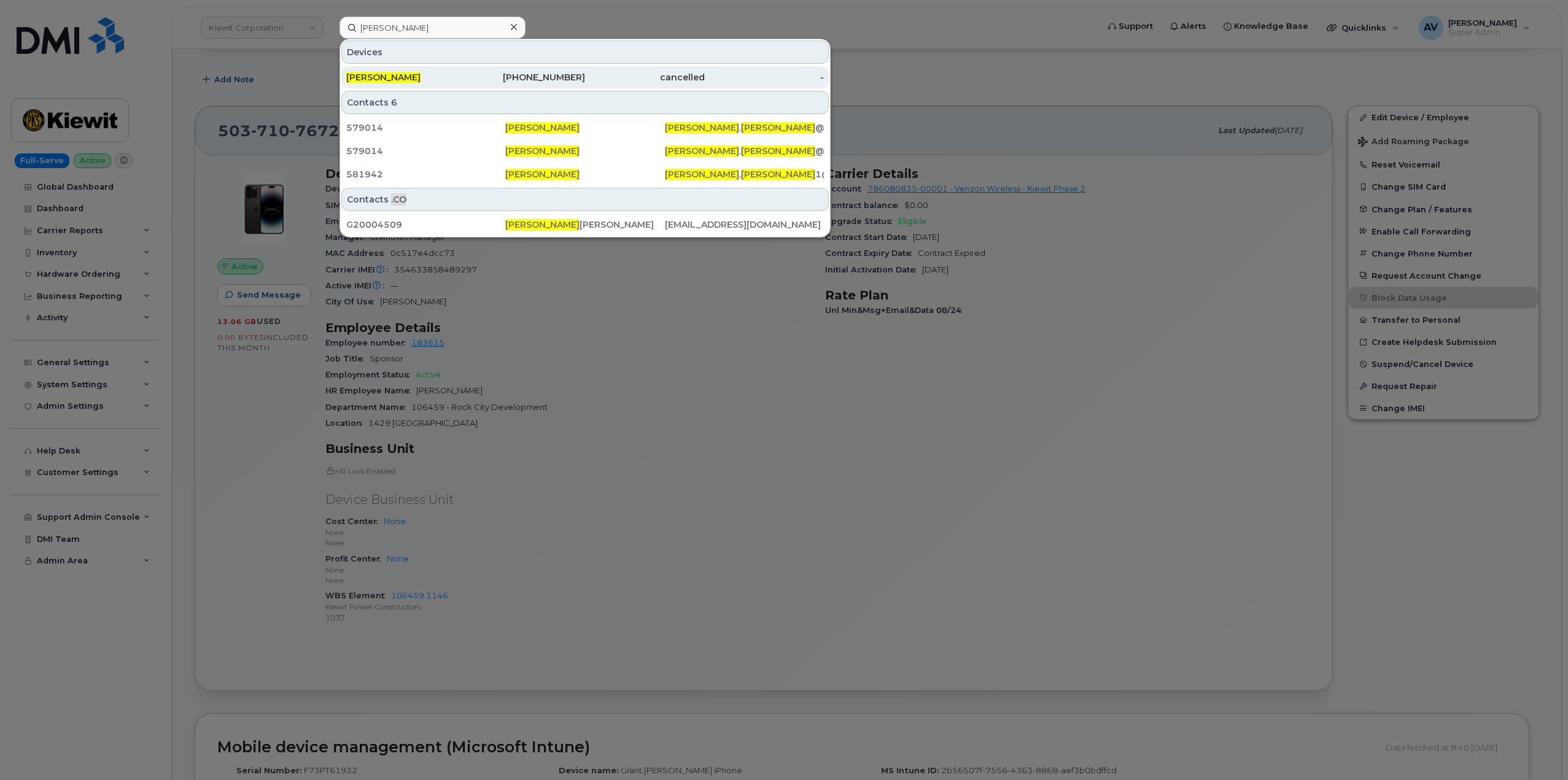
click at [455, 76] on div "[PERSON_NAME]" at bounding box center [406, 77] width 119 height 12
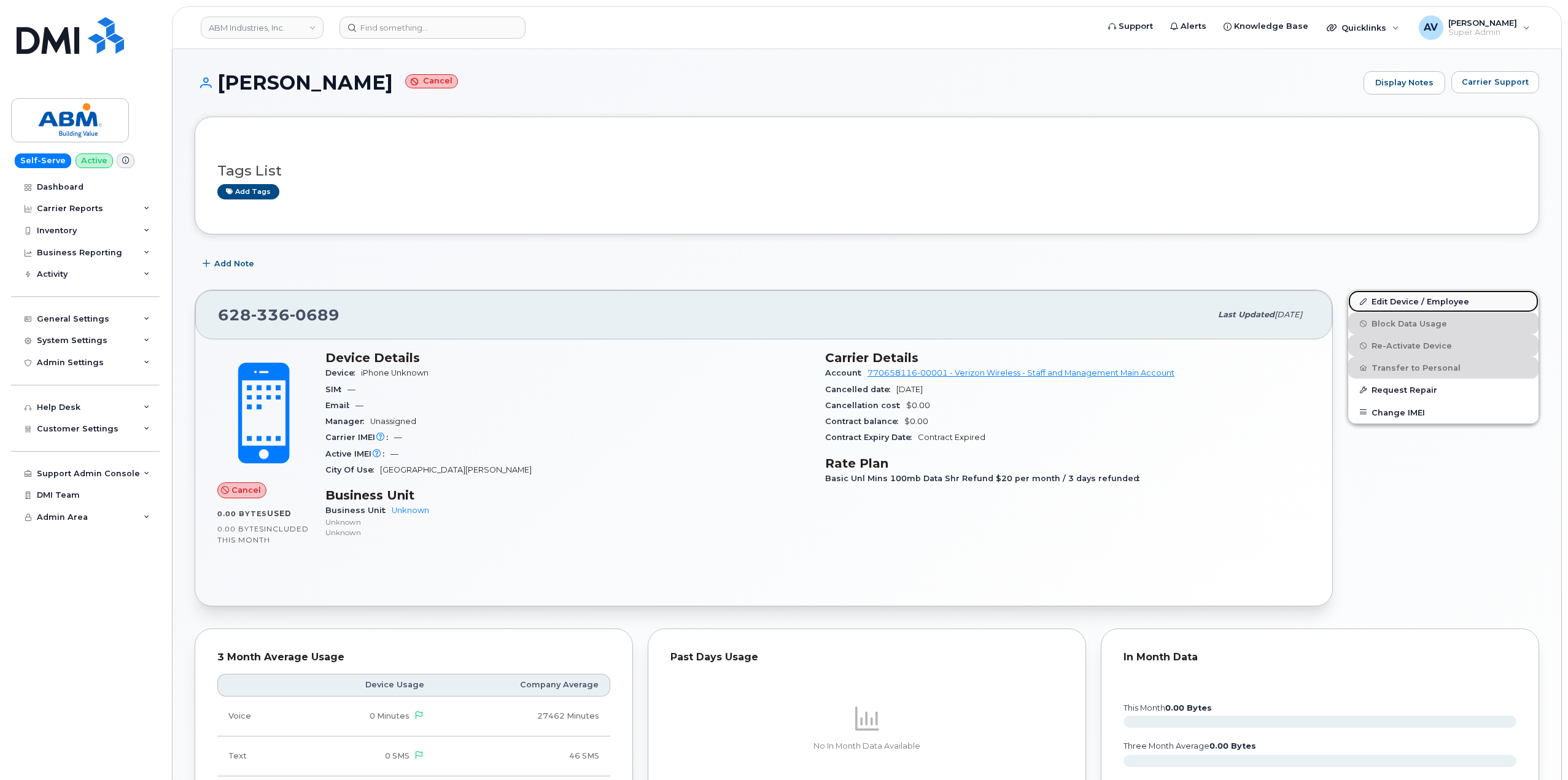
click at [1411, 300] on link "Edit Device / Employee" at bounding box center [1443, 302] width 191 height 22
drag, startPoint x: 219, startPoint y: 81, endPoint x: 345, endPoint y: 95, distance: 126.8
click at [345, 95] on div "[PERSON_NAME] Display Notes Carrier Support" at bounding box center [867, 94] width 1345 height 46
copy h1 "[PERSON_NAME]"
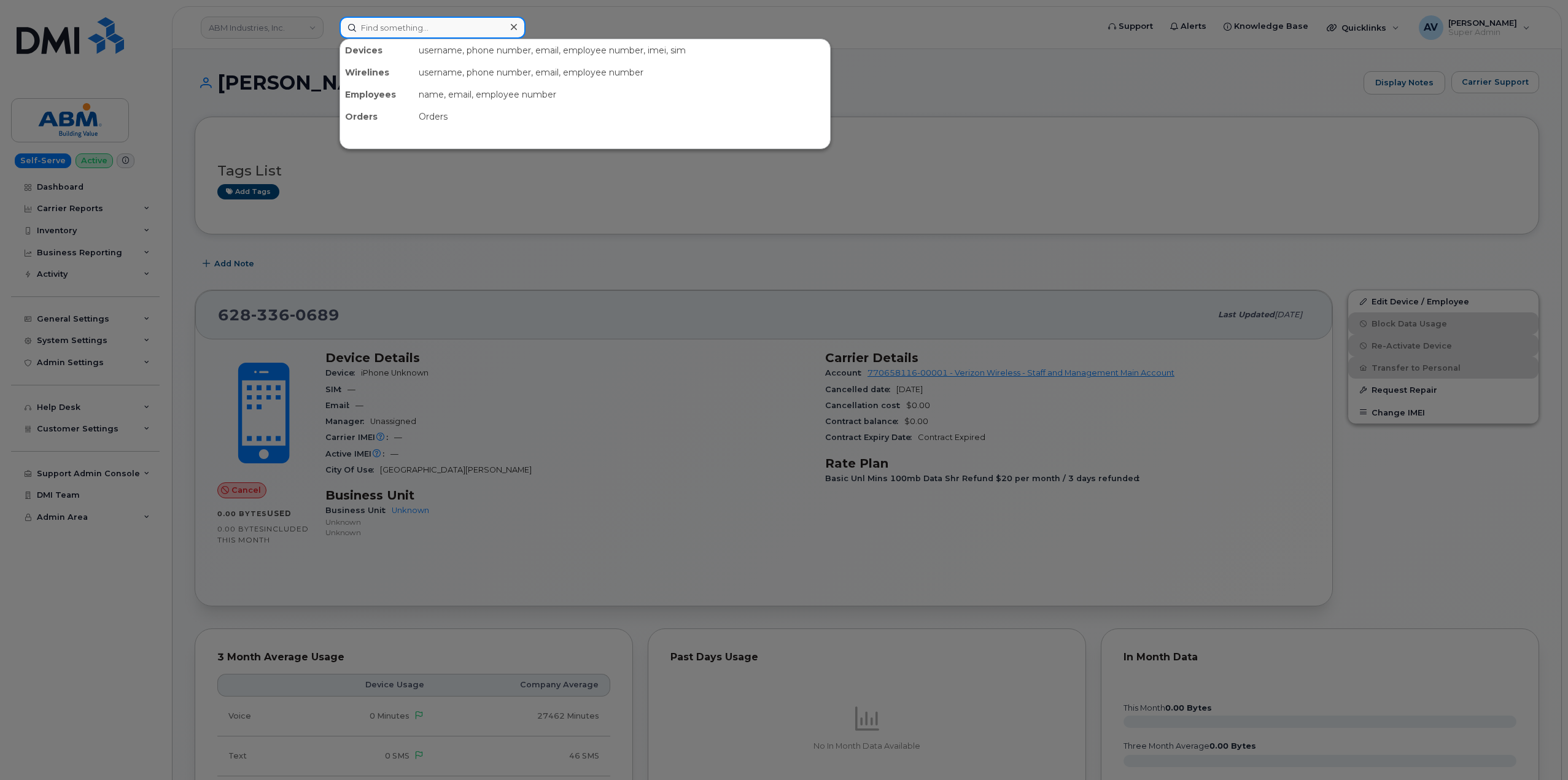
click at [427, 29] on input at bounding box center [432, 27] width 186 height 22
paste input "[PERSON_NAME]"
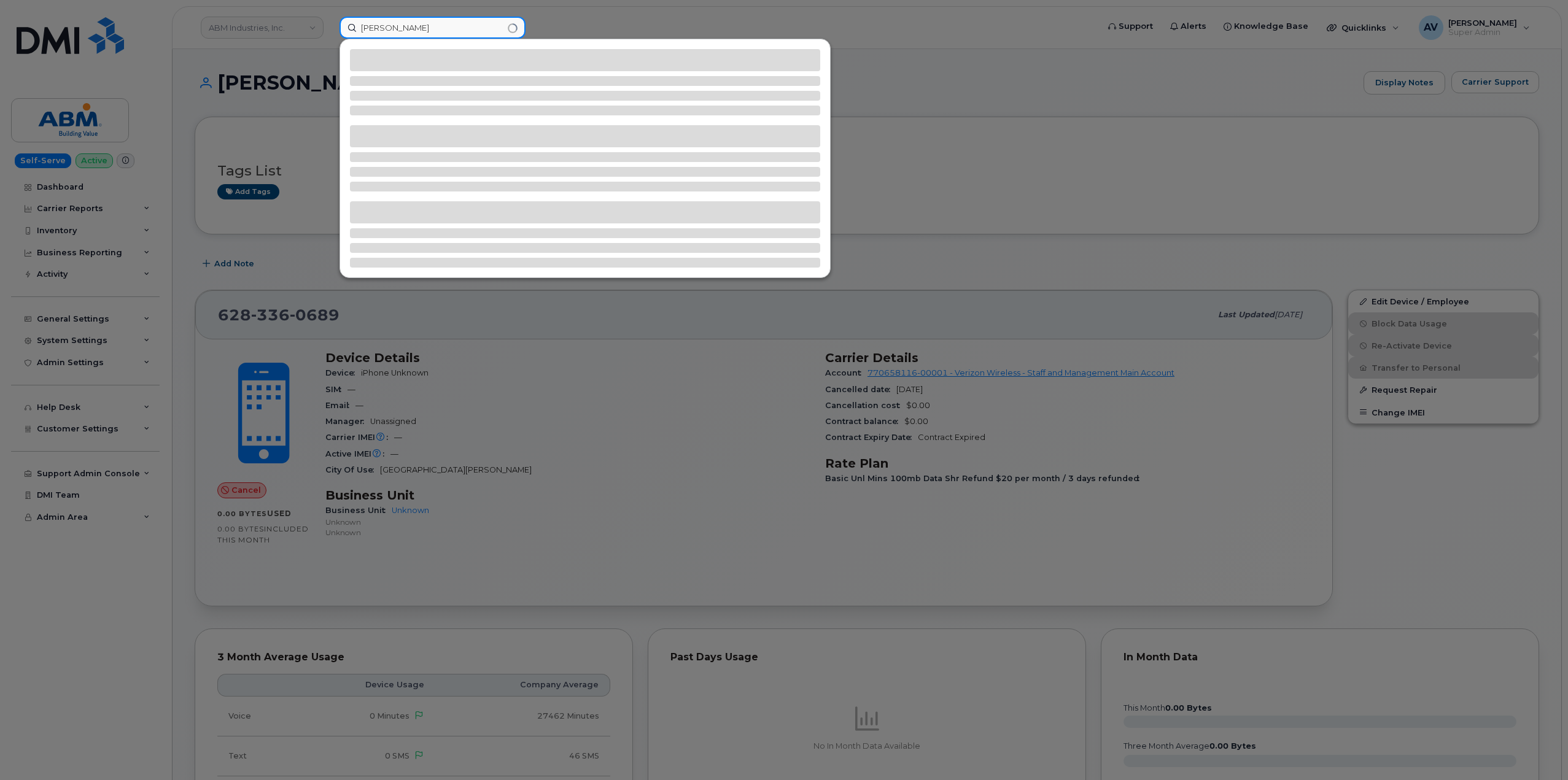
type input "[PERSON_NAME]"
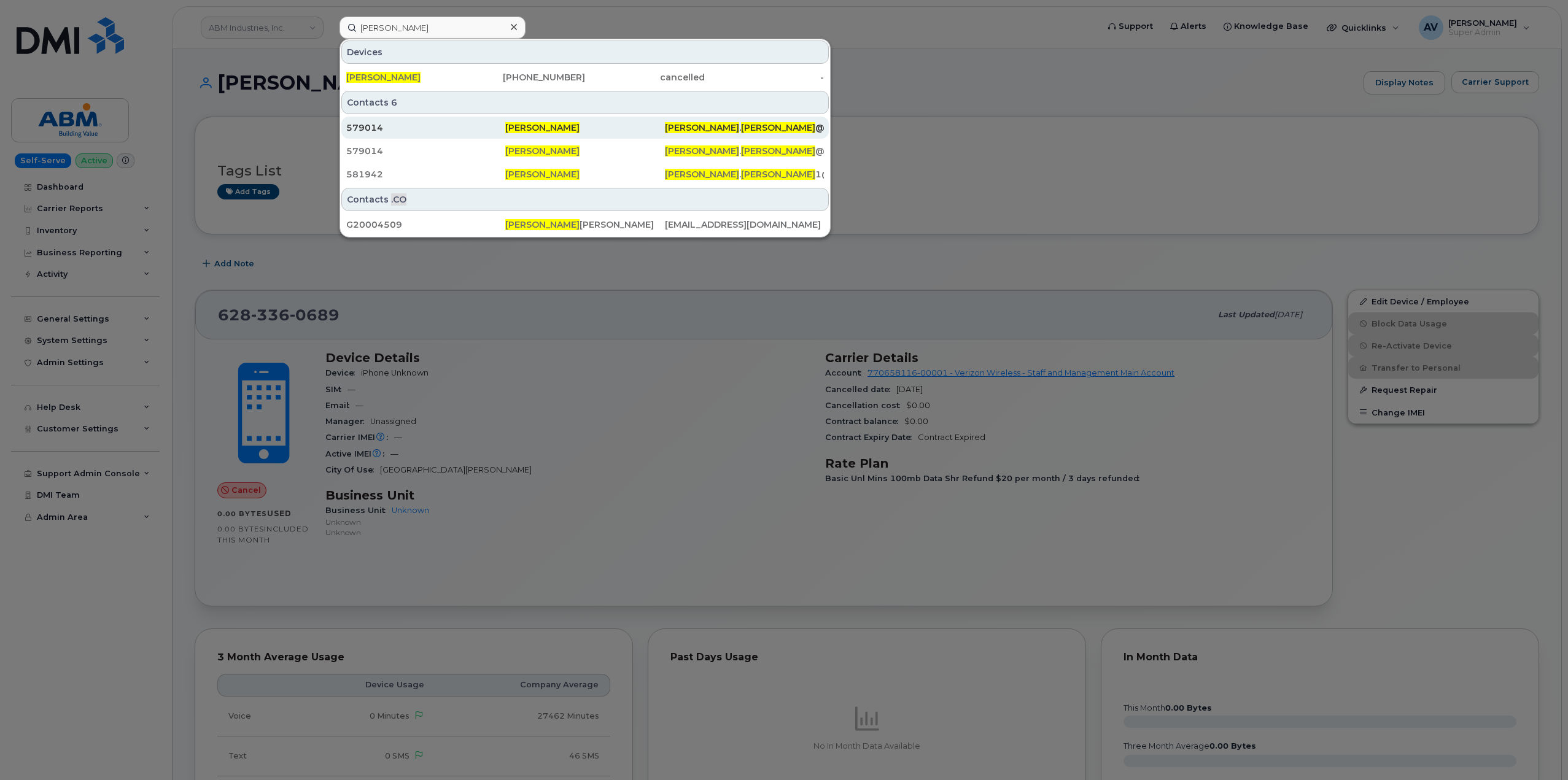
click at [463, 127] on div "579014" at bounding box center [425, 127] width 159 height 12
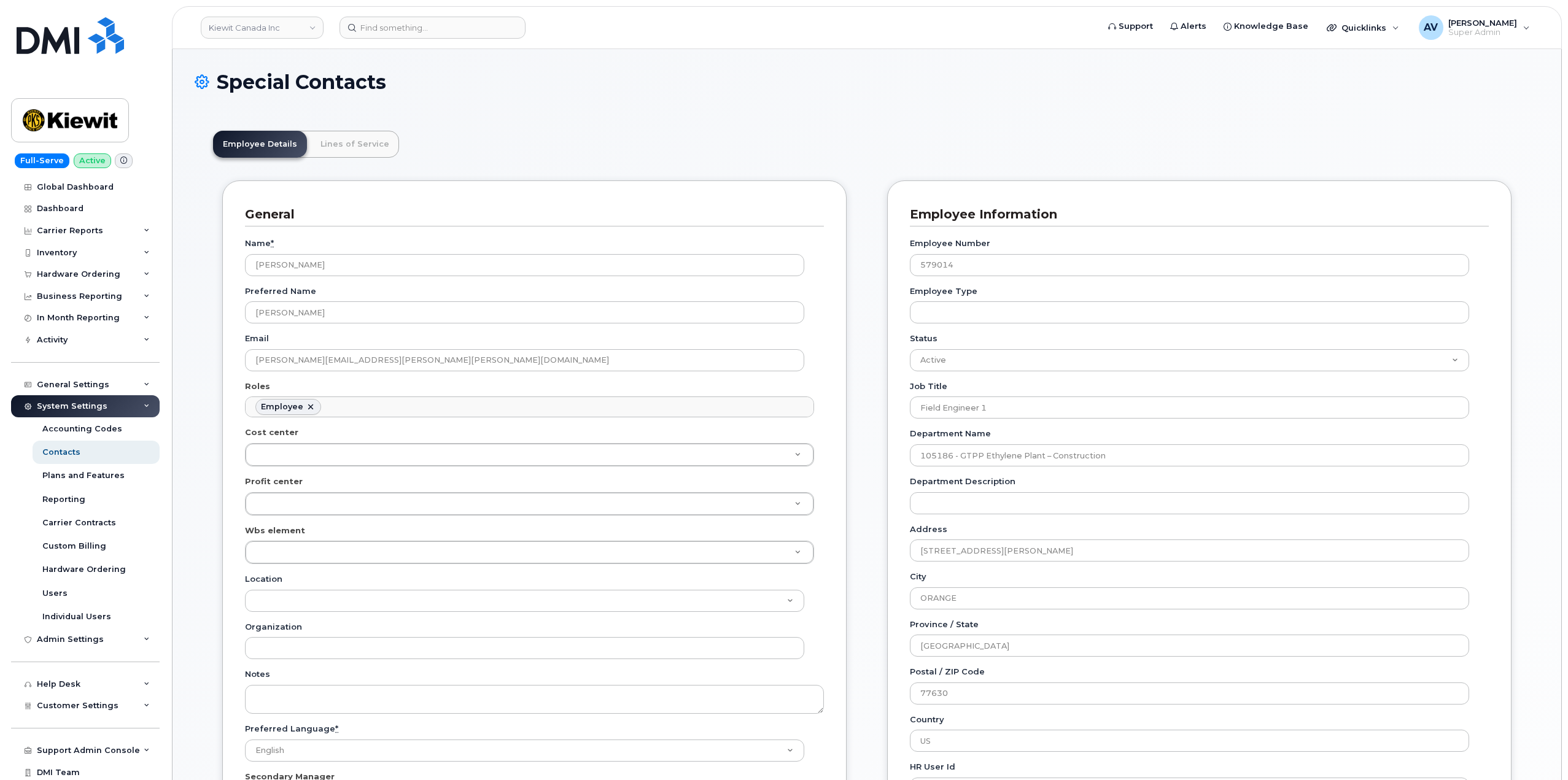
scroll to position [184, 0]
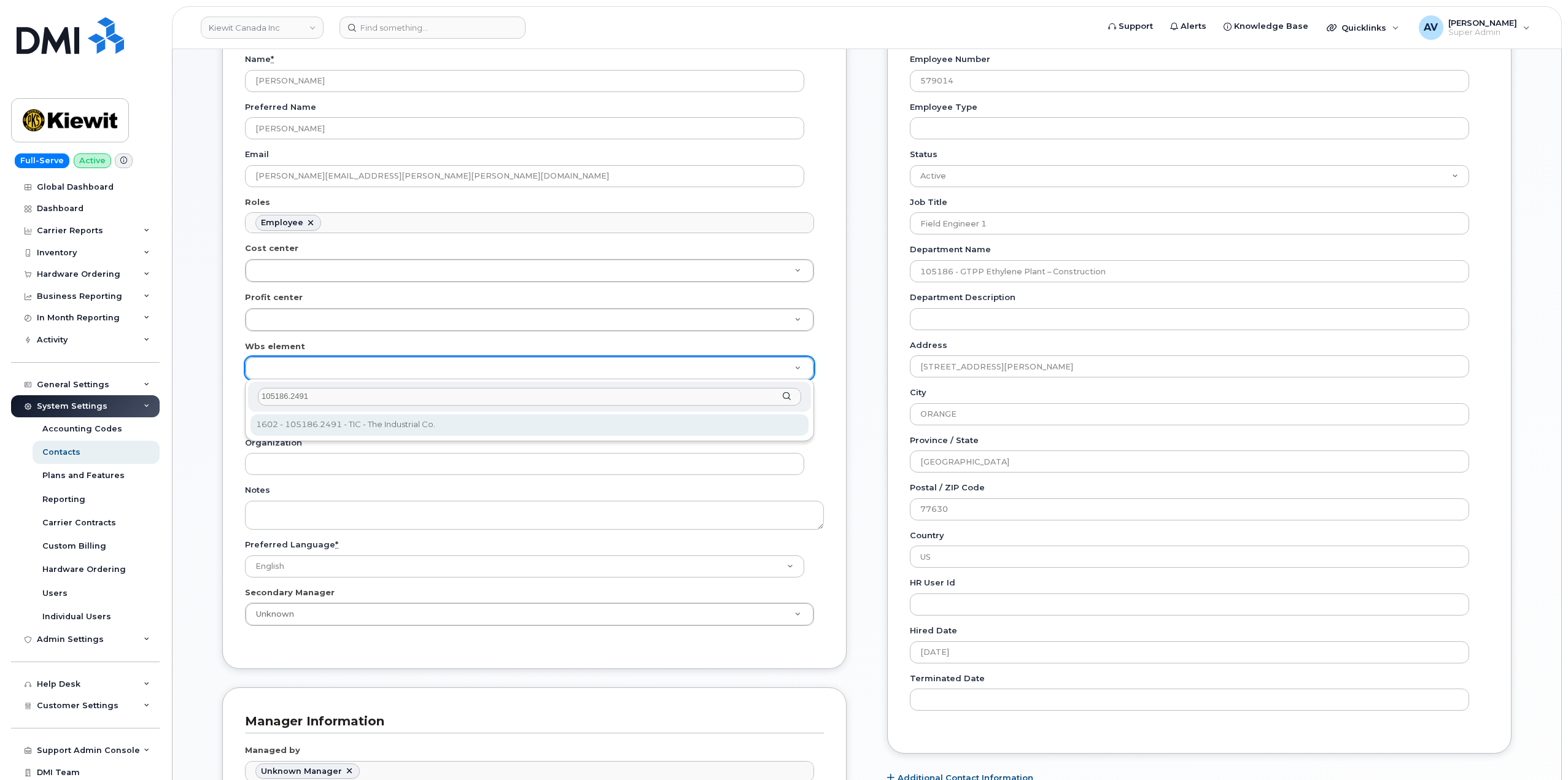
type input "105186.2491"
type input "4427978"
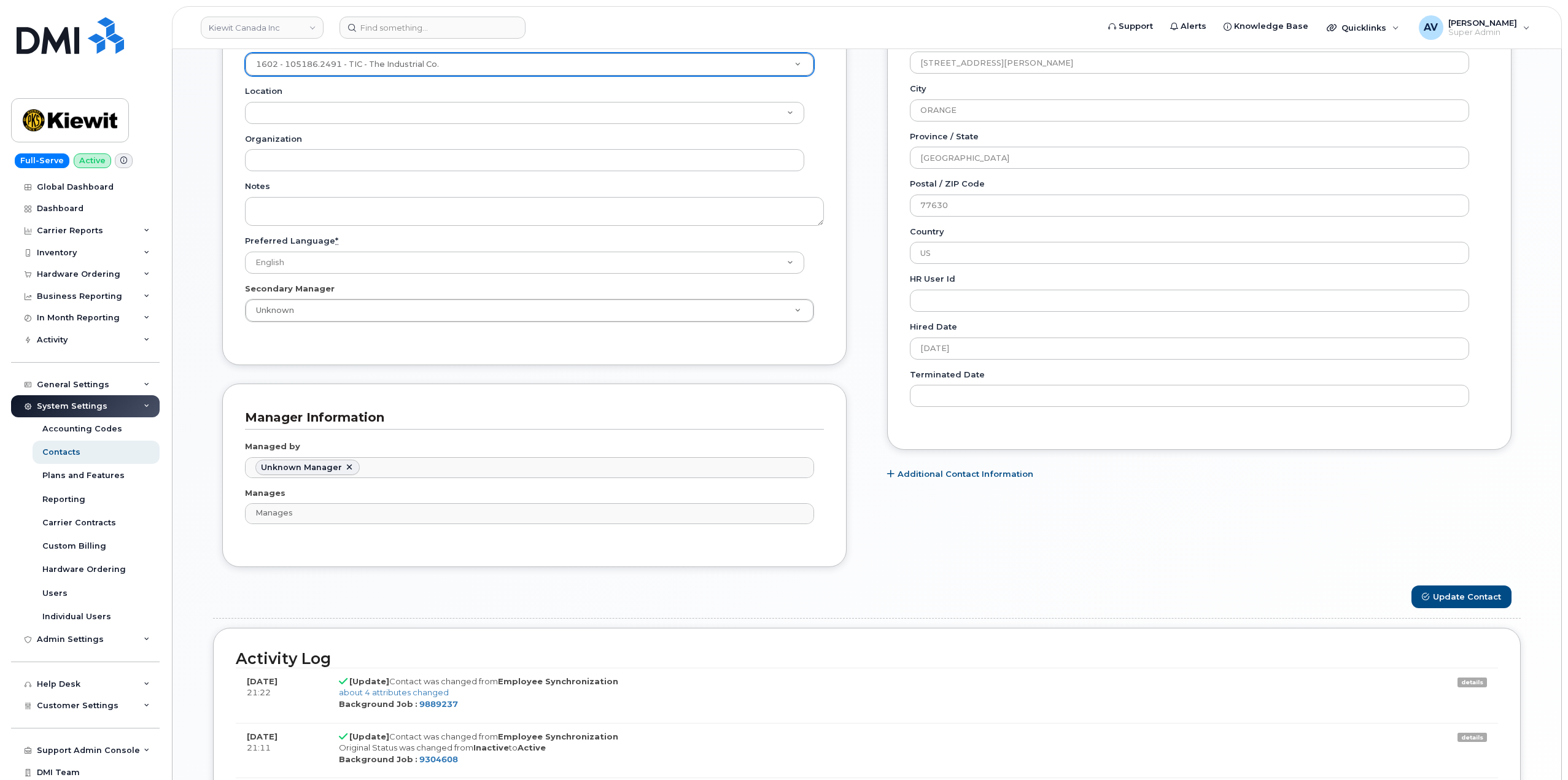
scroll to position [491, 0]
click at [1457, 593] on button "Update Contact" at bounding box center [1461, 594] width 100 height 22
